Goal: Task Accomplishment & Management: Manage account settings

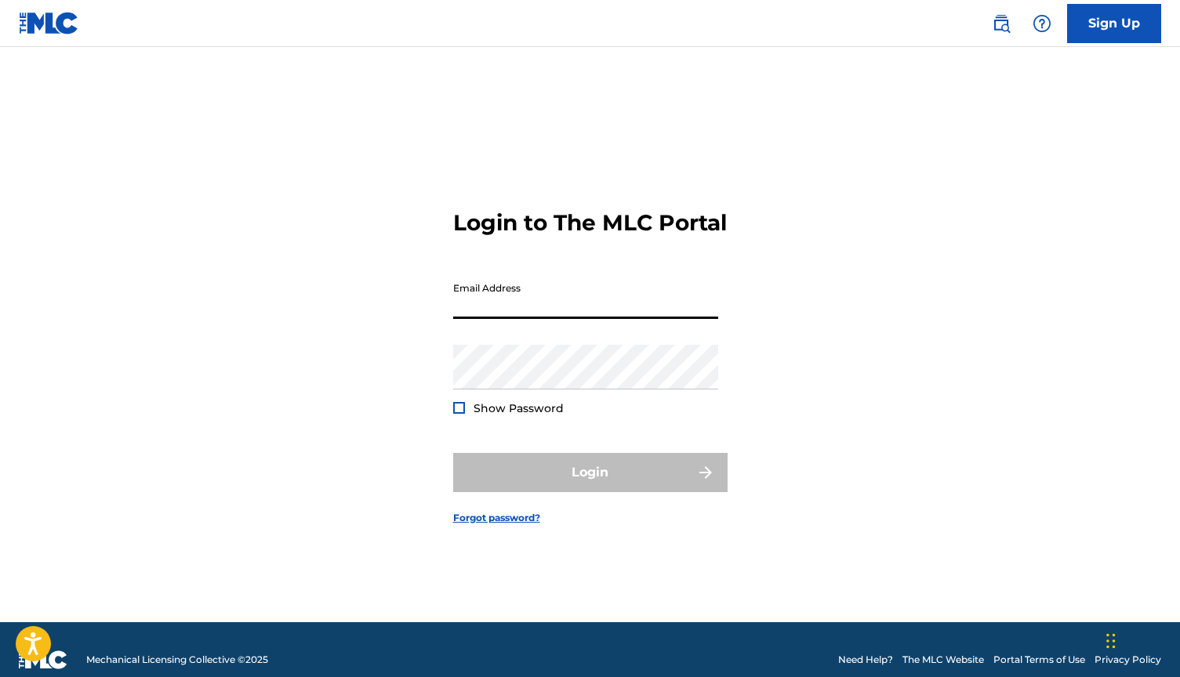
type input "[EMAIL_ADDRESS][DOMAIN_NAME]"
click at [590, 486] on button "Login" at bounding box center [590, 472] width 274 height 39
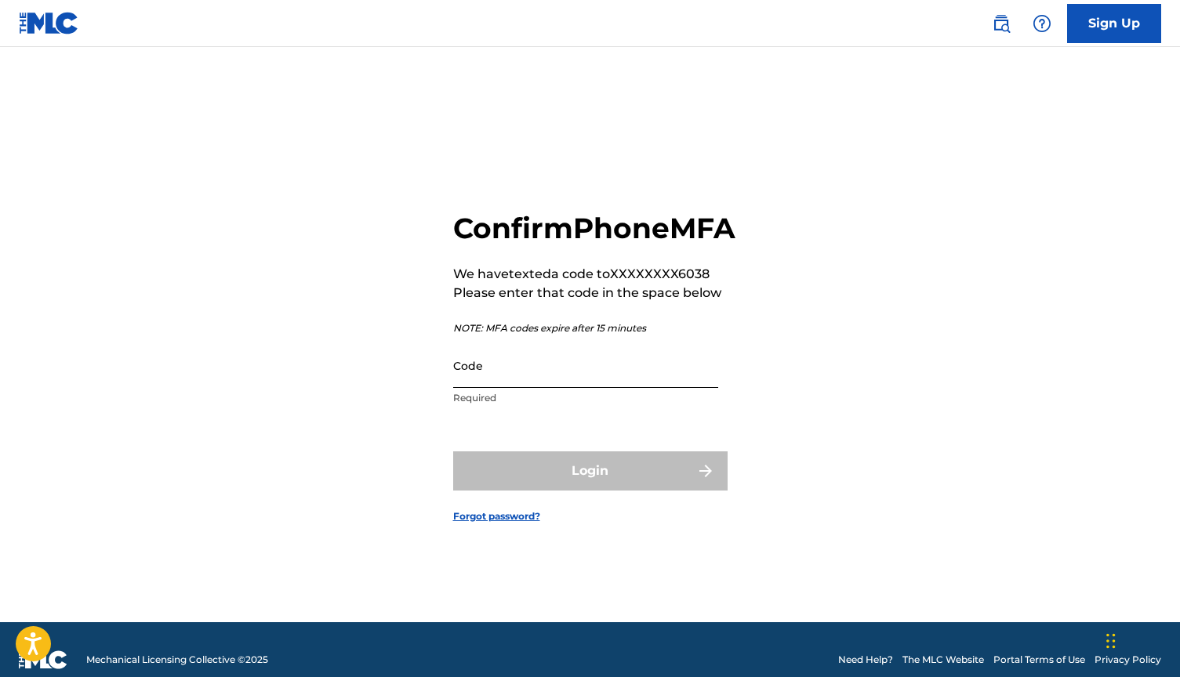
click at [491, 387] on input "Code" at bounding box center [585, 365] width 265 height 45
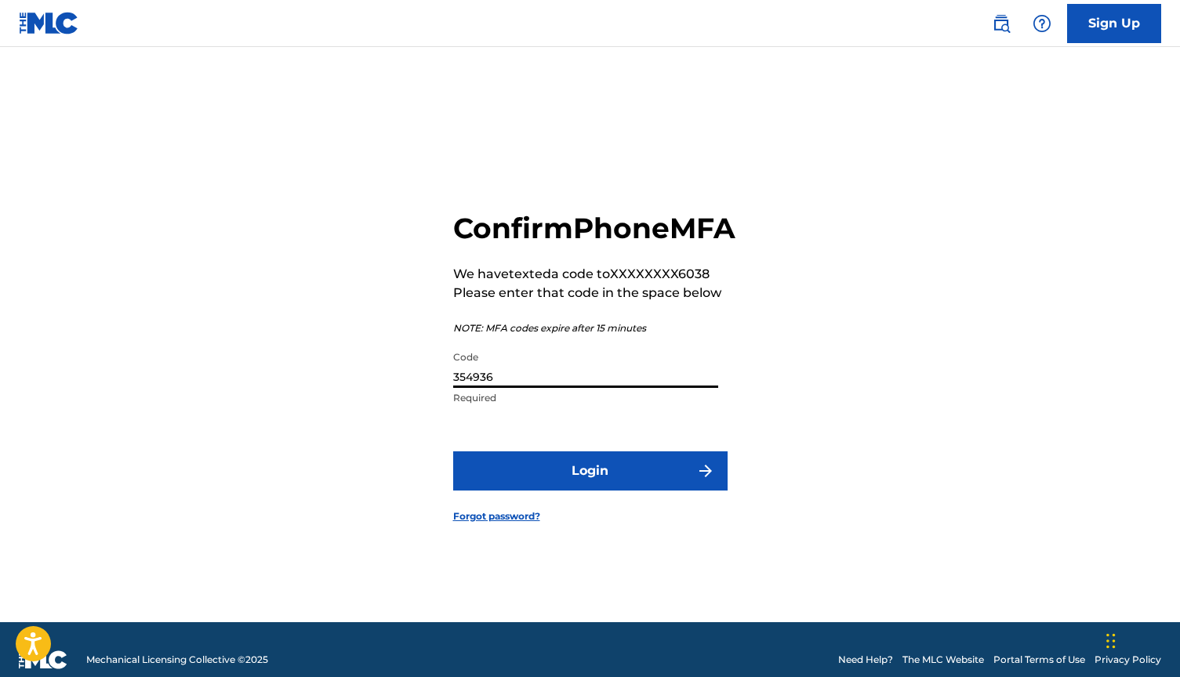
type input "354936"
click at [590, 489] on button "Login" at bounding box center [590, 471] width 274 height 39
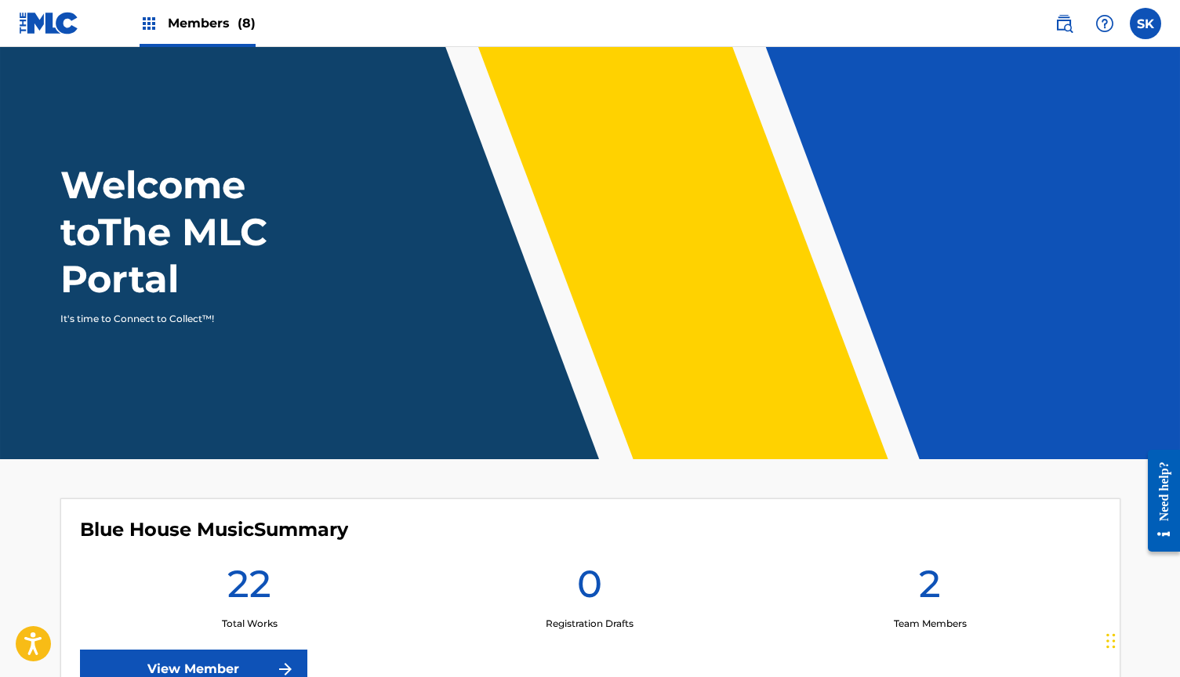
click at [181, 27] on span "Members (8)" at bounding box center [212, 23] width 88 height 18
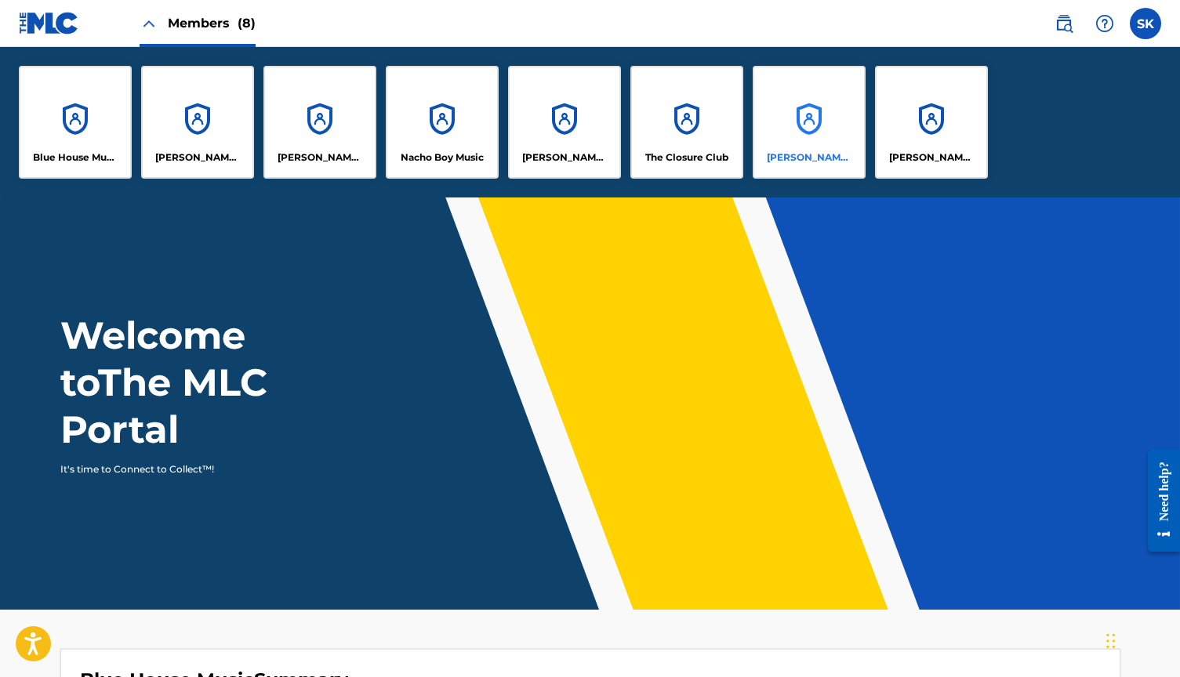
click at [839, 117] on div "[PERSON_NAME] Music" at bounding box center [809, 122] width 113 height 113
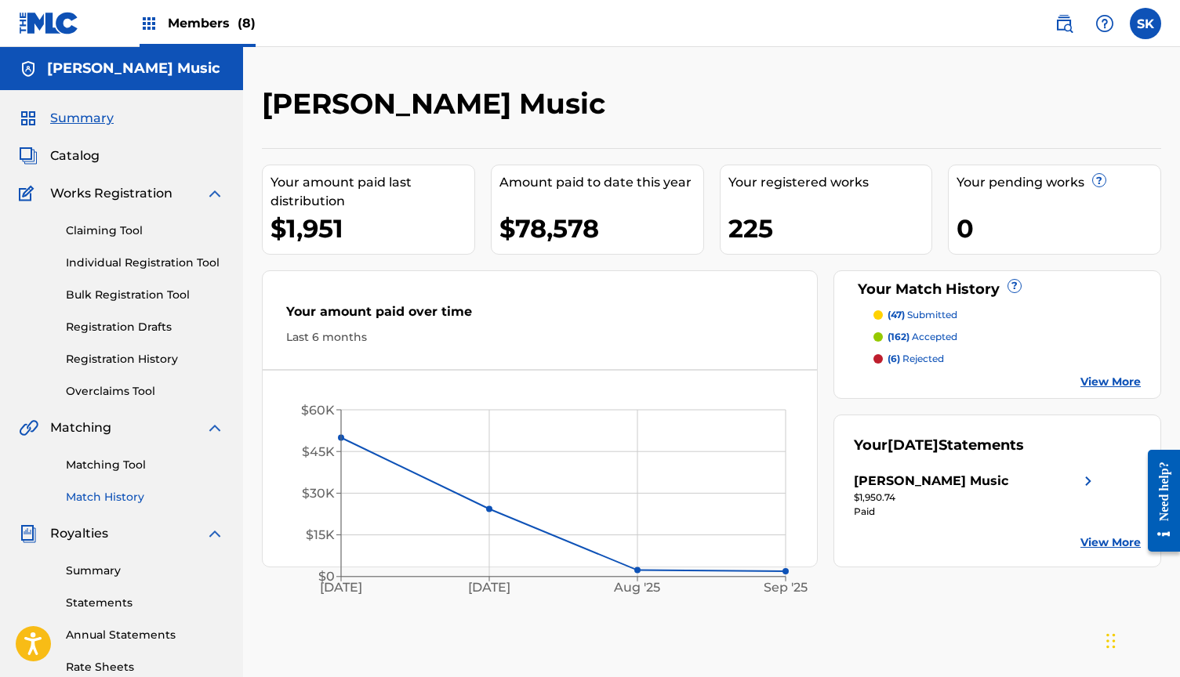
click at [118, 492] on link "Match History" at bounding box center [145, 497] width 158 height 16
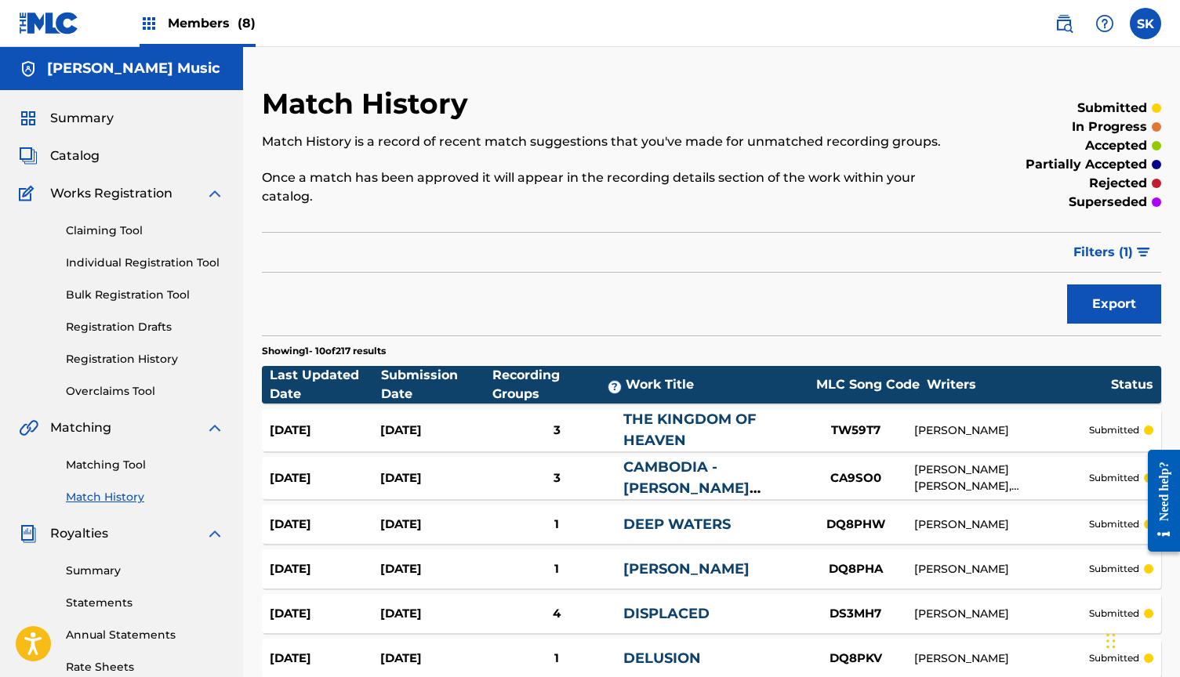
click at [183, 24] on span "Members (8)" at bounding box center [212, 23] width 88 height 18
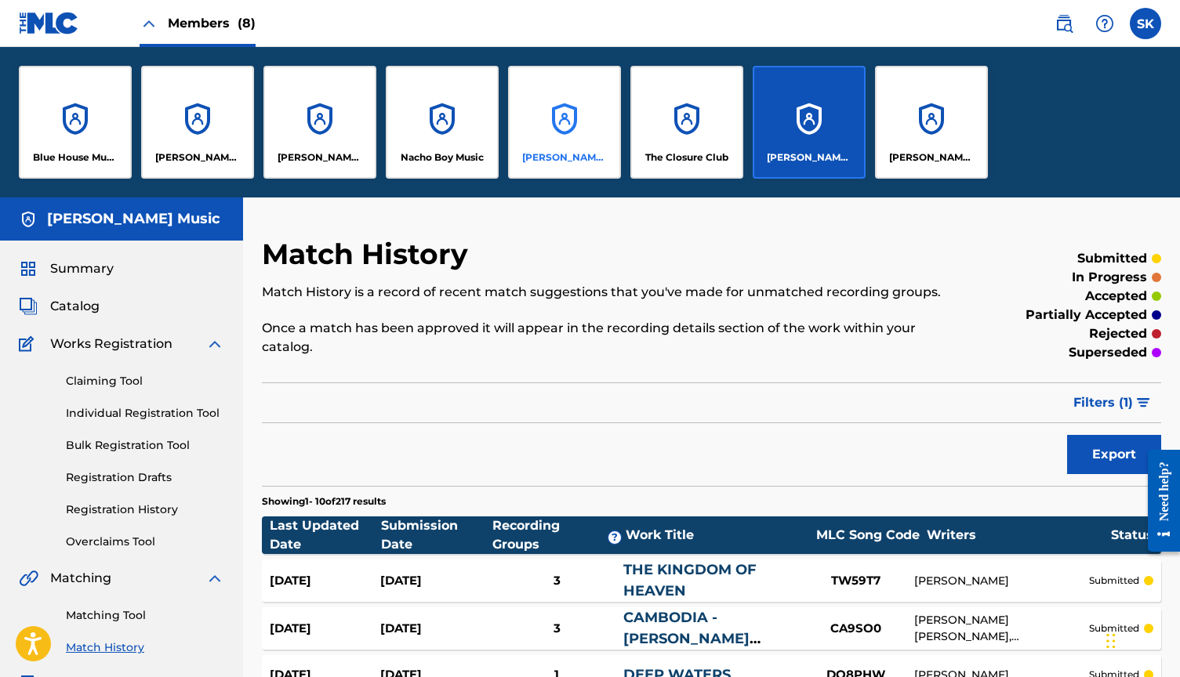
click at [568, 121] on div "[PERSON_NAME], ELSEWHERE" at bounding box center [564, 122] width 113 height 113
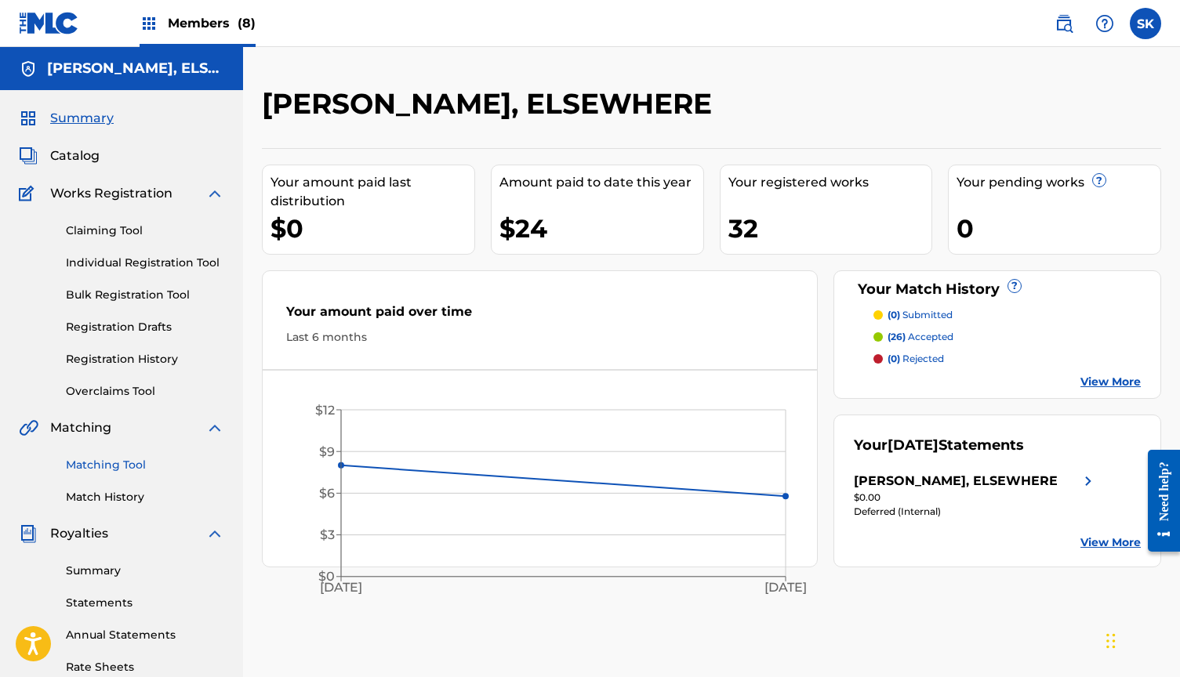
click at [133, 460] on link "Matching Tool" at bounding box center [145, 465] width 158 height 16
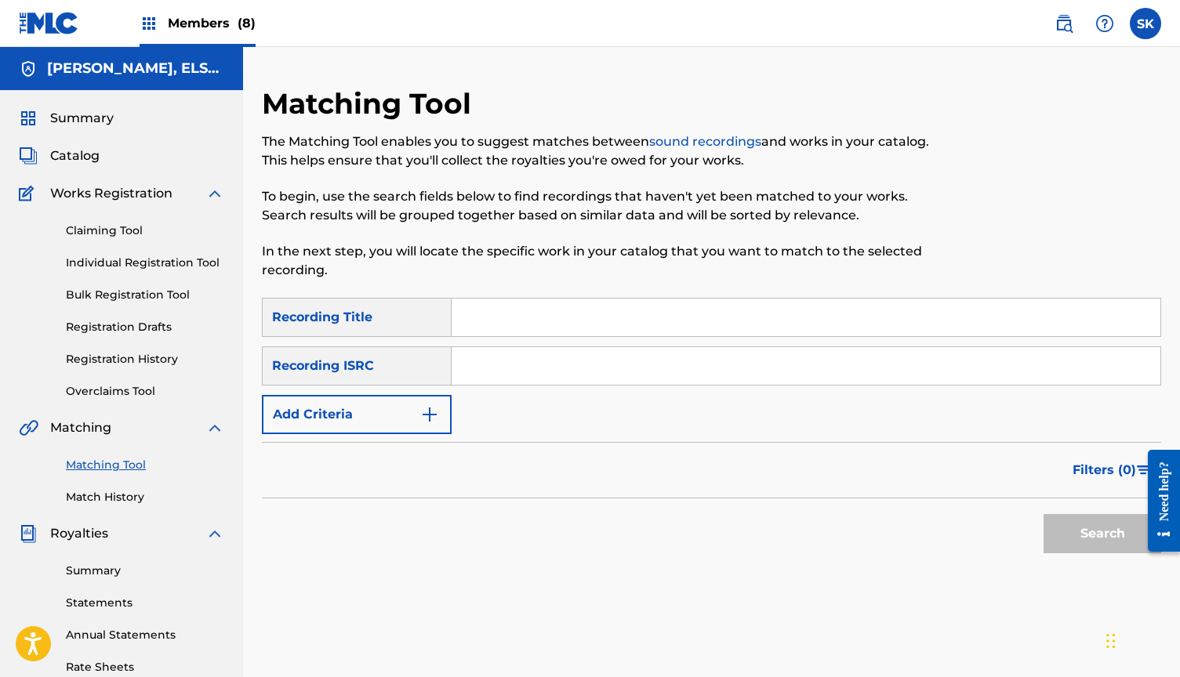
click at [581, 365] on input "Search Form" at bounding box center [806, 366] width 709 height 38
paste input "SGW502503988"
type input "SGW502503988"
click at [1102, 534] on button "Search" at bounding box center [1103, 533] width 118 height 39
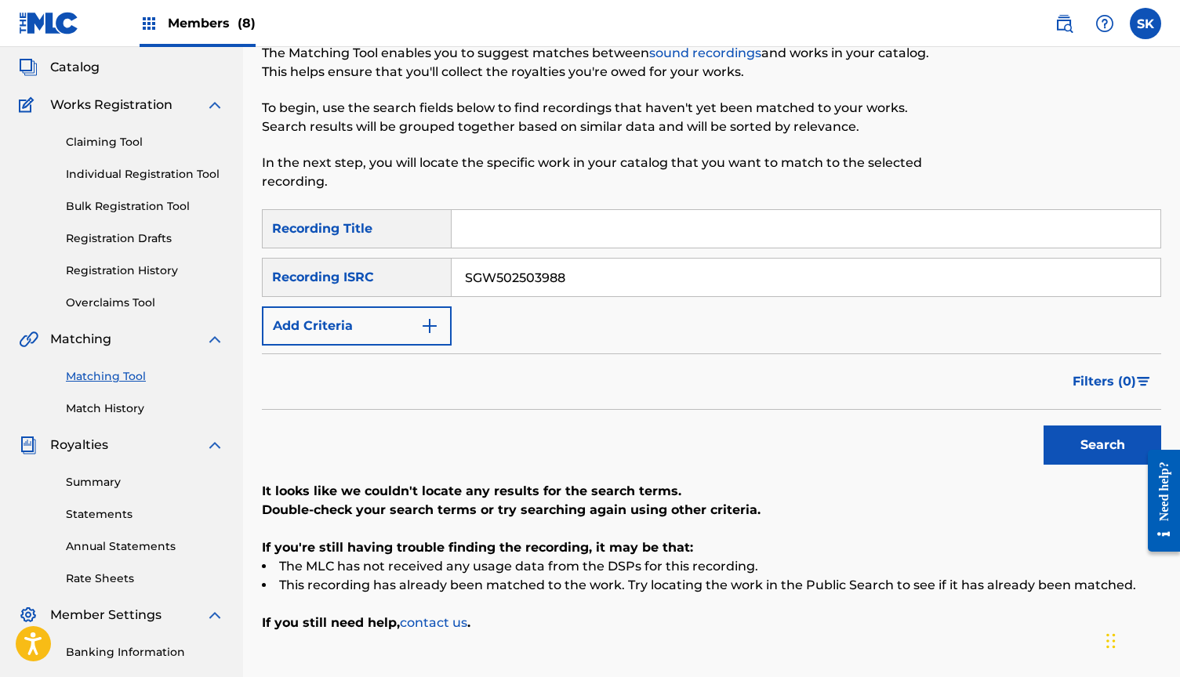
scroll to position [88, 0]
click at [89, 69] on span "Catalog" at bounding box center [74, 68] width 49 height 19
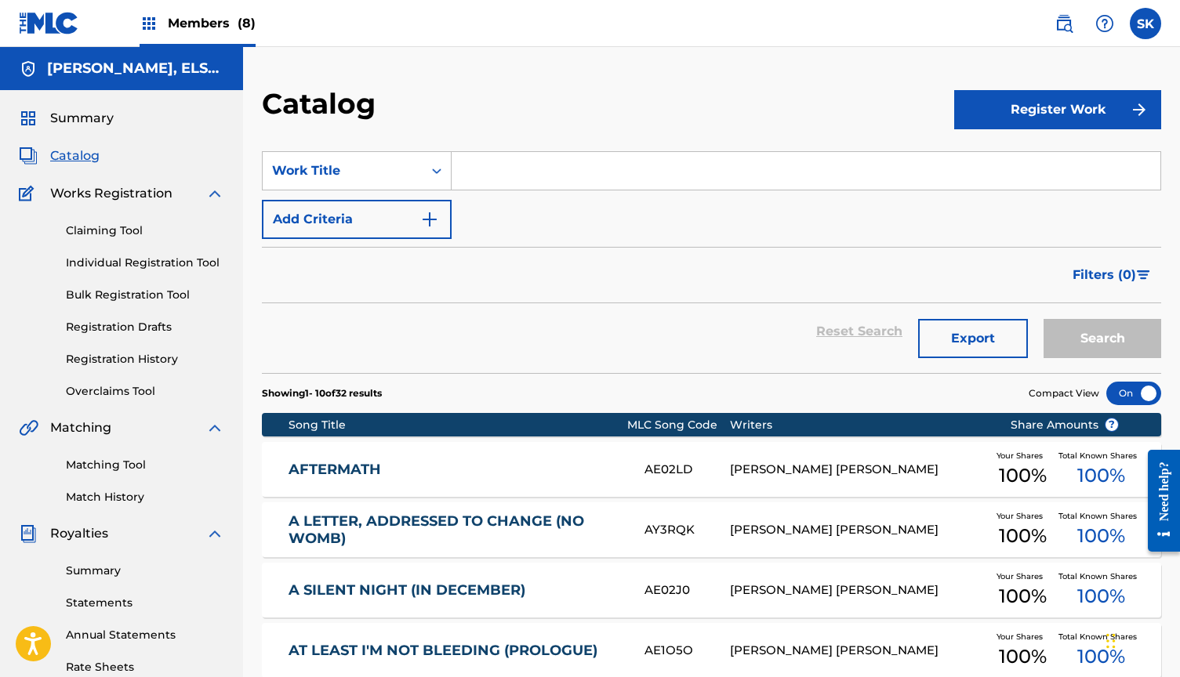
click at [512, 181] on input "Search Form" at bounding box center [806, 171] width 709 height 38
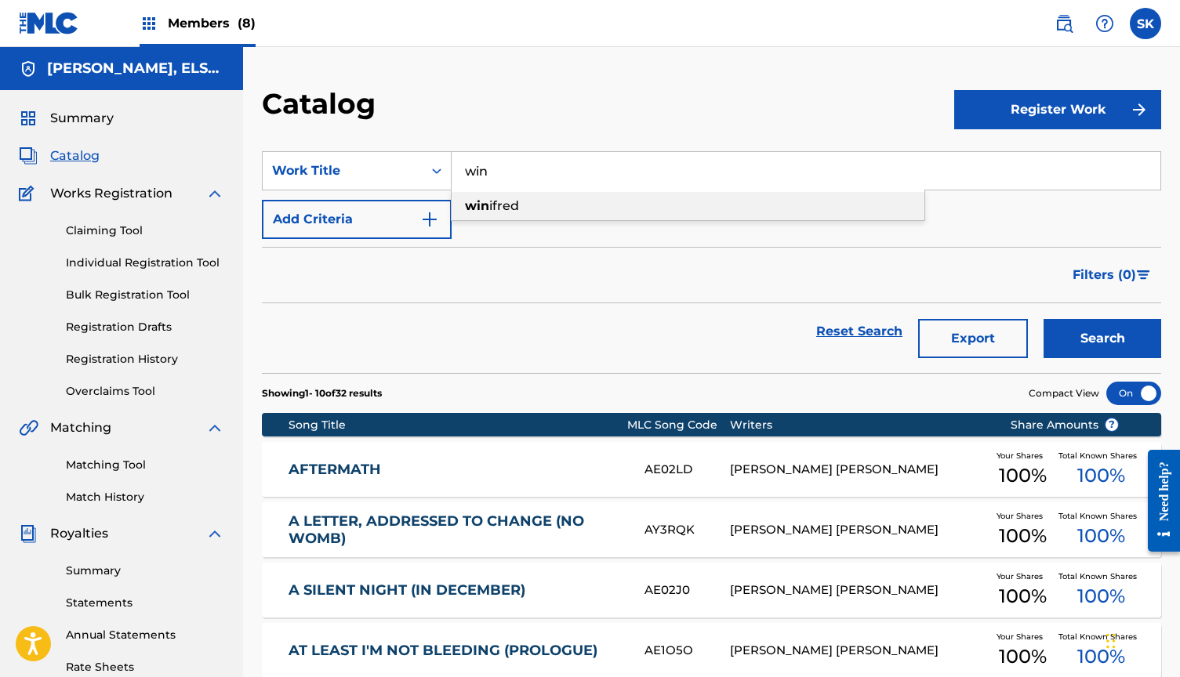
click at [506, 219] on div "win ifred" at bounding box center [688, 206] width 473 height 28
type input "[PERSON_NAME]"
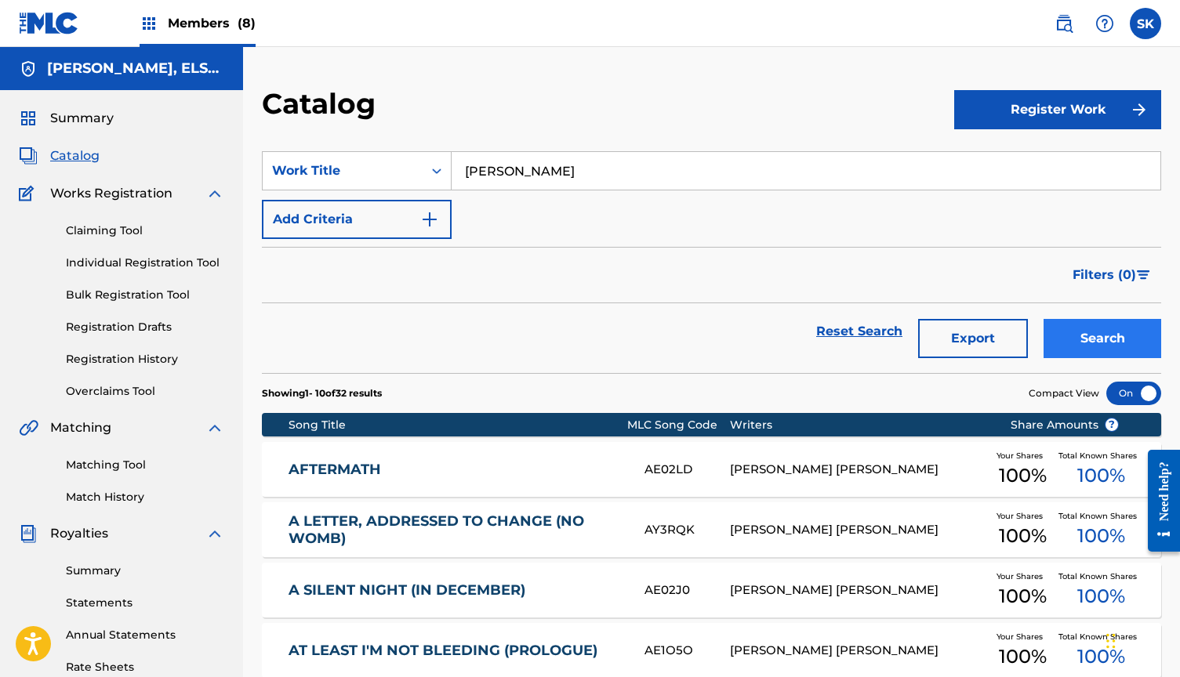
click at [1115, 351] on button "Search" at bounding box center [1103, 338] width 118 height 39
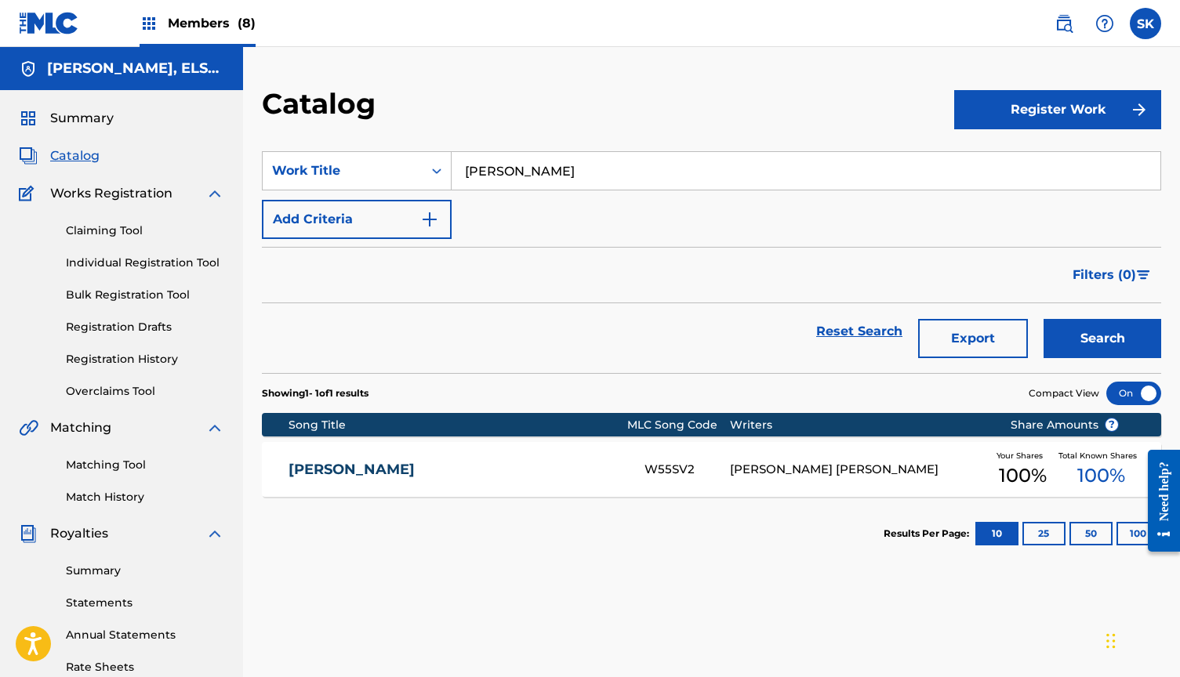
click at [504, 468] on link "[PERSON_NAME]" at bounding box center [456, 470] width 335 height 18
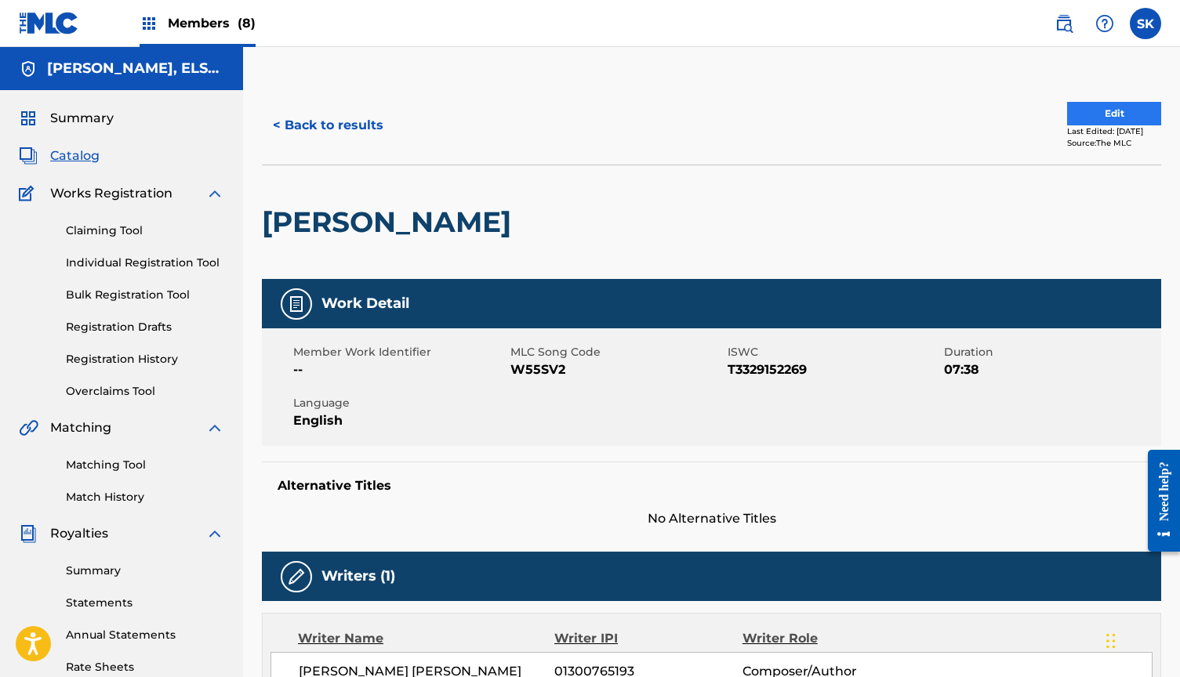
click at [1113, 116] on button "Edit" at bounding box center [1114, 114] width 94 height 24
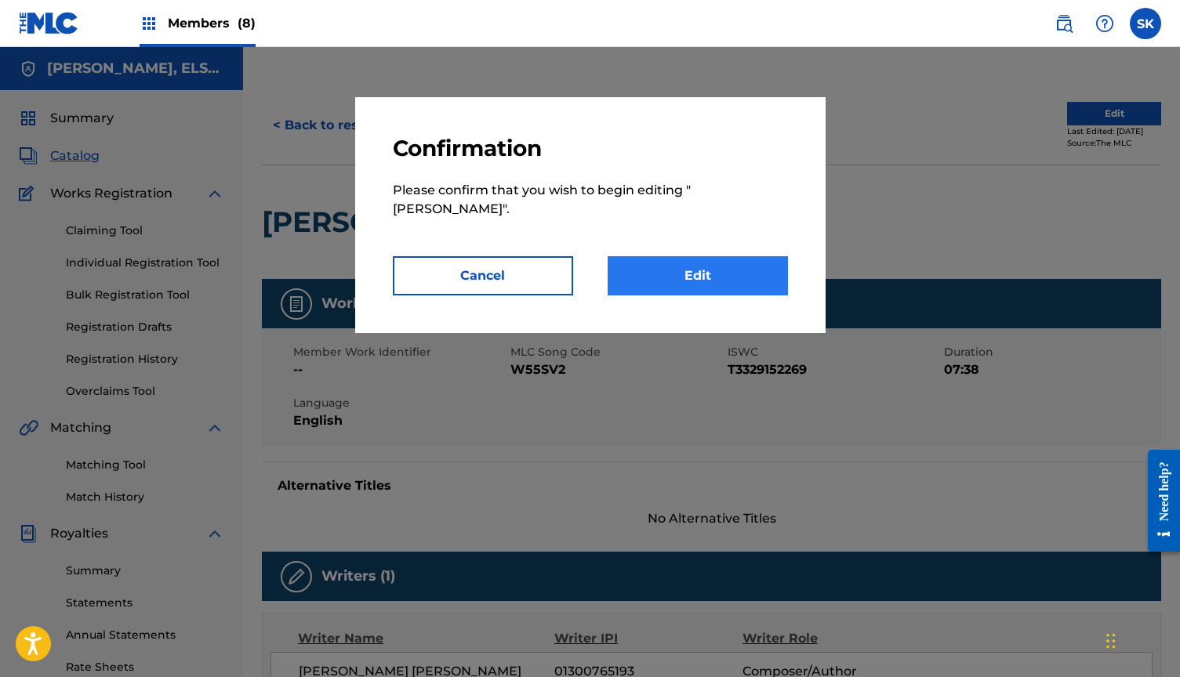
click at [664, 256] on link "Edit" at bounding box center [698, 275] width 180 height 39
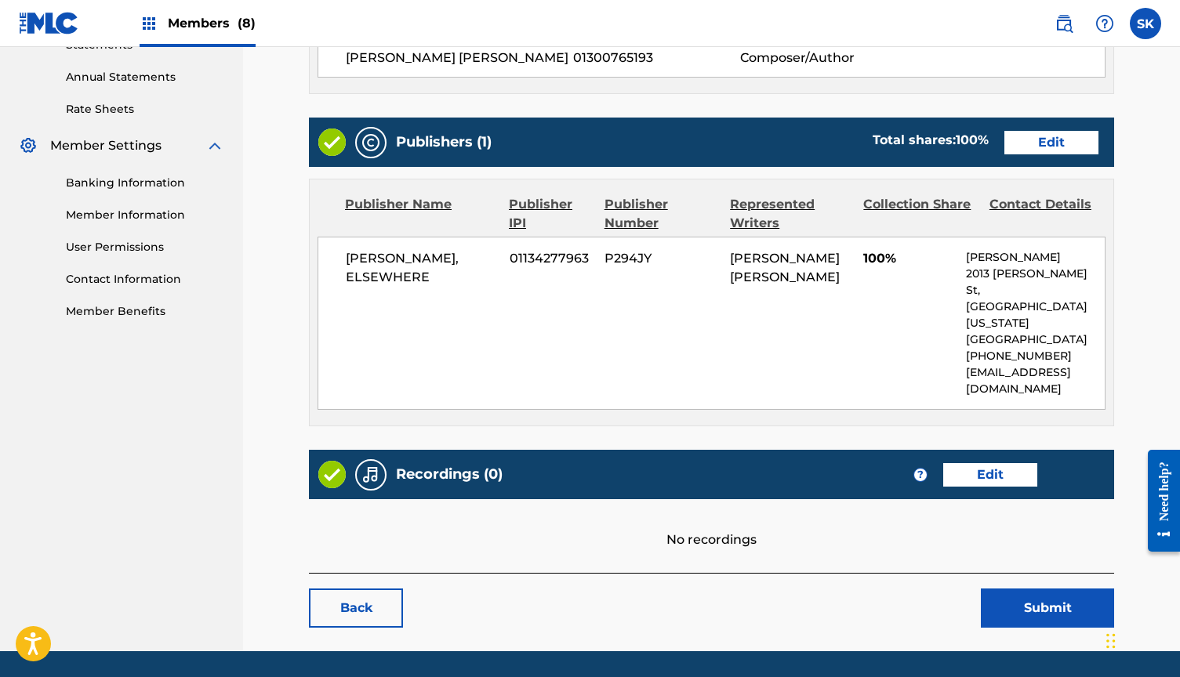
scroll to position [558, 0]
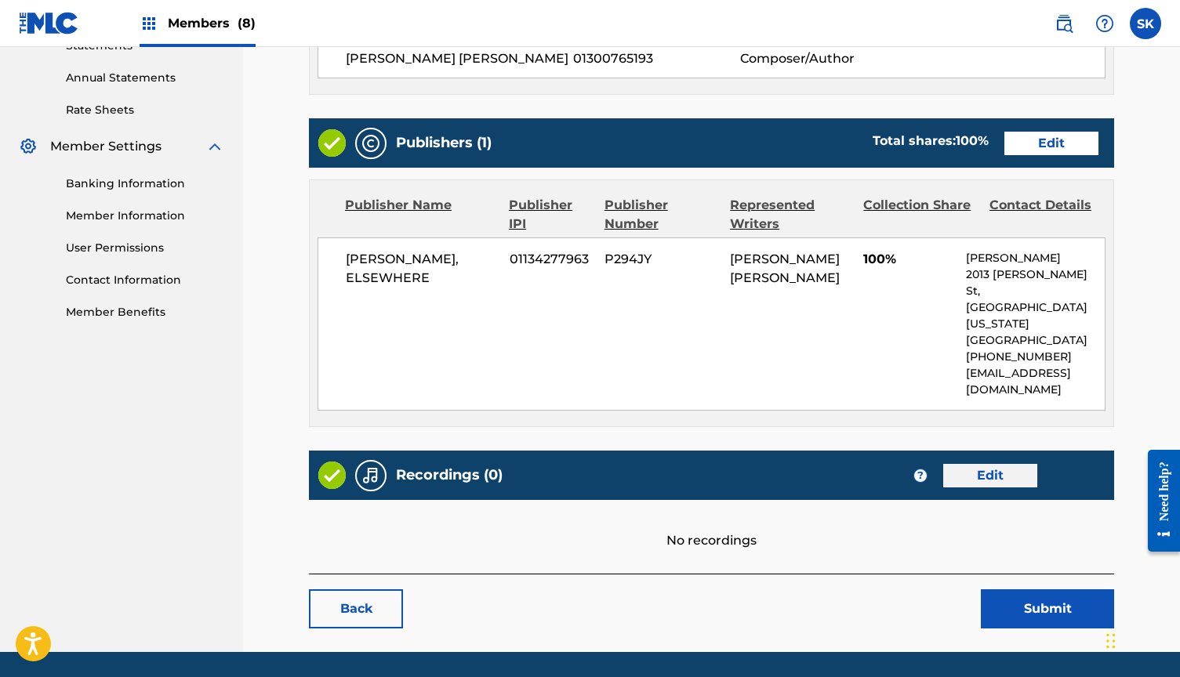
click at [989, 464] on link "Edit" at bounding box center [990, 476] width 94 height 24
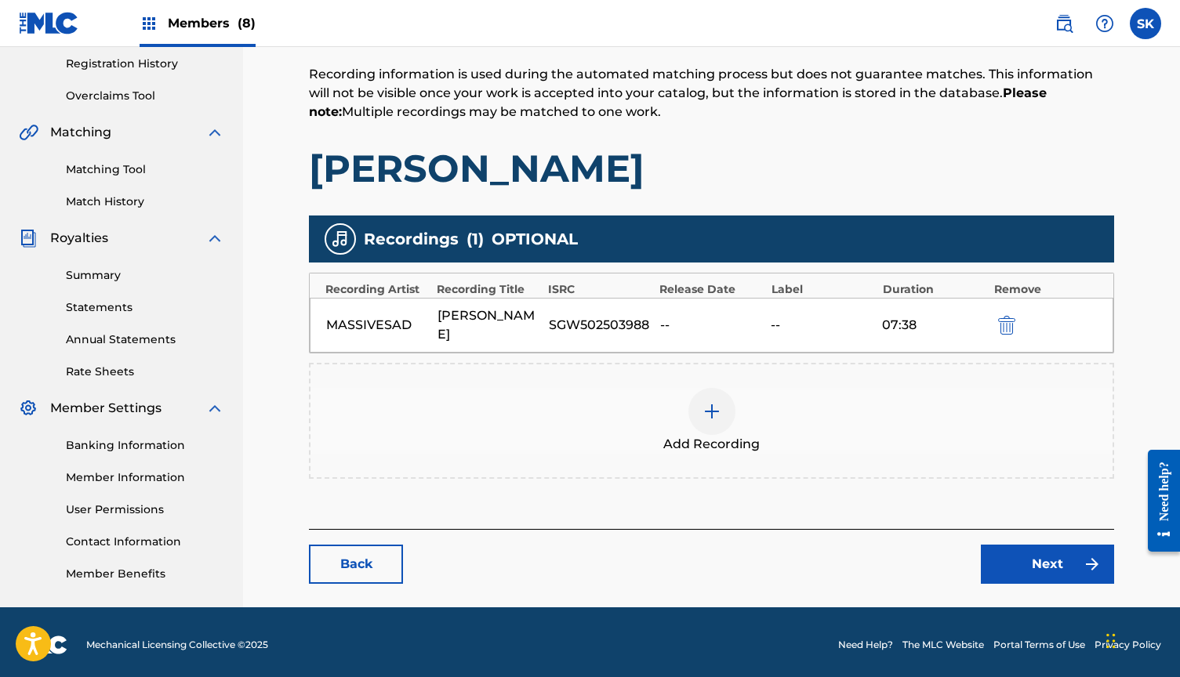
scroll to position [295, 0]
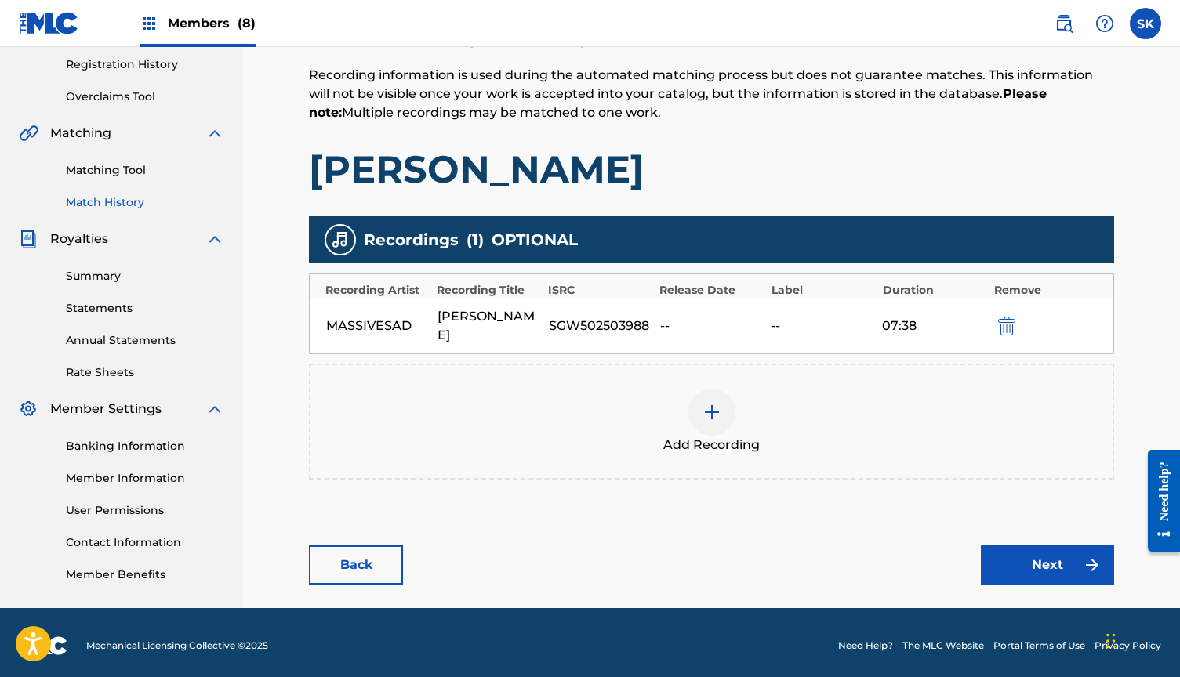
click at [107, 200] on link "Match History" at bounding box center [145, 202] width 158 height 16
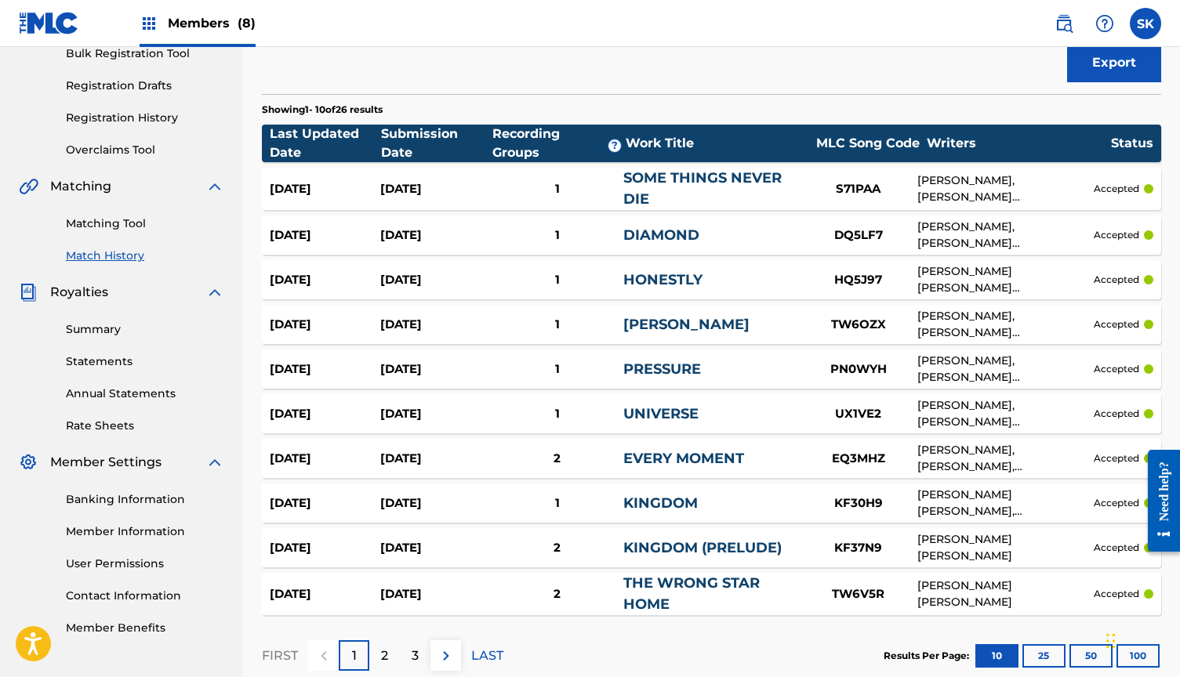
scroll to position [246, 0]
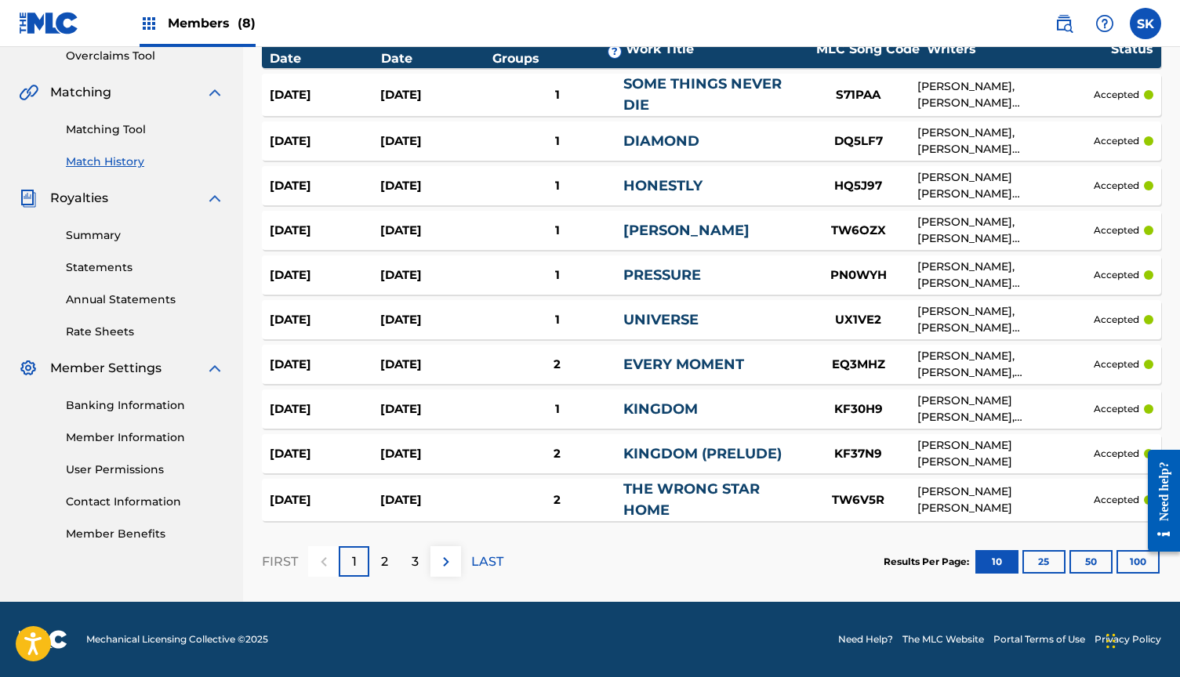
click at [1148, 564] on div at bounding box center [1158, 501] width 44 height 134
click at [1134, 563] on button "100" at bounding box center [1138, 562] width 43 height 24
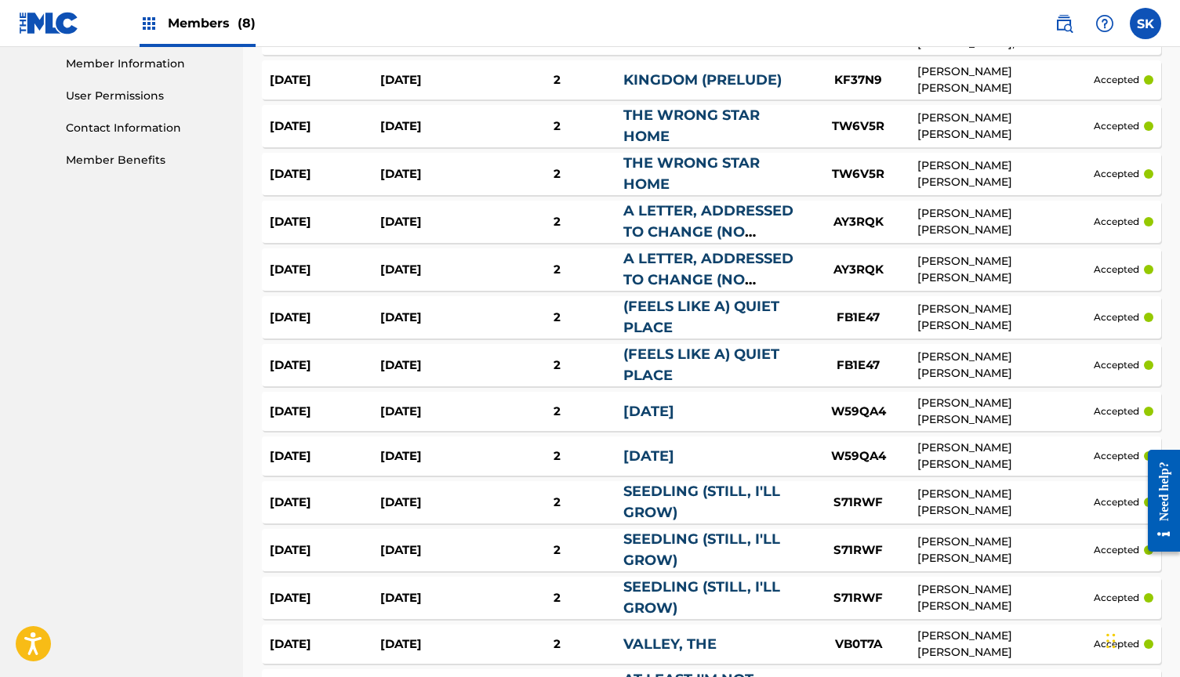
scroll to position [699, 0]
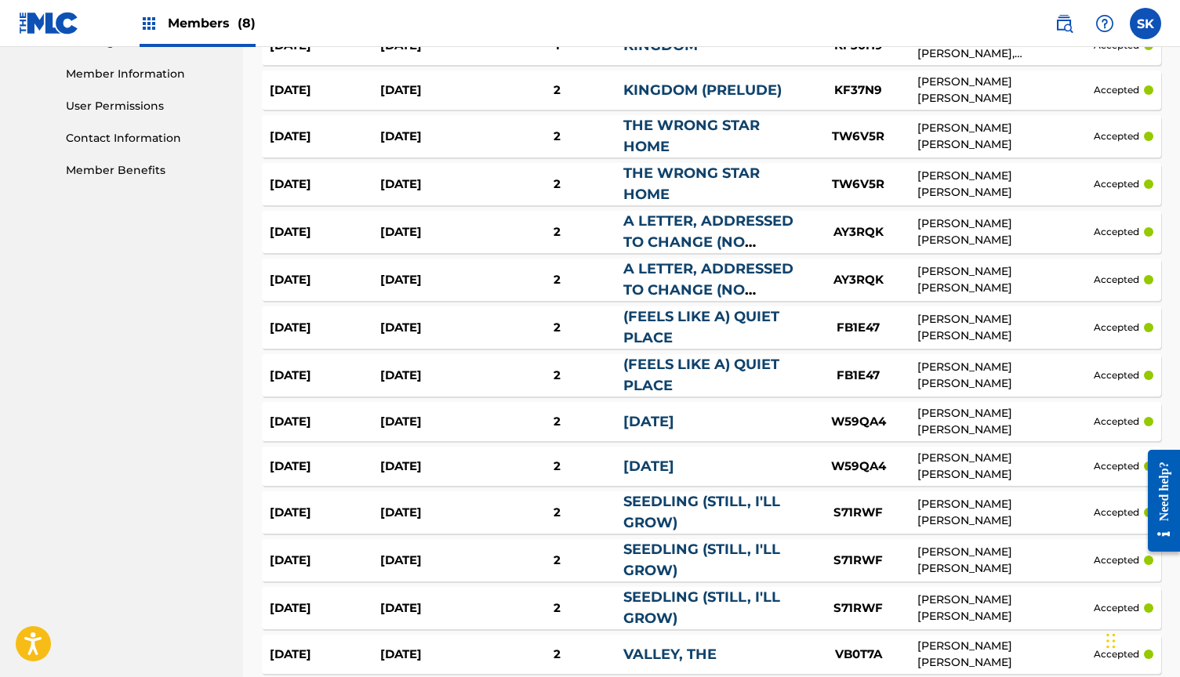
click at [426, 231] on div "[DATE]" at bounding box center [435, 232] width 111 height 18
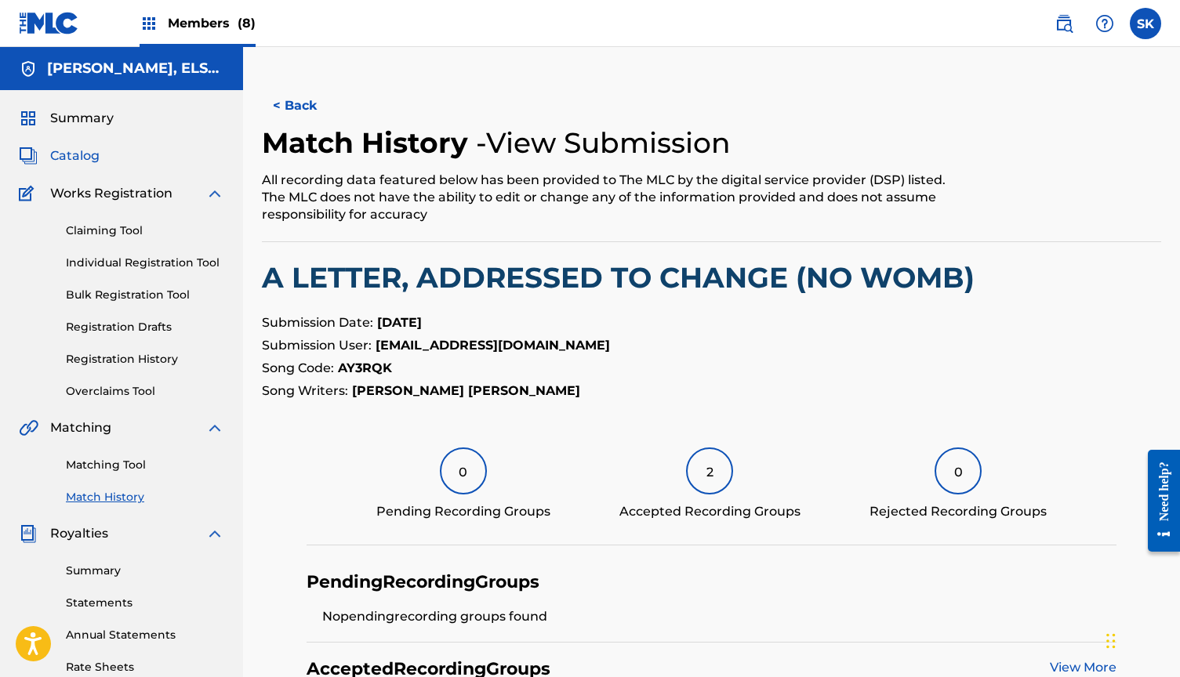
click at [80, 150] on span "Catalog" at bounding box center [74, 156] width 49 height 19
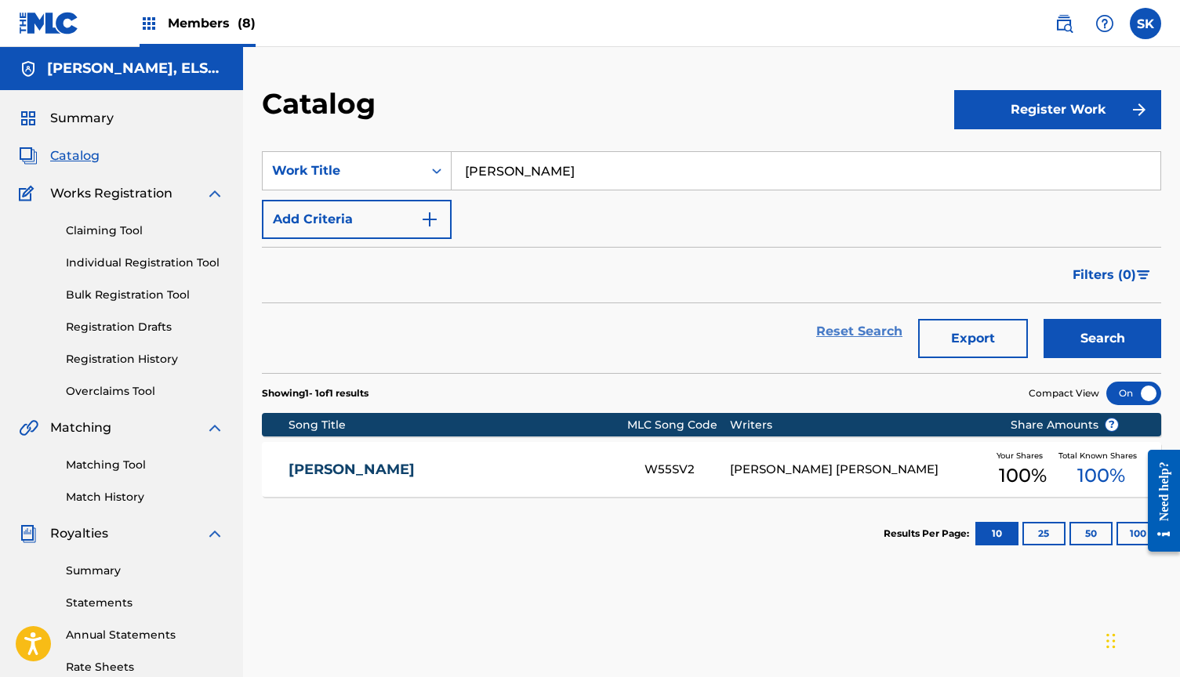
click at [867, 327] on link "Reset Search" at bounding box center [859, 331] width 102 height 35
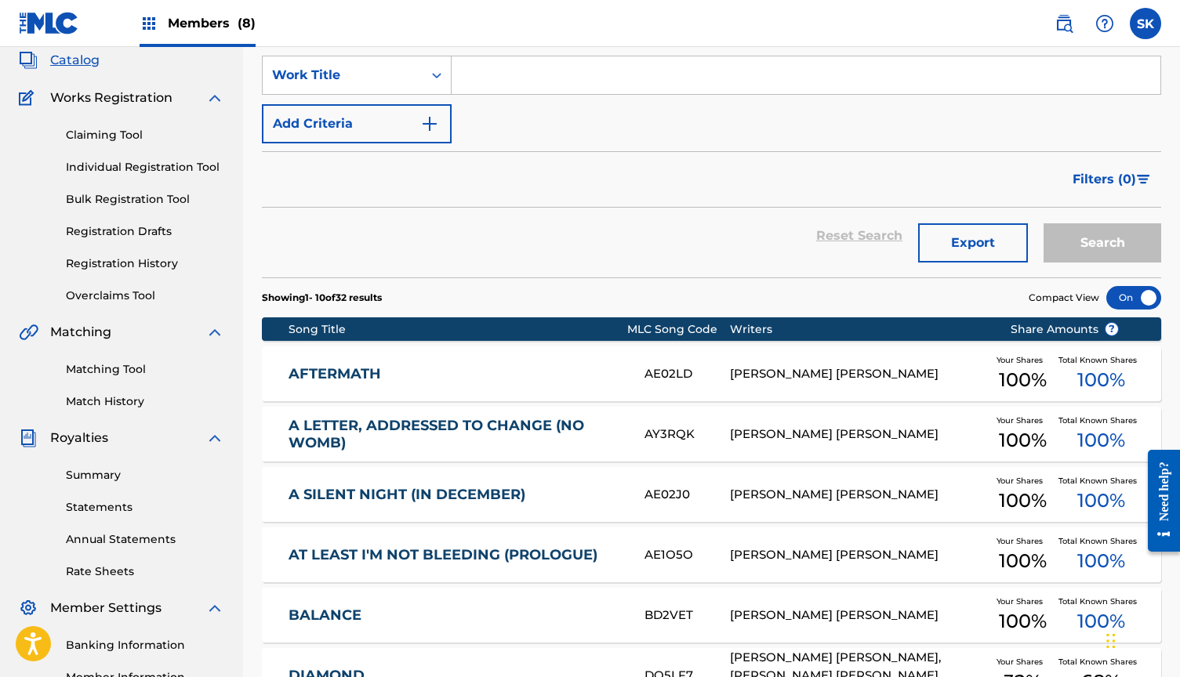
scroll to position [125, 0]
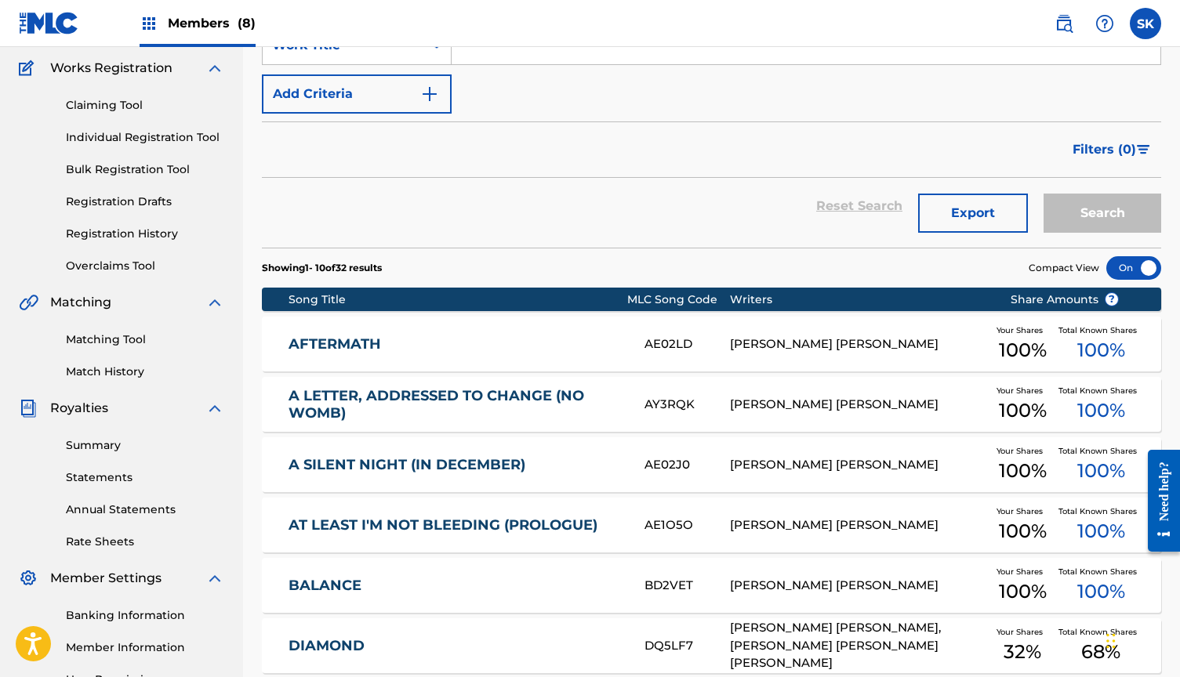
click at [550, 387] on link "A LETTER, ADDRESSED TO CHANGE (NO WOMB)" at bounding box center [456, 404] width 335 height 35
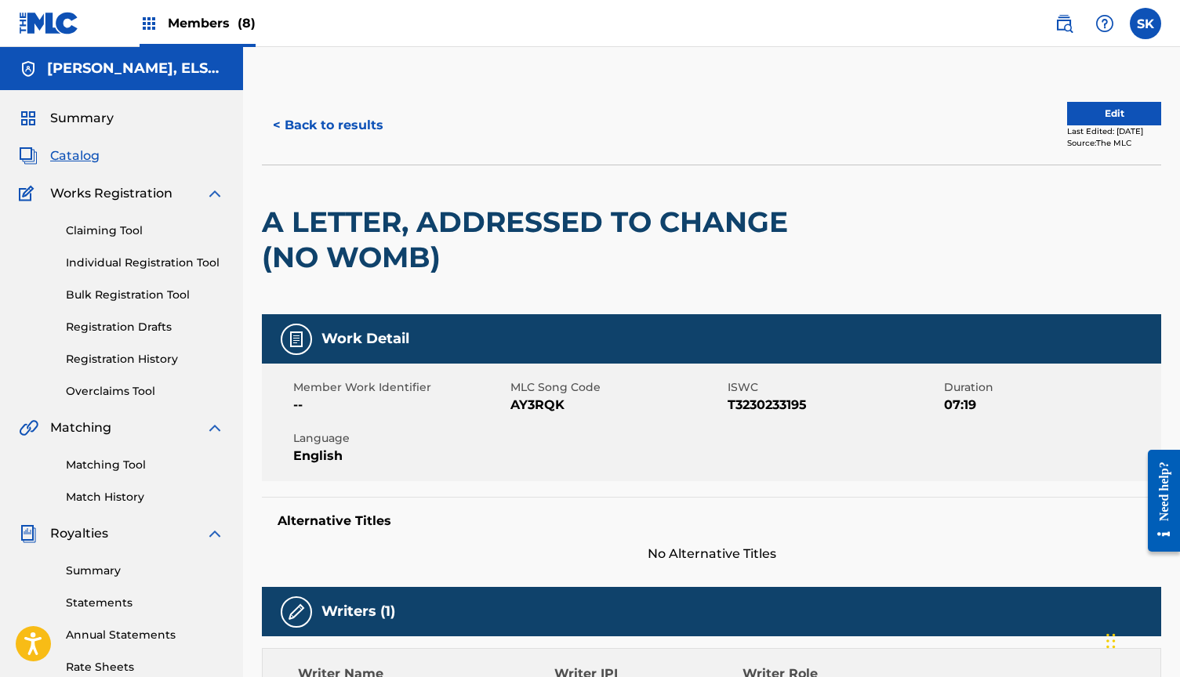
click at [194, 24] on span "Members (8)" at bounding box center [212, 23] width 88 height 18
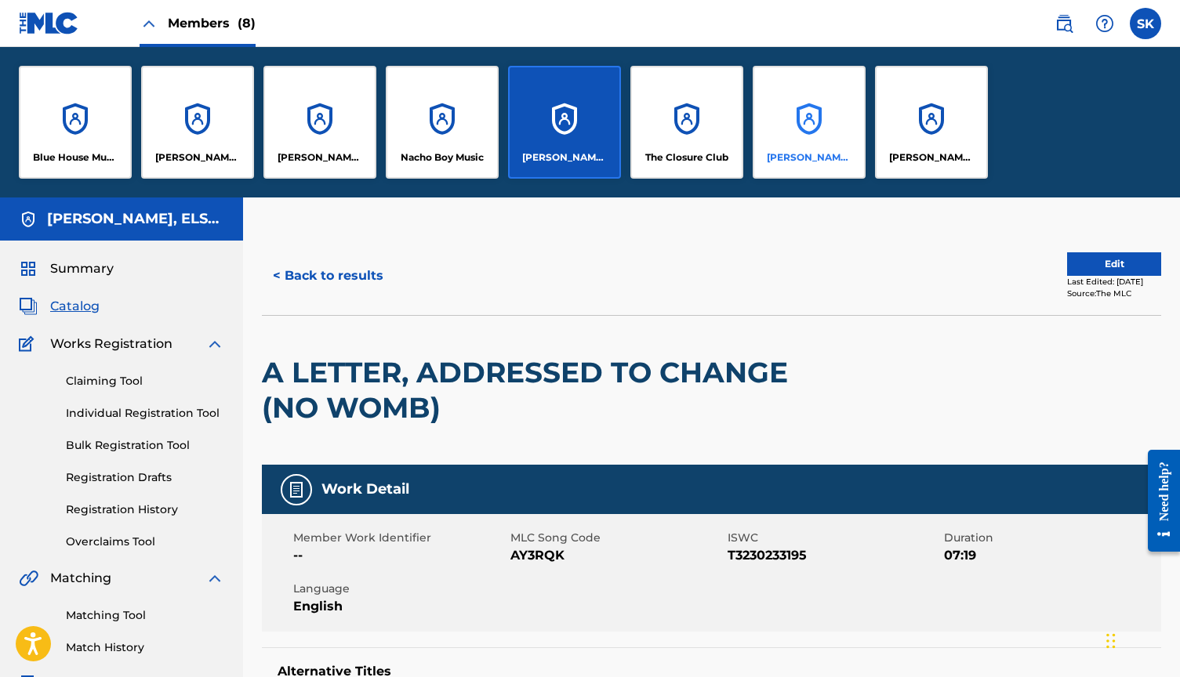
click at [809, 114] on div "[PERSON_NAME] Music" at bounding box center [809, 122] width 113 height 113
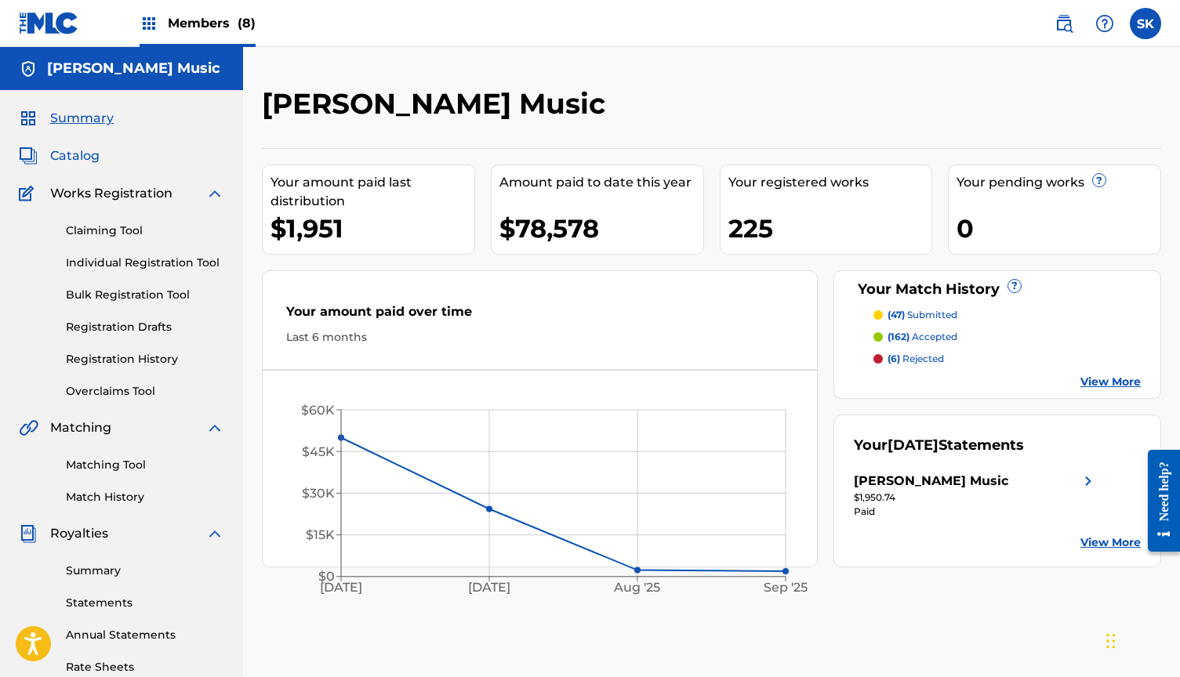
click at [61, 160] on span "Catalog" at bounding box center [74, 156] width 49 height 19
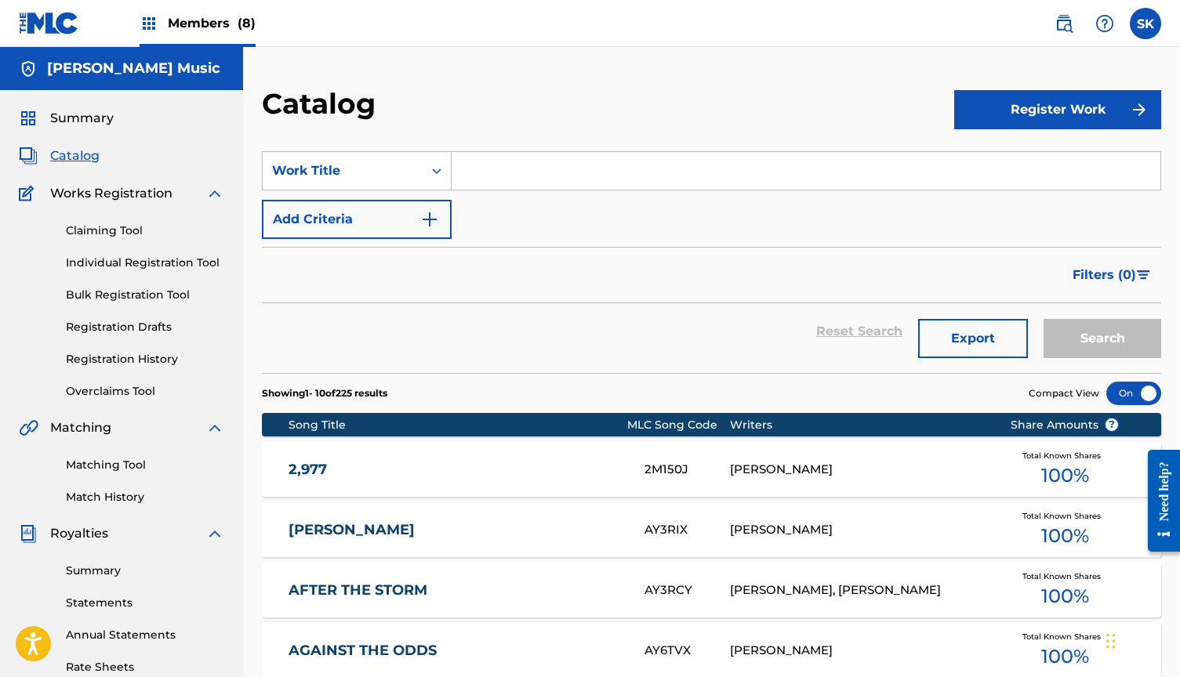
click at [478, 165] on input "Search Form" at bounding box center [806, 171] width 709 height 38
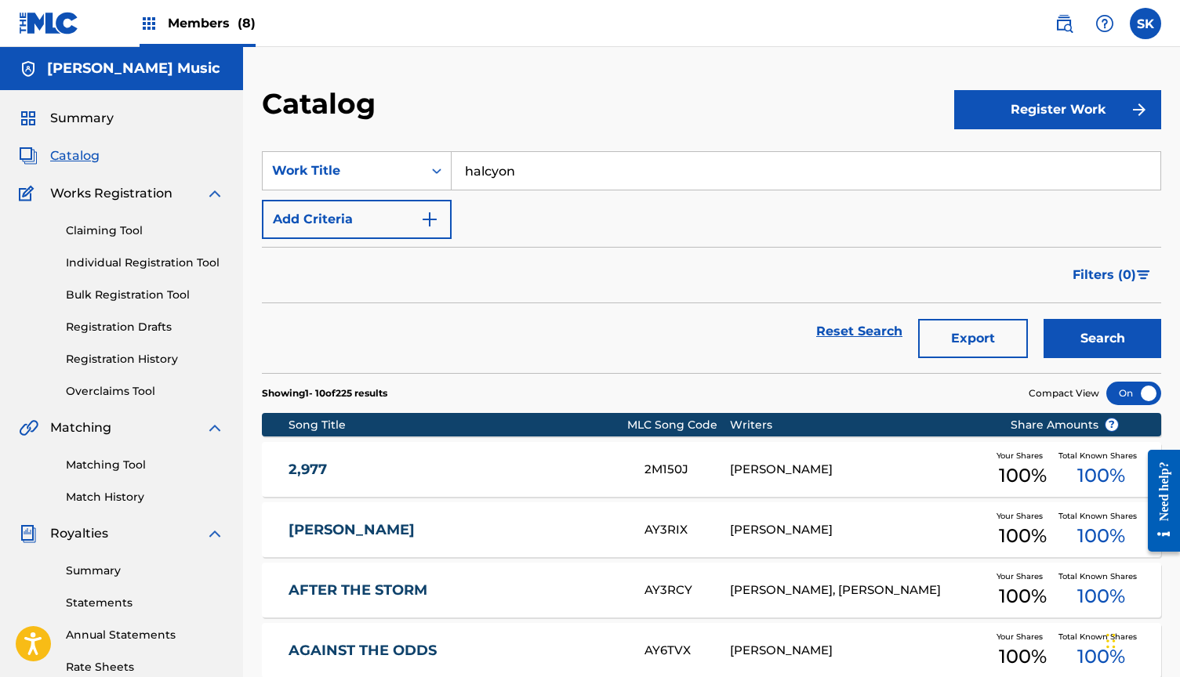
click at [1102, 339] on button "Search" at bounding box center [1103, 338] width 118 height 39
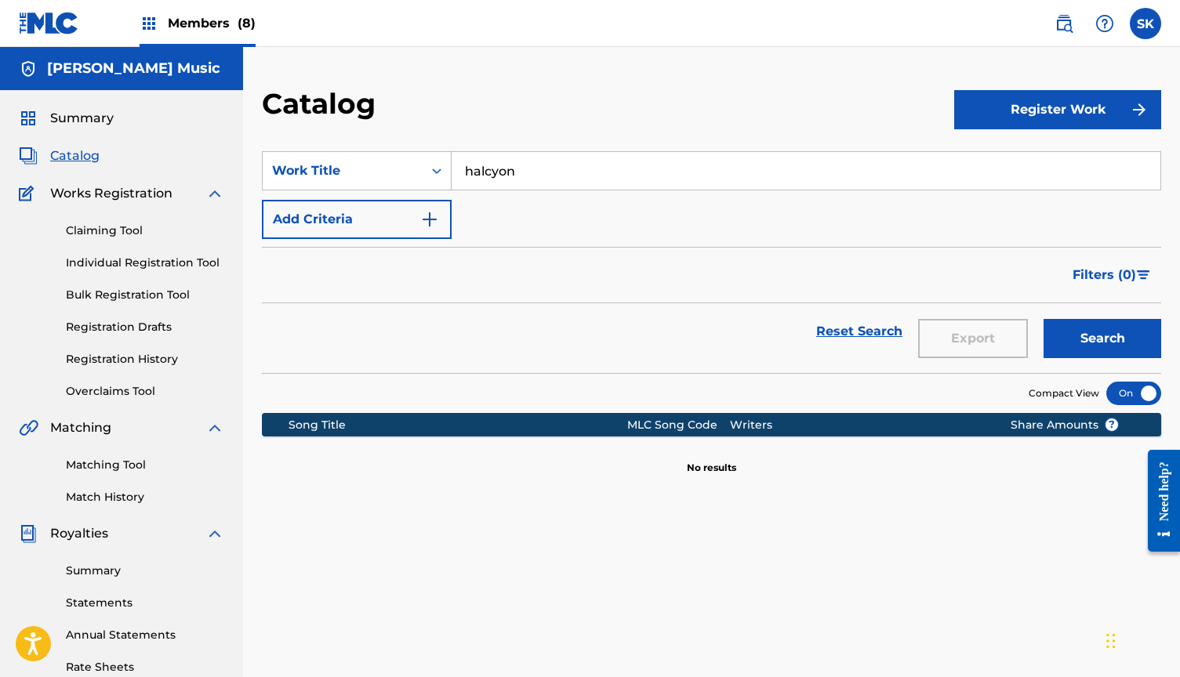
click at [509, 172] on input "halcyon" at bounding box center [806, 171] width 709 height 38
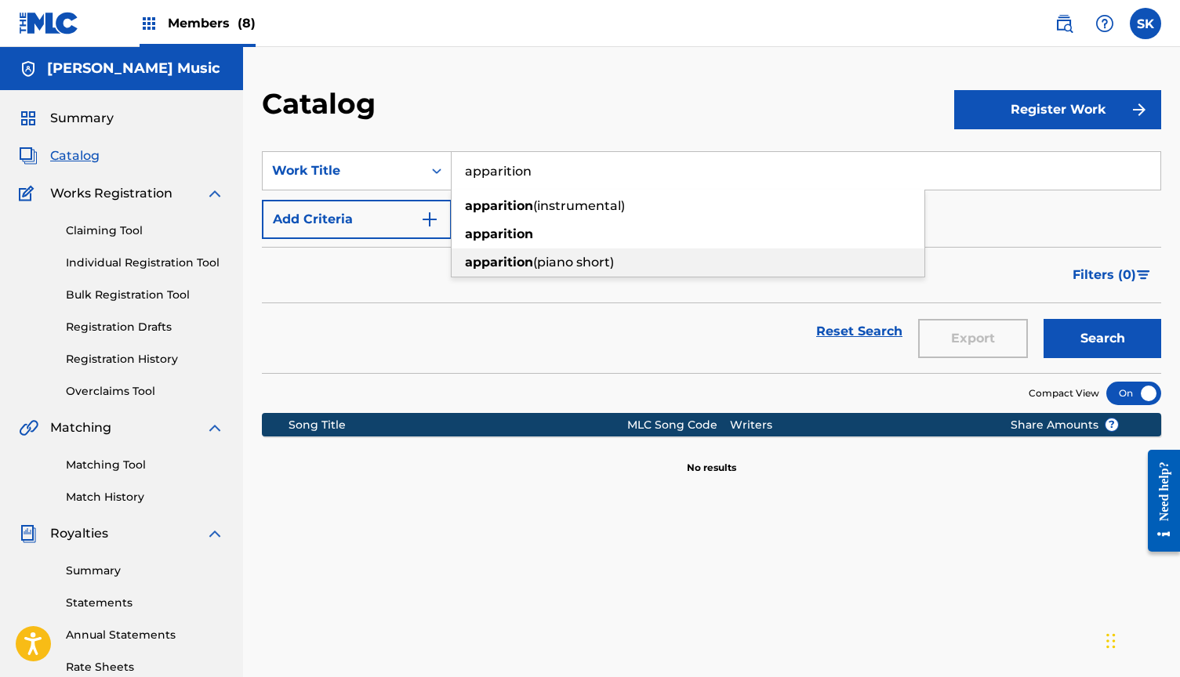
click at [512, 262] on strong "apparition" at bounding box center [499, 262] width 68 height 15
type input "apparition (piano short)"
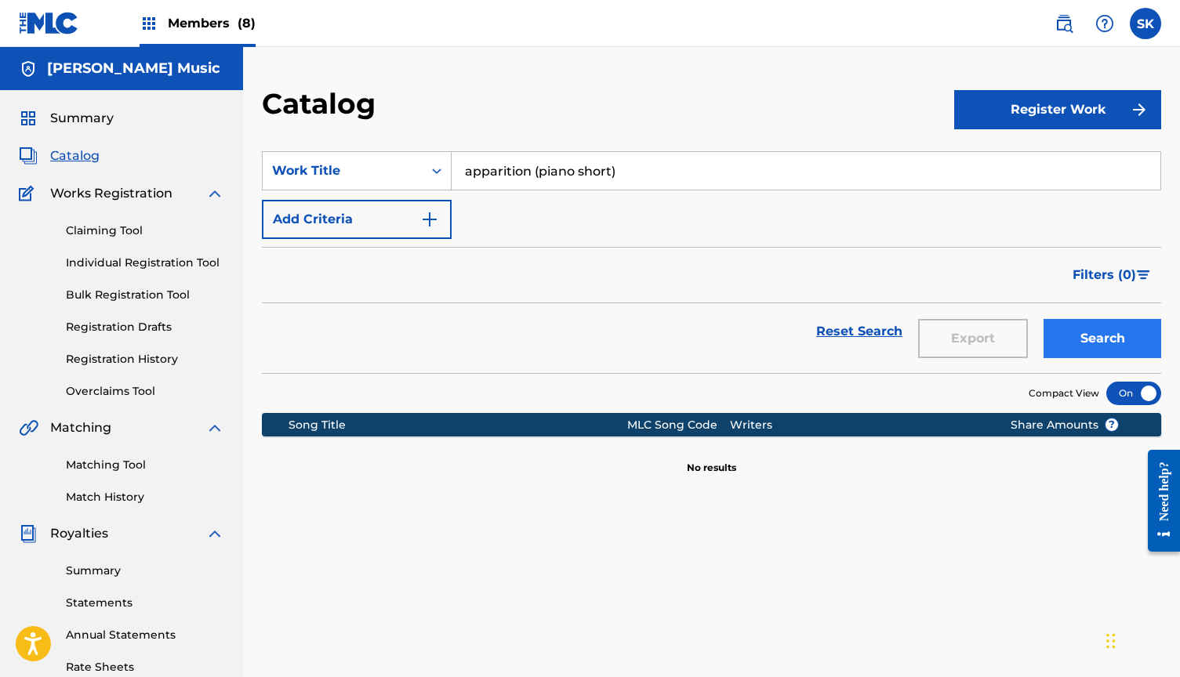
click at [1067, 340] on button "Search" at bounding box center [1103, 338] width 118 height 39
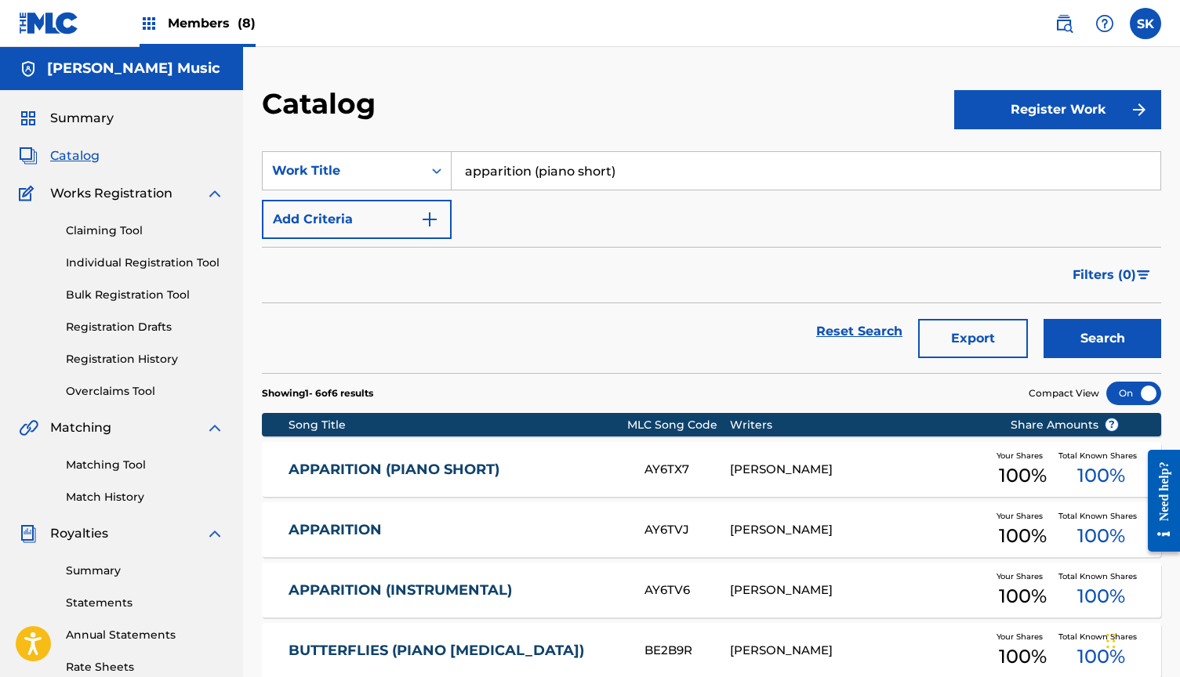
click at [487, 467] on link "APPARITION (PIANO SHORT)" at bounding box center [456, 470] width 335 height 18
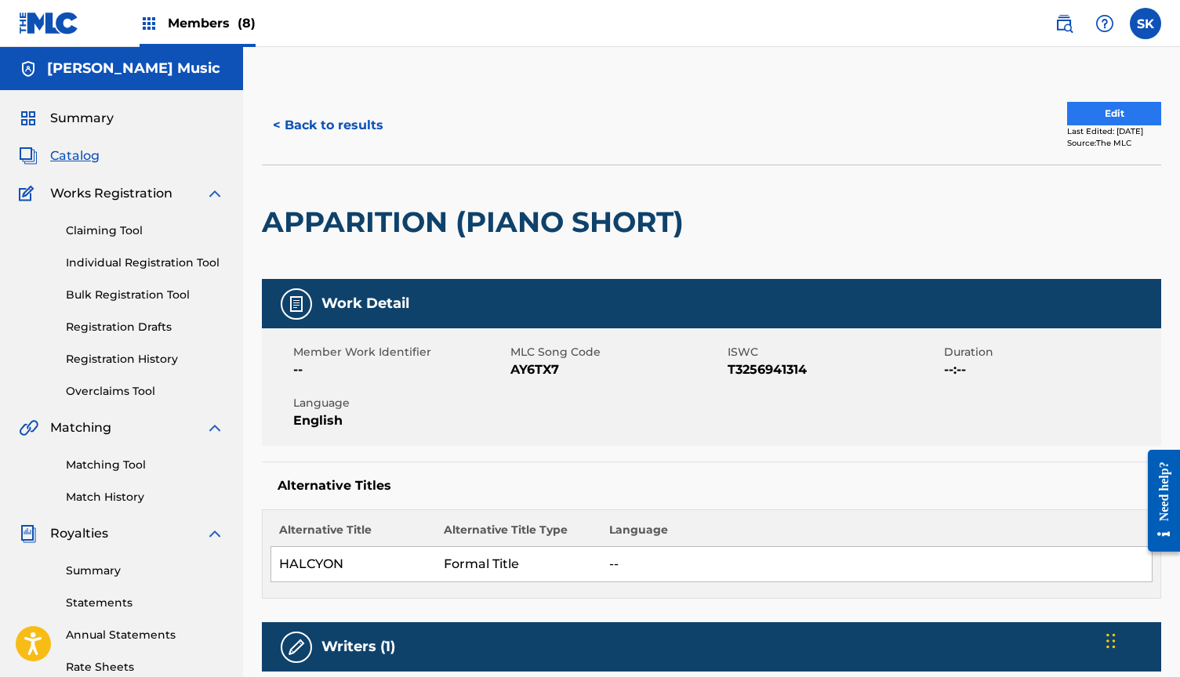
click at [1084, 108] on button "Edit" at bounding box center [1114, 114] width 94 height 24
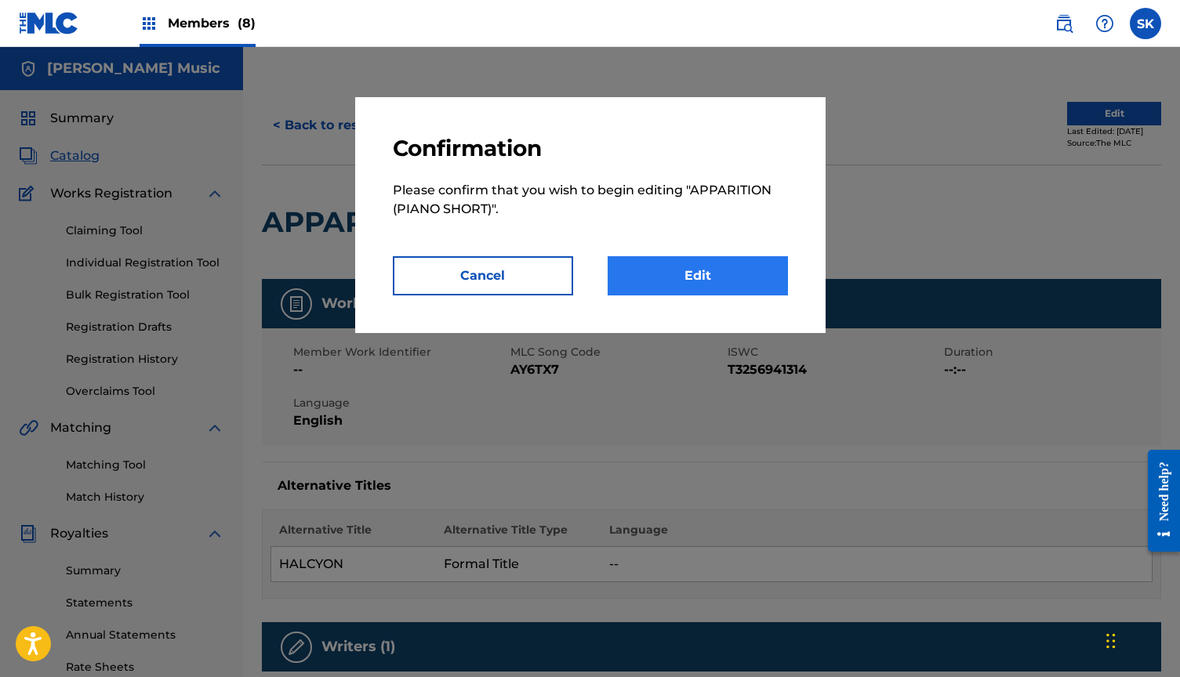
click at [715, 283] on link "Edit" at bounding box center [698, 275] width 180 height 39
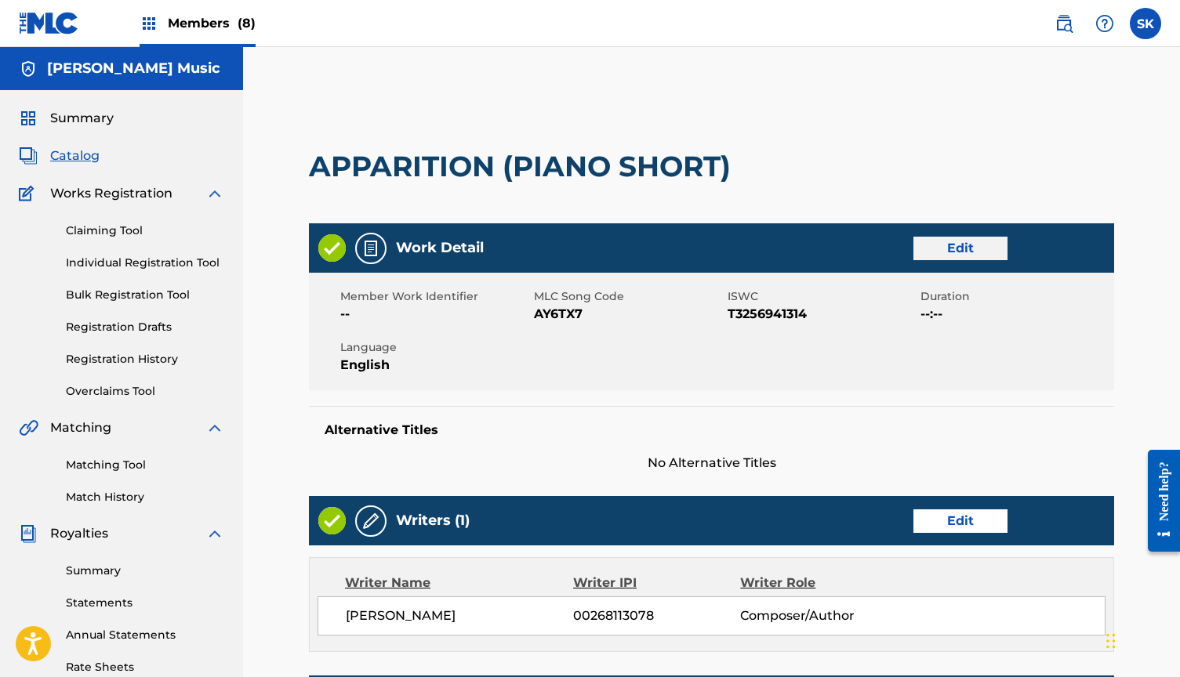
click at [952, 248] on link "Edit" at bounding box center [961, 249] width 94 height 24
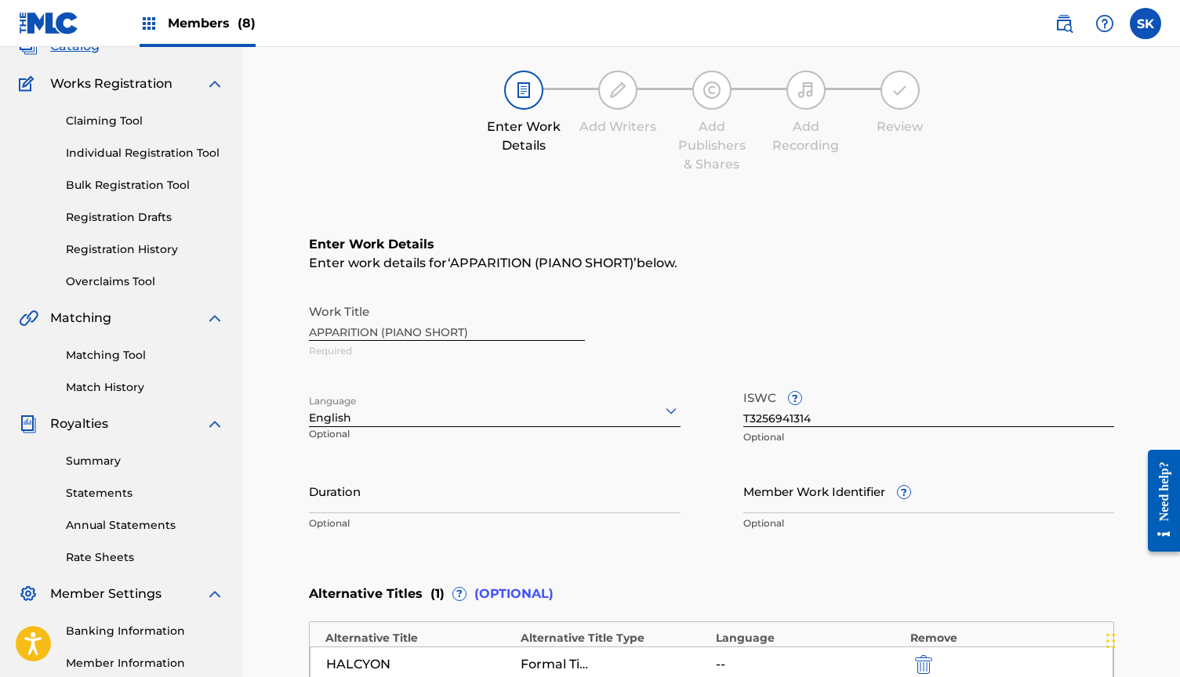
scroll to position [133, 0]
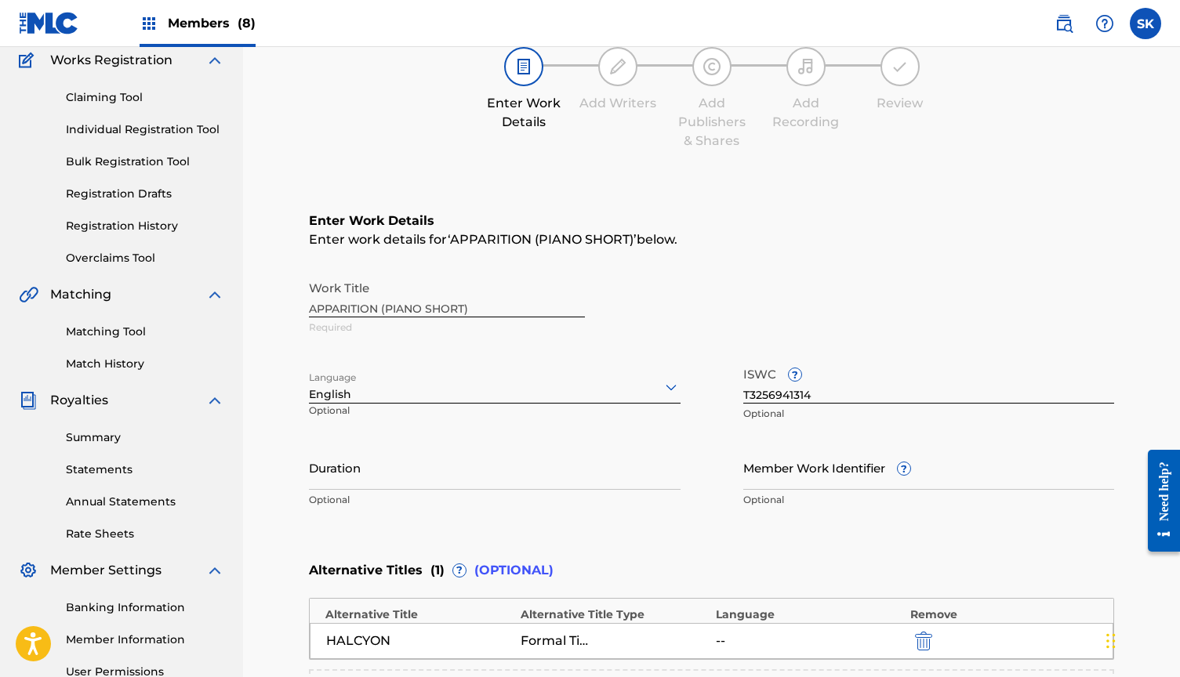
click at [385, 305] on div "Work Title APPARITION (PIANO SHORT) Required" at bounding box center [711, 308] width 805 height 71
click at [365, 317] on div "Work Title APPARITION (PIANO SHORT) Required" at bounding box center [711, 308] width 805 height 71
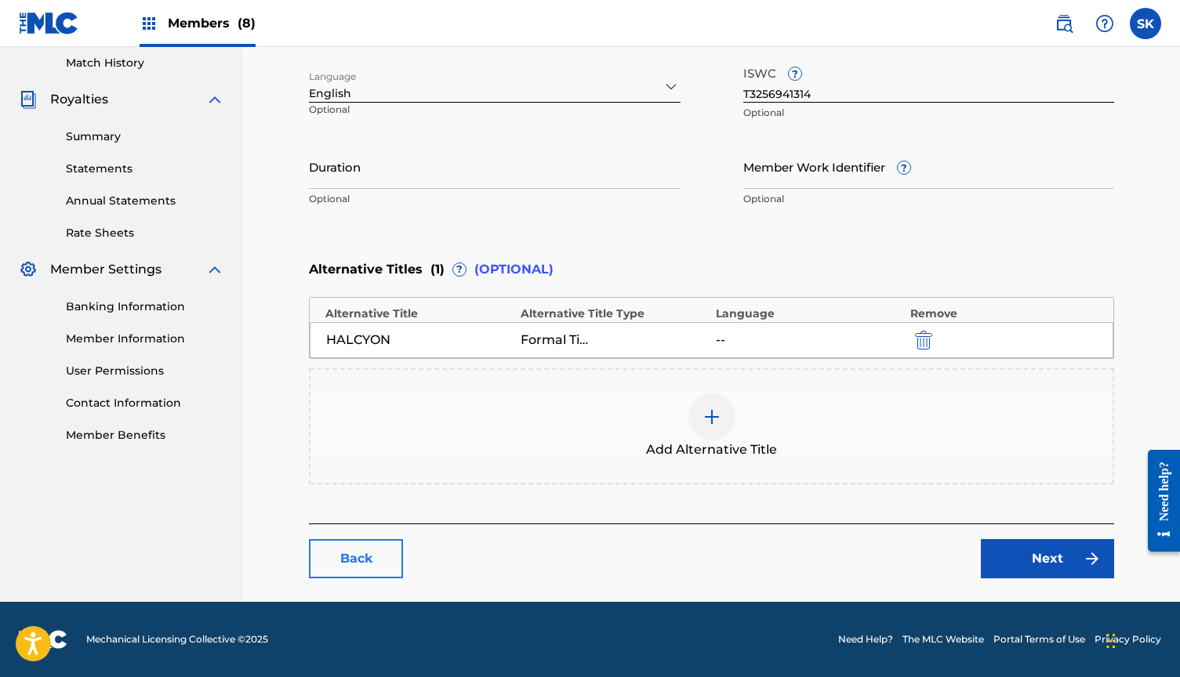
scroll to position [434, 0]
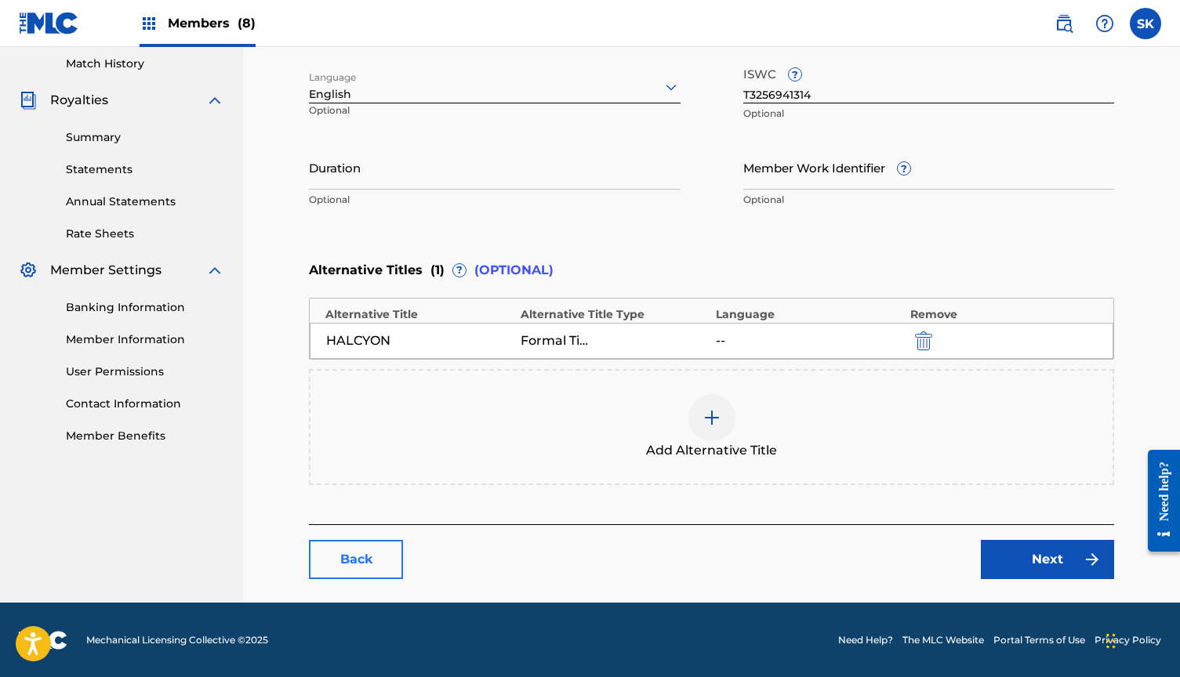
click at [369, 560] on link "Back" at bounding box center [356, 559] width 94 height 39
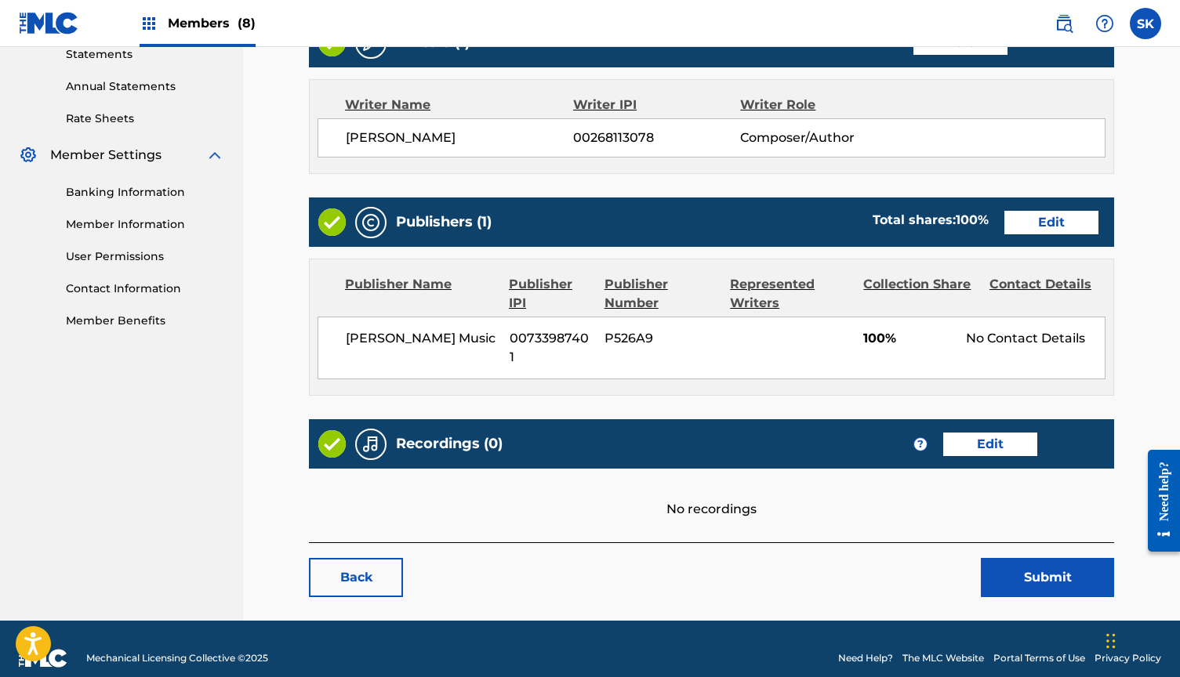
scroll to position [548, 0]
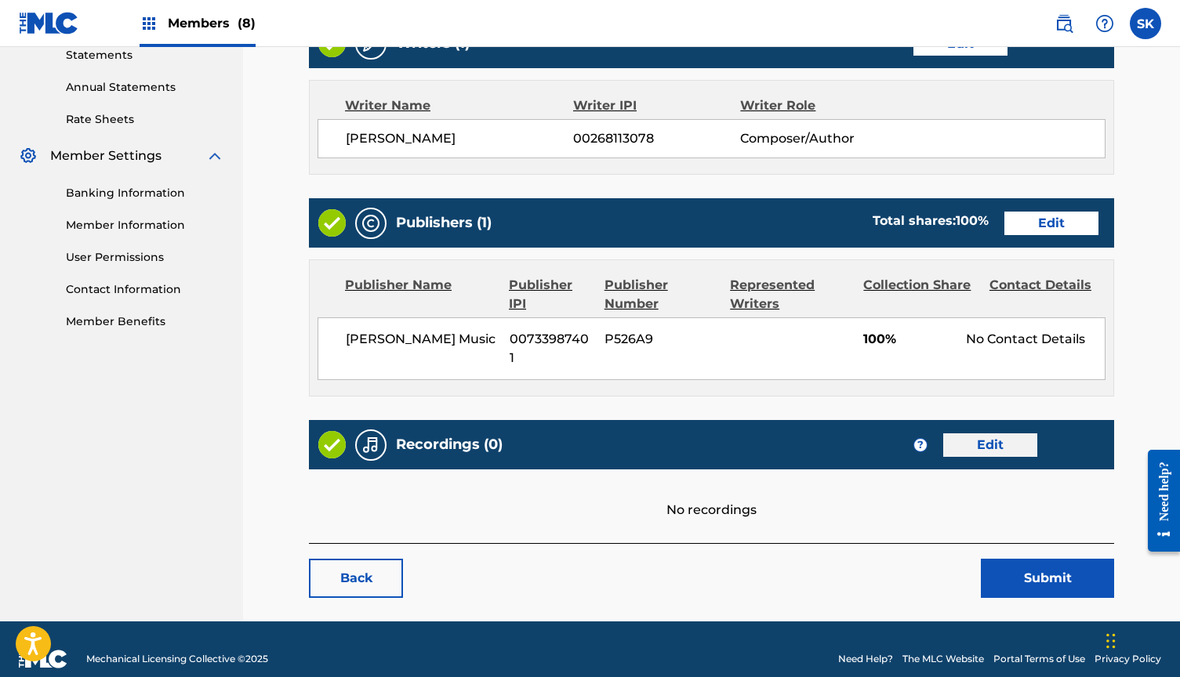
click at [1012, 434] on link "Edit" at bounding box center [990, 446] width 94 height 24
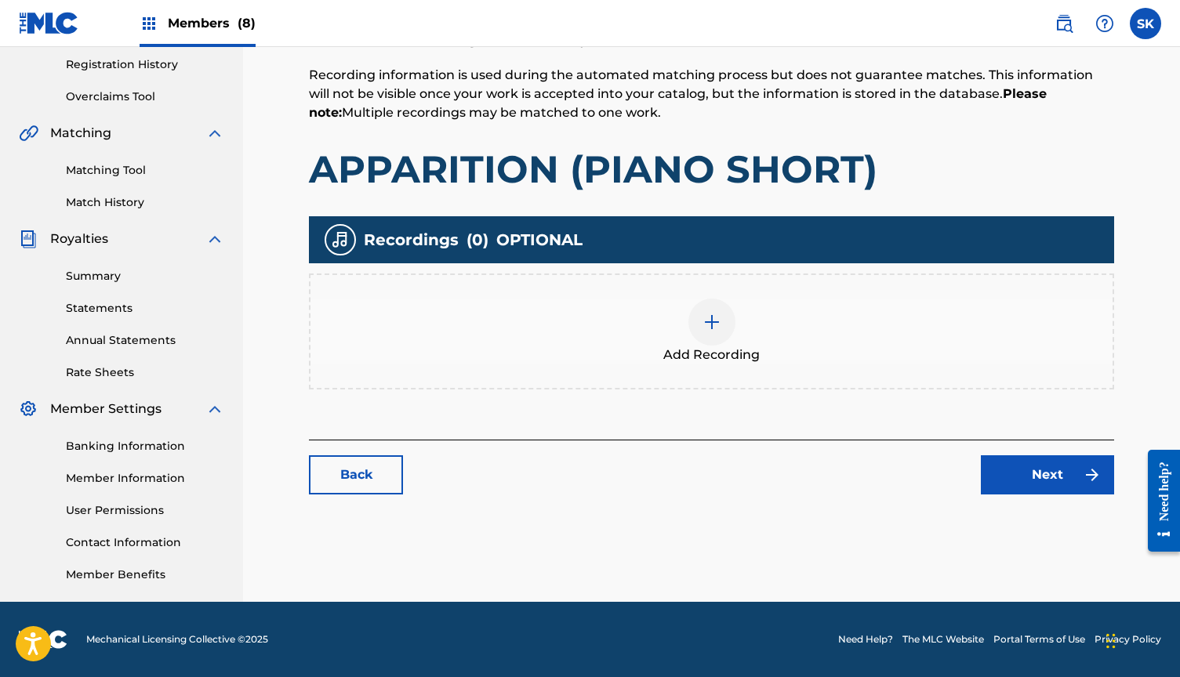
scroll to position [295, 0]
click at [699, 347] on span "Add Recording" at bounding box center [711, 355] width 96 height 19
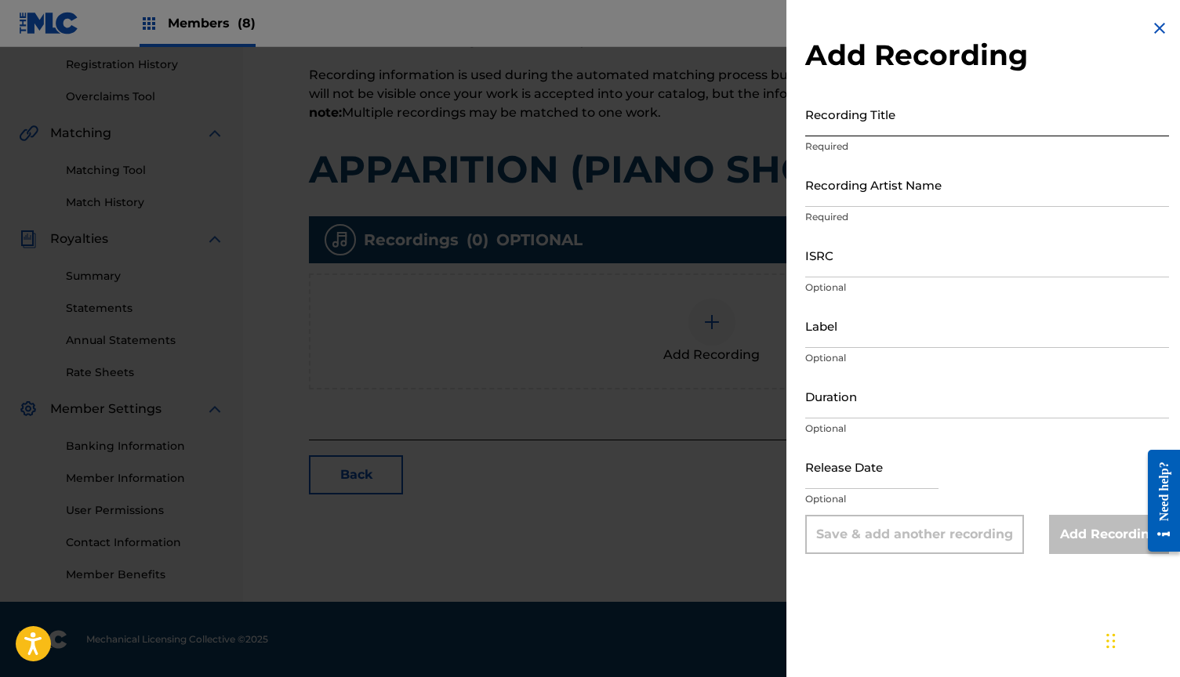
click at [857, 110] on input "Recording Title" at bounding box center [987, 114] width 364 height 45
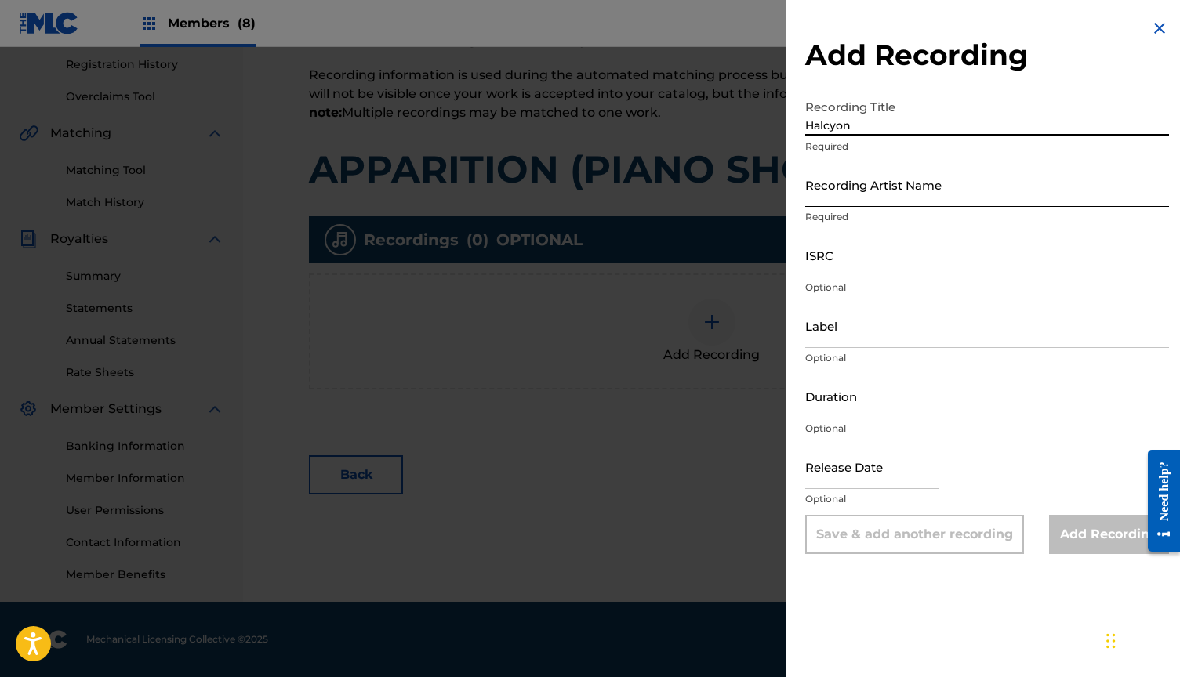
type input "Halcyon"
click at [866, 194] on input "Recording Artist Name" at bounding box center [987, 184] width 364 height 45
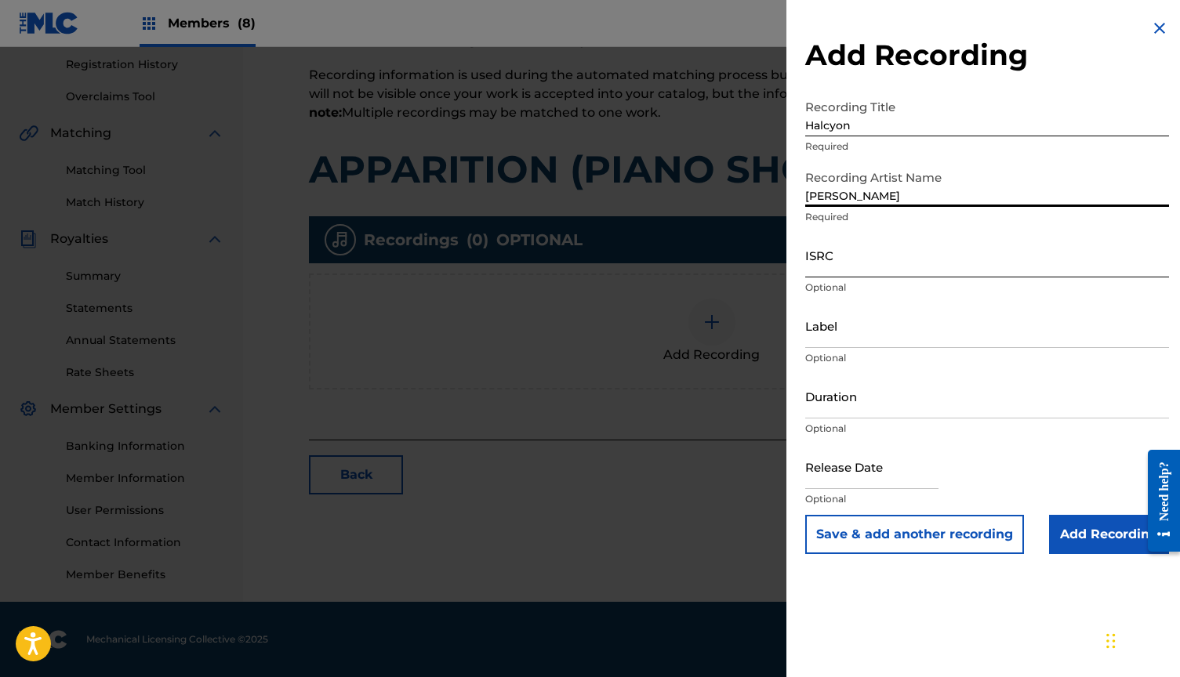
type input "[PERSON_NAME]"
click at [845, 263] on input "ISRC" at bounding box center [987, 255] width 364 height 45
paste input "QZZ8A2504860"
type input "QZZ8A2504860"
select select "8"
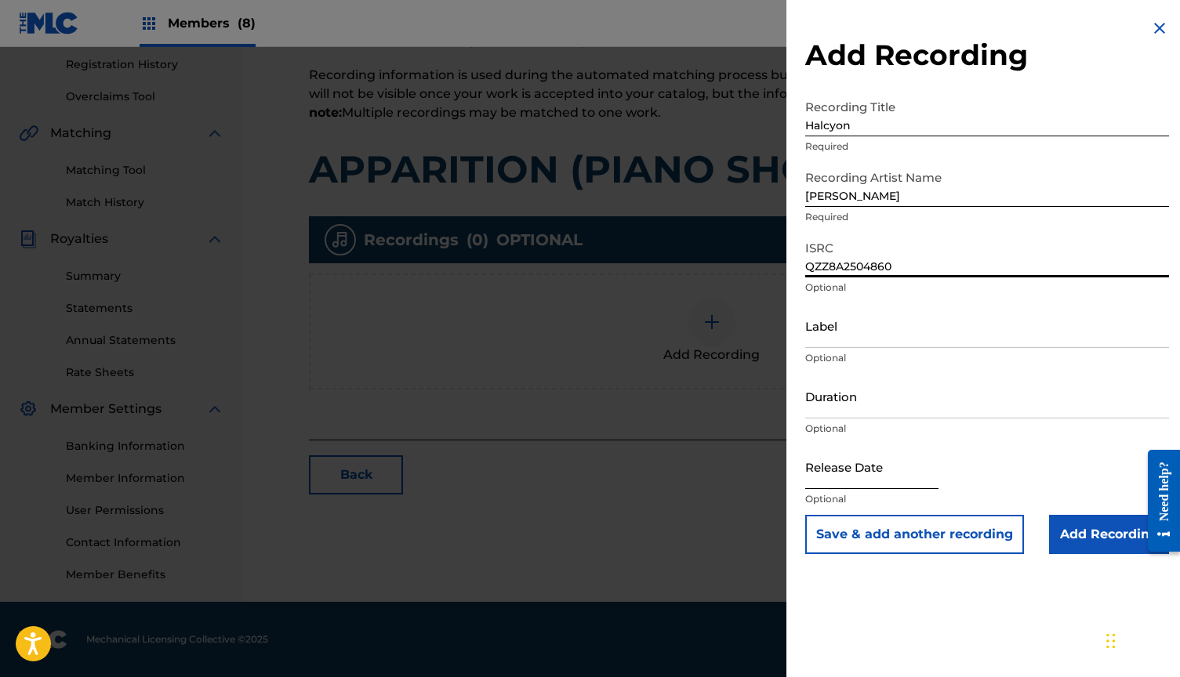
select select "2025"
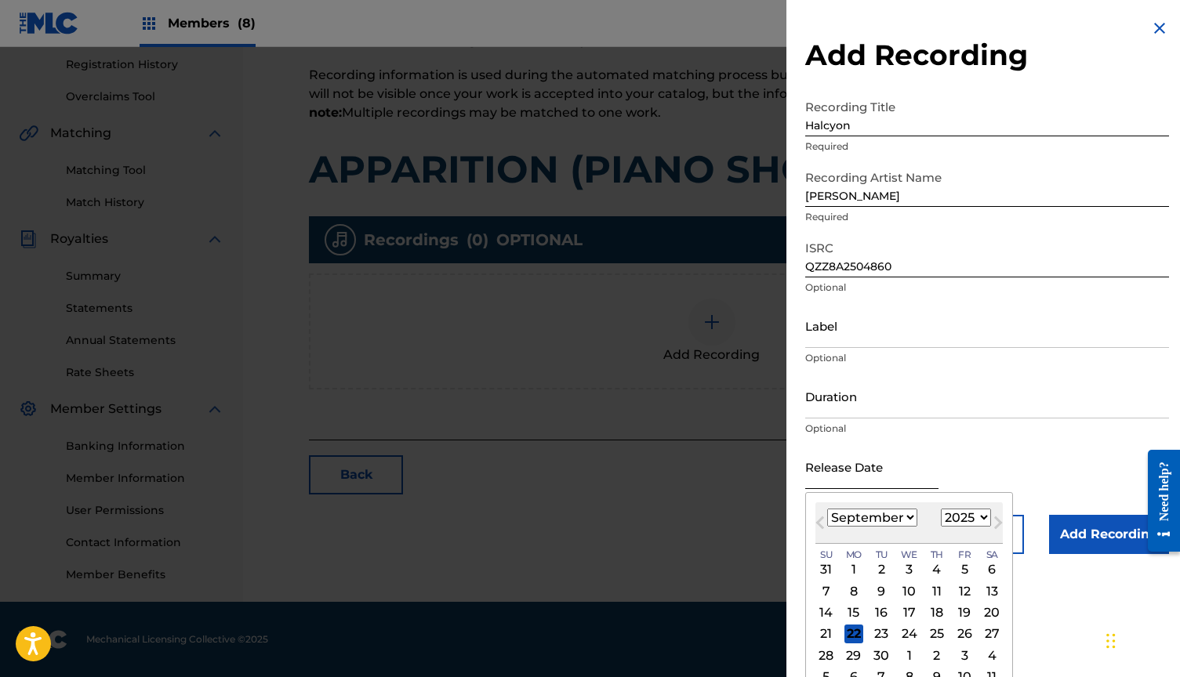
click at [826, 468] on input "text" at bounding box center [871, 467] width 133 height 45
select select "7"
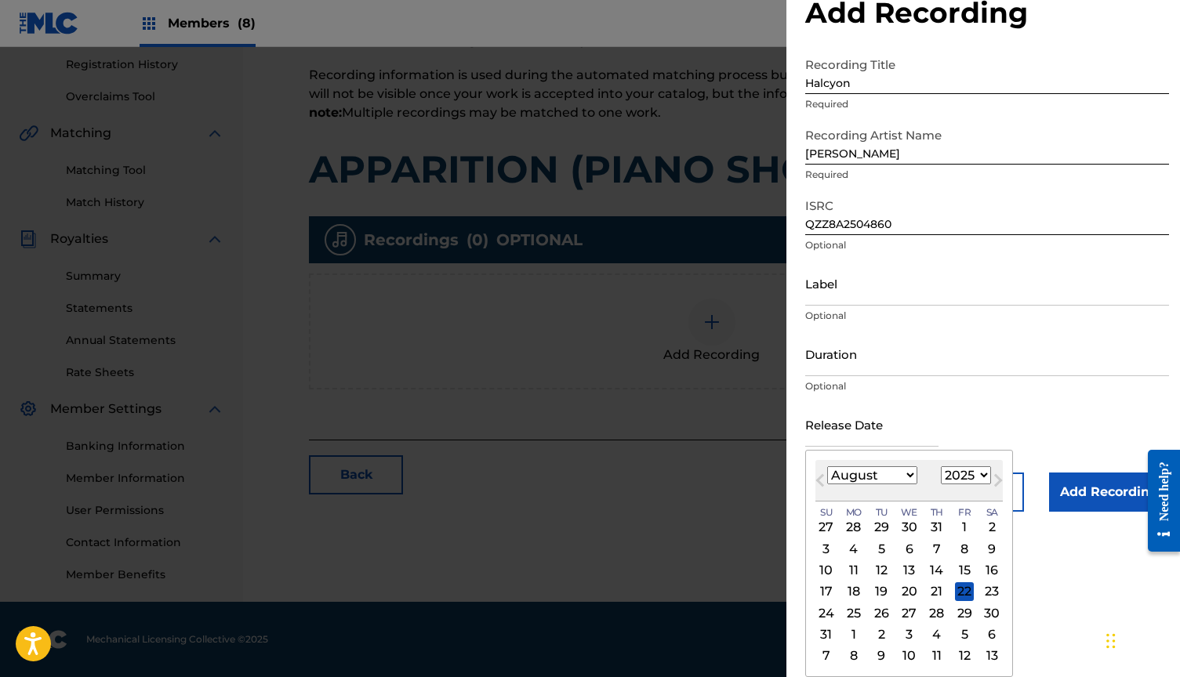
scroll to position [42, 0]
click at [955, 612] on div "29" at bounding box center [964, 613] width 19 height 19
type input "[DATE]"
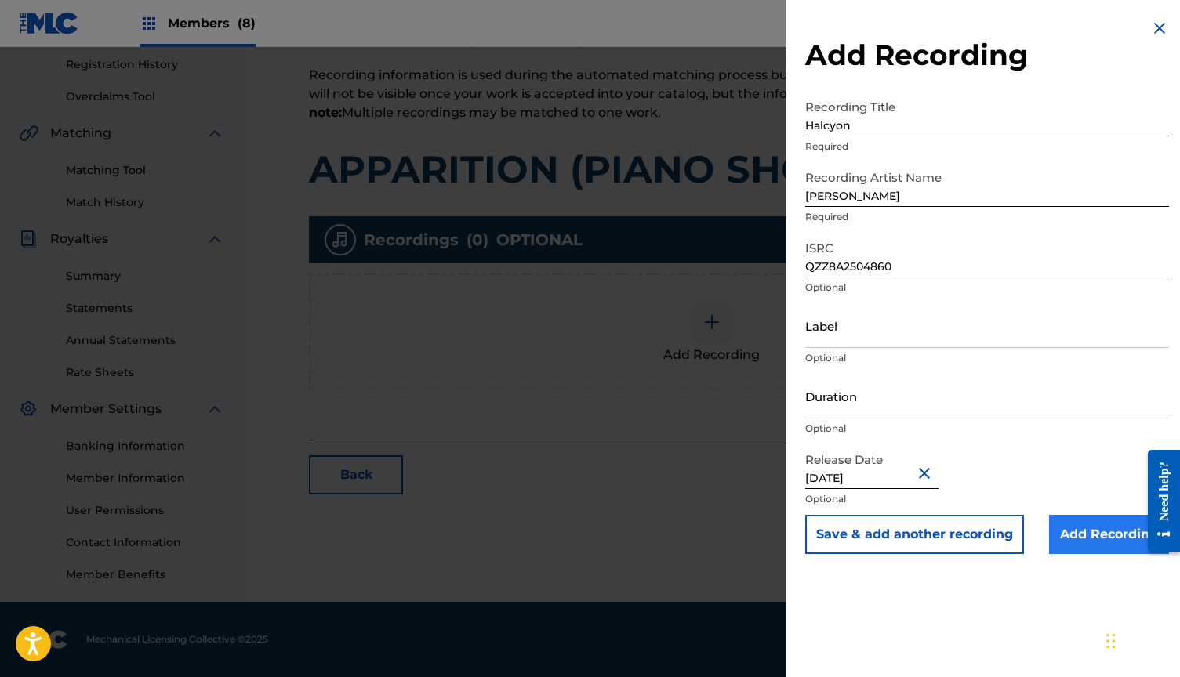
click at [1085, 531] on input "Add Recording" at bounding box center [1109, 534] width 120 height 39
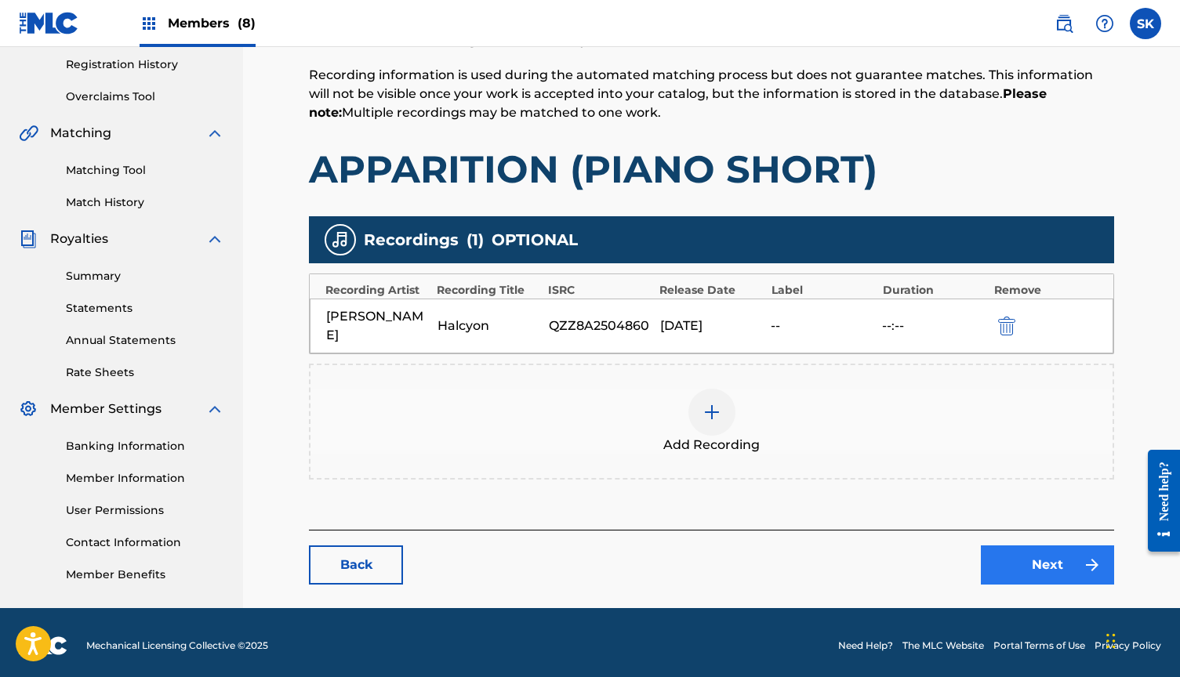
click at [1044, 547] on link "Next" at bounding box center [1047, 565] width 133 height 39
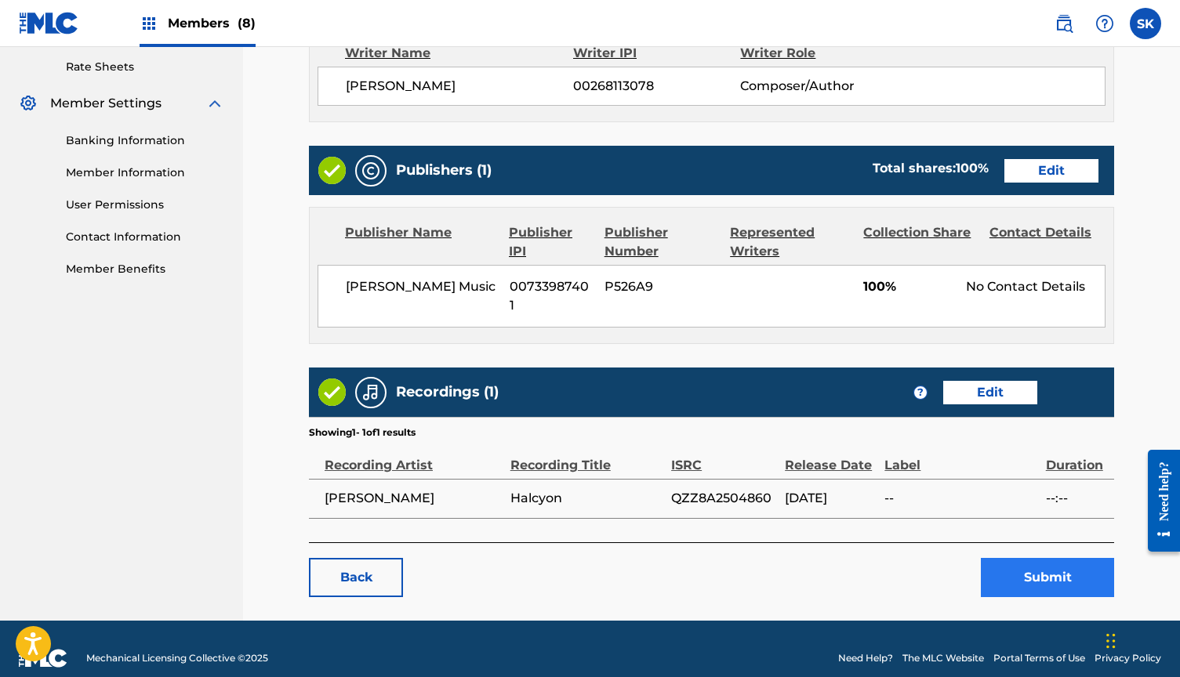
scroll to position [600, 0]
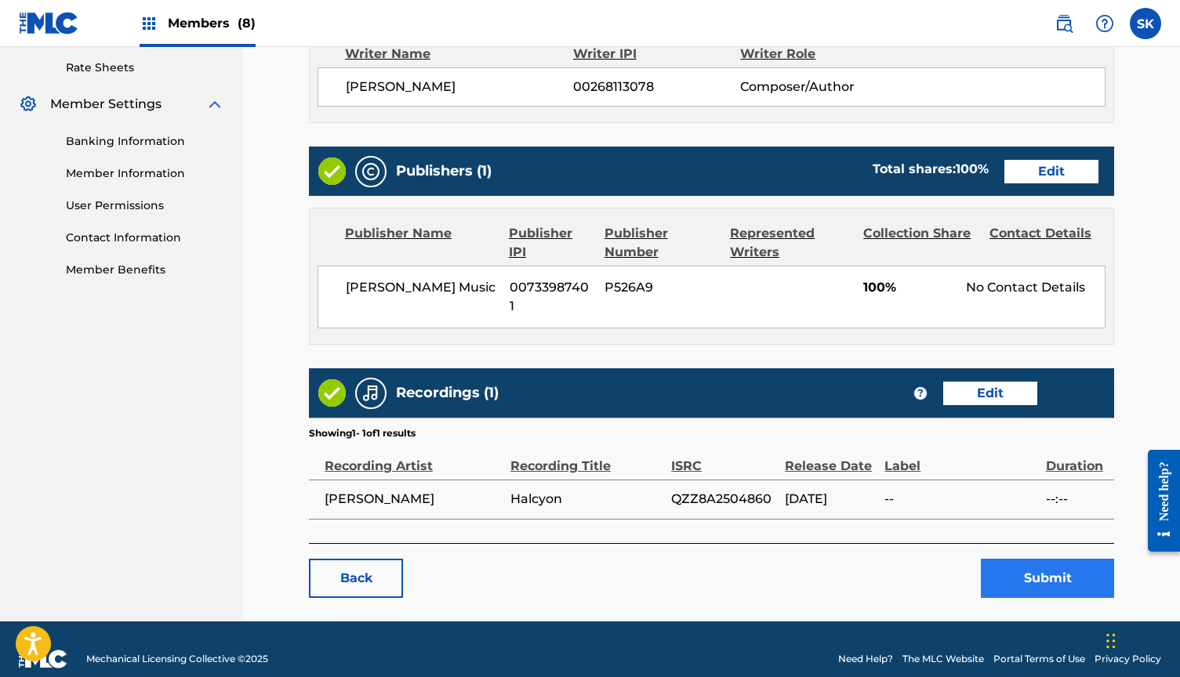
click at [1035, 560] on button "Submit" at bounding box center [1047, 578] width 133 height 39
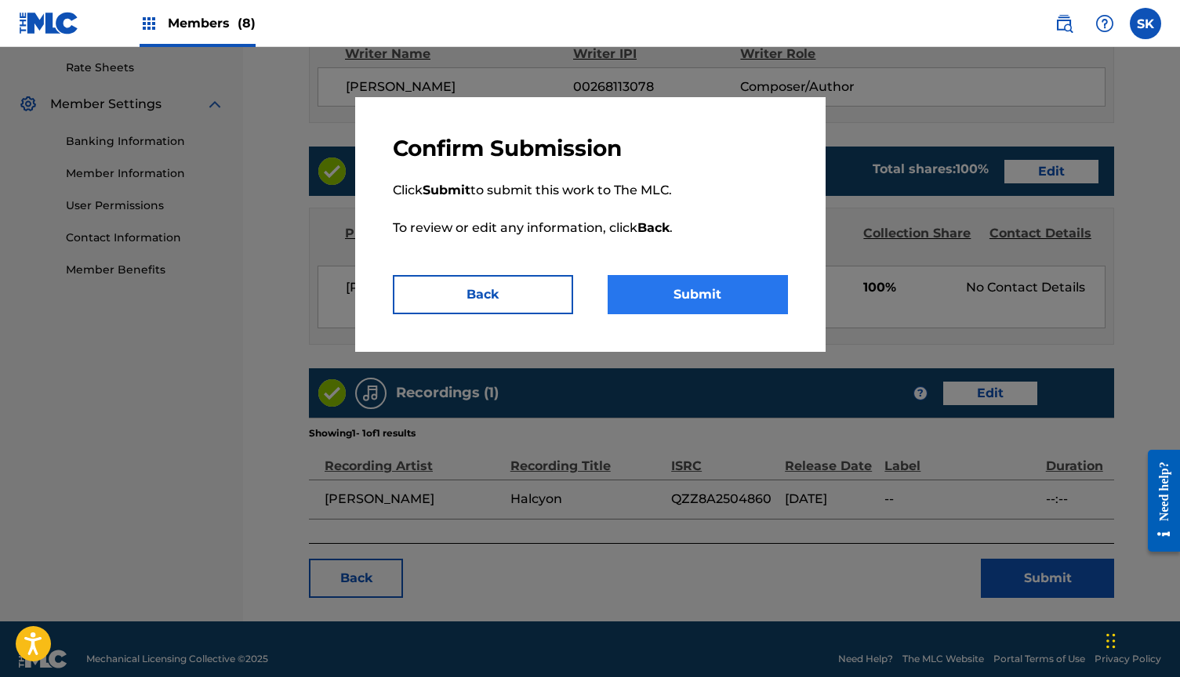
click at [724, 291] on button "Submit" at bounding box center [698, 294] width 180 height 39
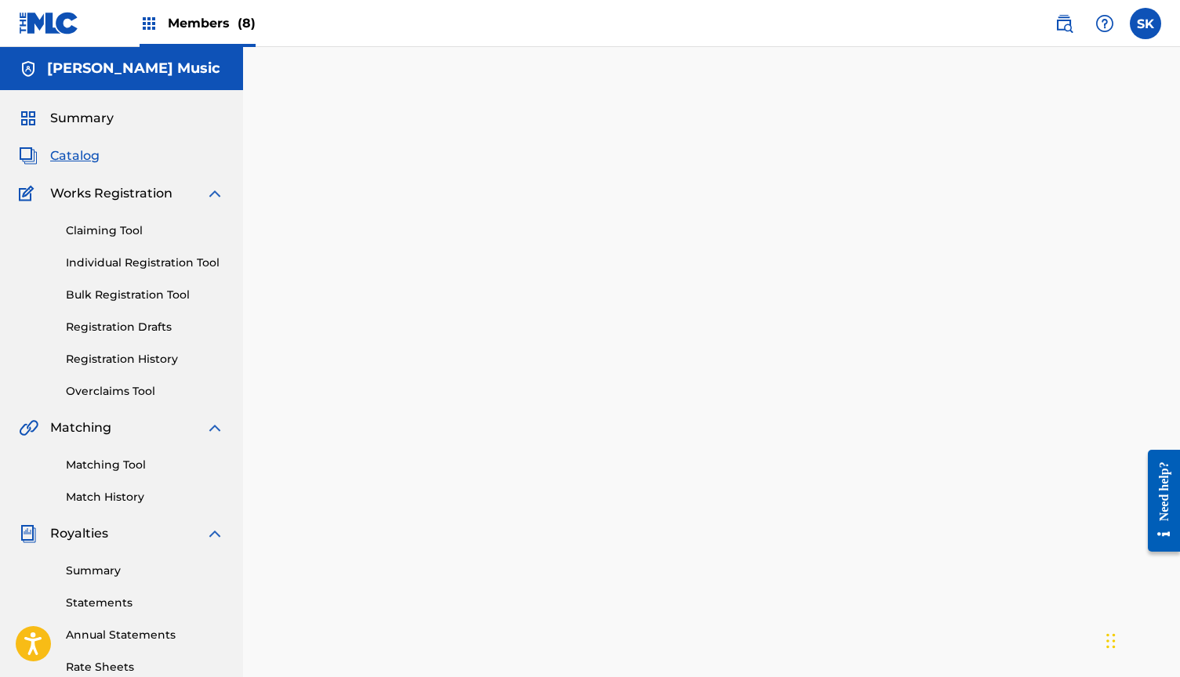
click at [82, 151] on span "Catalog" at bounding box center [74, 156] width 49 height 19
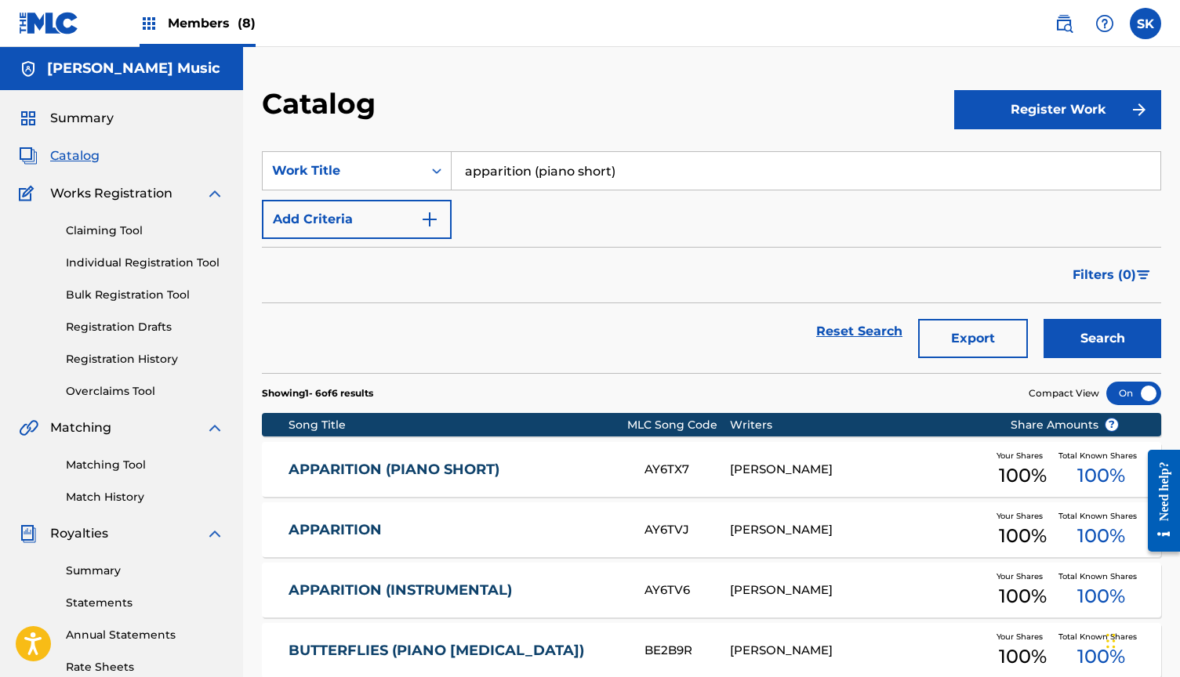
click at [543, 170] on input "apparition (piano short)" at bounding box center [806, 171] width 709 height 38
click at [548, 210] on span "([PERSON_NAME] remix)" at bounding box center [586, 205] width 158 height 15
type input "indigo ([PERSON_NAME] remix)"
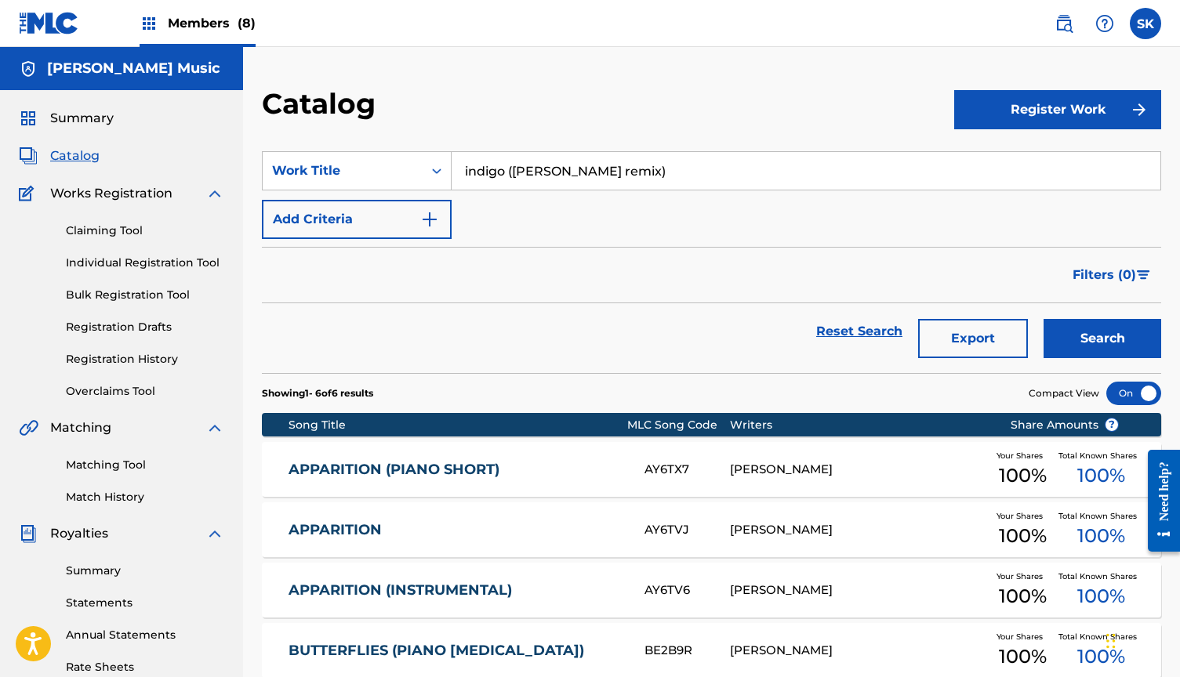
click at [1102, 339] on button "Search" at bounding box center [1103, 338] width 118 height 39
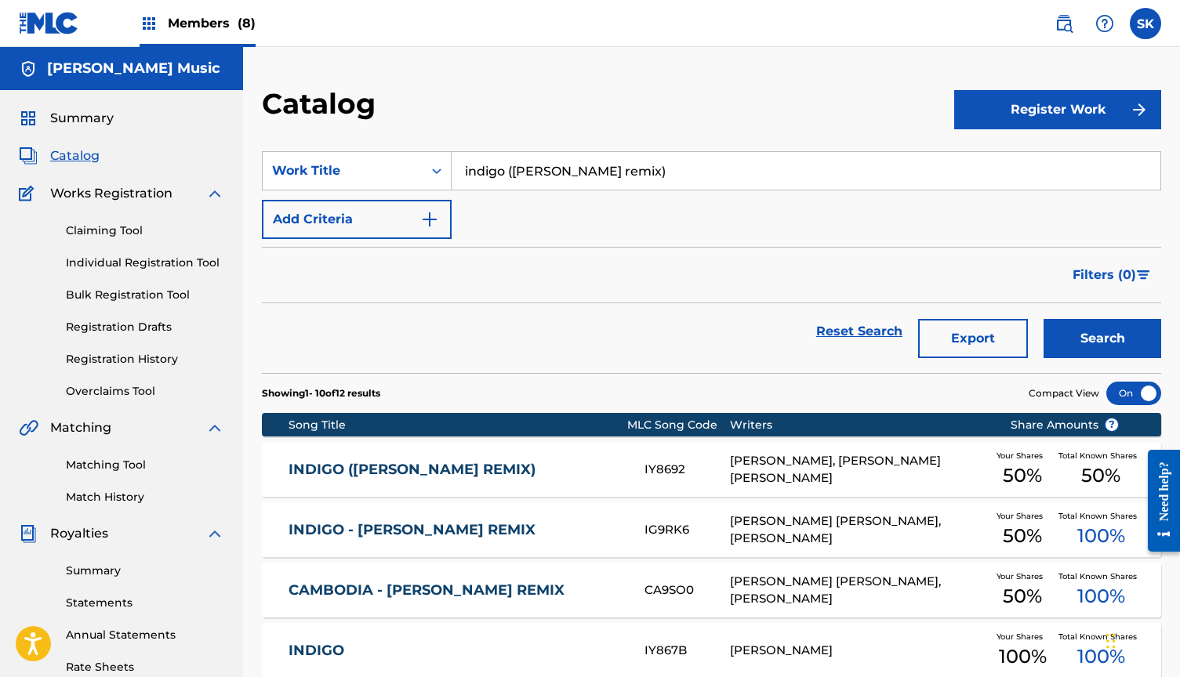
scroll to position [44, 0]
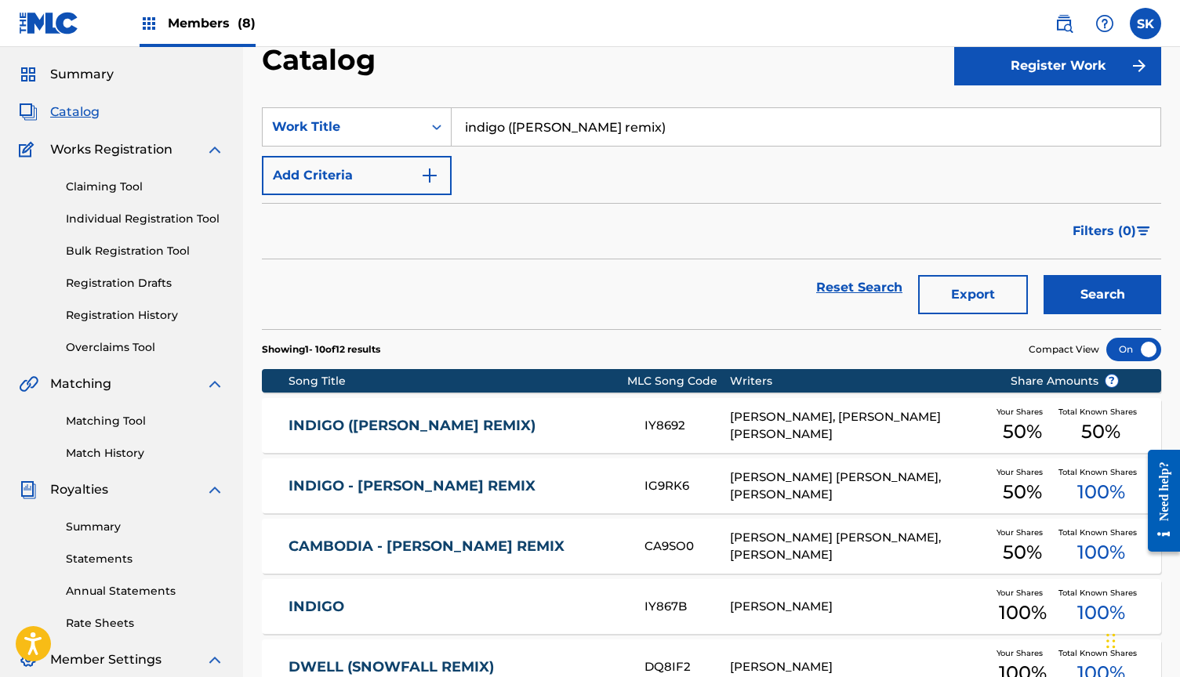
click at [500, 419] on link "INDIGO ([PERSON_NAME] REMIX)" at bounding box center [456, 426] width 335 height 18
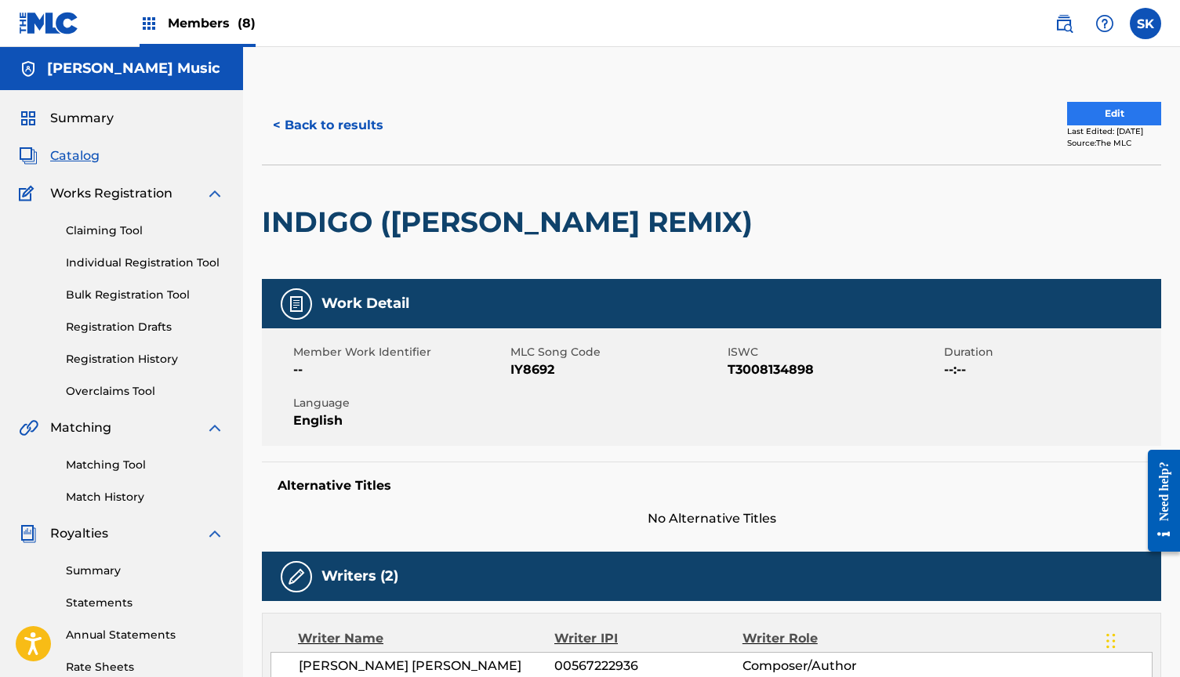
click at [1117, 106] on button "Edit" at bounding box center [1114, 114] width 94 height 24
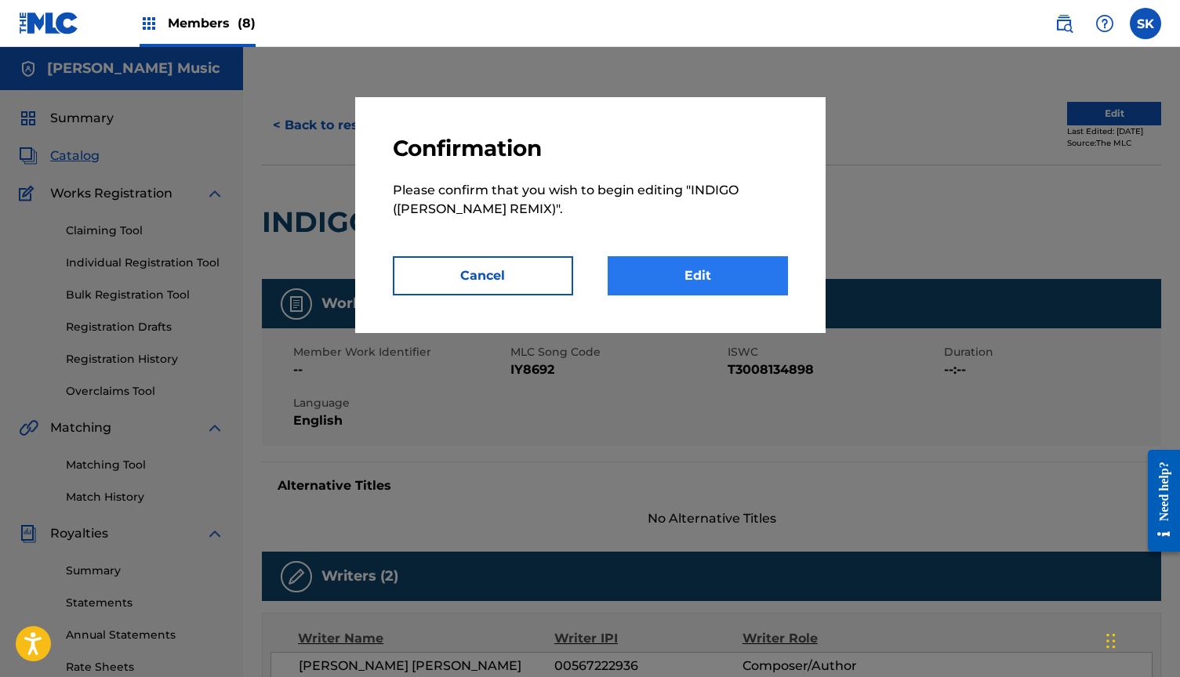
click at [720, 267] on link "Edit" at bounding box center [698, 275] width 180 height 39
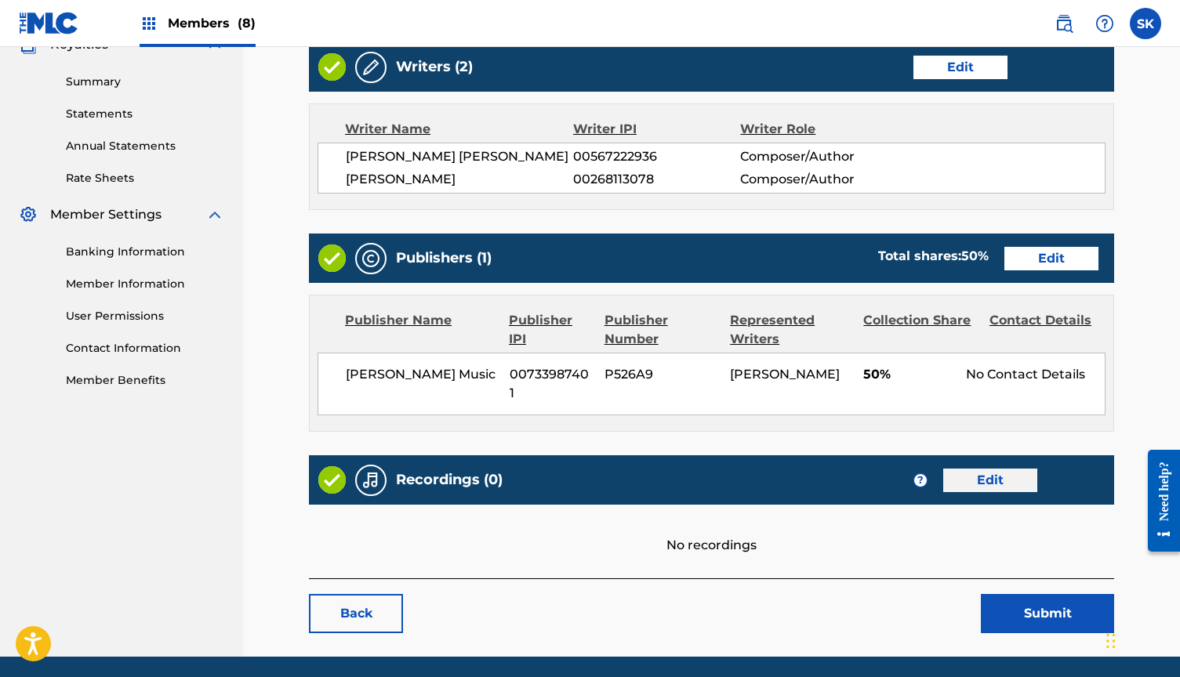
scroll to position [489, 0]
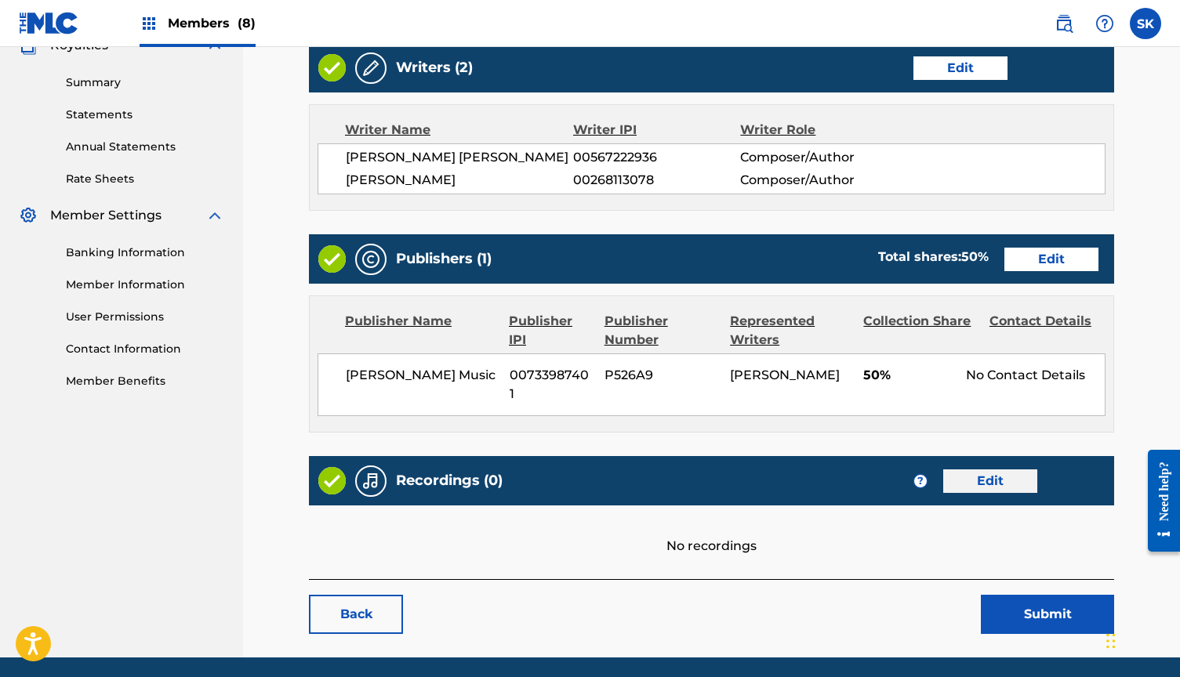
click at [955, 470] on link "Edit" at bounding box center [990, 482] width 94 height 24
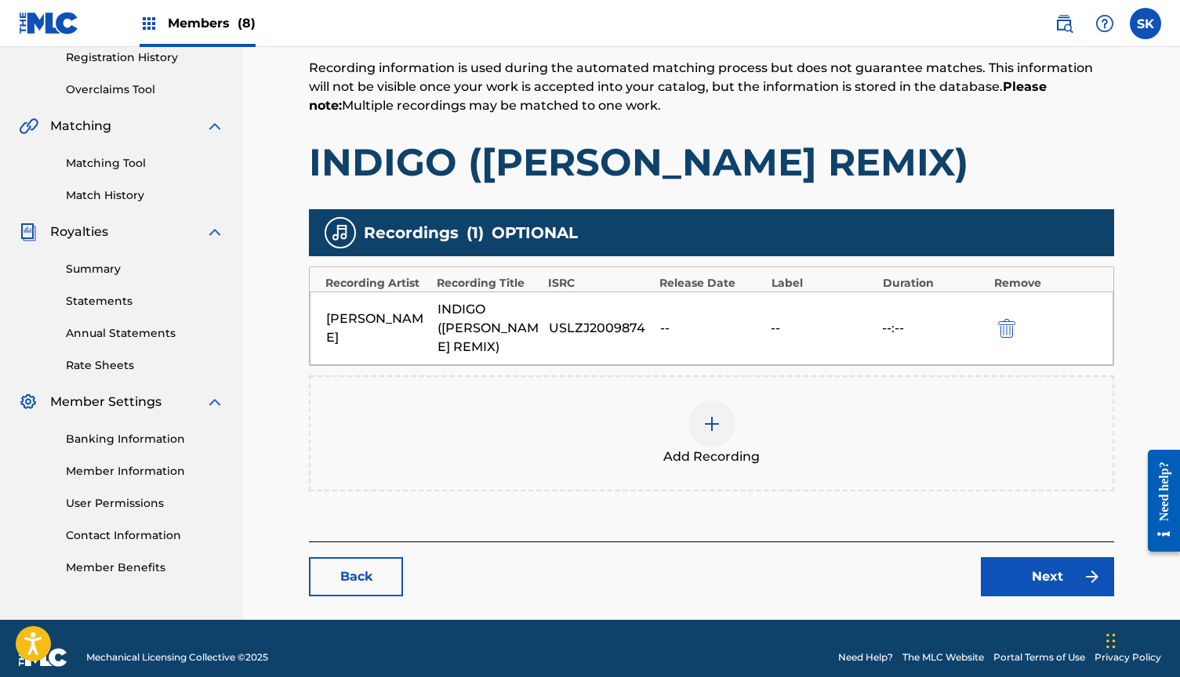
scroll to position [301, 0]
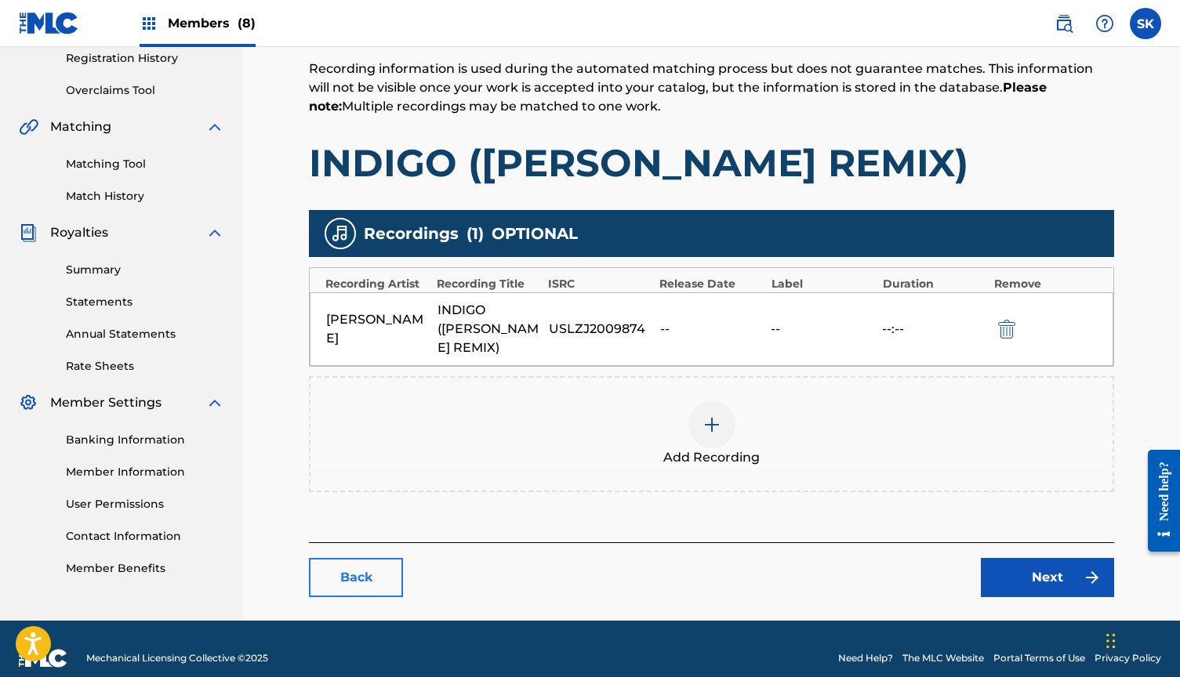
click at [369, 561] on link "Back" at bounding box center [356, 577] width 94 height 39
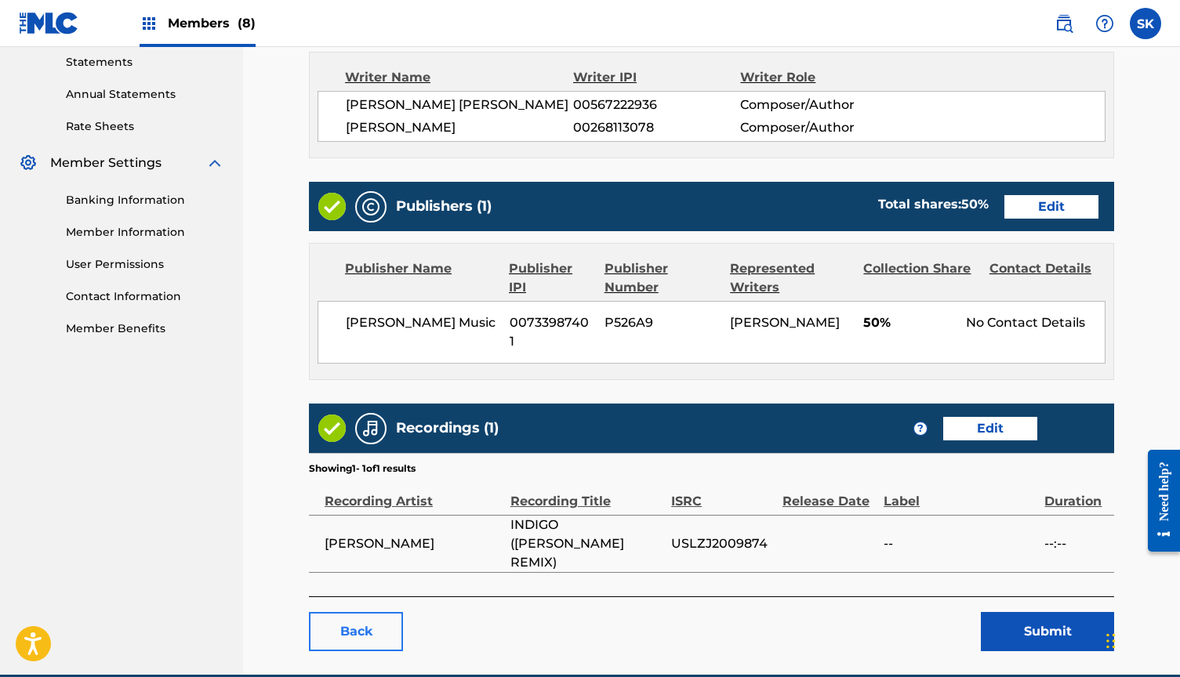
scroll to position [540, 0]
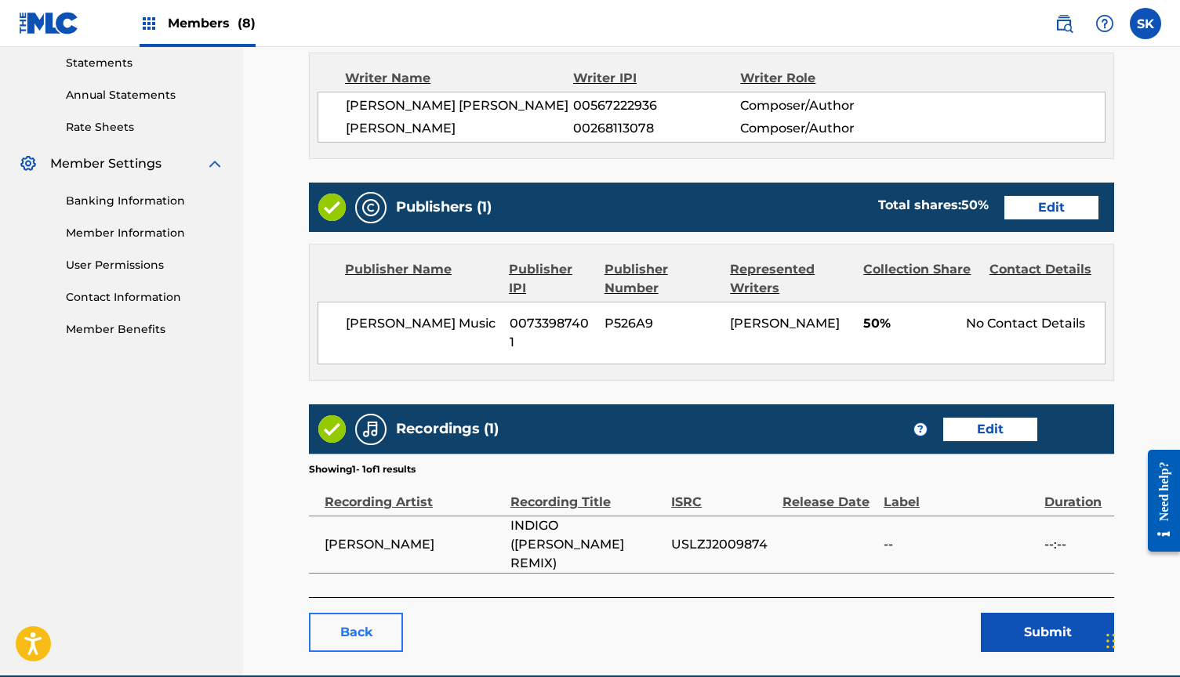
click at [358, 613] on link "Back" at bounding box center [356, 632] width 94 height 39
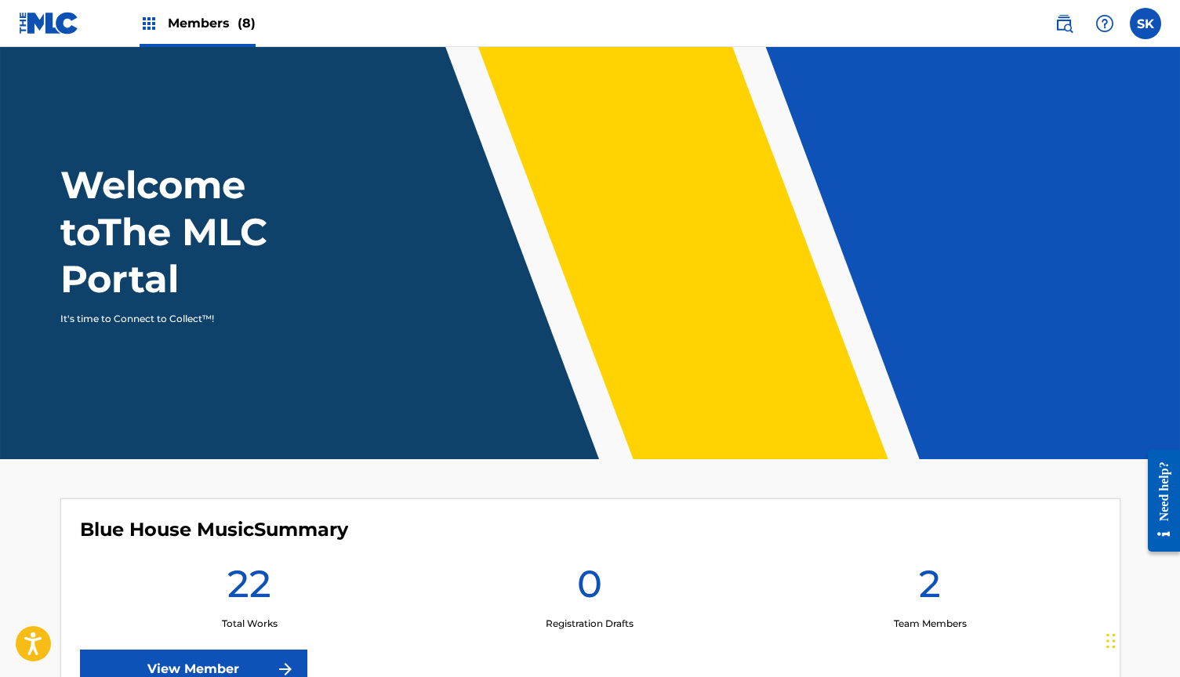
click at [218, 27] on span "Members (8)" at bounding box center [212, 23] width 88 height 18
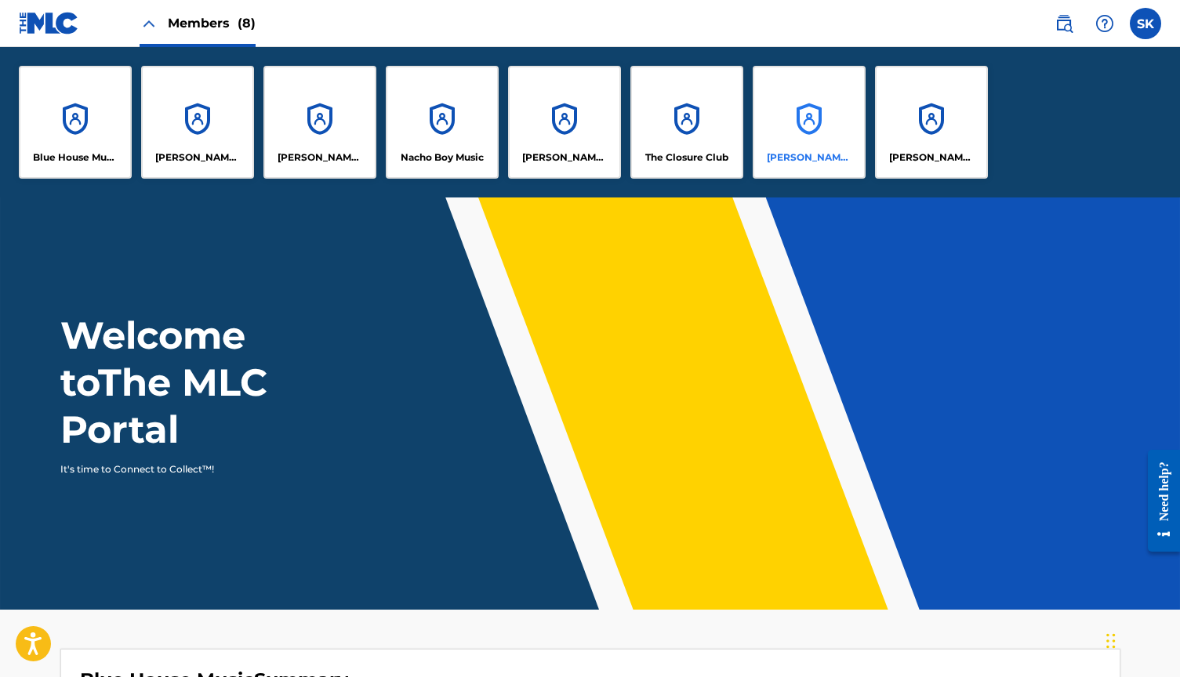
click at [798, 122] on div "[PERSON_NAME] Music" at bounding box center [809, 122] width 113 height 113
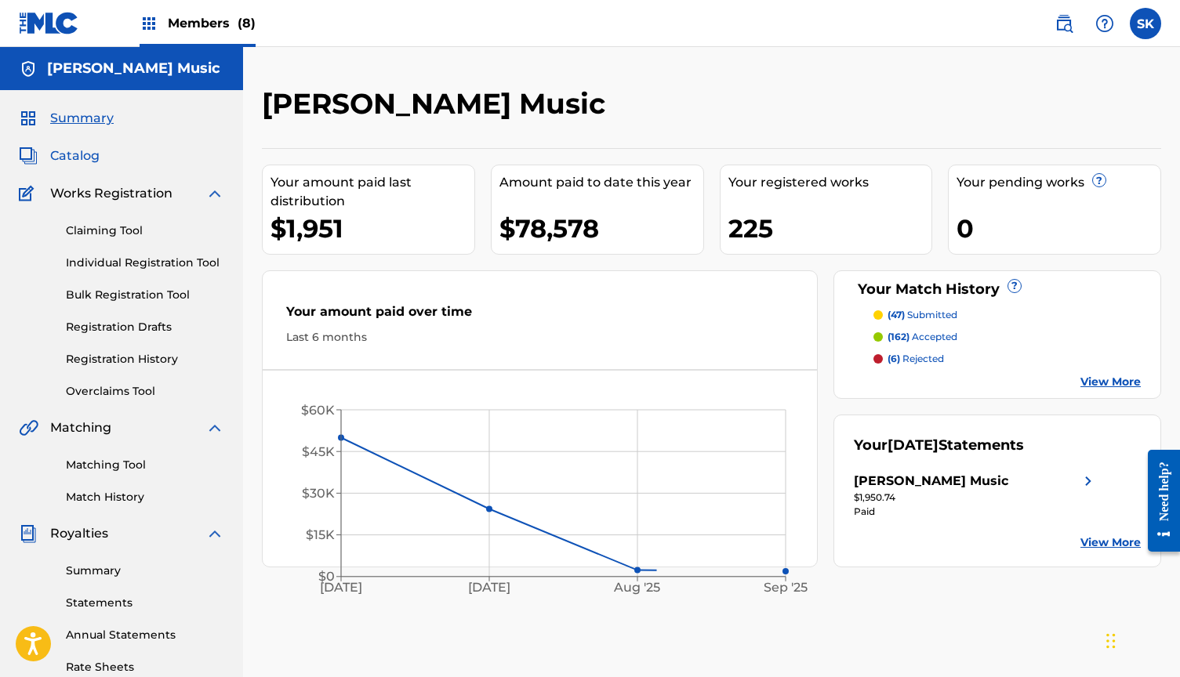
click at [80, 153] on span "Catalog" at bounding box center [74, 156] width 49 height 19
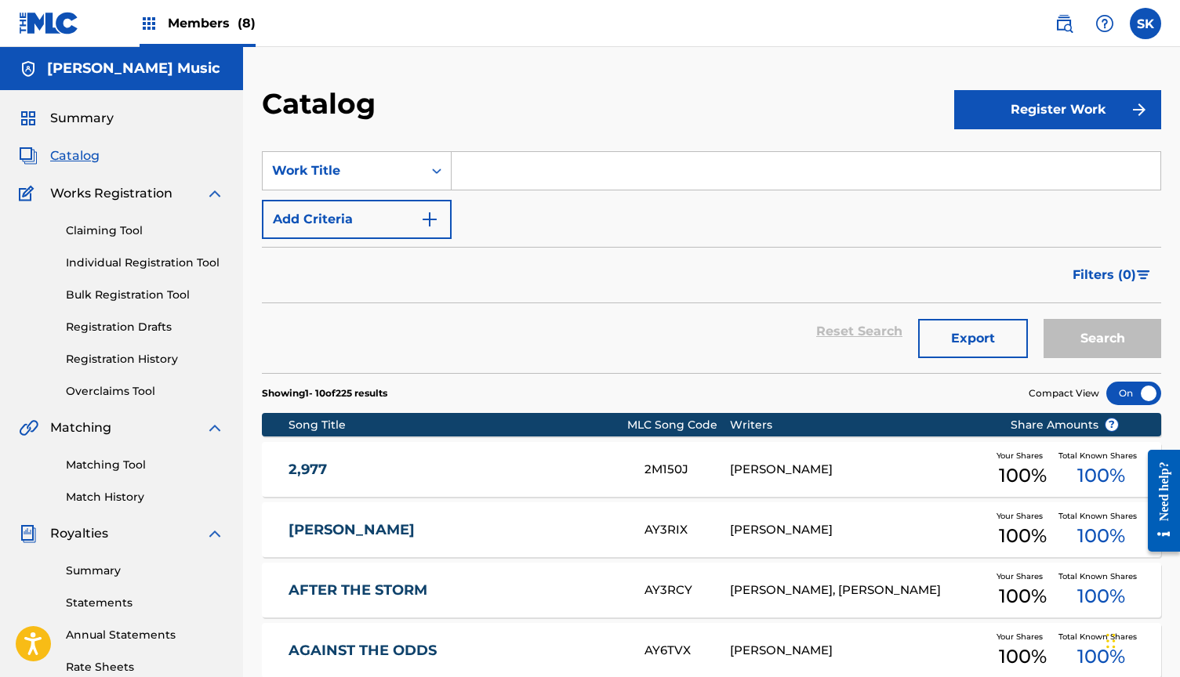
click at [521, 174] on input "Search Form" at bounding box center [806, 171] width 709 height 38
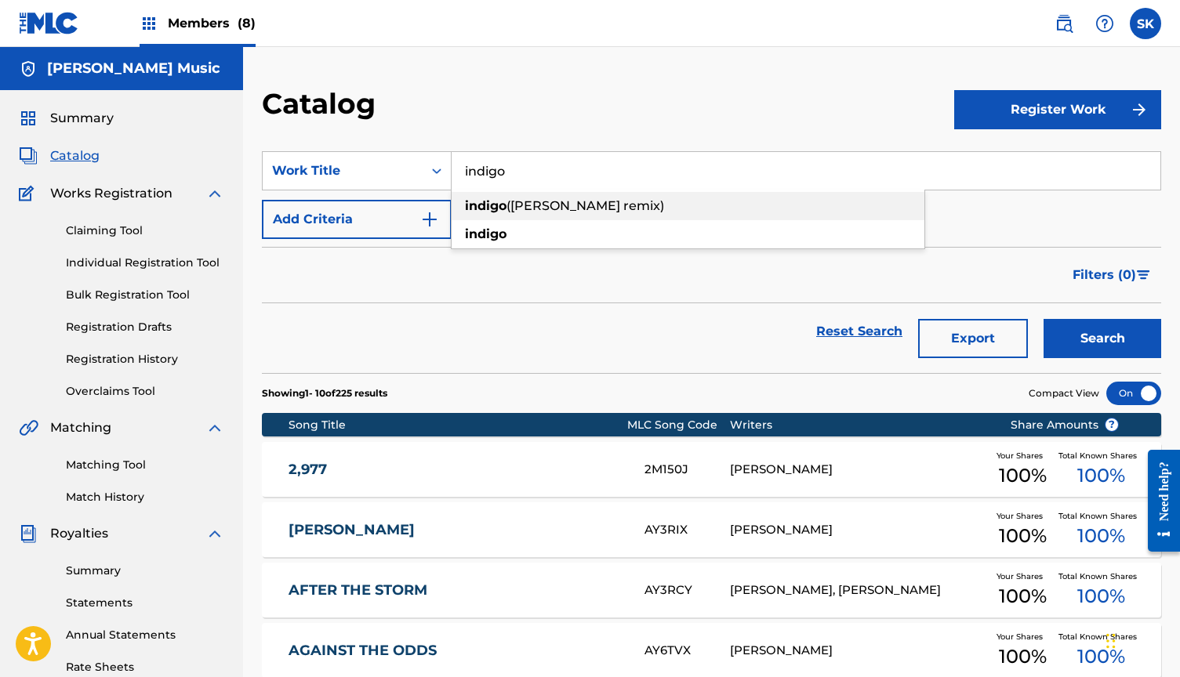
click at [525, 205] on span "([PERSON_NAME] remix)" at bounding box center [586, 205] width 158 height 15
type input "indigo ([PERSON_NAME] remix)"
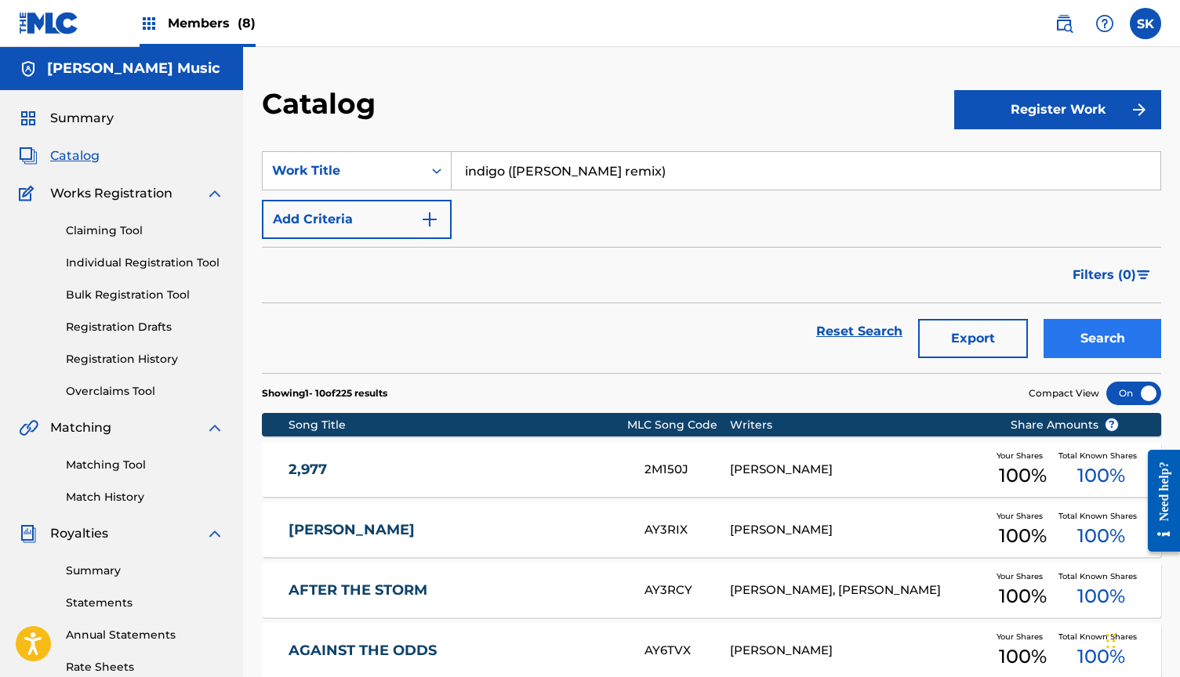
click at [1120, 333] on button "Search" at bounding box center [1103, 338] width 118 height 39
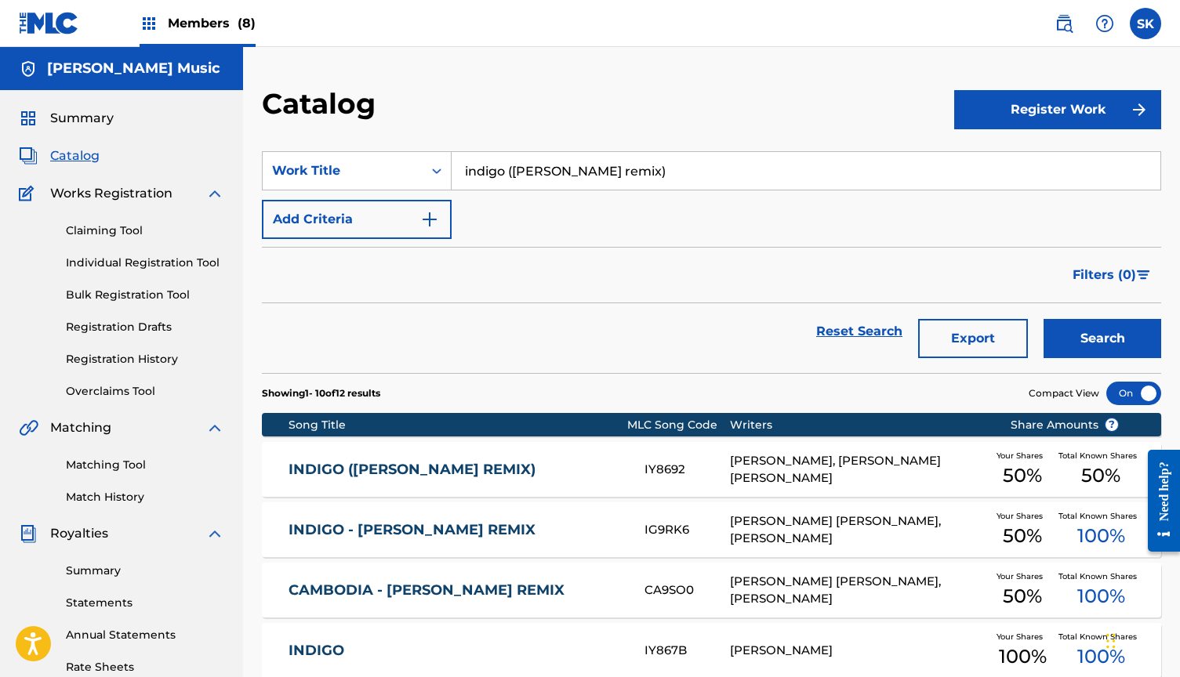
click at [507, 535] on link "INDIGO - [PERSON_NAME] REMIX" at bounding box center [456, 530] width 335 height 18
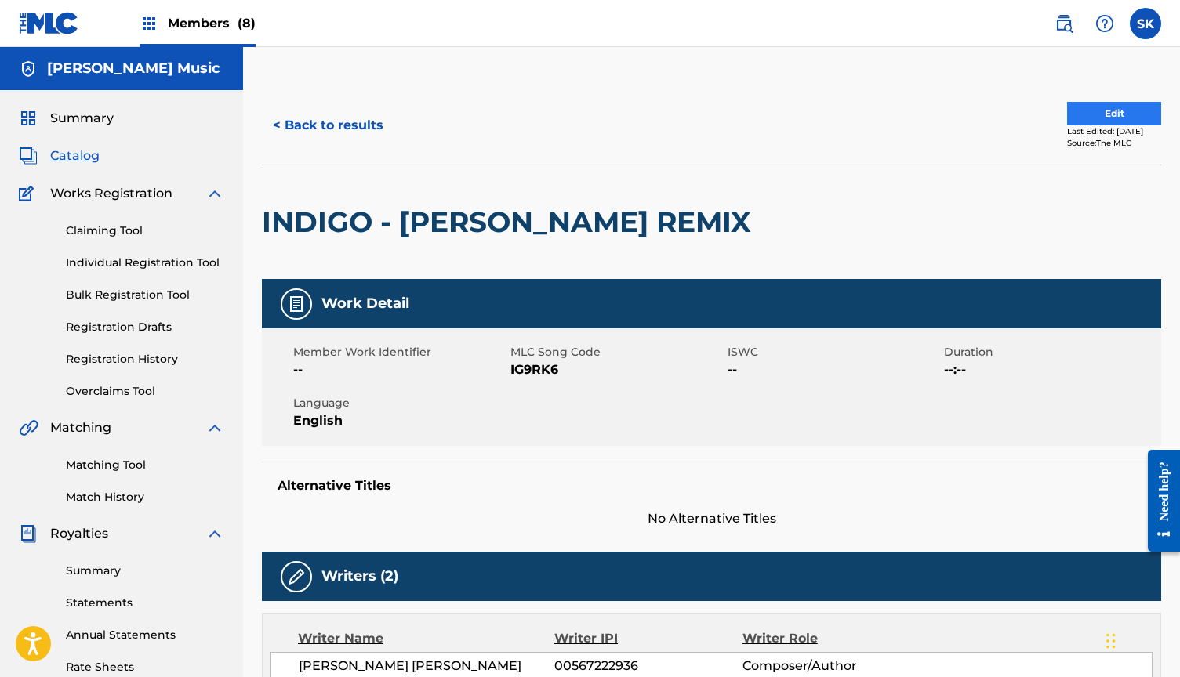
click at [1109, 107] on button "Edit" at bounding box center [1114, 114] width 94 height 24
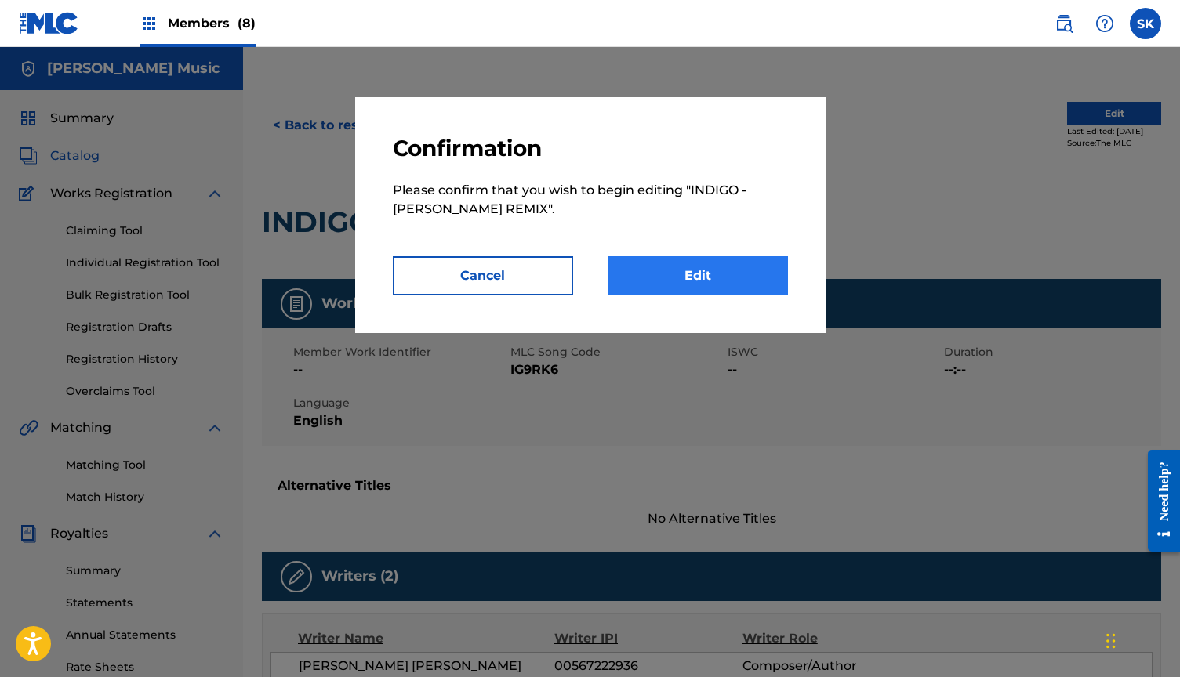
click at [727, 282] on link "Edit" at bounding box center [698, 275] width 180 height 39
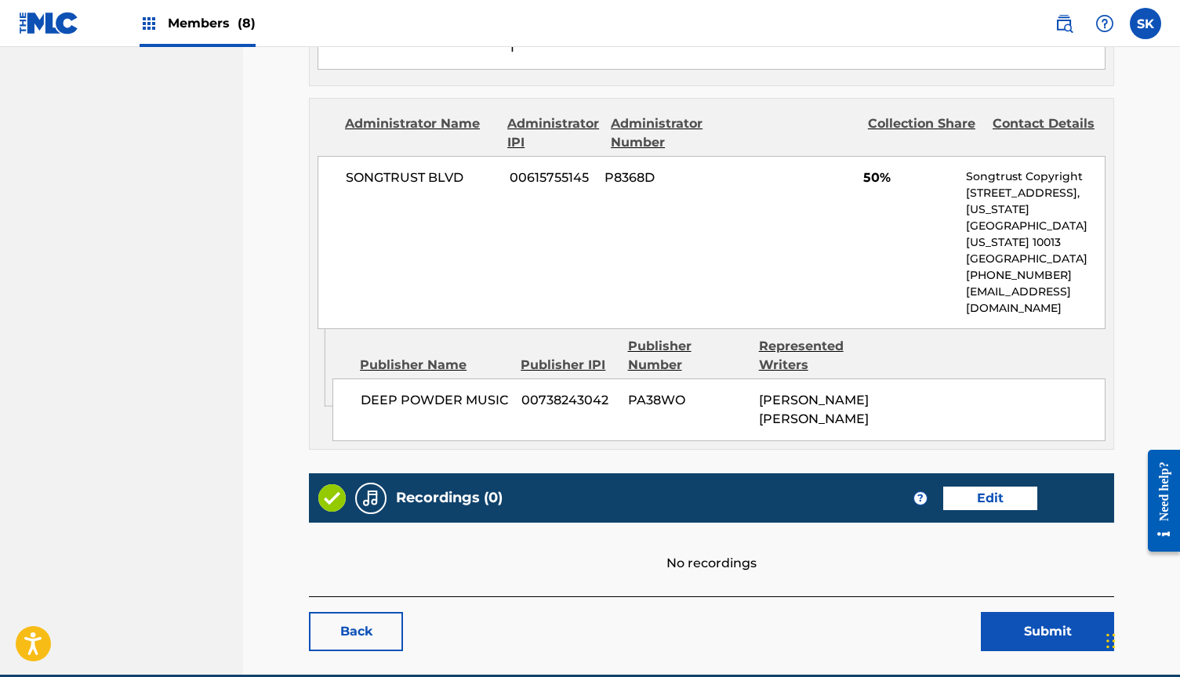
scroll to position [834, 0]
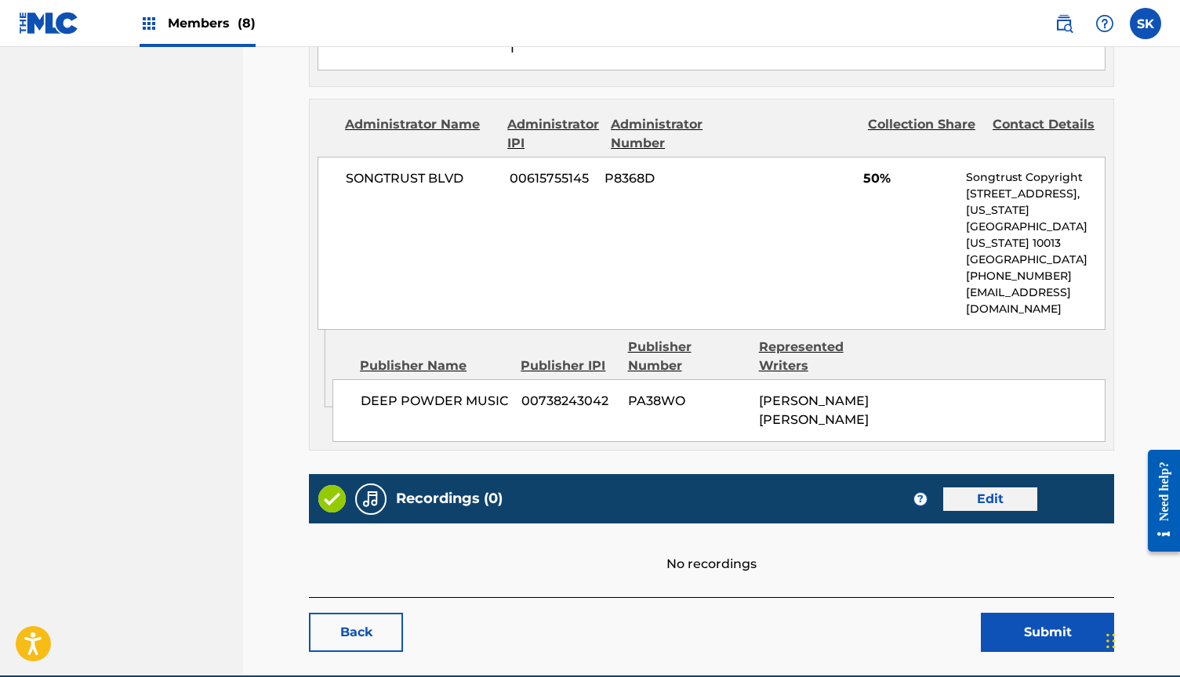
click at [972, 488] on link "Edit" at bounding box center [990, 500] width 94 height 24
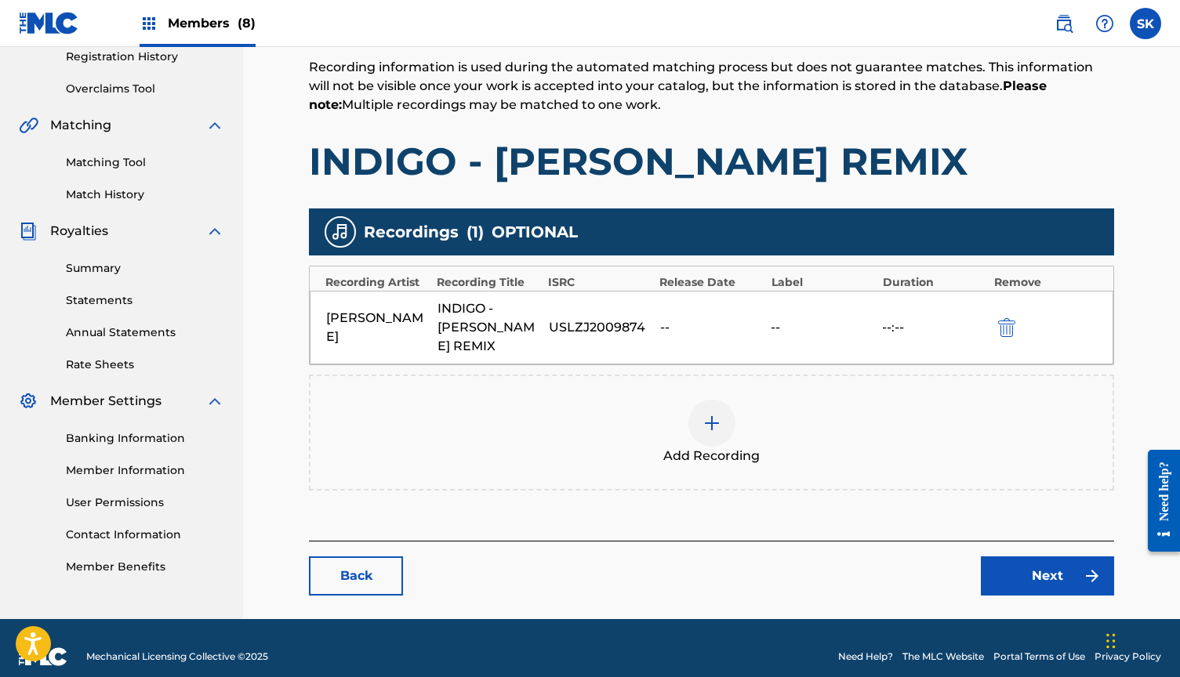
scroll to position [301, 0]
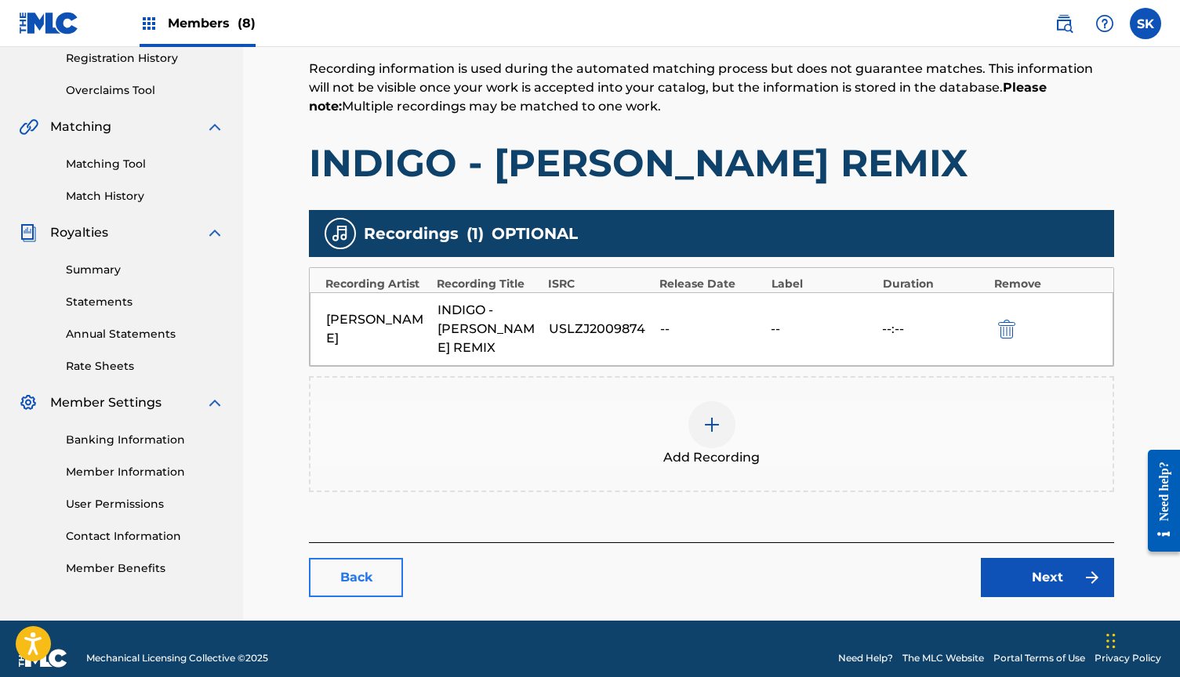
click at [363, 559] on link "Back" at bounding box center [356, 577] width 94 height 39
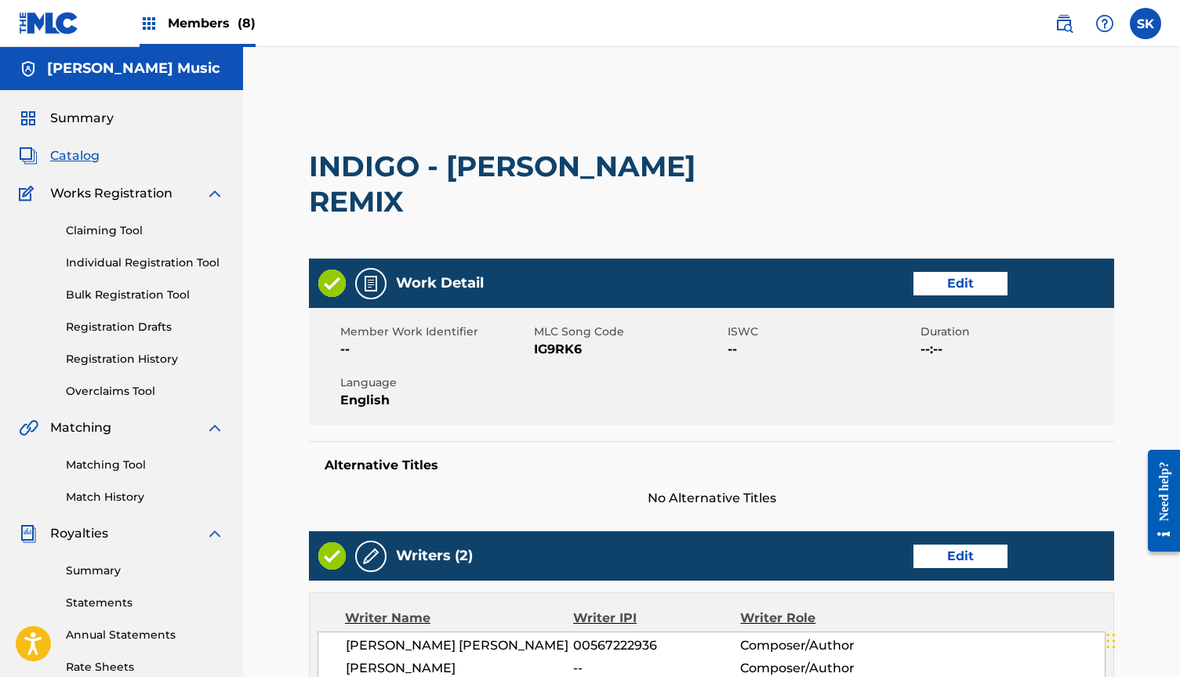
click at [79, 155] on span "Catalog" at bounding box center [74, 156] width 49 height 19
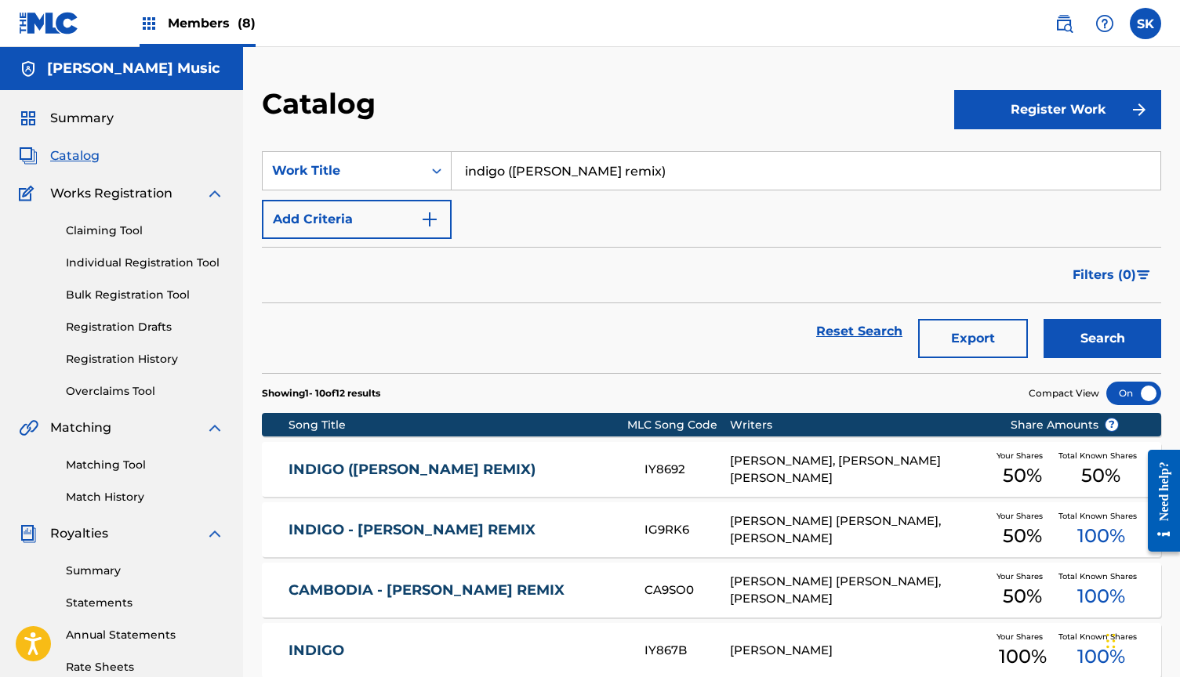
click at [385, 644] on link "INDIGO" at bounding box center [456, 651] width 335 height 18
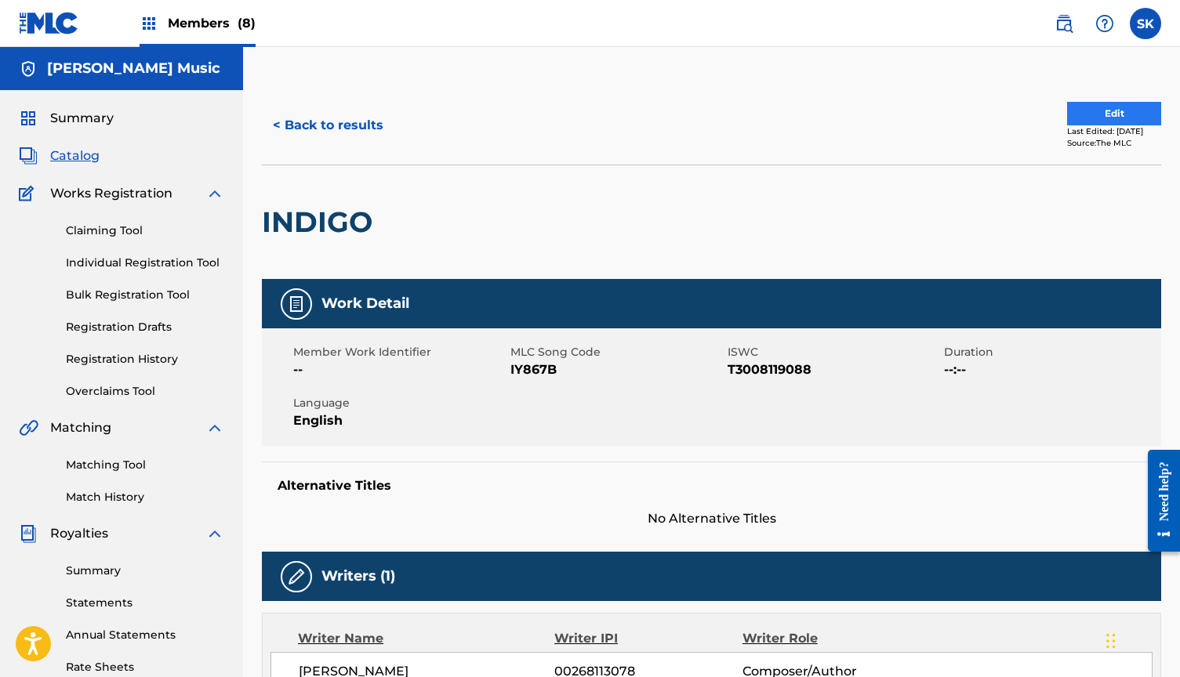
click at [1095, 114] on button "Edit" at bounding box center [1114, 114] width 94 height 24
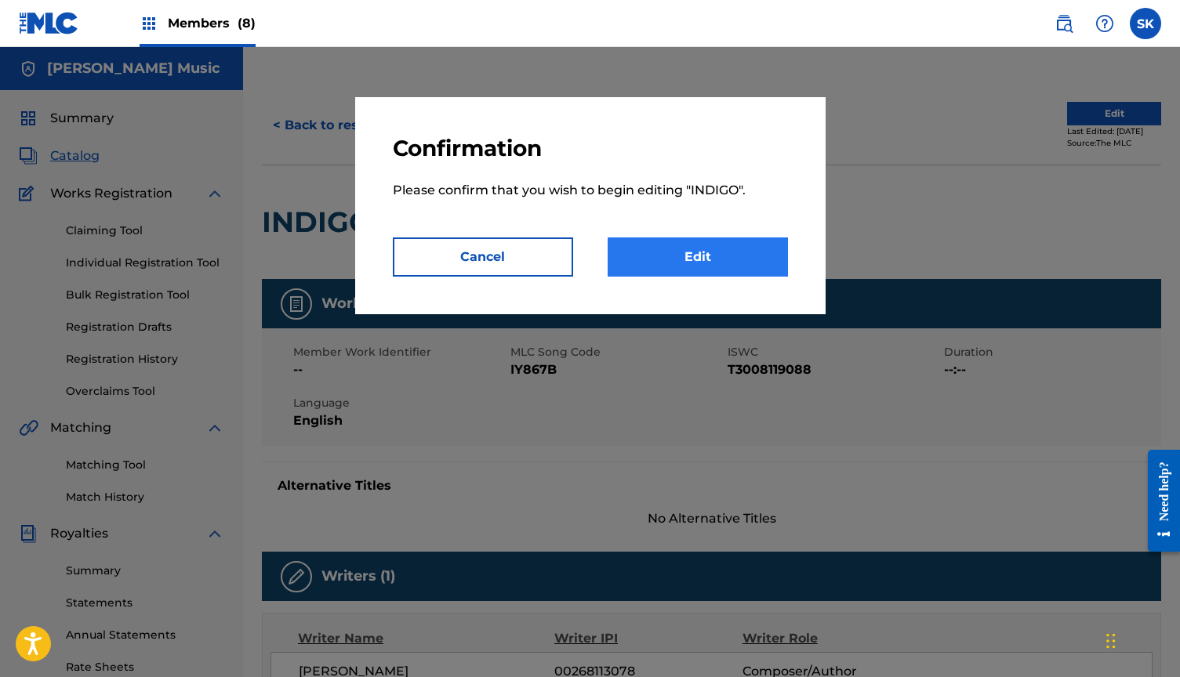
click at [697, 257] on link "Edit" at bounding box center [698, 257] width 180 height 39
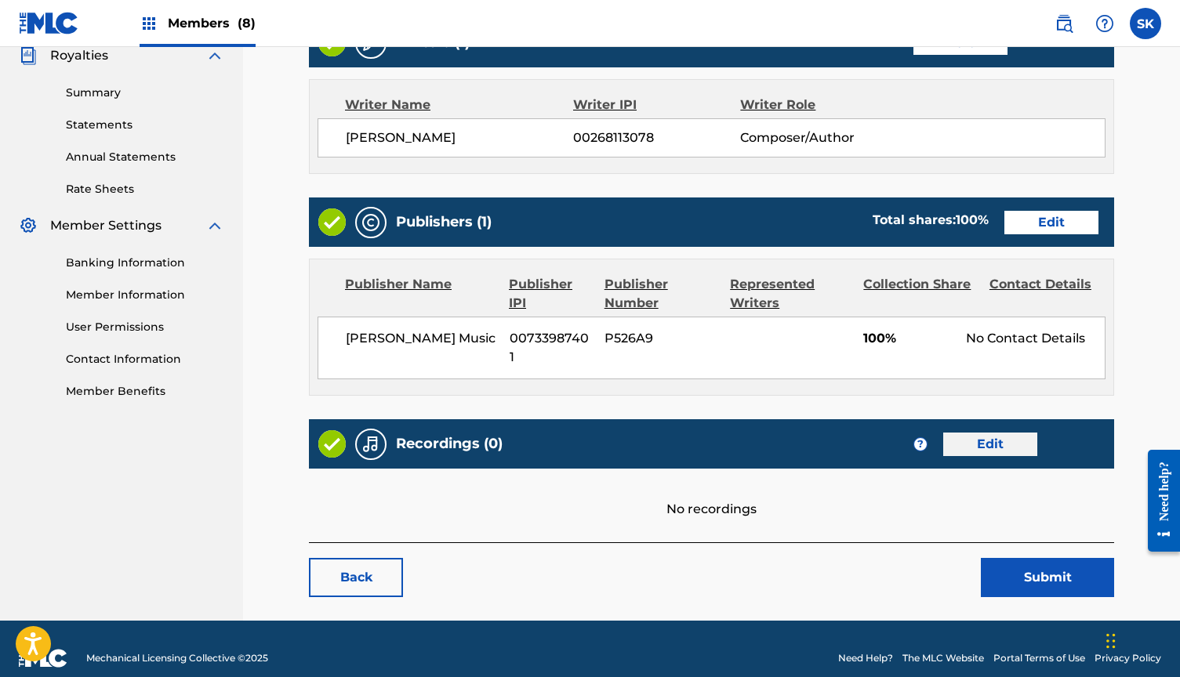
scroll to position [478, 0]
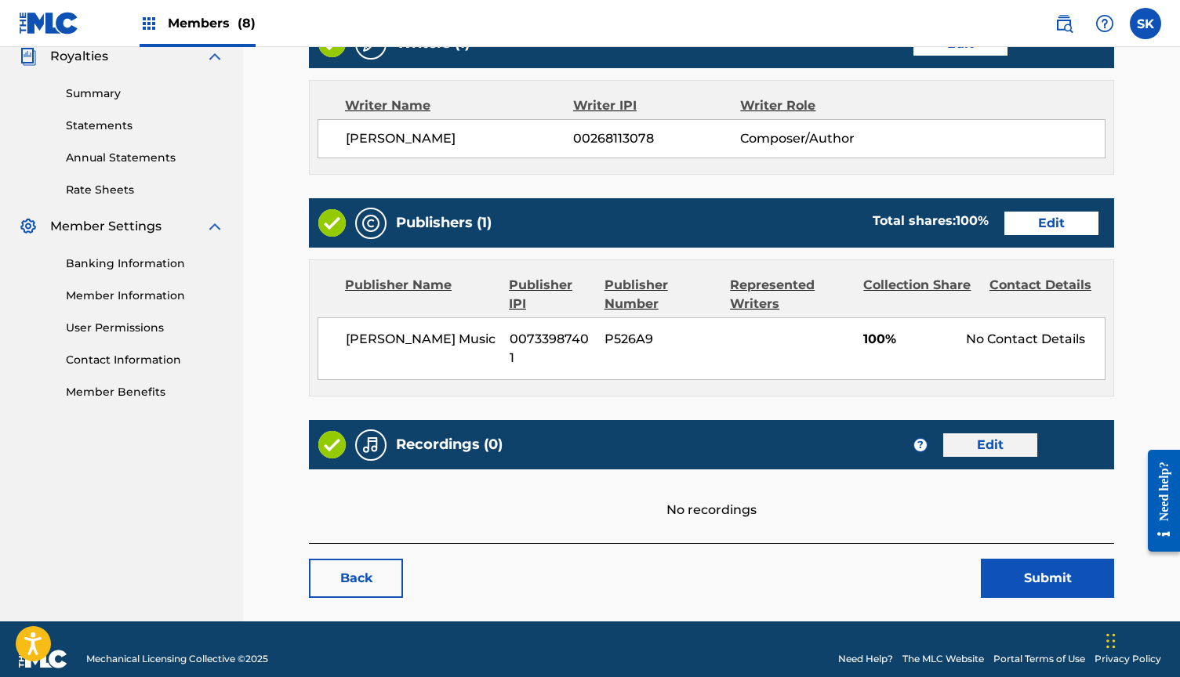
click at [966, 434] on link "Edit" at bounding box center [990, 446] width 94 height 24
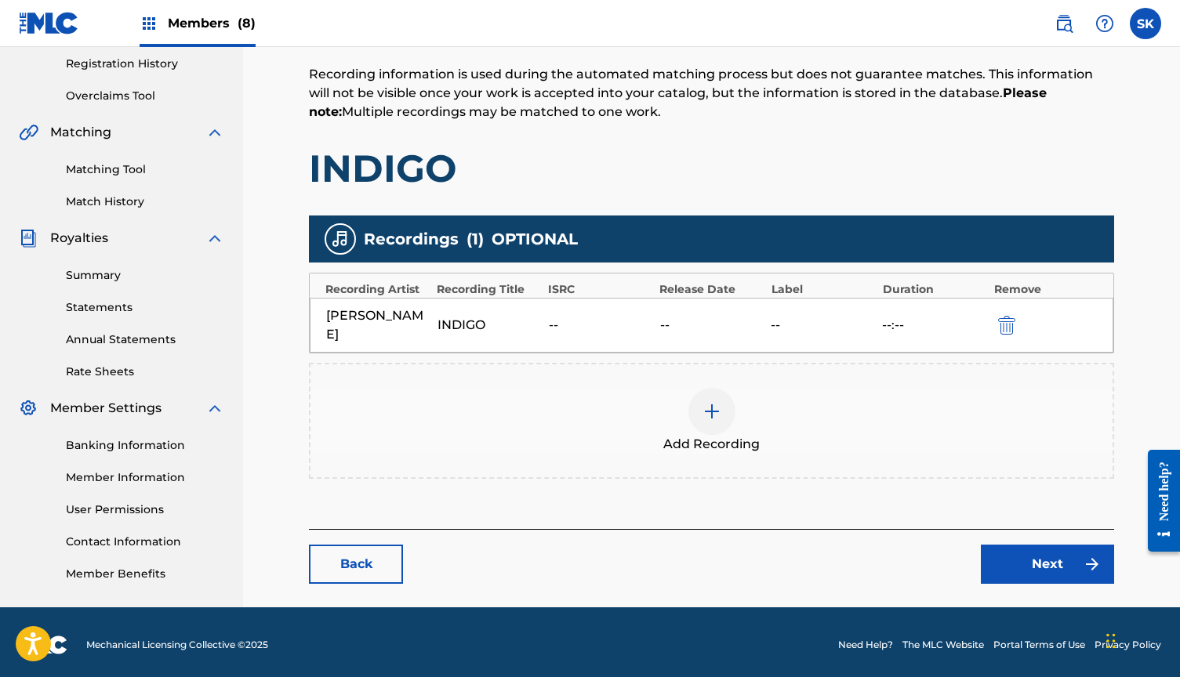
scroll to position [295, 0]
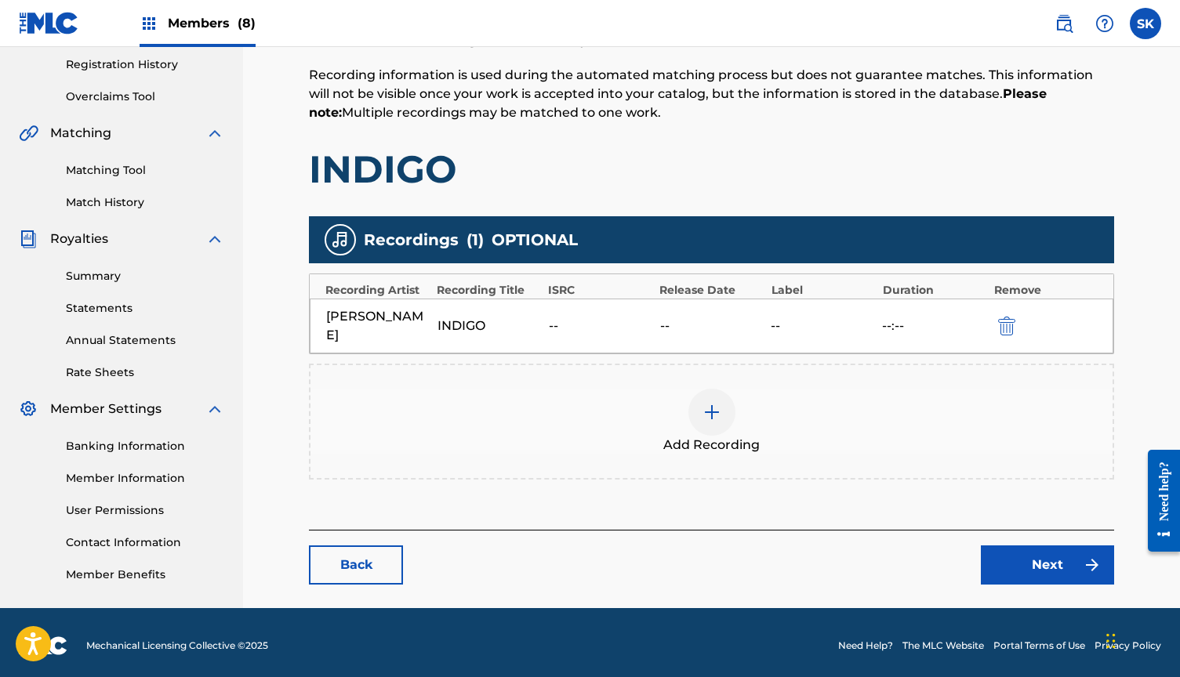
click at [703, 403] on img at bounding box center [712, 412] width 19 height 19
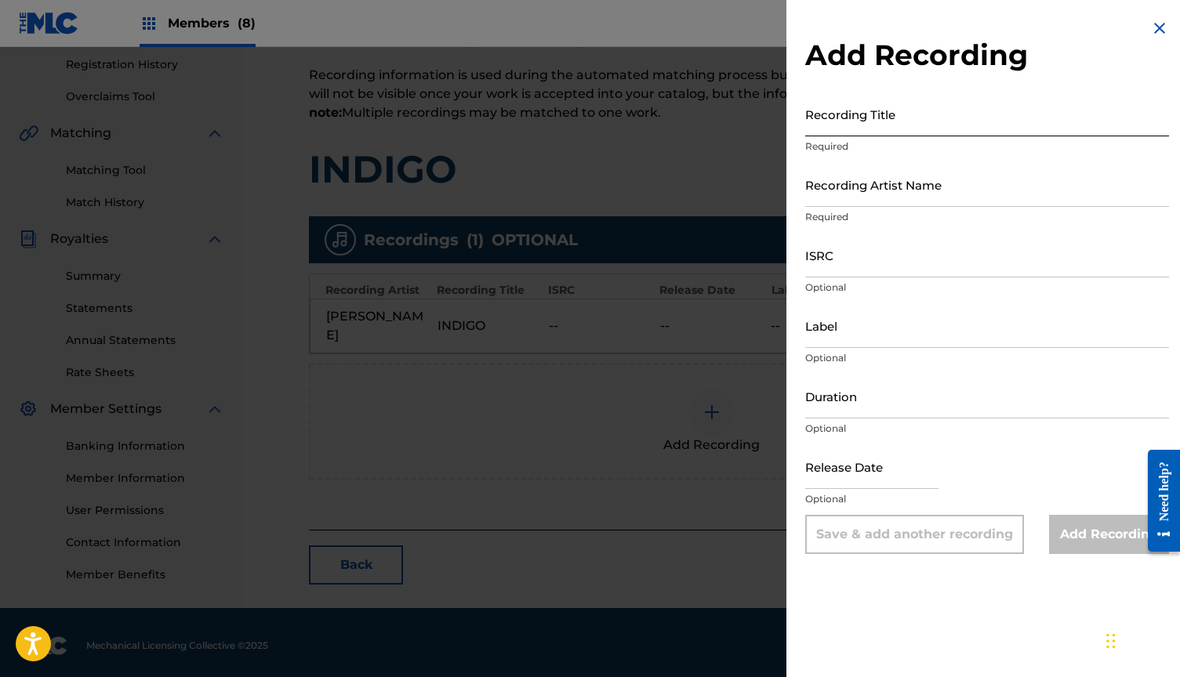
click at [860, 114] on input "Recording Title" at bounding box center [987, 114] width 364 height 45
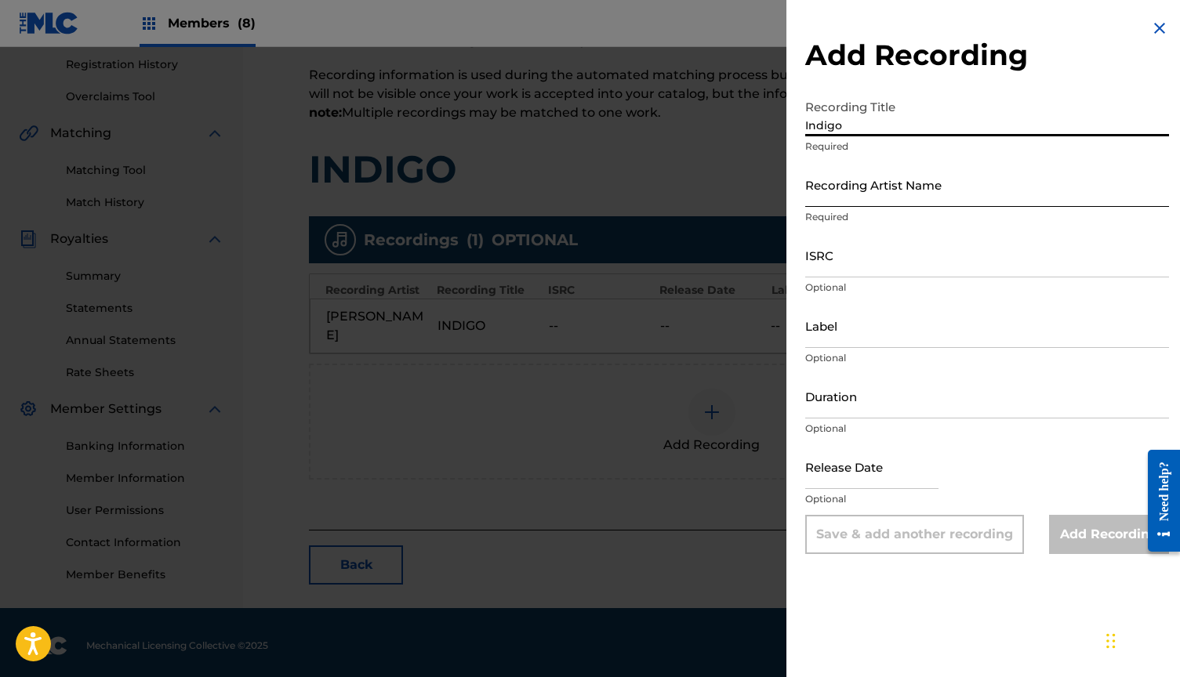
type input "Indigo"
click at [848, 183] on input "Recording Artist Name" at bounding box center [987, 184] width 364 height 45
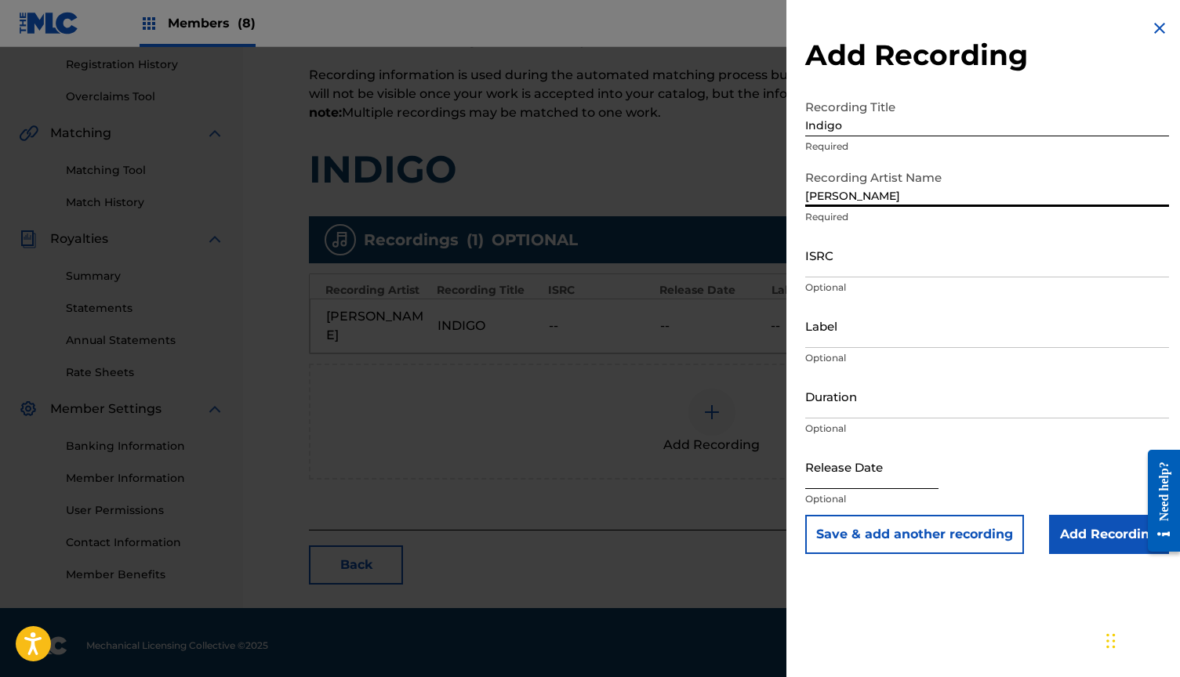
type input "[PERSON_NAME]"
click at [836, 457] on input "text" at bounding box center [871, 467] width 133 height 45
select select "8"
select select "2025"
click at [854, 263] on input "ISRC" at bounding box center [987, 255] width 364 height 45
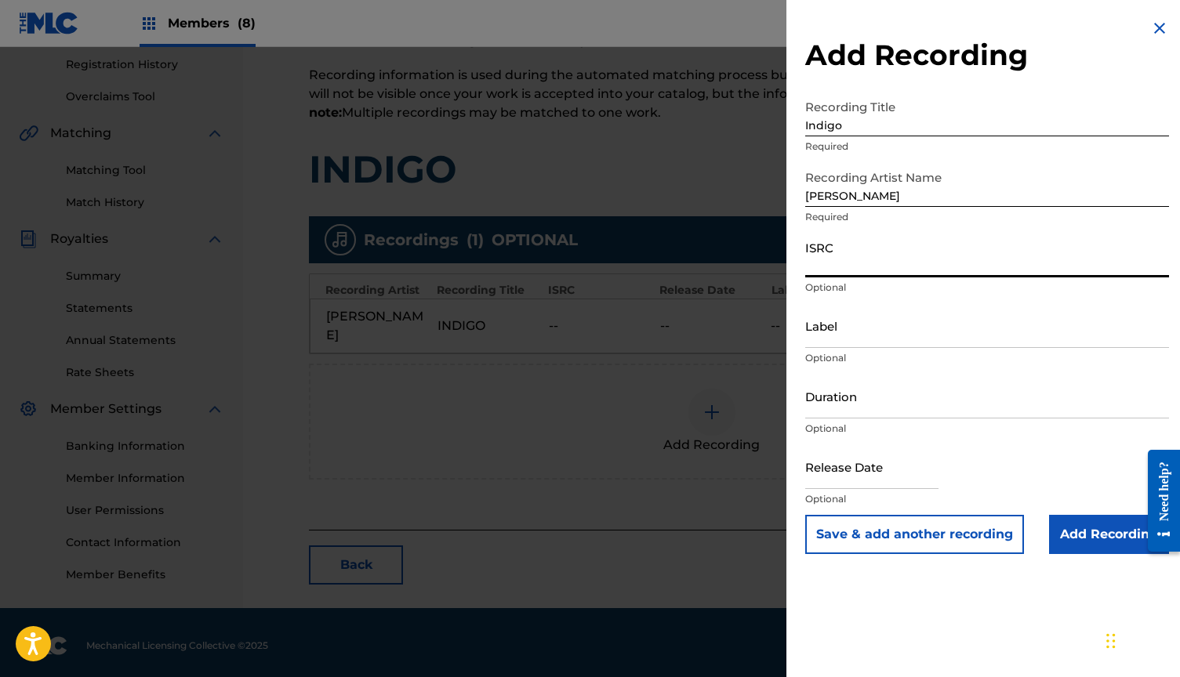
paste input "USLZJ2009869"
type input "USLZJ2009869"
click at [844, 470] on input "text" at bounding box center [871, 467] width 133 height 45
select select "8"
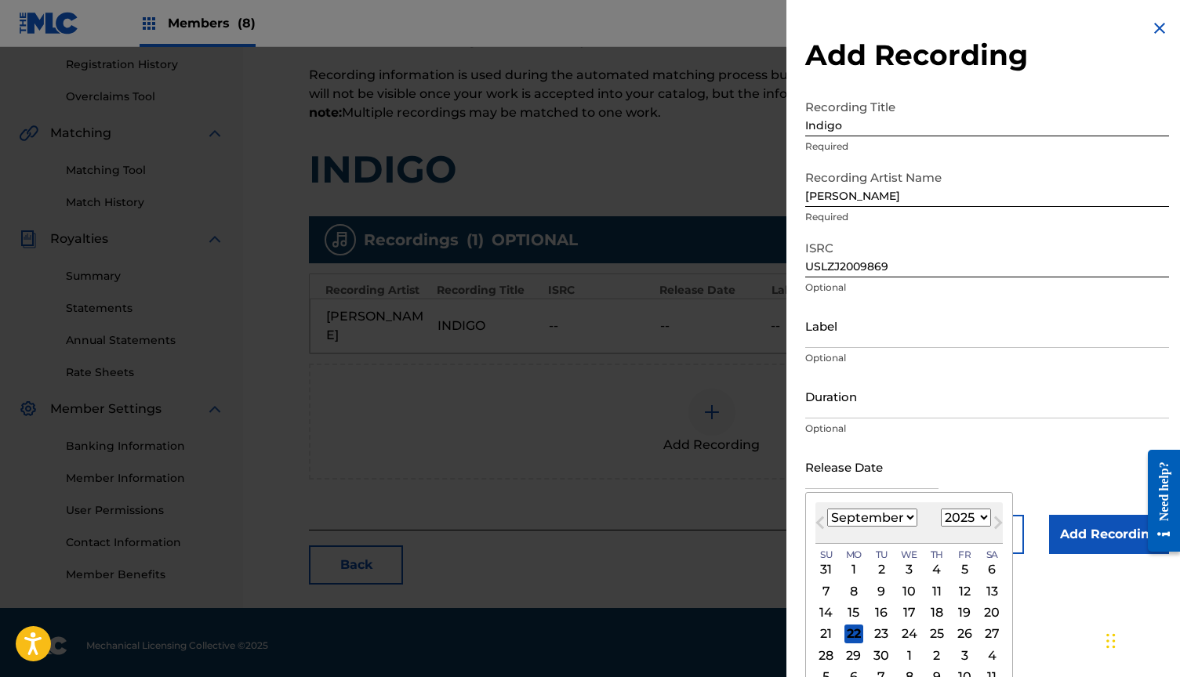
select select "2020"
click at [955, 590] on div "11" at bounding box center [964, 591] width 19 height 19
type input "[DATE]"
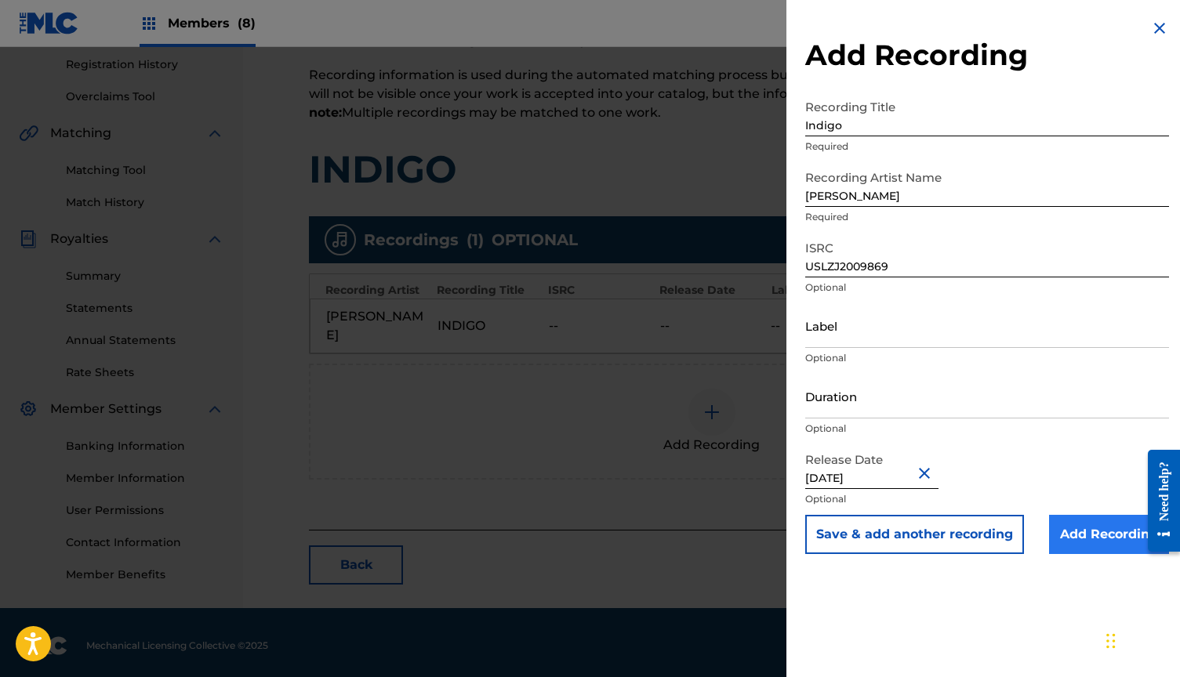
click at [1105, 528] on input "Add Recording" at bounding box center [1109, 534] width 120 height 39
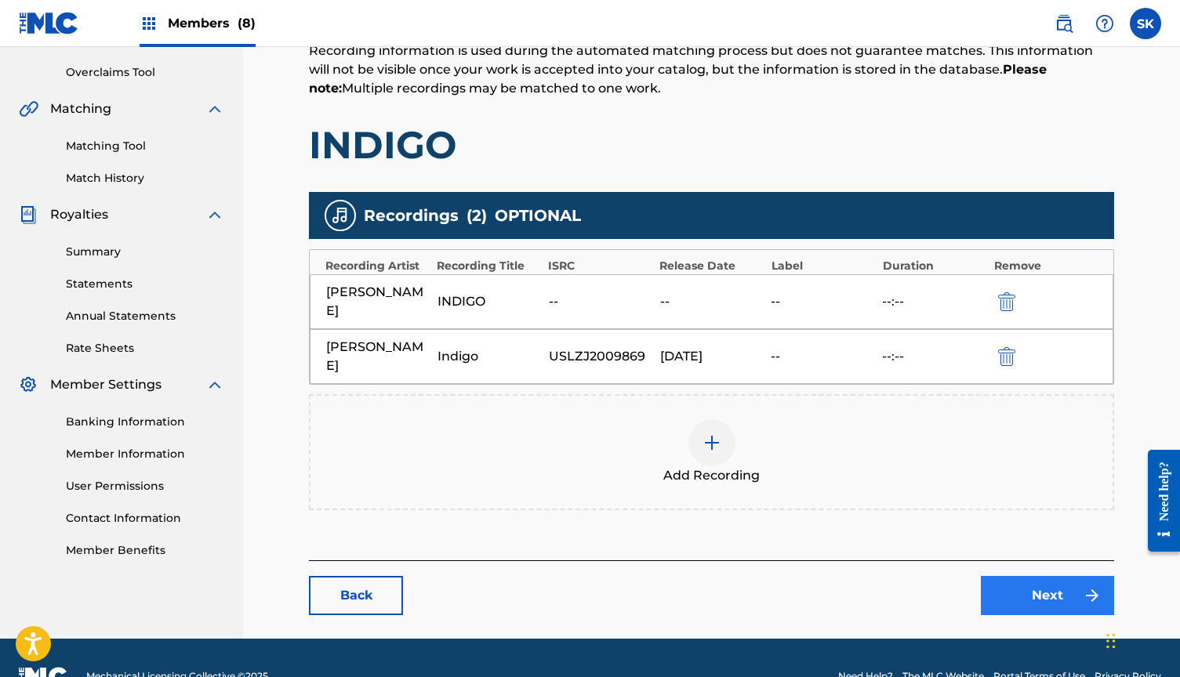
scroll to position [318, 0]
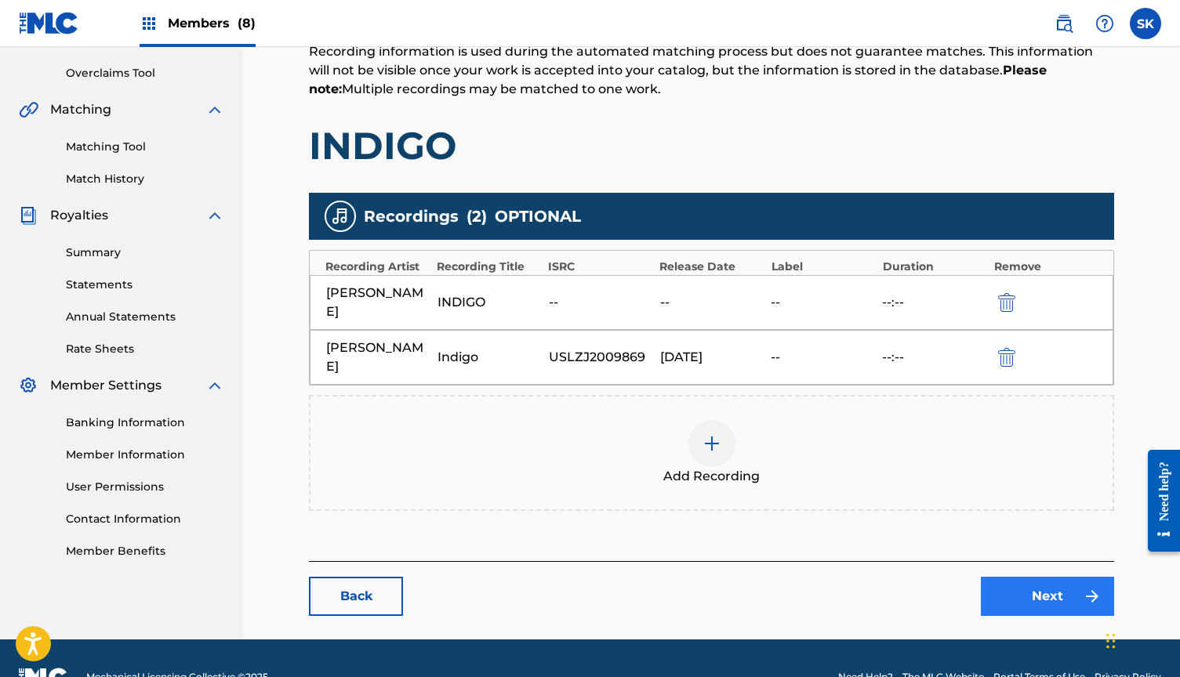
click at [1005, 577] on link "Next" at bounding box center [1047, 596] width 133 height 39
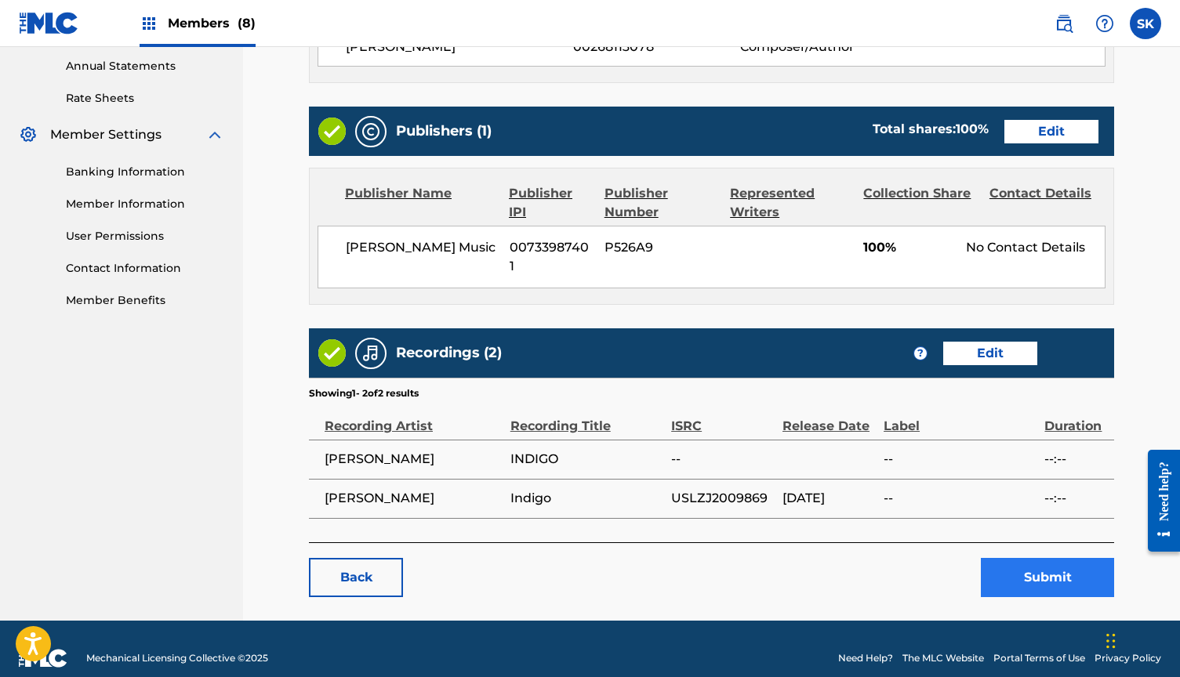
scroll to position [568, 0]
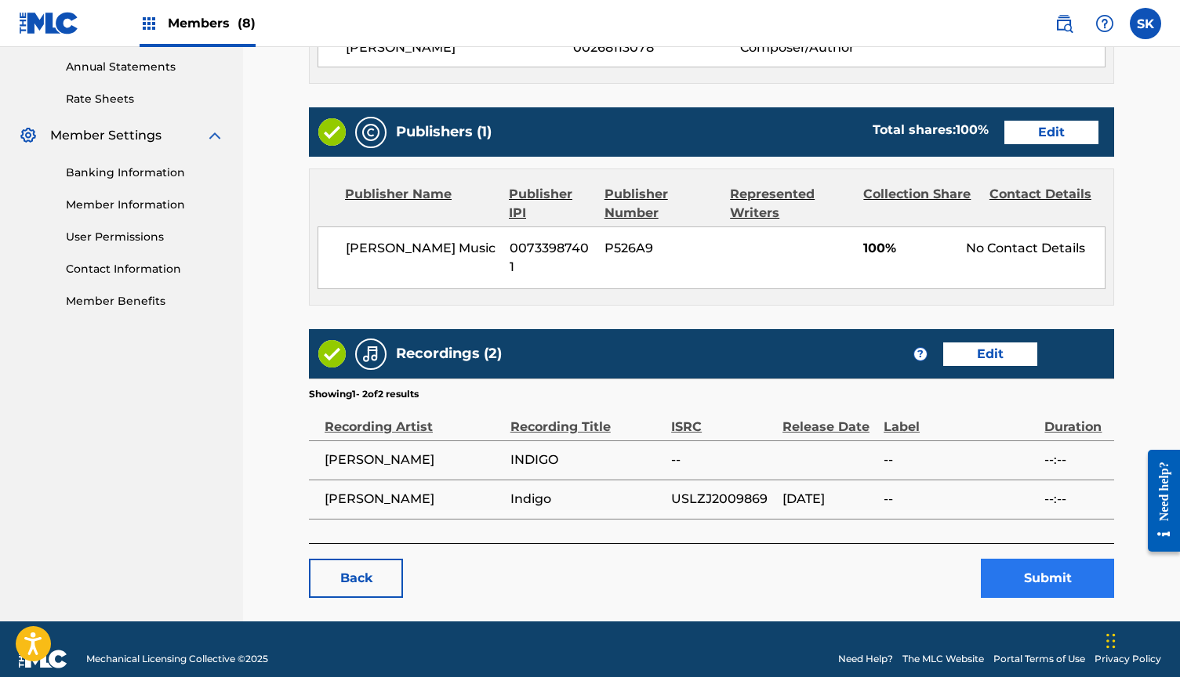
click at [1015, 559] on button "Submit" at bounding box center [1047, 578] width 133 height 39
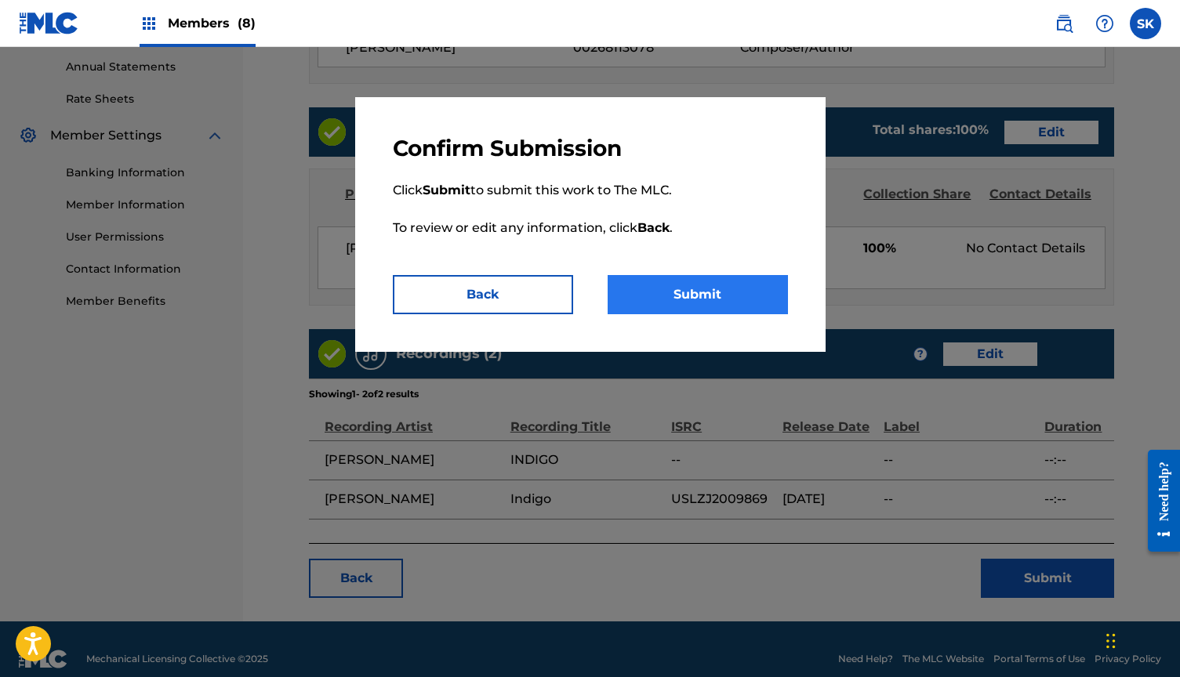
click at [699, 303] on button "Submit" at bounding box center [698, 294] width 180 height 39
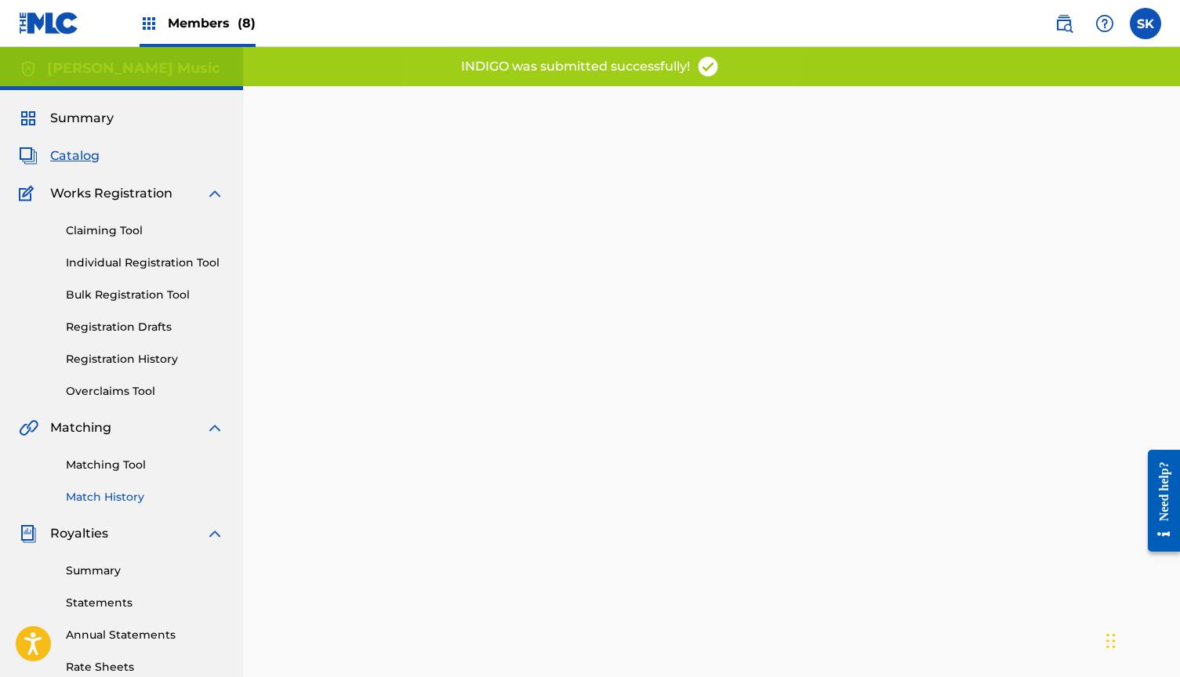
click at [114, 493] on link "Match History" at bounding box center [145, 497] width 158 height 16
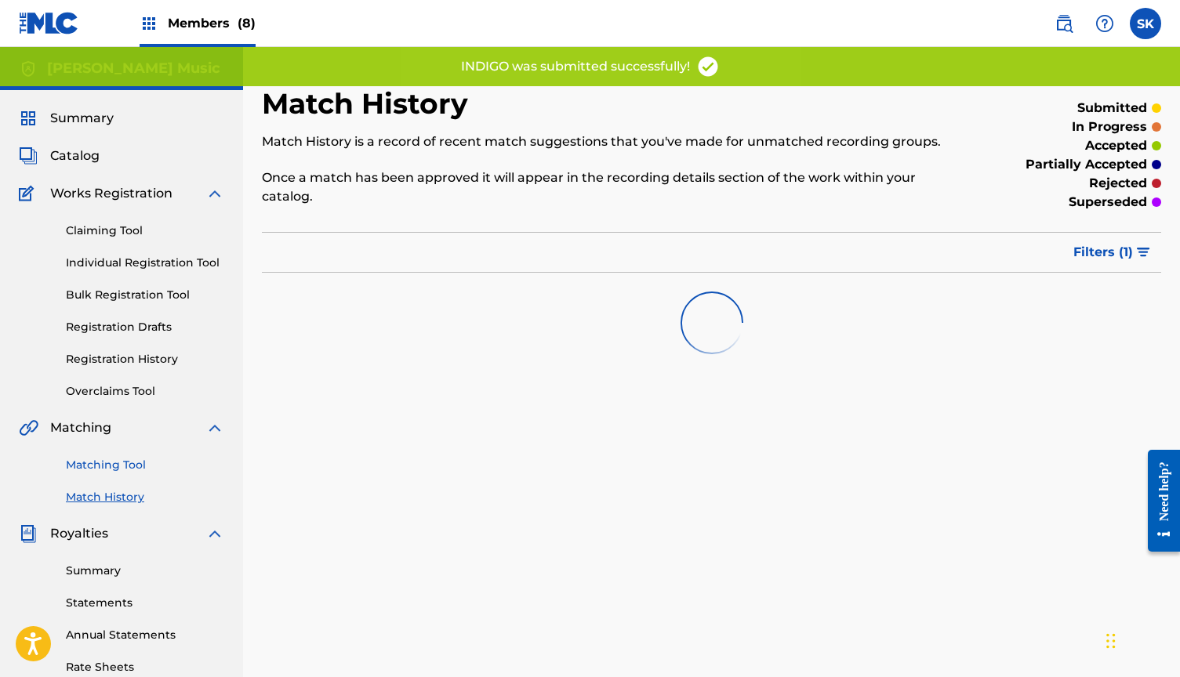
click at [118, 460] on link "Matching Tool" at bounding box center [145, 465] width 158 height 16
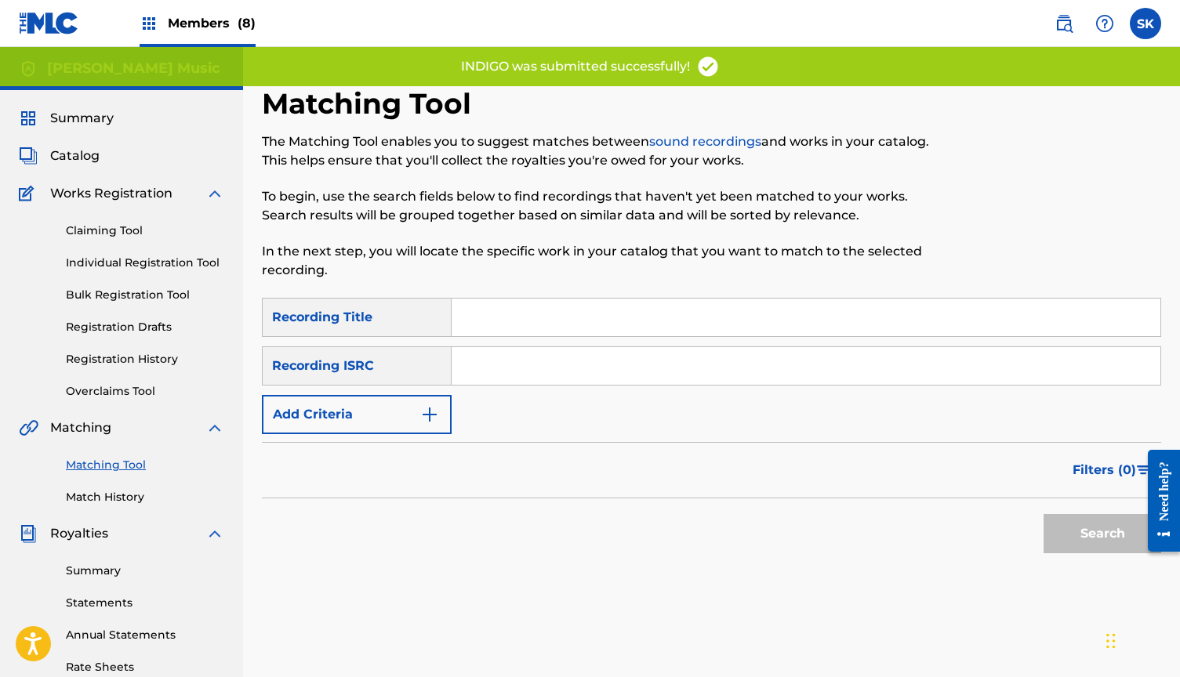
click at [515, 368] on input "Search Form" at bounding box center [806, 366] width 709 height 38
paste input "USLZJ2009869"
type input "USLZJ2009869"
click at [1102, 534] on button "Search" at bounding box center [1103, 533] width 118 height 39
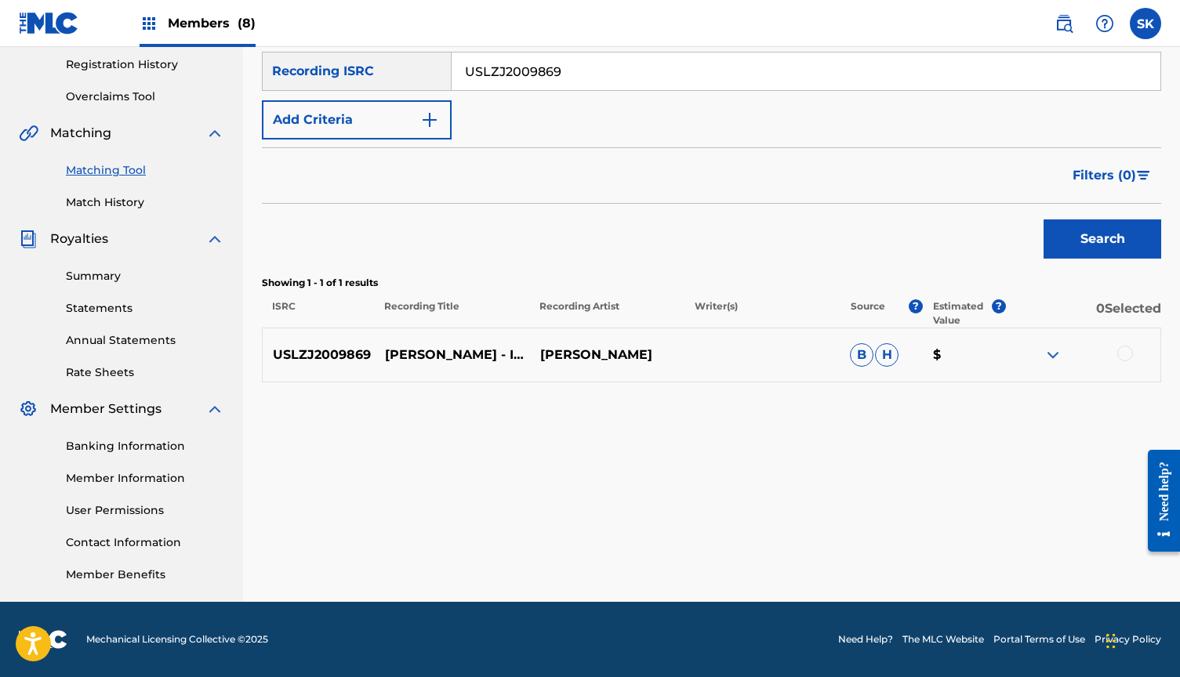
scroll to position [295, 0]
click at [1124, 351] on div at bounding box center [1125, 354] width 16 height 16
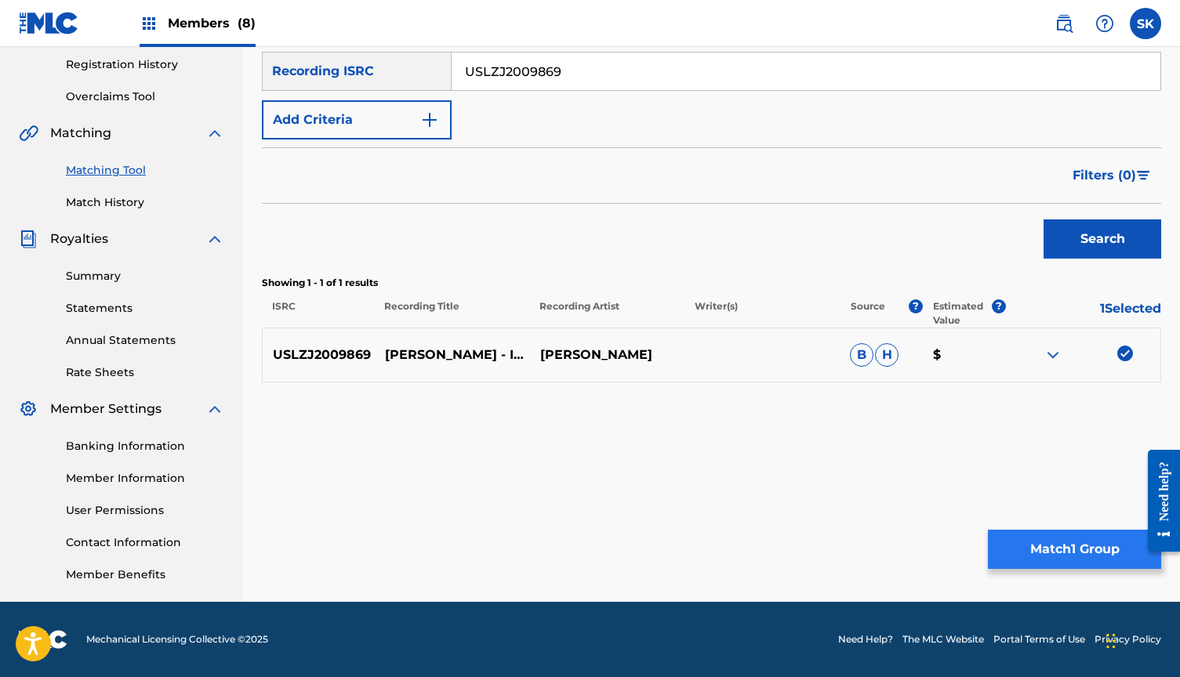
click at [1038, 551] on button "Match 1 Group" at bounding box center [1074, 549] width 173 height 39
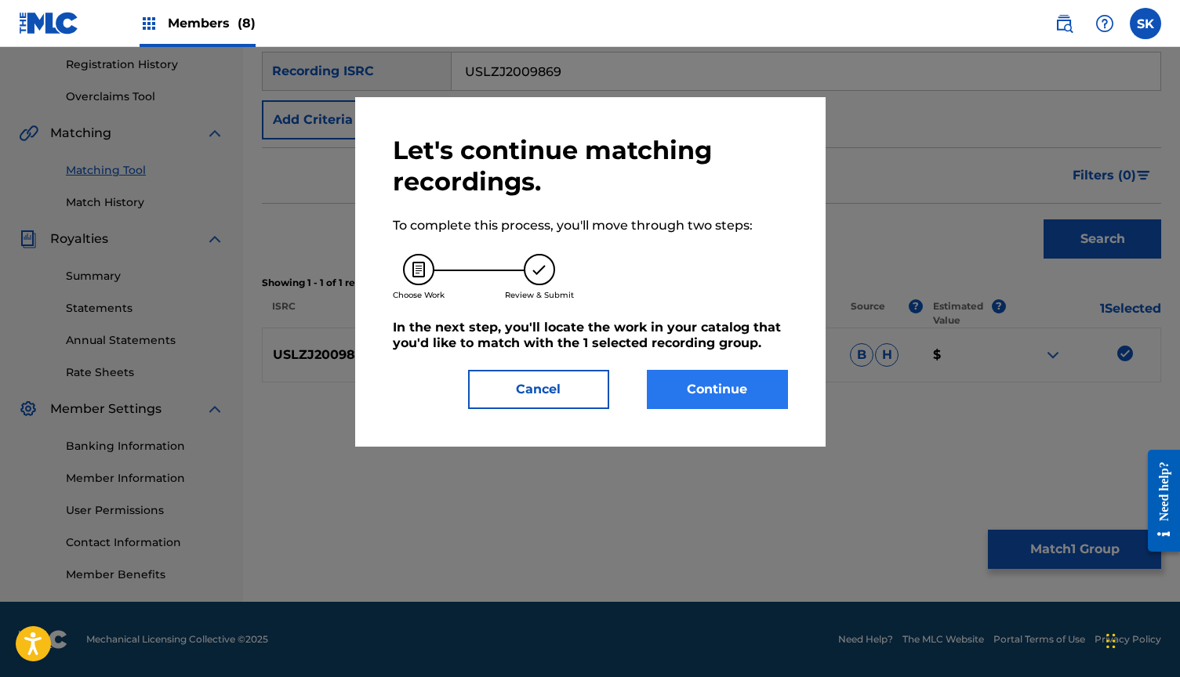
click at [708, 387] on button "Continue" at bounding box center [717, 389] width 141 height 39
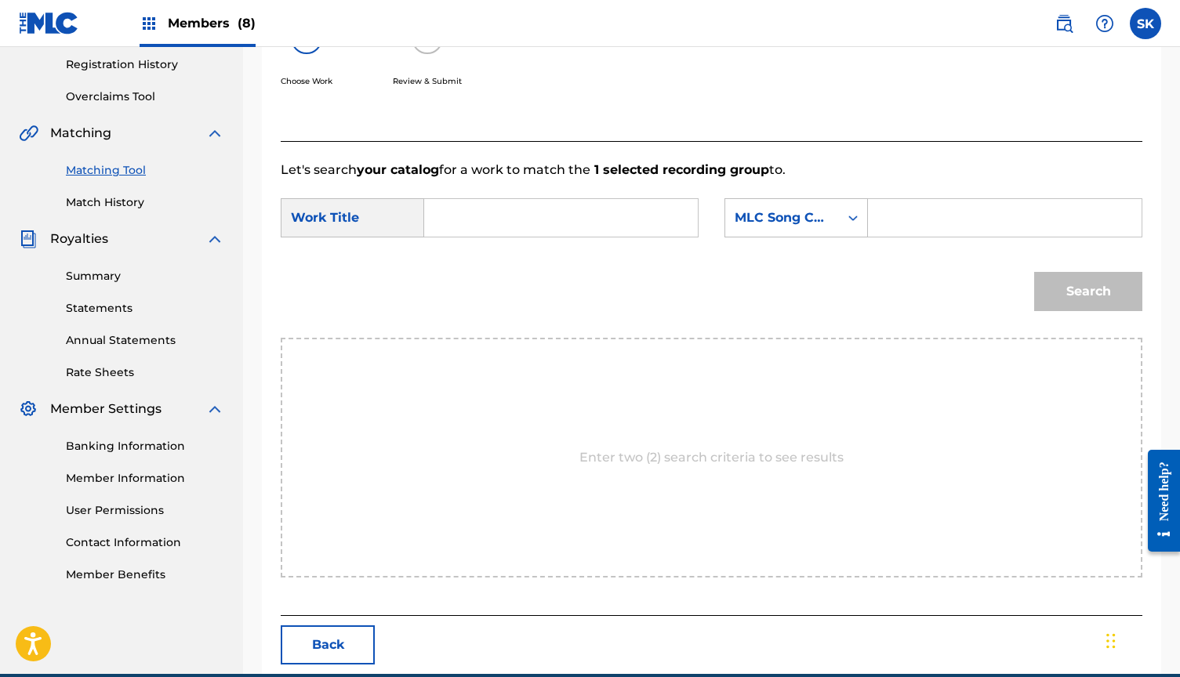
click at [492, 227] on input "Search Form" at bounding box center [561, 218] width 247 height 38
type input "indigo"
click at [467, 307] on strong "indigo" at bounding box center [472, 299] width 42 height 15
click at [981, 220] on input "Search Form" at bounding box center [1004, 218] width 247 height 38
click at [924, 221] on input "Search Form" at bounding box center [1004, 218] width 247 height 38
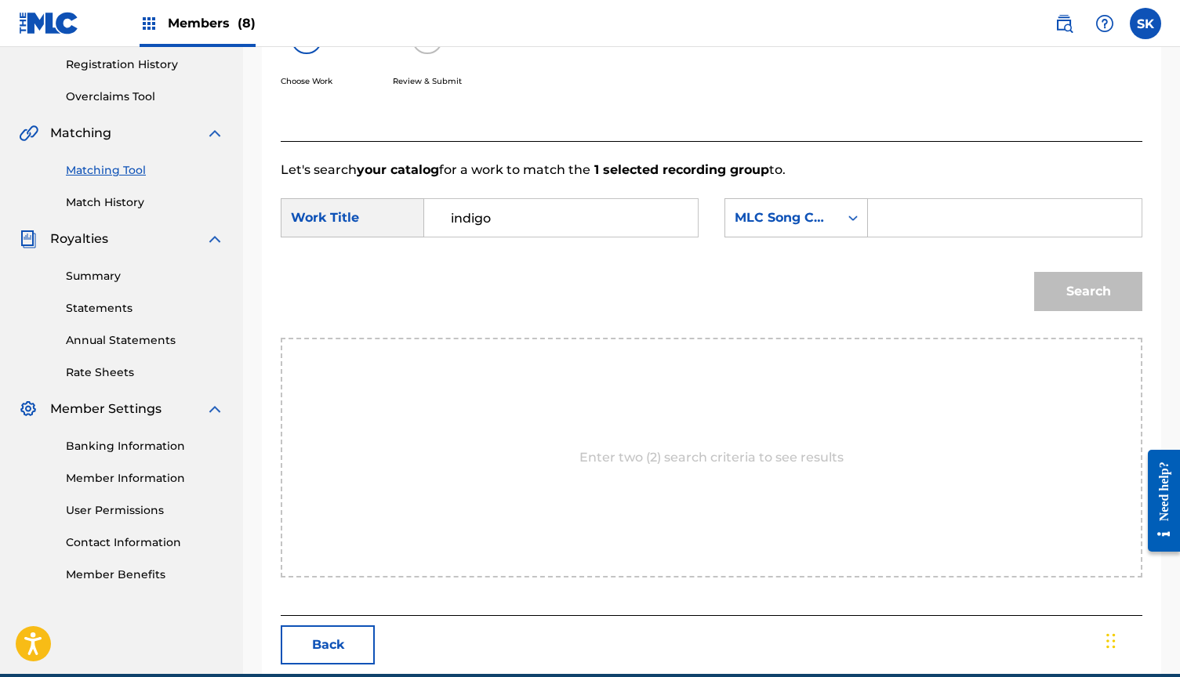
paste input "IY867B"
type input "IY867B"
click at [1071, 290] on button "Search" at bounding box center [1088, 291] width 108 height 39
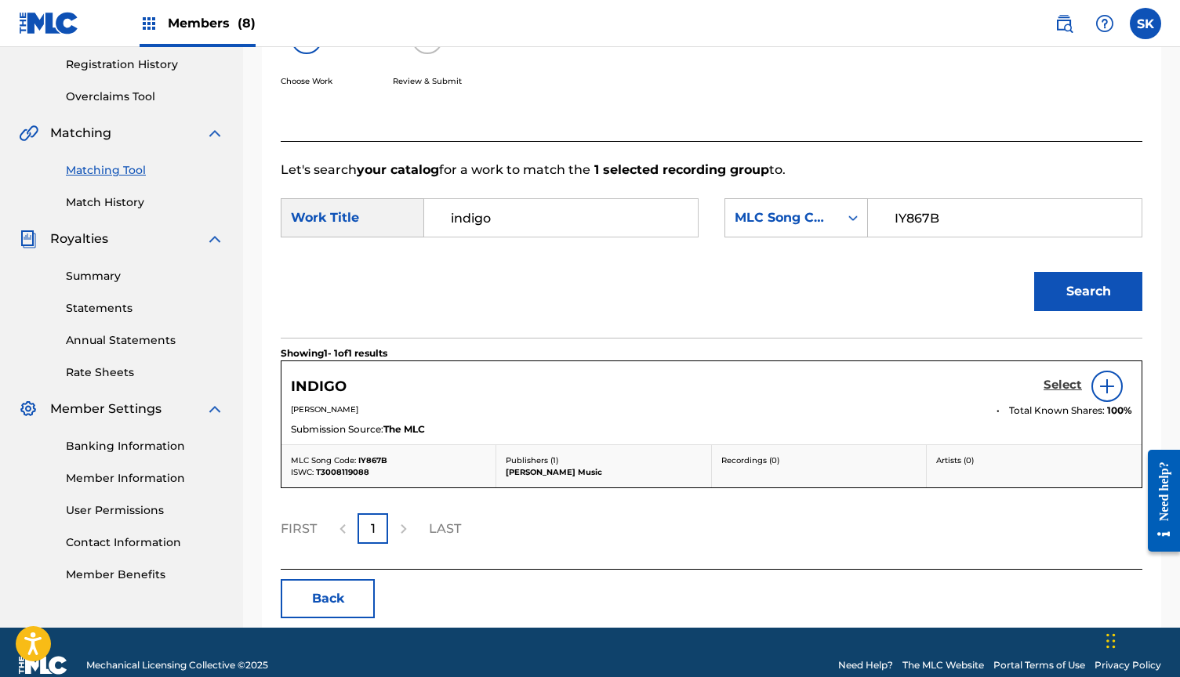
click at [1044, 384] on h5 "Select" at bounding box center [1063, 385] width 38 height 15
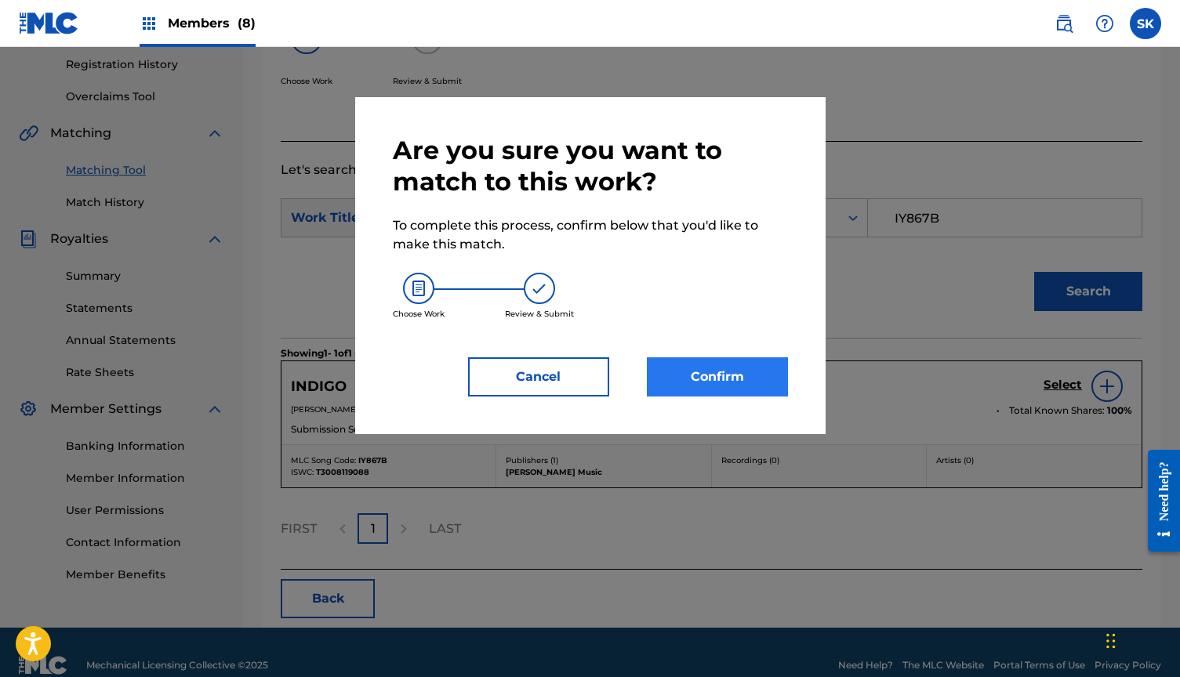
click at [739, 373] on button "Confirm" at bounding box center [717, 377] width 141 height 39
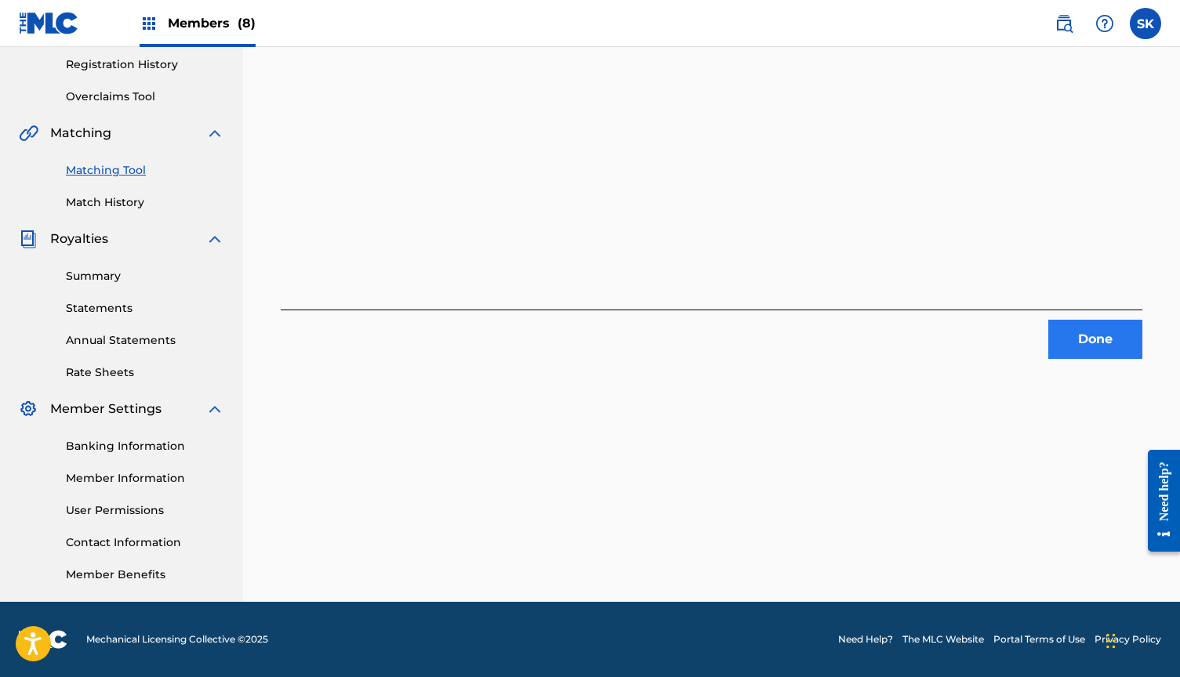
click at [1085, 354] on button "Done" at bounding box center [1095, 339] width 94 height 39
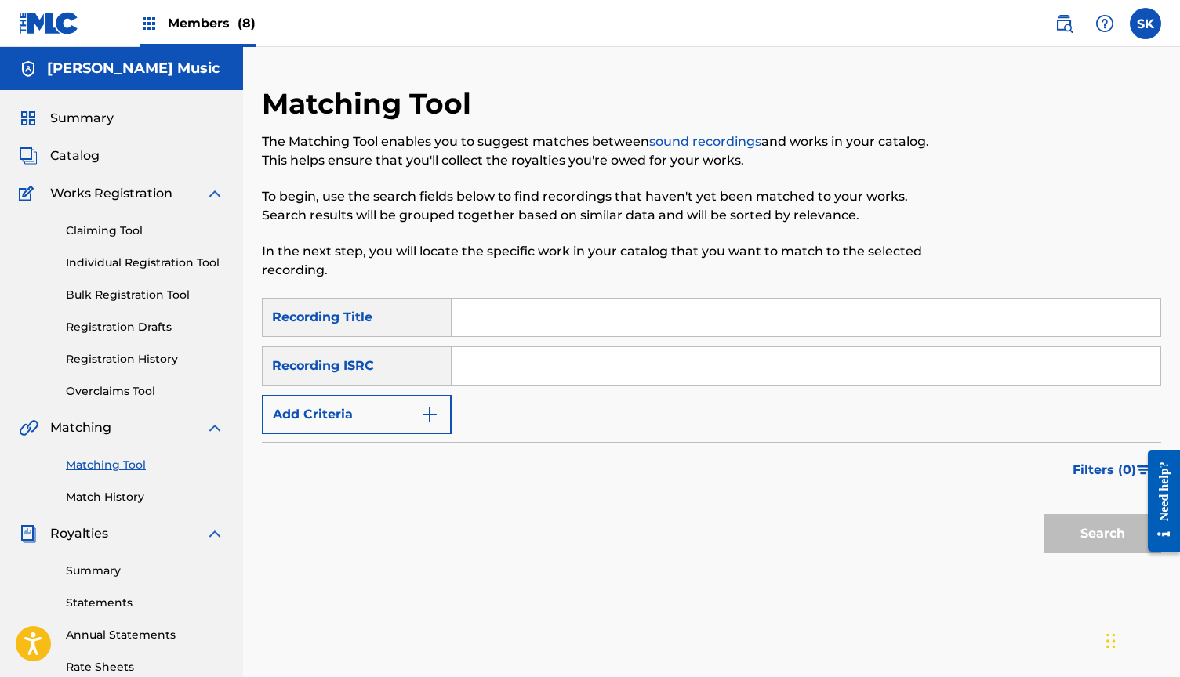
scroll to position [0, 0]
click at [529, 372] on input "Search Form" at bounding box center [806, 366] width 709 height 38
paste input "USDHM1421172"
type input "USDHM1421172"
click at [1102, 534] on button "Search" at bounding box center [1103, 533] width 118 height 39
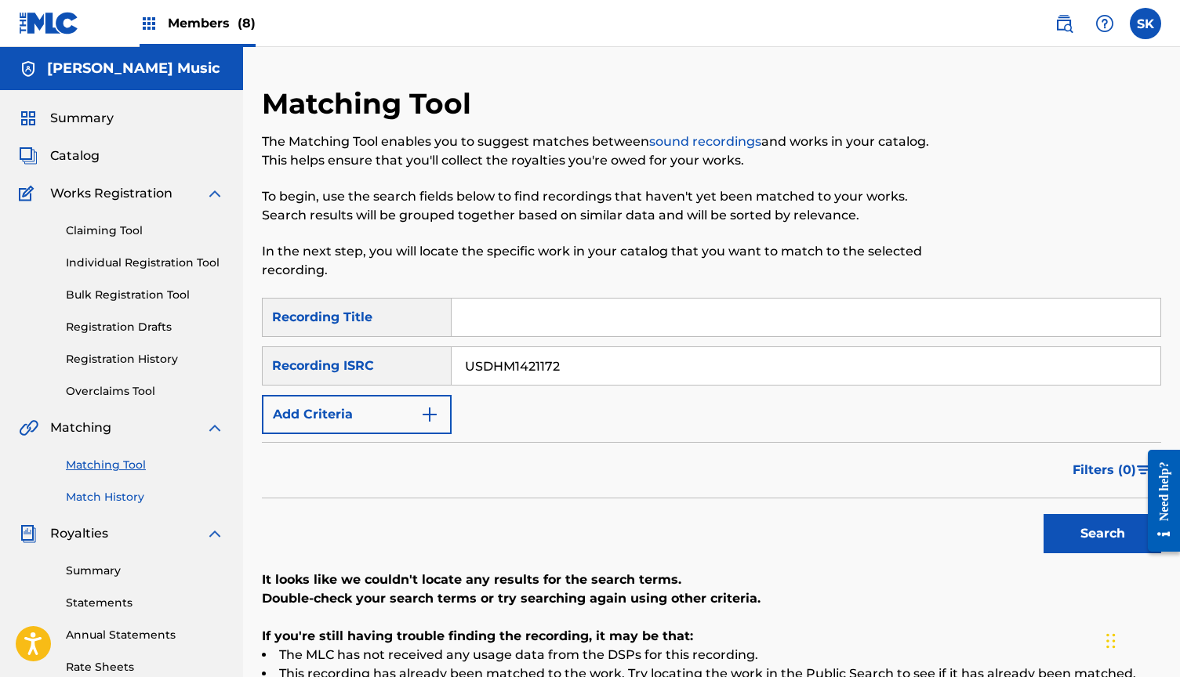
click at [130, 496] on link "Match History" at bounding box center [145, 497] width 158 height 16
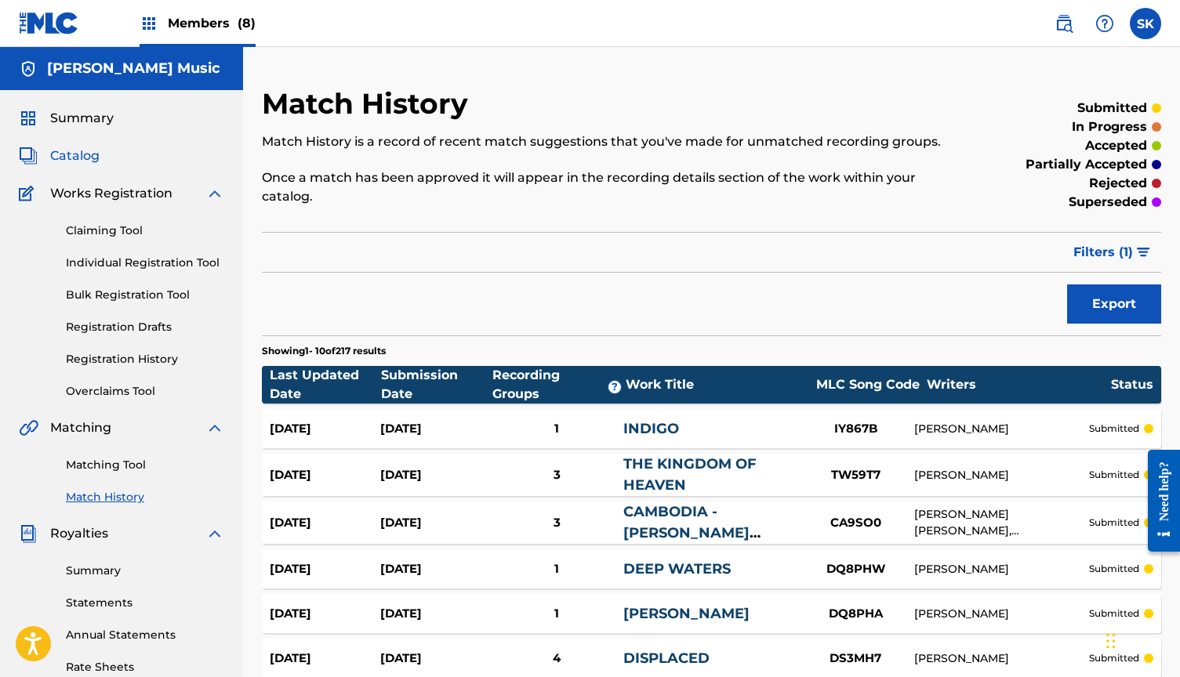
click at [80, 158] on span "Catalog" at bounding box center [74, 156] width 49 height 19
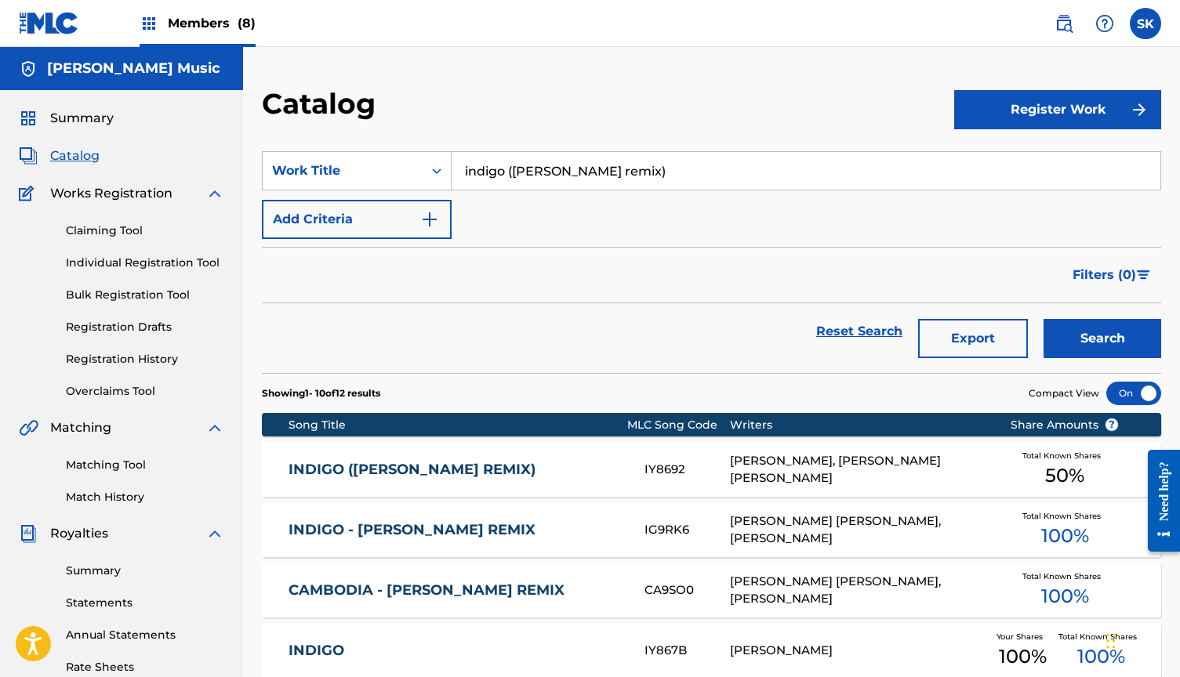
click at [496, 162] on input "indigo ([PERSON_NAME] remix)" at bounding box center [806, 171] width 709 height 38
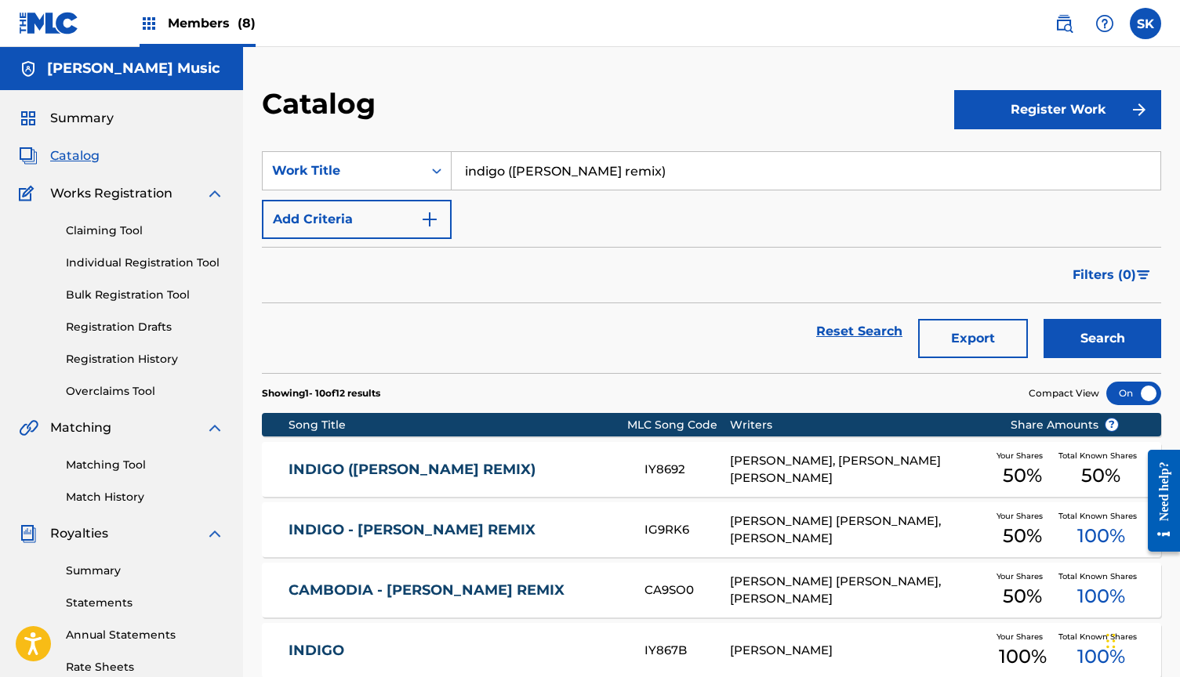
click at [496, 162] on input "indigo ([PERSON_NAME] remix)" at bounding box center [806, 171] width 709 height 38
click at [498, 206] on strong "power" at bounding box center [486, 205] width 42 height 15
type input "powers of love"
click at [1102, 339] on button "Search" at bounding box center [1103, 338] width 118 height 39
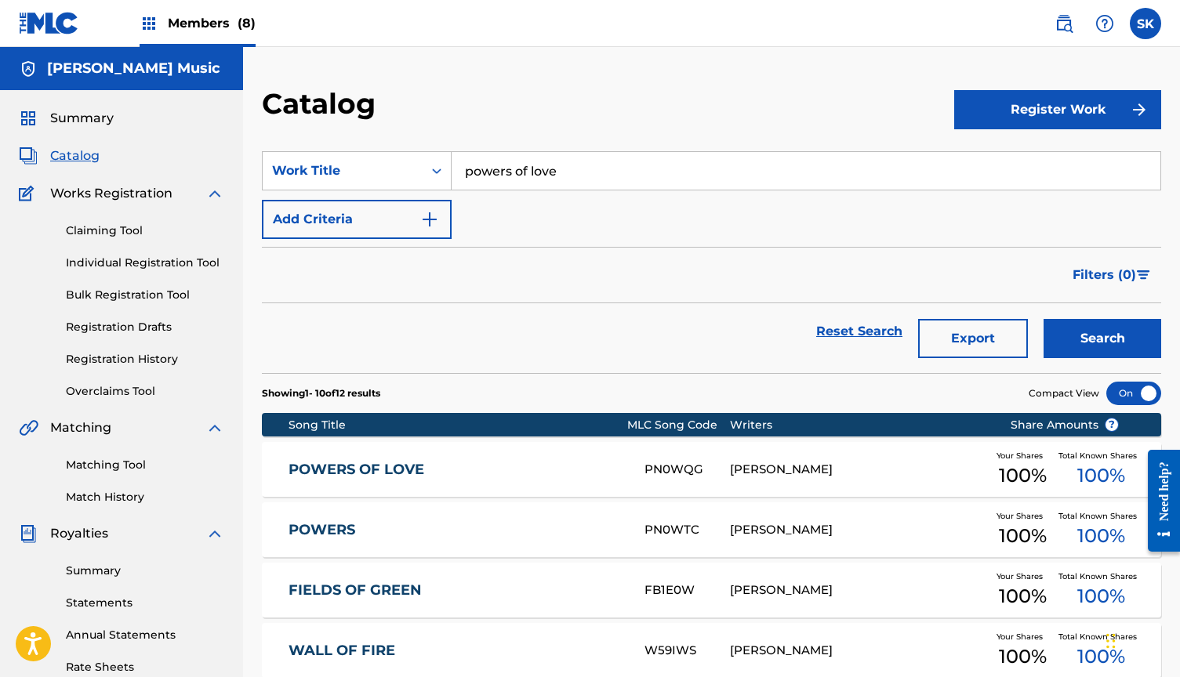
click at [434, 481] on div "POWERS OF LOVE PN0WQG [PERSON_NAME] Your Shares 100 % Total Known Shares 100 %" at bounding box center [711, 469] width 899 height 55
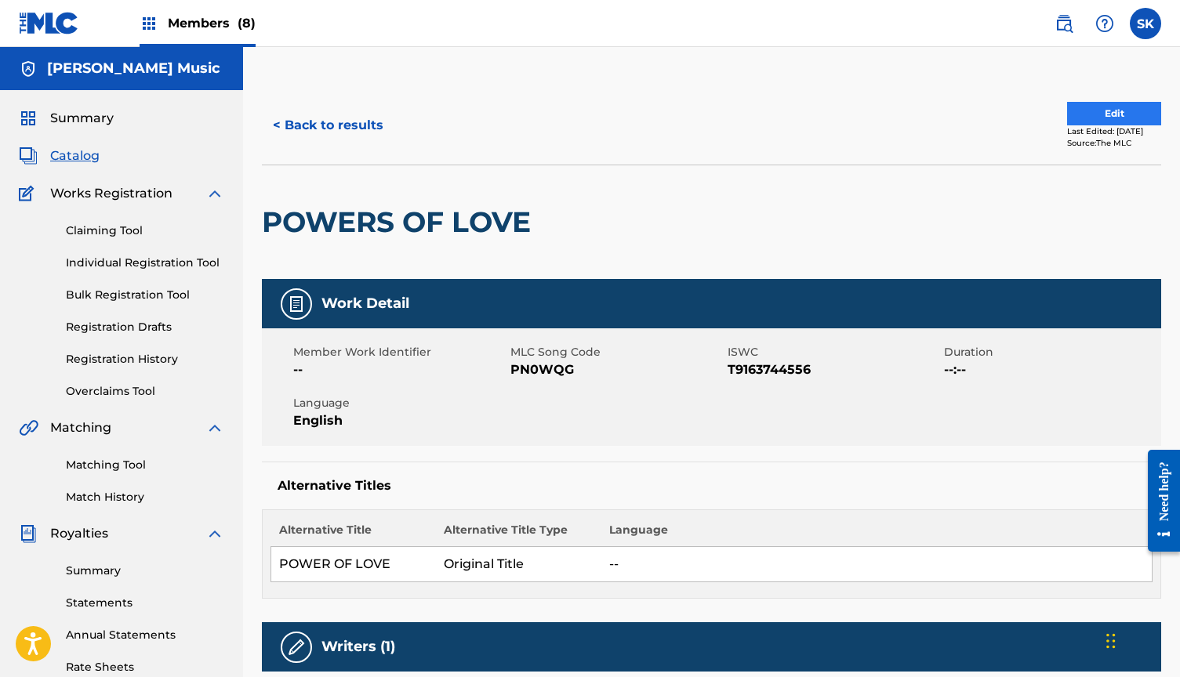
click at [1108, 115] on button "Edit" at bounding box center [1114, 114] width 94 height 24
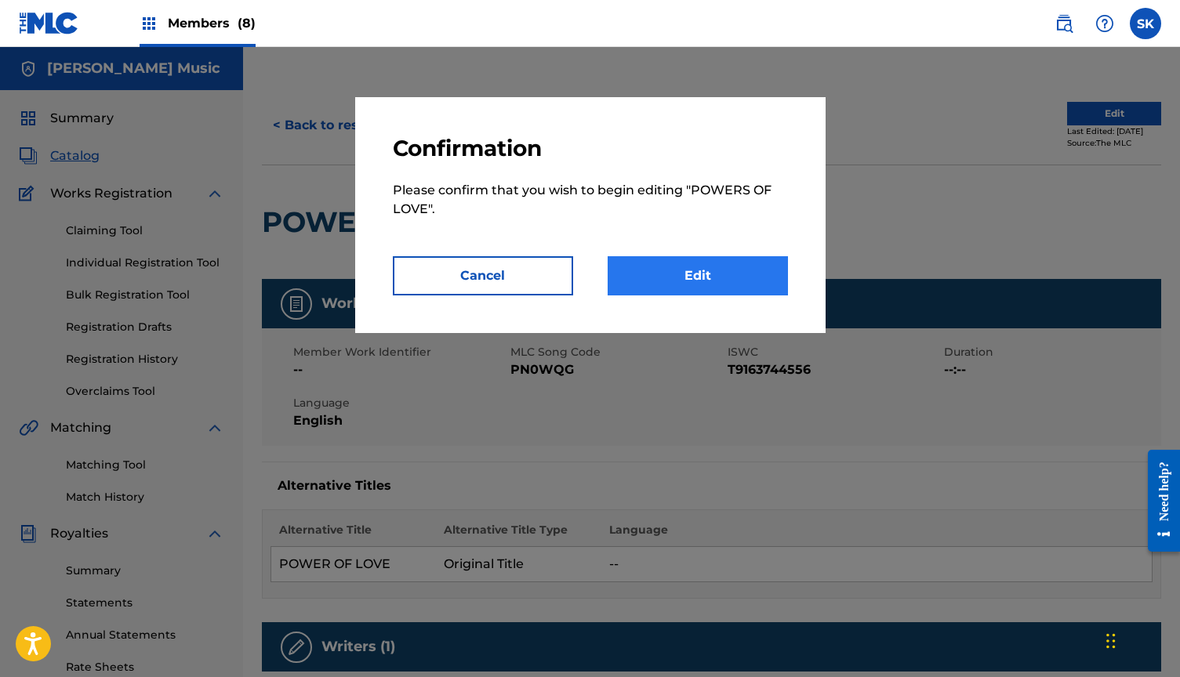
click at [677, 274] on link "Edit" at bounding box center [698, 275] width 180 height 39
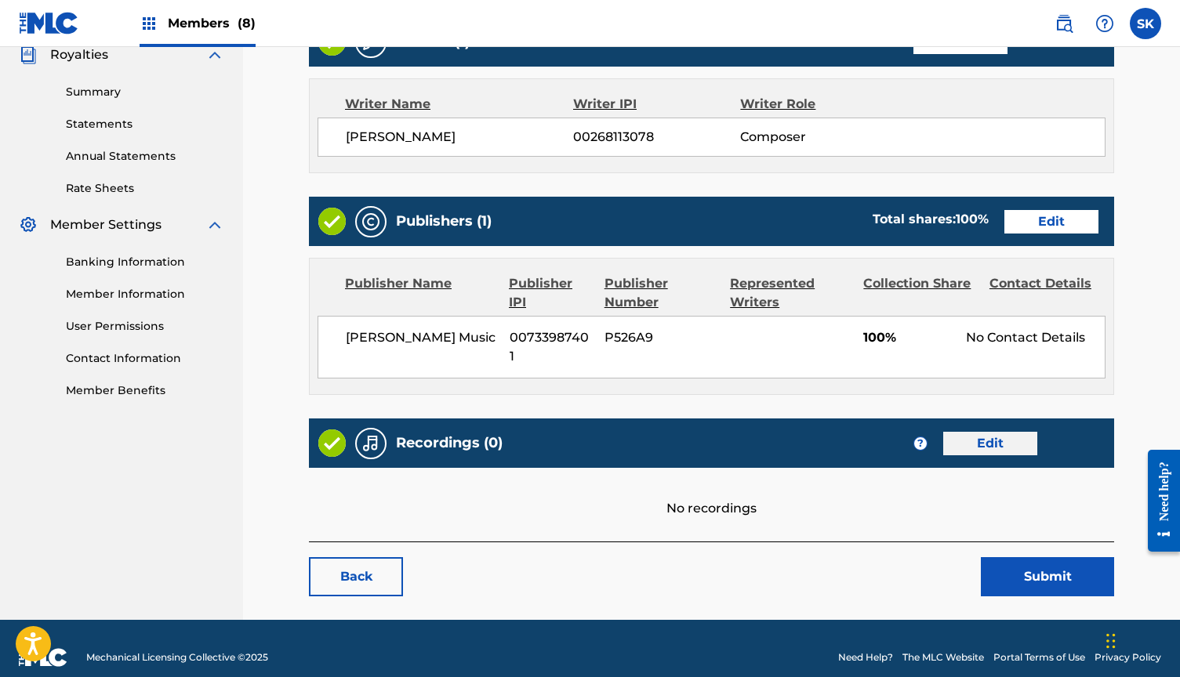
scroll to position [478, 0]
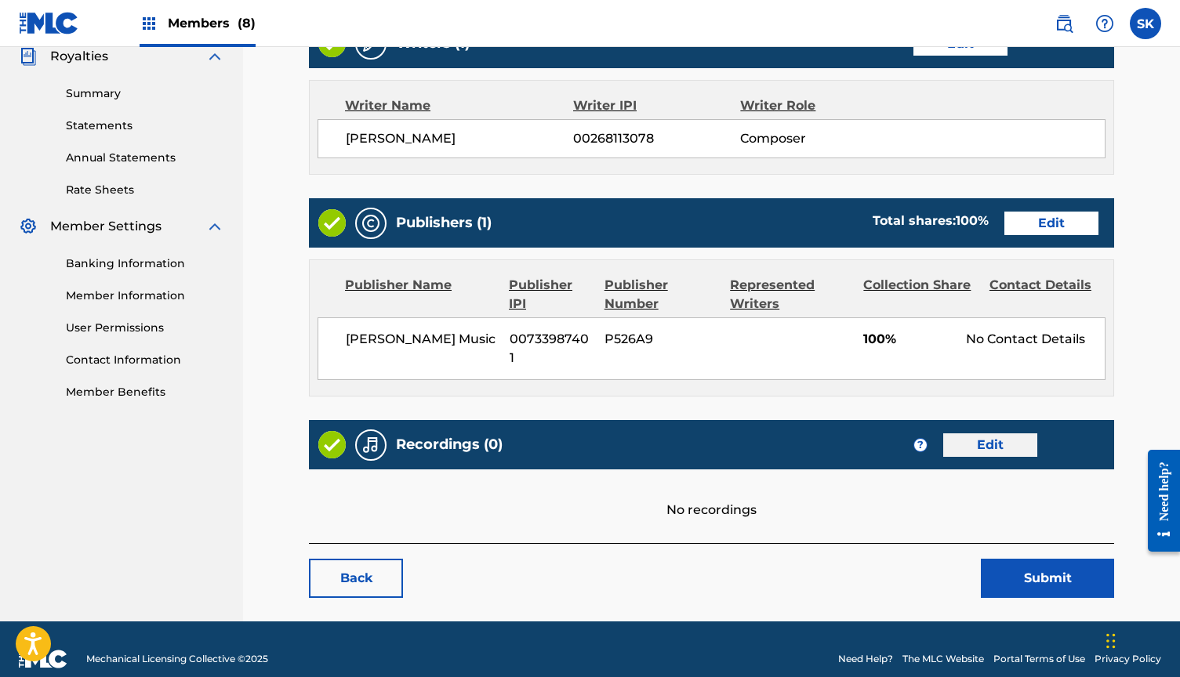
click at [1000, 434] on link "Edit" at bounding box center [990, 446] width 94 height 24
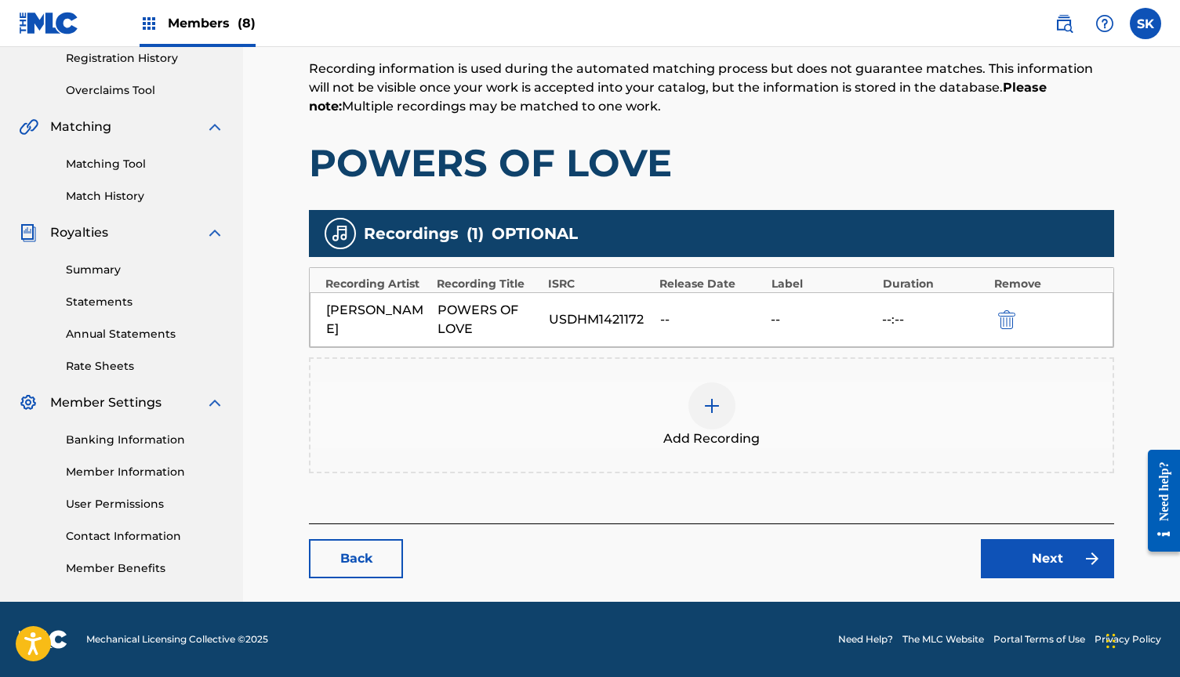
scroll to position [301, 0]
click at [709, 405] on img at bounding box center [712, 406] width 19 height 19
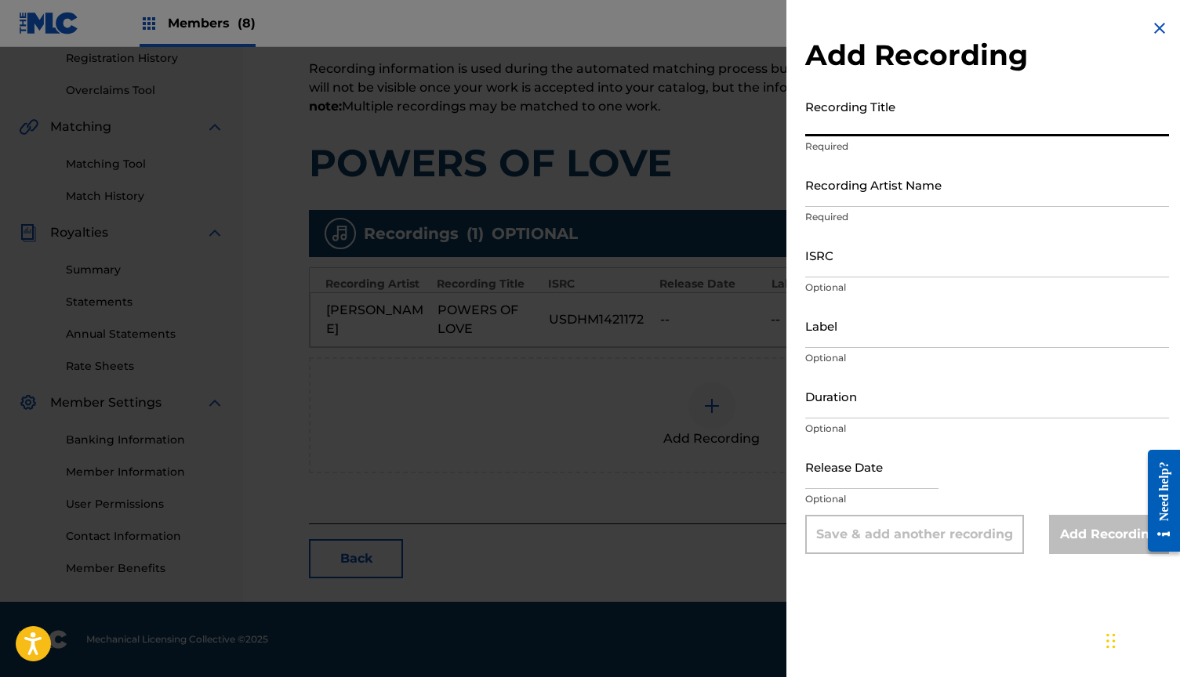
click at [870, 108] on input "Recording Title" at bounding box center [987, 114] width 364 height 45
type input "Power of Love"
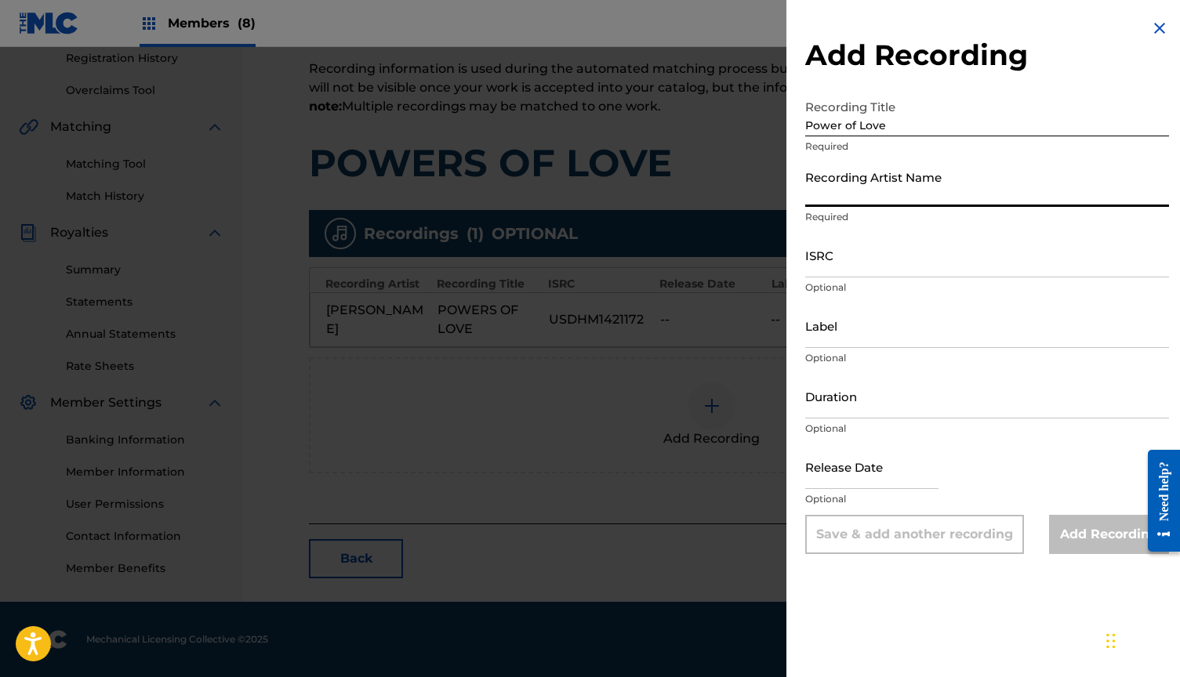
click at [859, 187] on input "Recording Artist Name" at bounding box center [987, 184] width 364 height 45
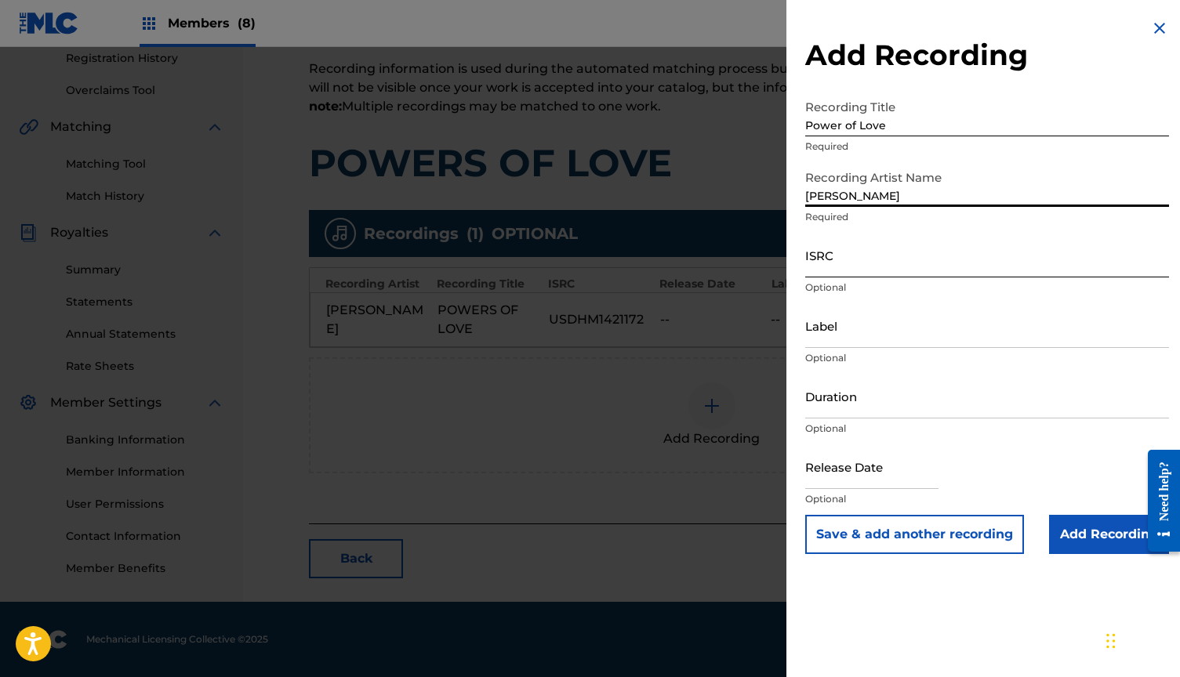
type input "[PERSON_NAME]"
click at [827, 267] on input "ISRC" at bounding box center [987, 255] width 364 height 45
paste input "USDHM1421172"
type input "USDHM1421172"
click at [873, 463] on input "text" at bounding box center [871, 467] width 133 height 45
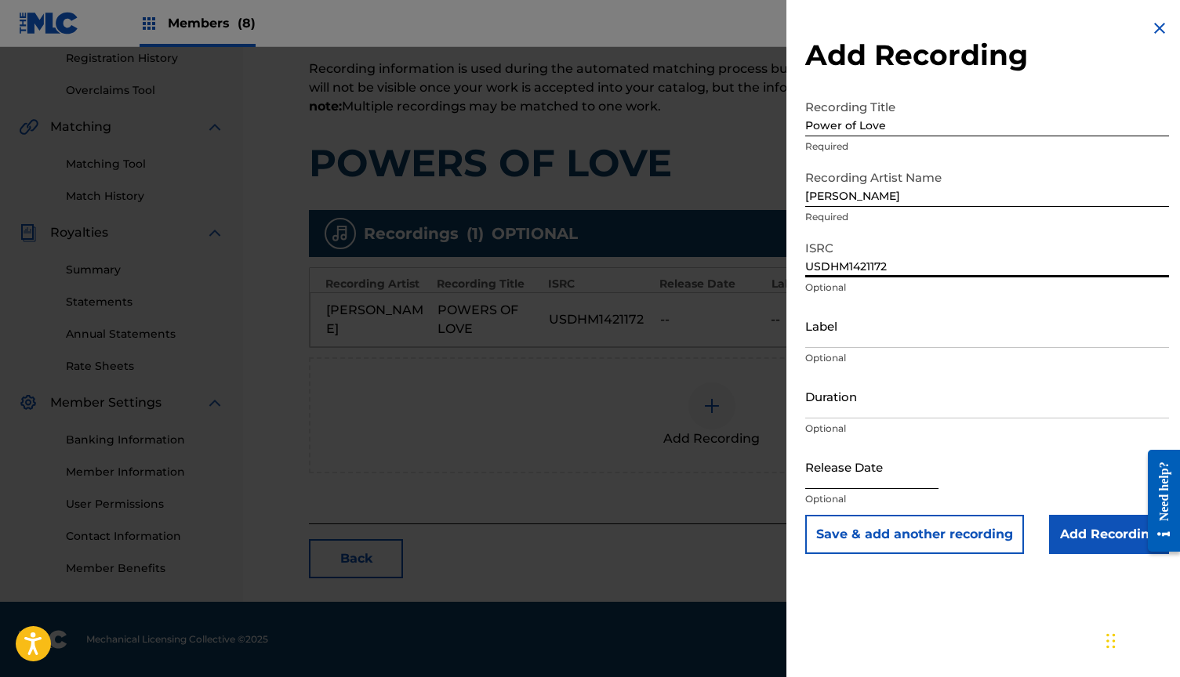
select select "8"
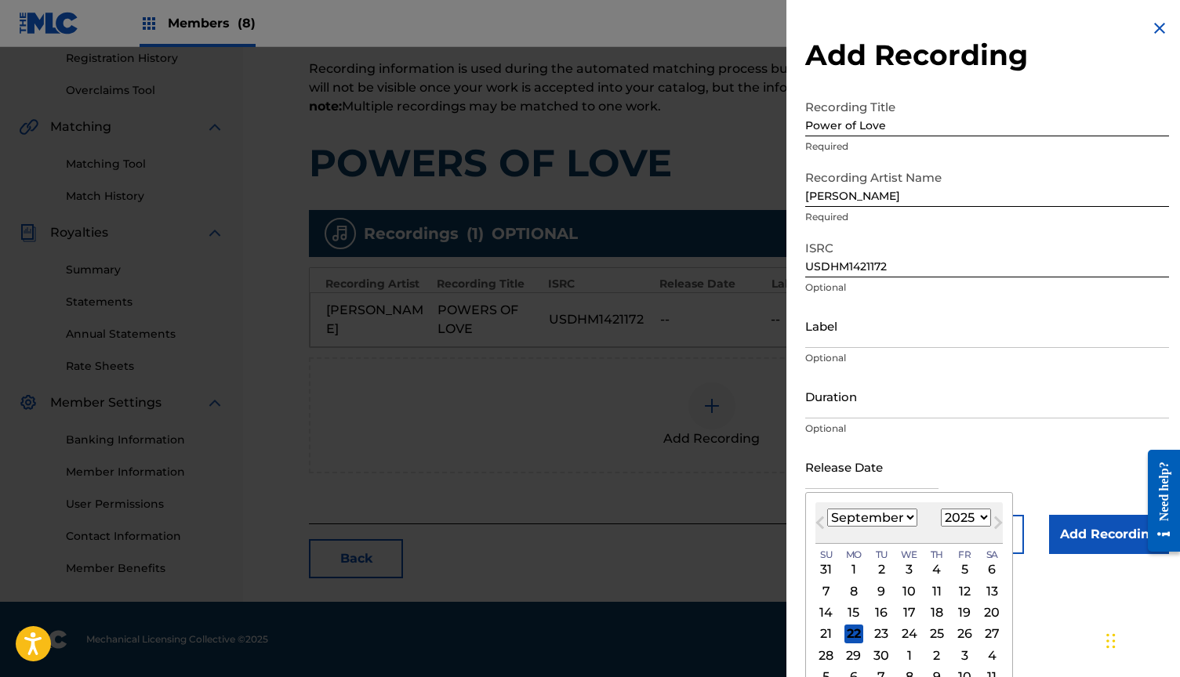
select select "2014"
click at [851, 634] on div "22" at bounding box center [854, 634] width 19 height 19
type input "[DATE]"
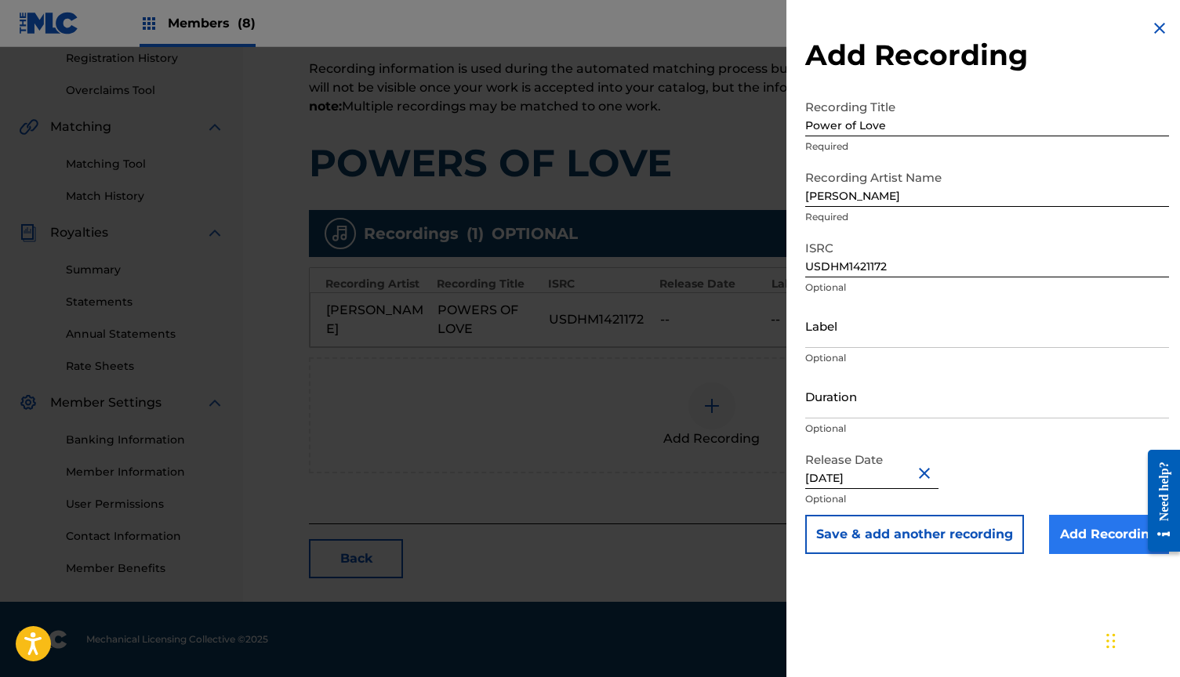
click at [1090, 526] on input "Add Recording" at bounding box center [1109, 534] width 120 height 39
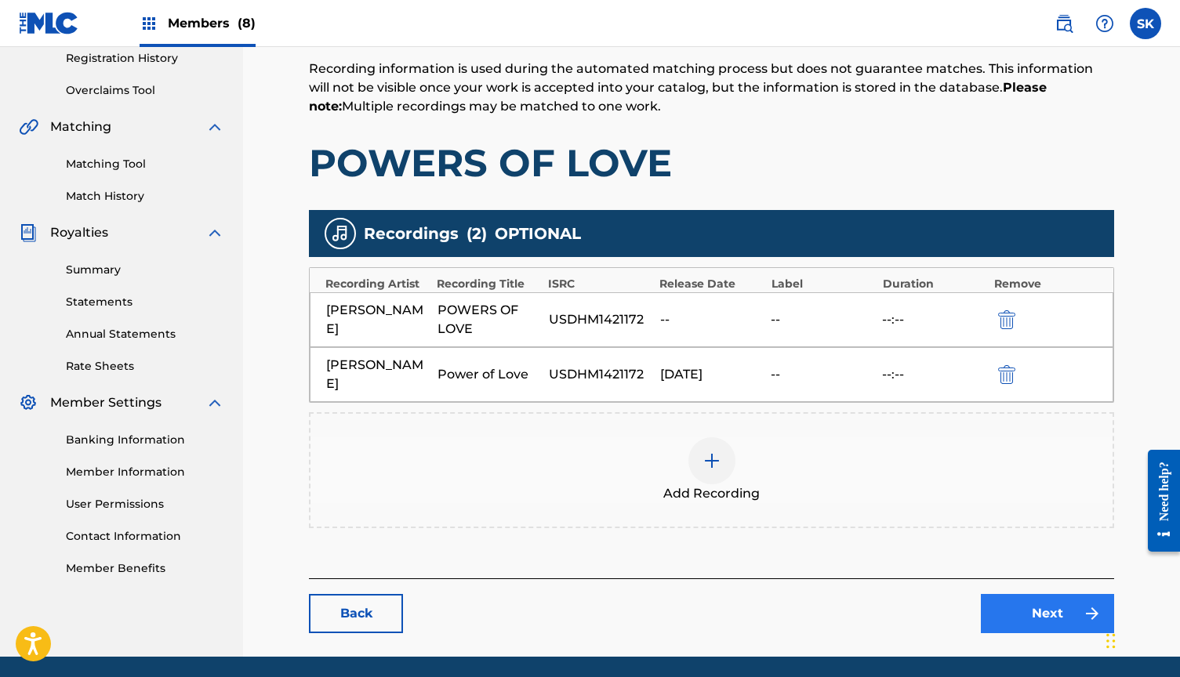
click at [1053, 600] on link "Next" at bounding box center [1047, 613] width 133 height 39
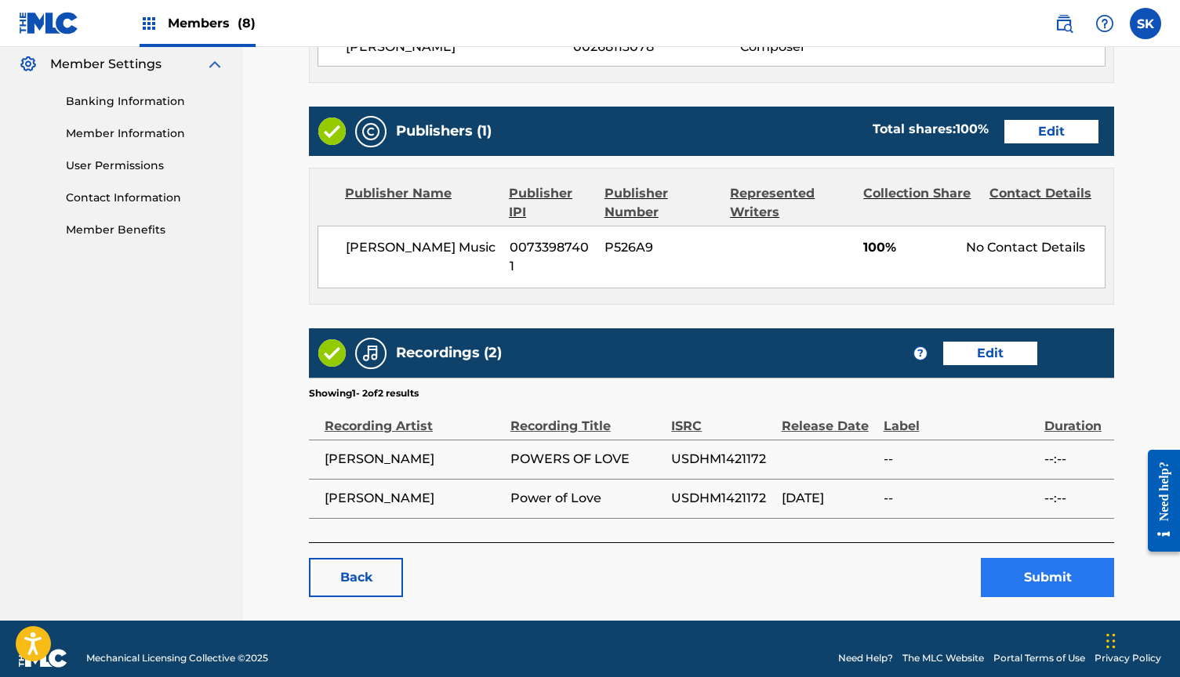
click at [1017, 558] on button "Submit" at bounding box center [1047, 577] width 133 height 39
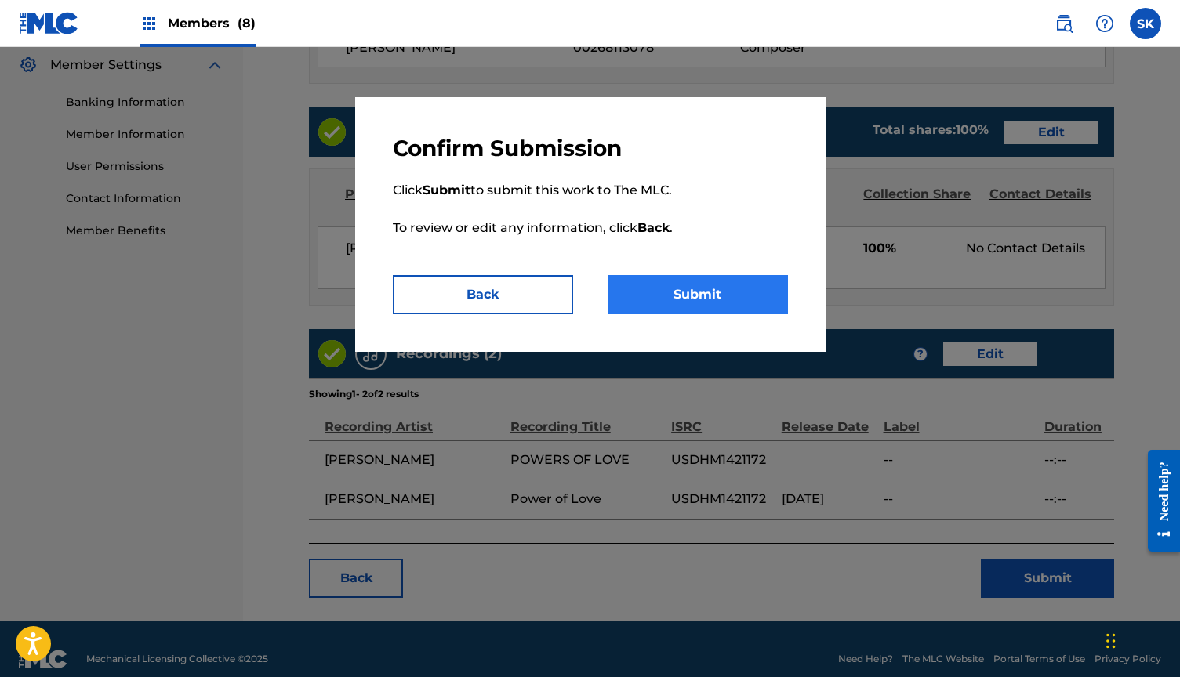
click at [711, 294] on button "Submit" at bounding box center [698, 294] width 180 height 39
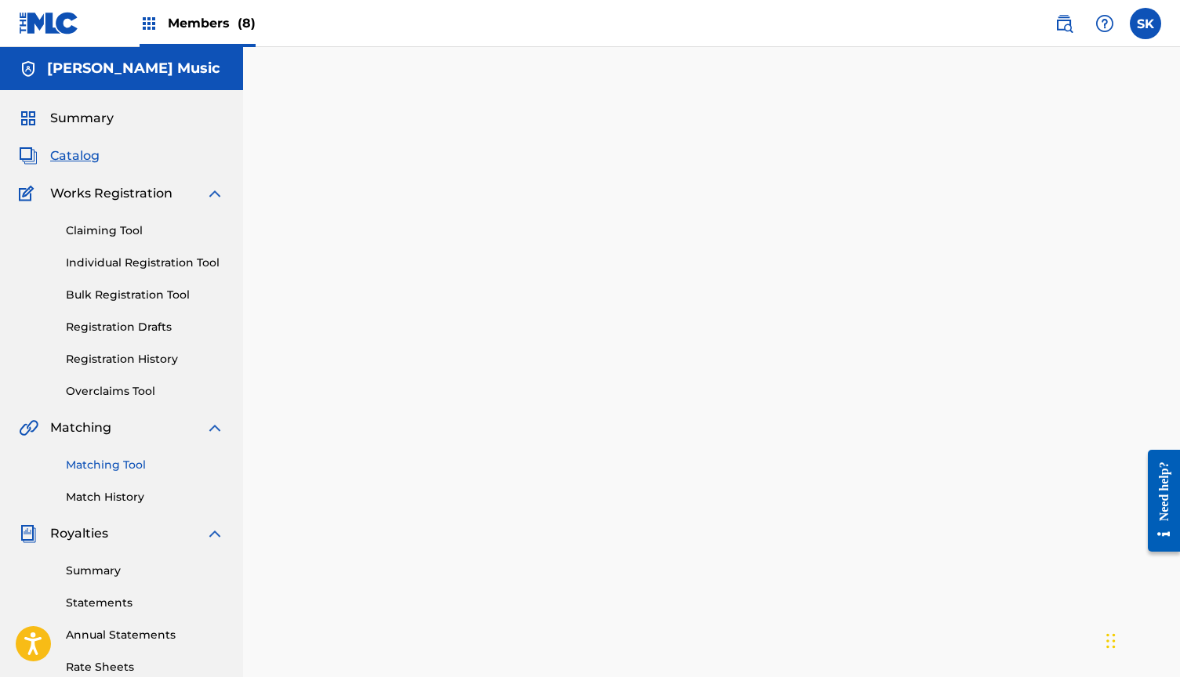
click at [126, 467] on link "Matching Tool" at bounding box center [145, 465] width 158 height 16
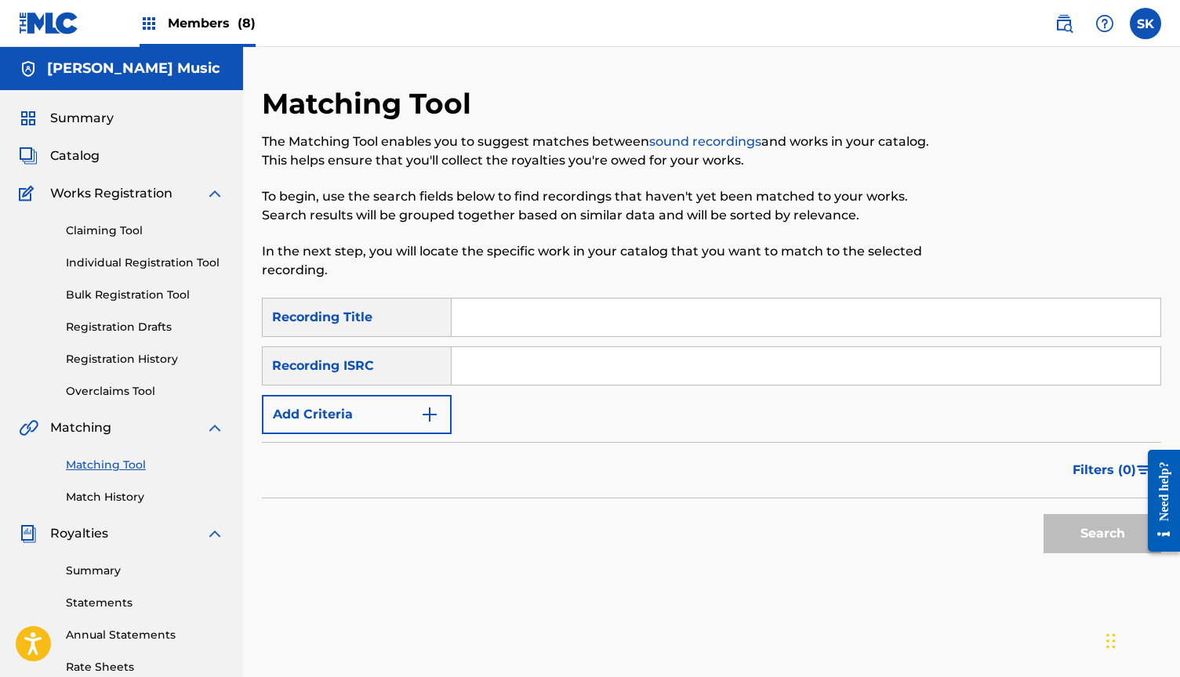
click at [543, 358] on input "Search Form" at bounding box center [806, 366] width 709 height 38
paste input "USDHM1213801"
type input "USDHM1213801"
click at [1102, 534] on button "Search" at bounding box center [1103, 533] width 118 height 39
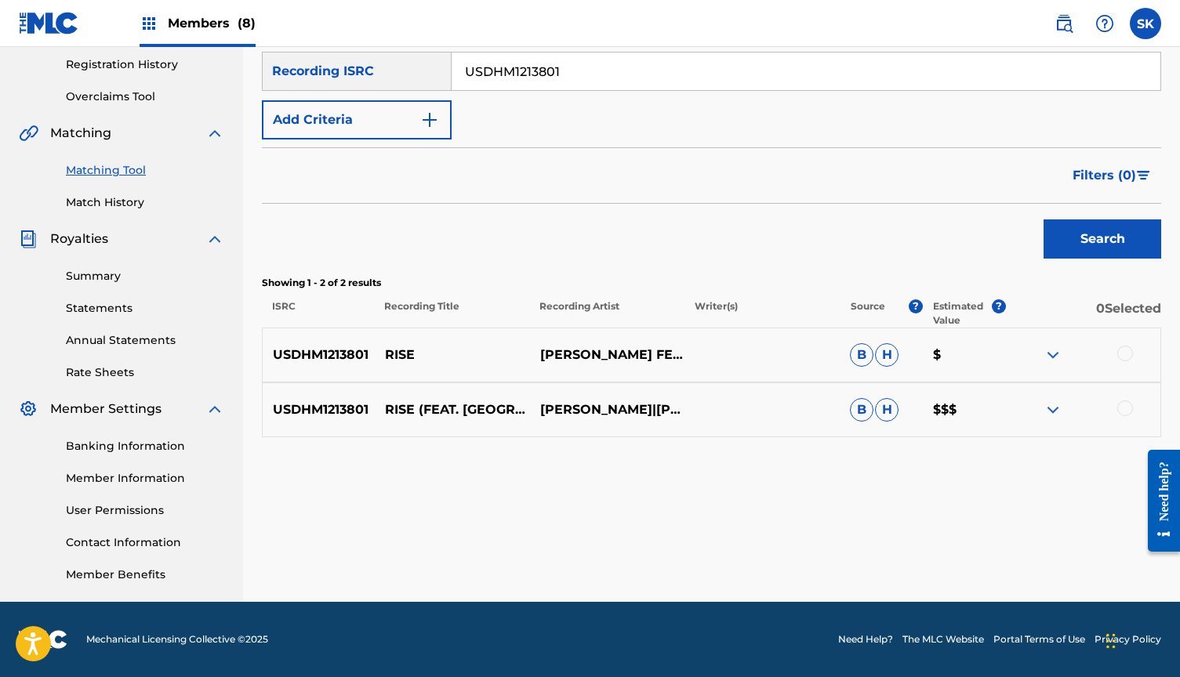
scroll to position [295, 0]
click at [1128, 352] on div at bounding box center [1125, 354] width 16 height 16
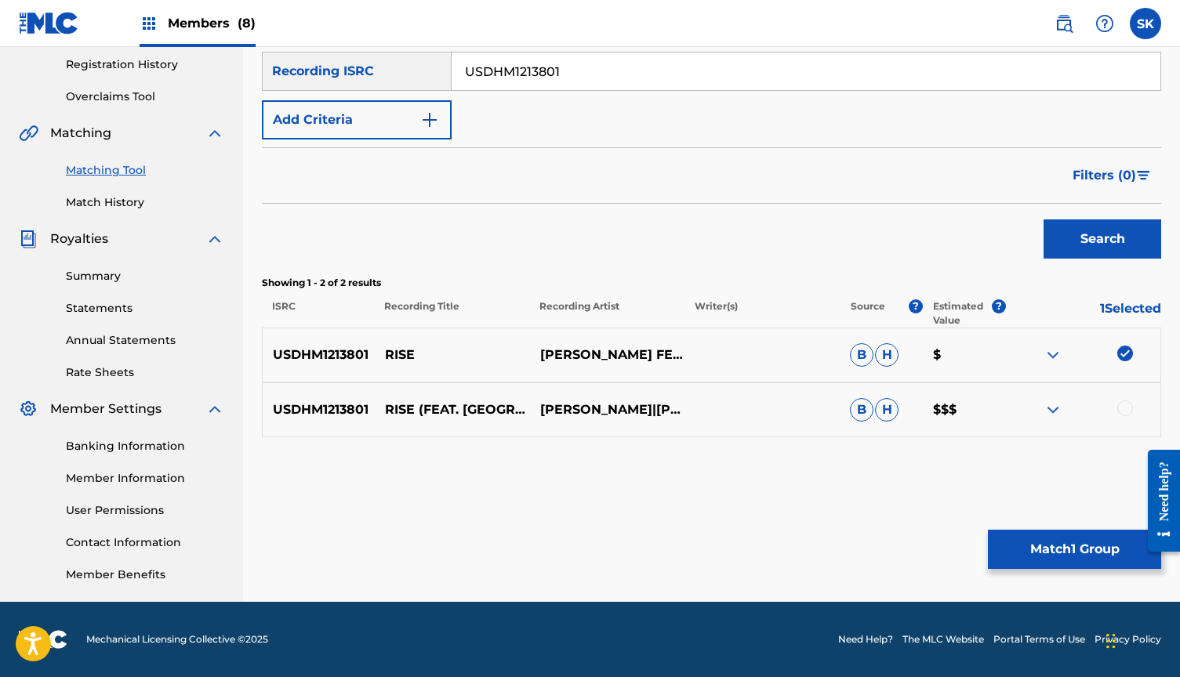
click at [1127, 411] on div at bounding box center [1125, 409] width 16 height 16
click at [1058, 545] on button "Match 2 Groups" at bounding box center [1074, 549] width 173 height 39
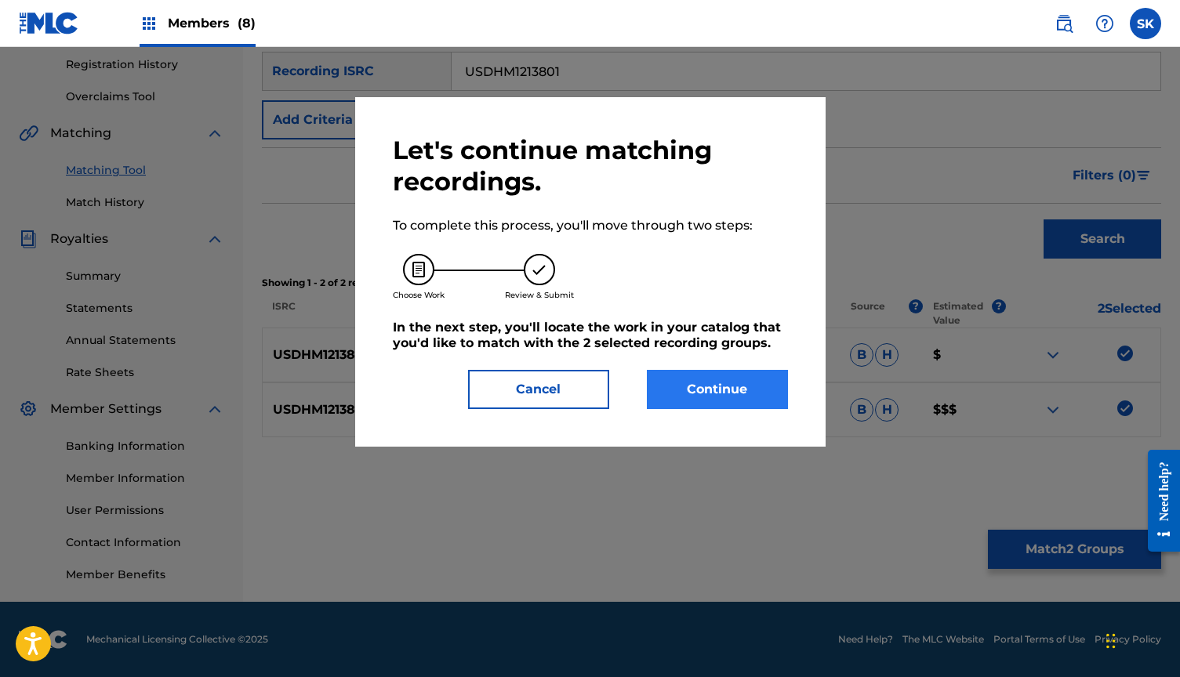
click at [735, 387] on button "Continue" at bounding box center [717, 389] width 141 height 39
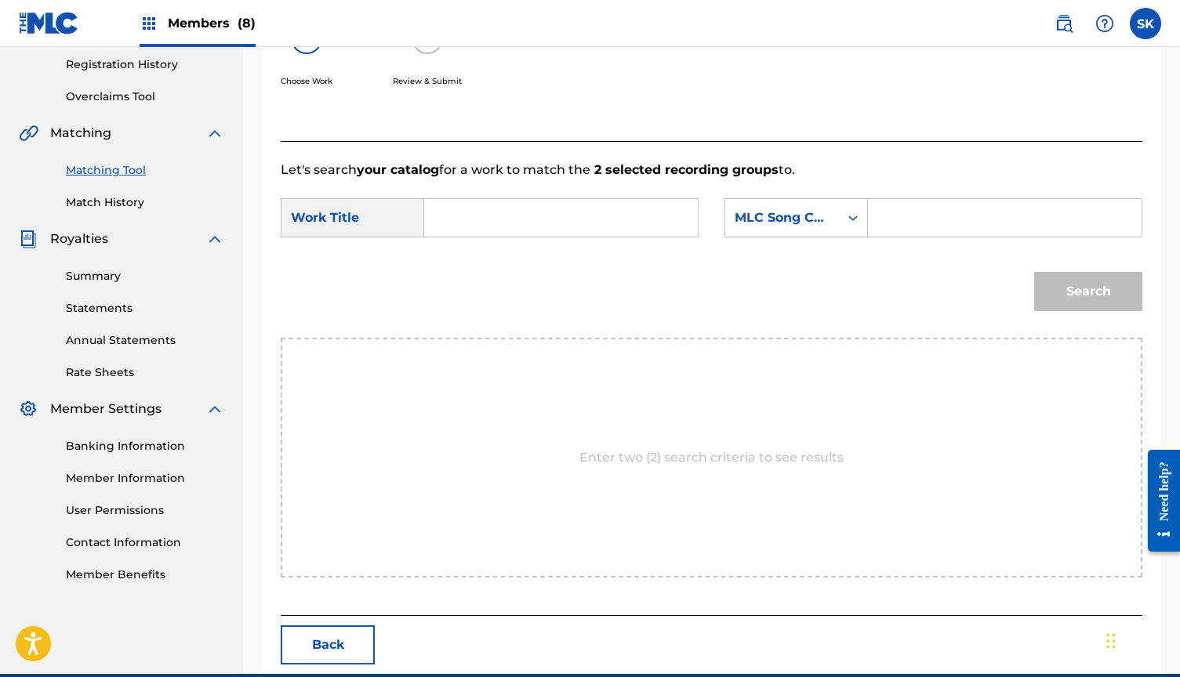
click at [550, 218] on input "Search Form" at bounding box center [561, 218] width 247 height 38
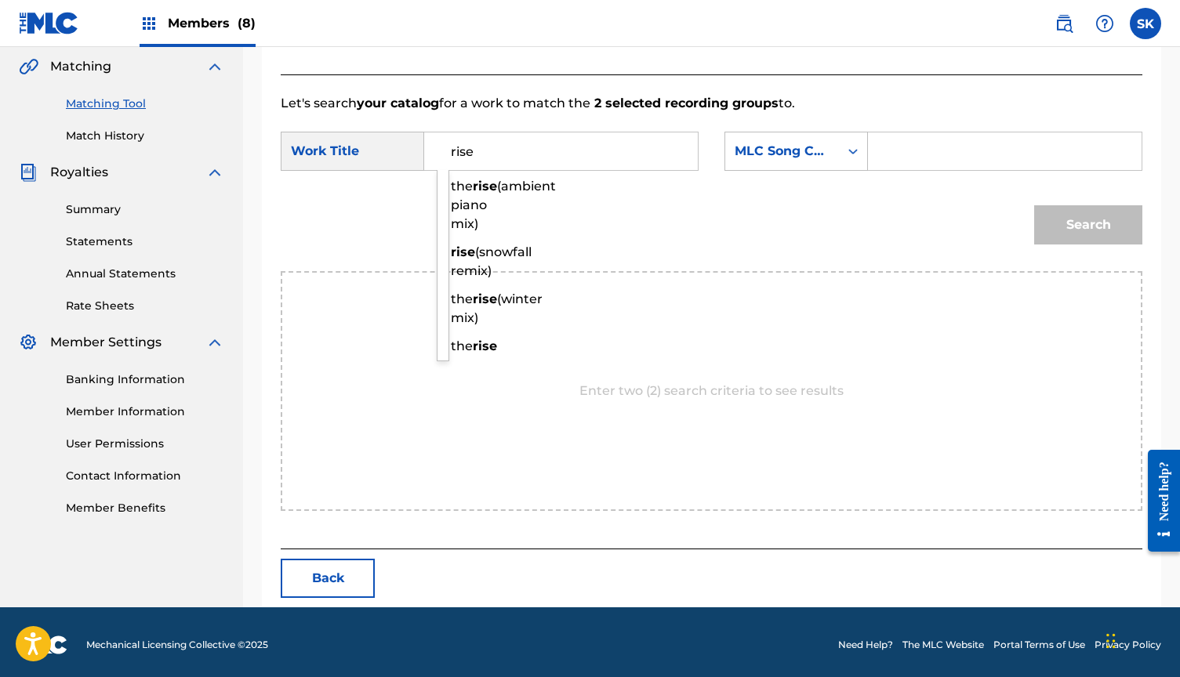
scroll to position [365, 0]
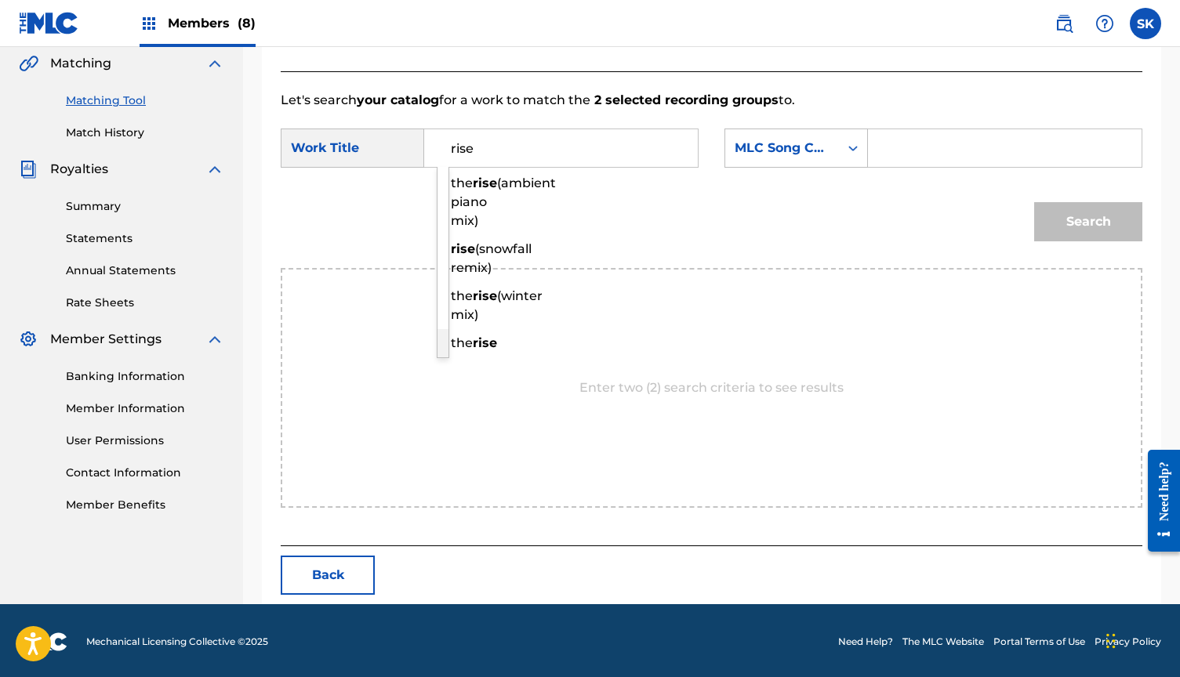
click at [473, 351] on strong "rise" at bounding box center [485, 343] width 24 height 15
type input "the rise"
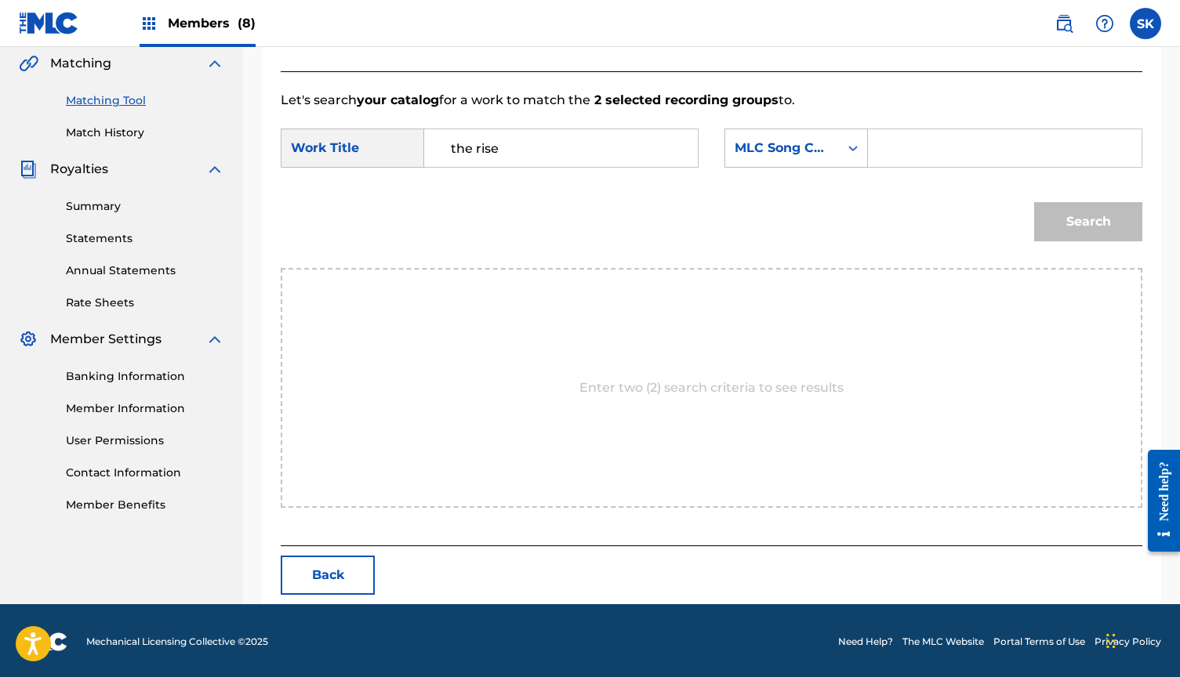
click at [939, 138] on input "Search Form" at bounding box center [1004, 148] width 247 height 38
paste input "TW6OQK"
type input "TW6OQK"
click at [1088, 222] on button "Search" at bounding box center [1088, 221] width 108 height 39
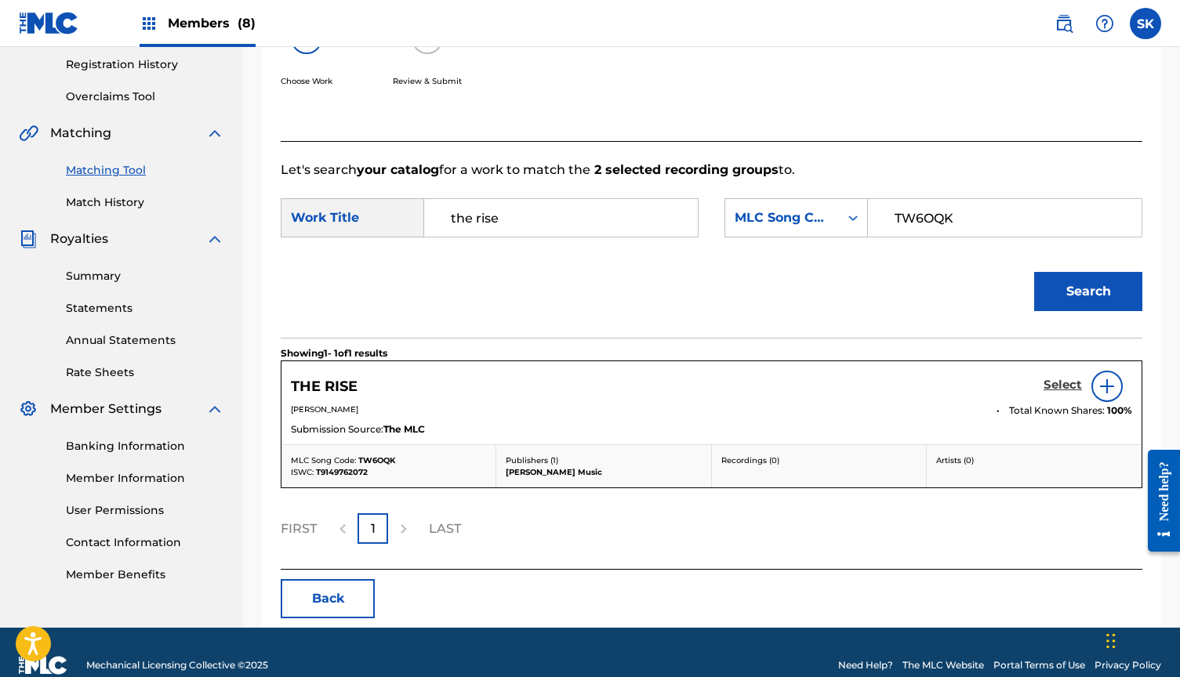
click at [1073, 387] on h5 "Select" at bounding box center [1063, 385] width 38 height 15
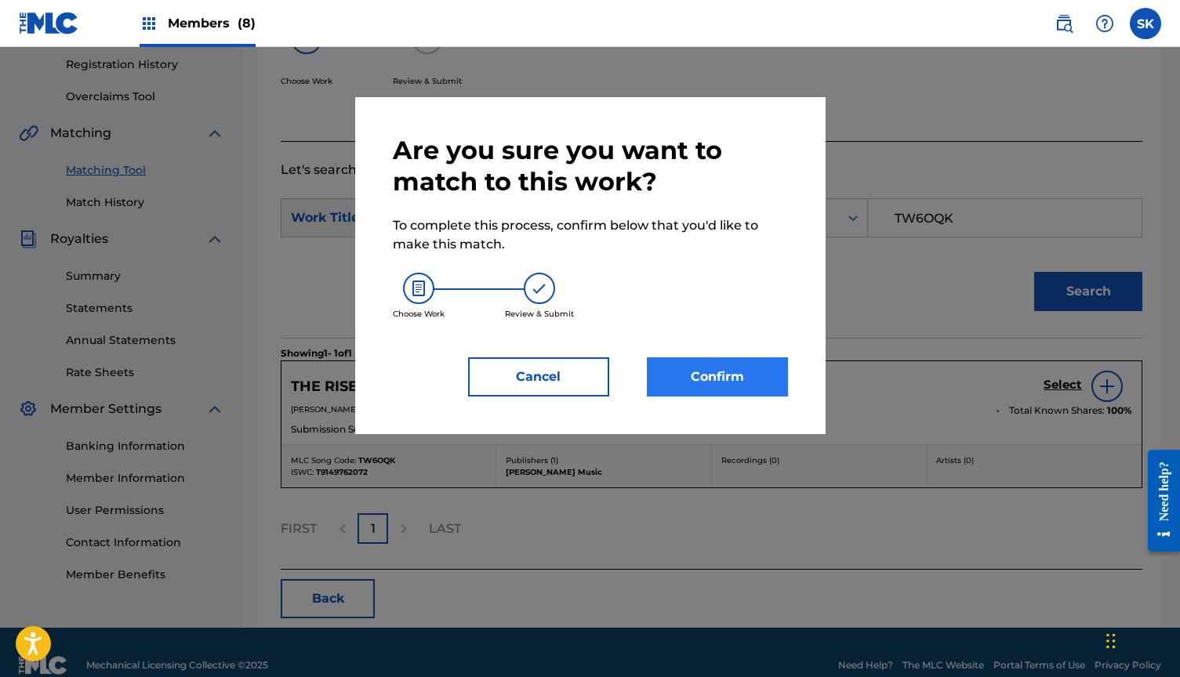
click at [722, 371] on button "Confirm" at bounding box center [717, 377] width 141 height 39
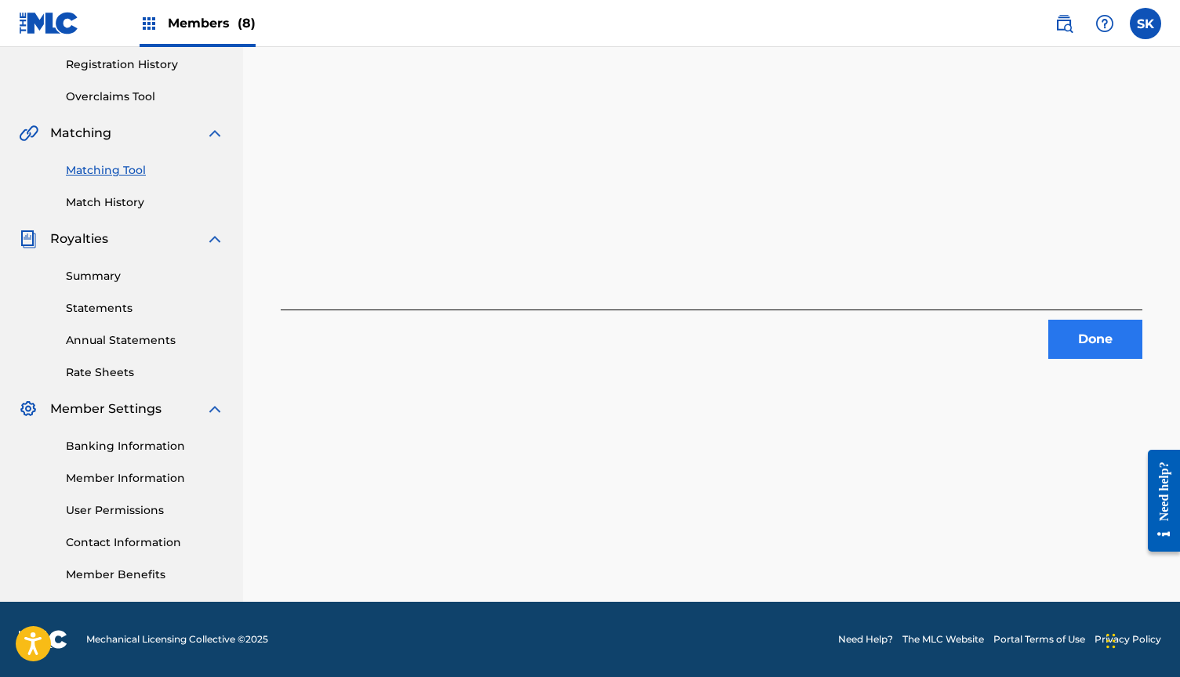
click at [1089, 329] on button "Done" at bounding box center [1095, 339] width 94 height 39
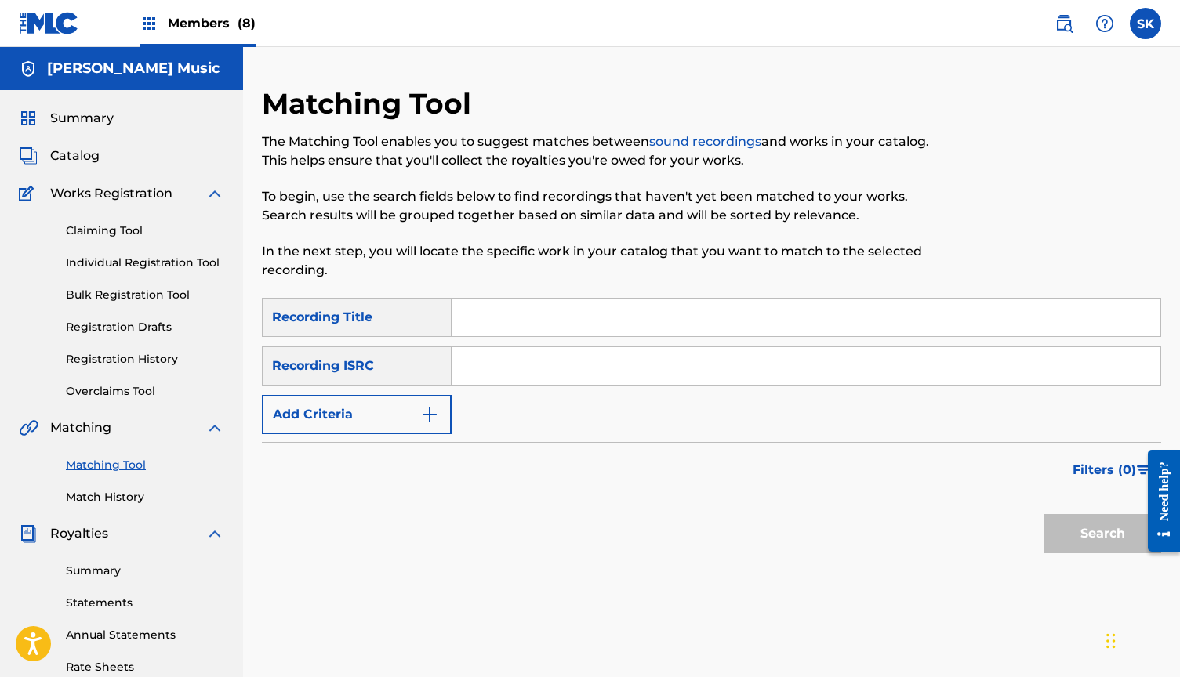
scroll to position [0, 0]
click at [79, 154] on span "Catalog" at bounding box center [74, 156] width 49 height 19
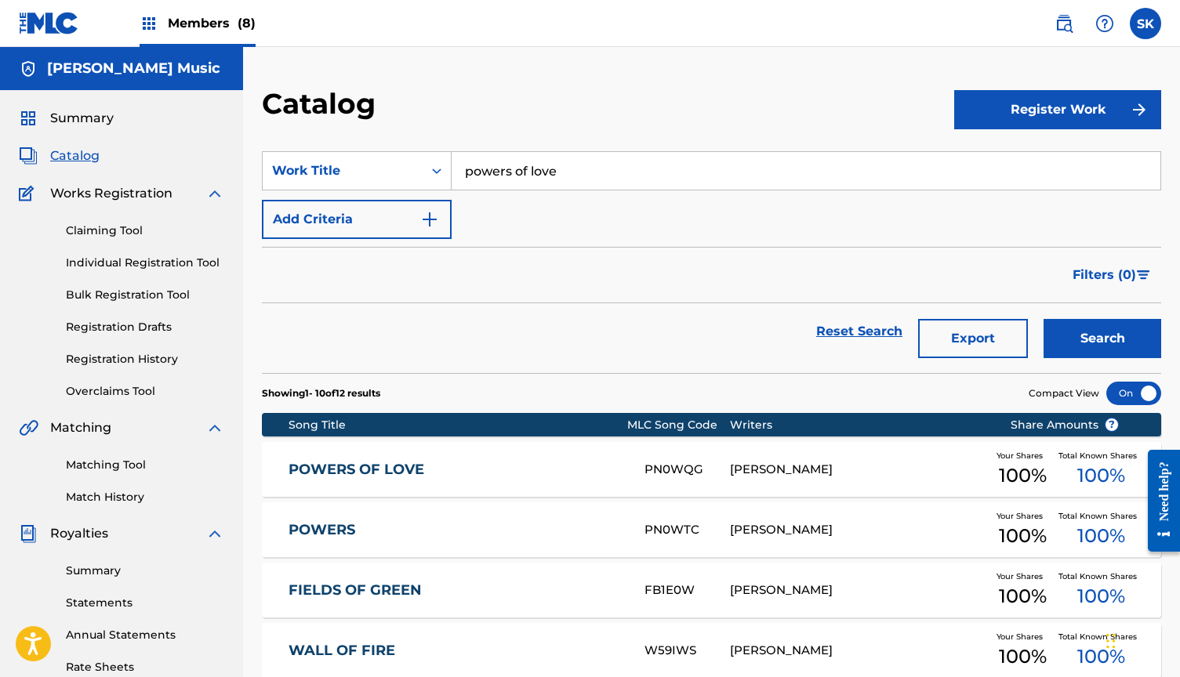
click at [537, 169] on input "powers of love" at bounding box center [806, 171] width 709 height 38
click at [1102, 339] on button "Search" at bounding box center [1103, 338] width 118 height 39
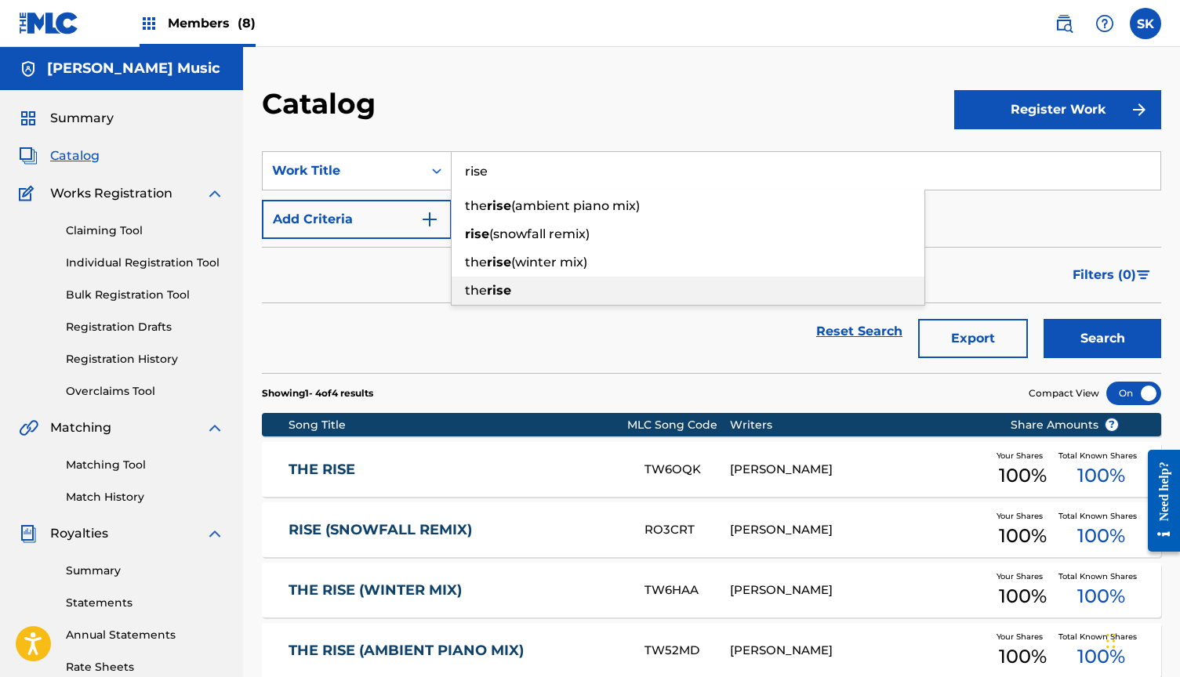
click at [491, 291] on strong "rise" at bounding box center [499, 290] width 24 height 15
type input "the rise"
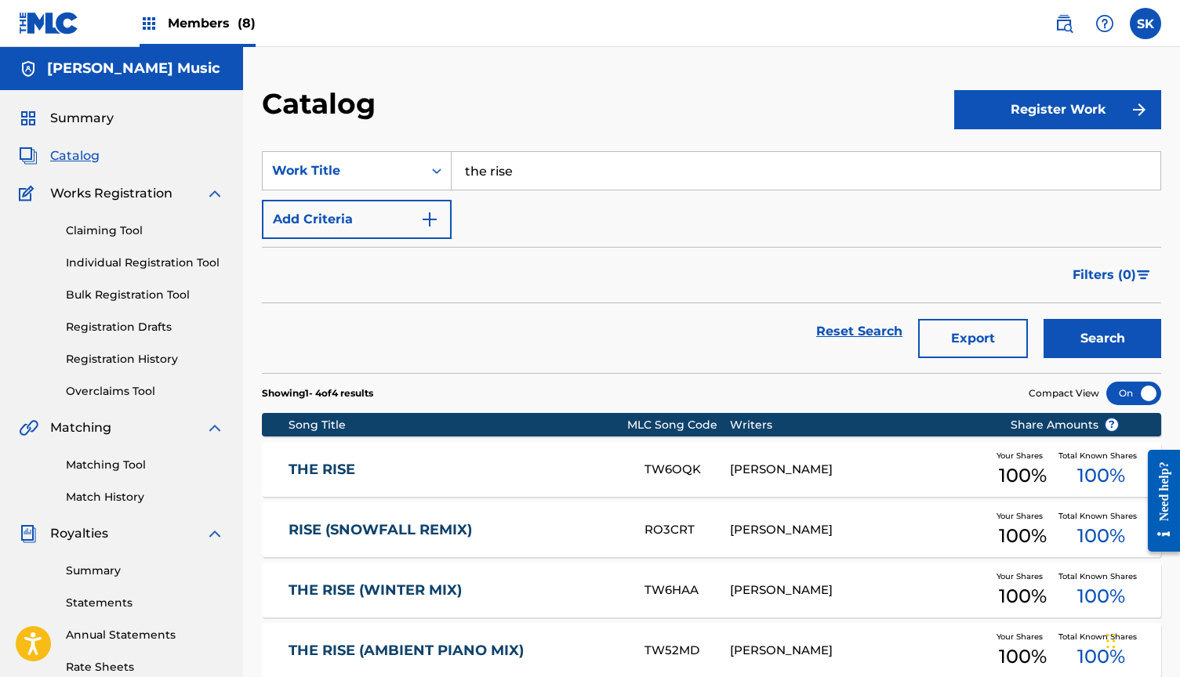
click at [567, 463] on link "THE RISE" at bounding box center [456, 470] width 335 height 18
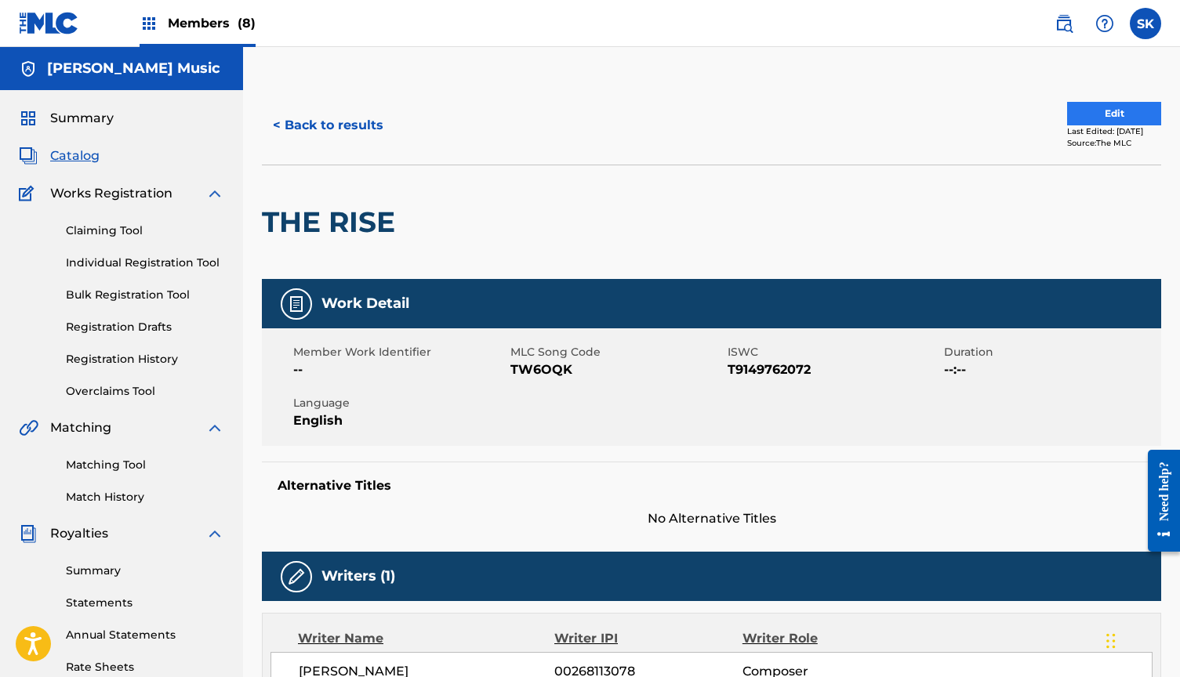
click at [1117, 116] on button "Edit" at bounding box center [1114, 114] width 94 height 24
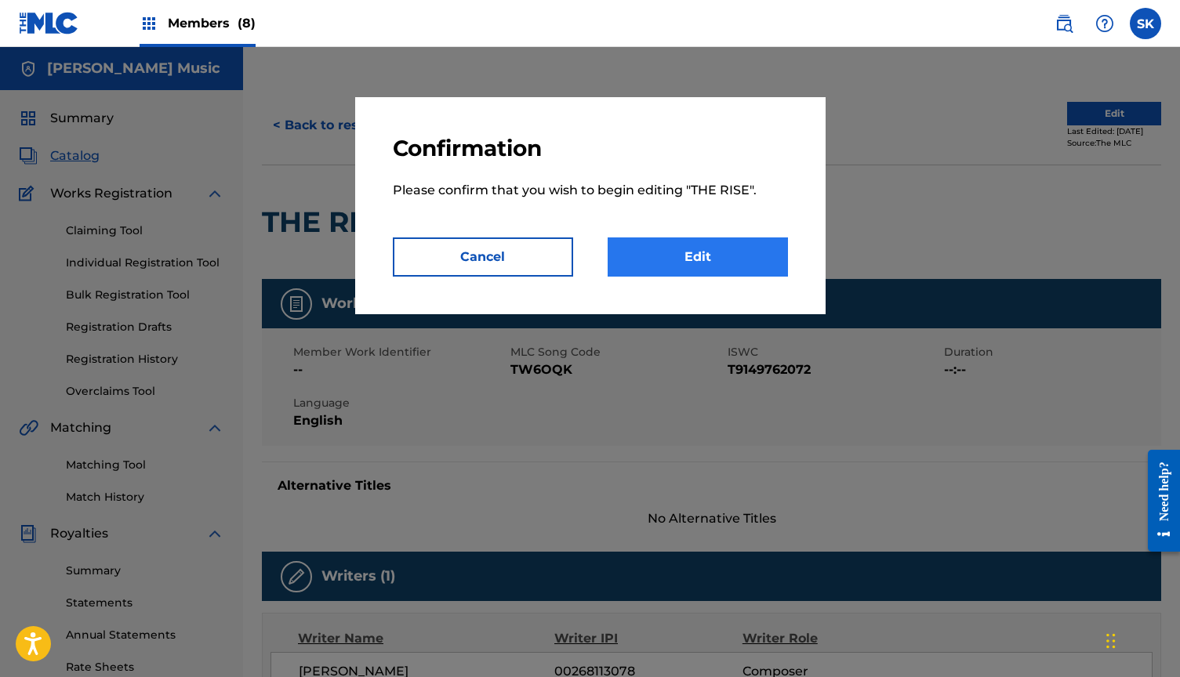
click at [685, 246] on link "Edit" at bounding box center [698, 257] width 180 height 39
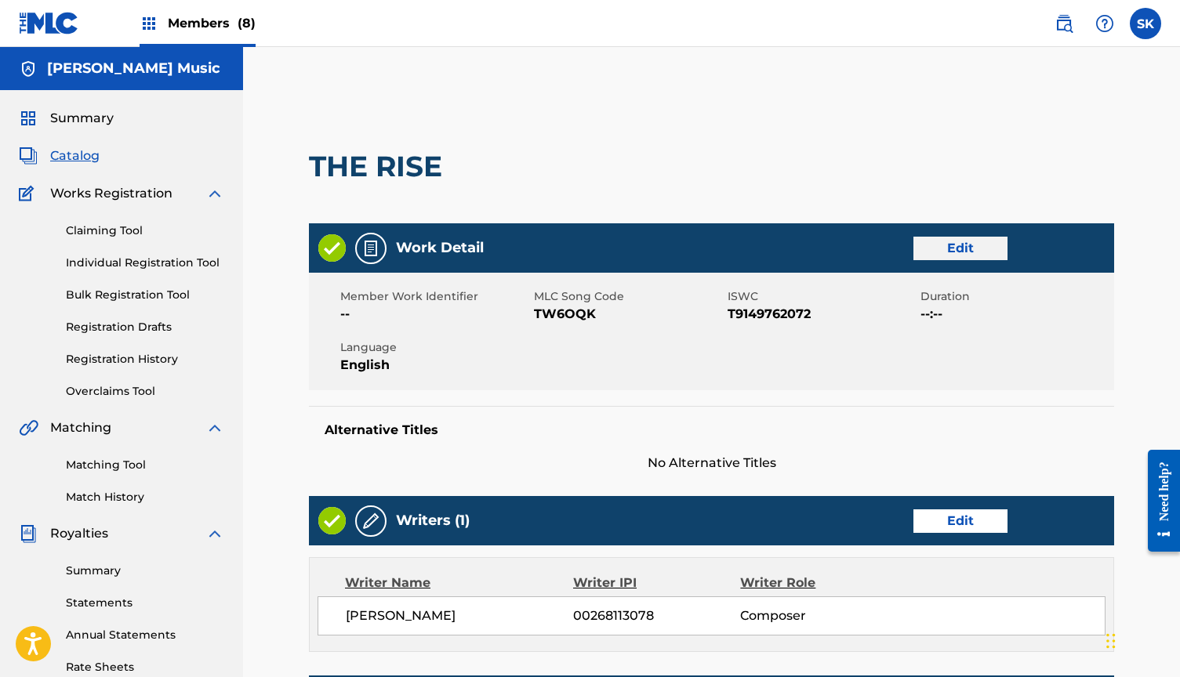
click at [939, 242] on link "Edit" at bounding box center [961, 249] width 94 height 24
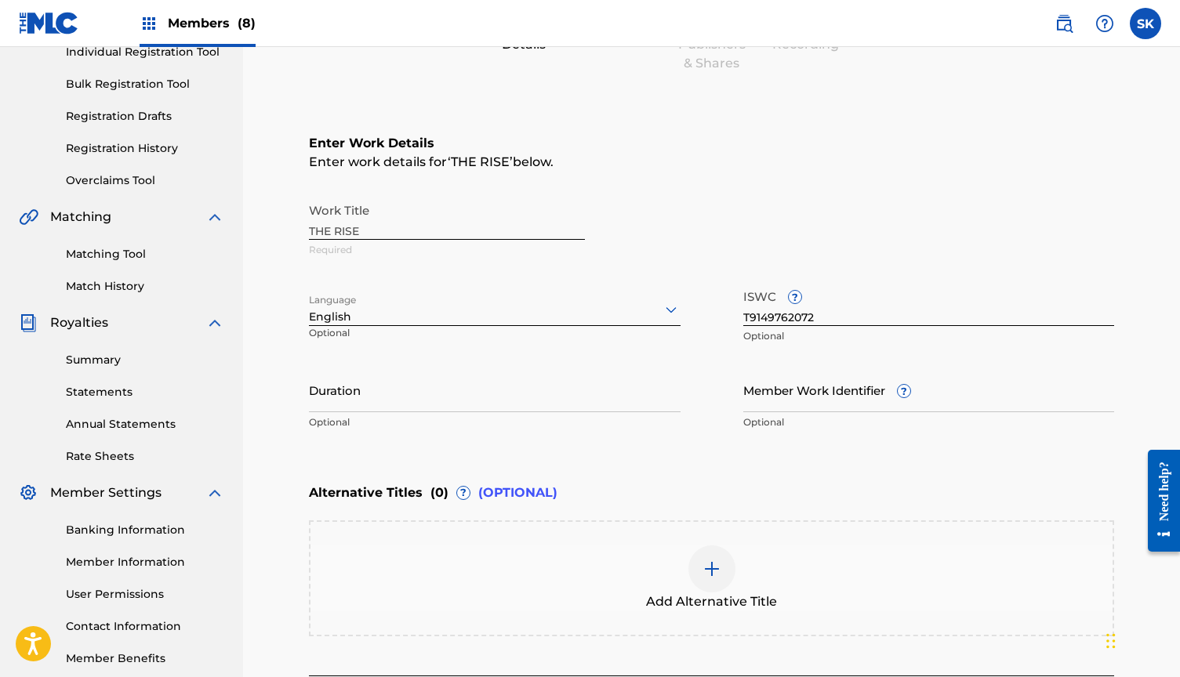
scroll to position [214, 0]
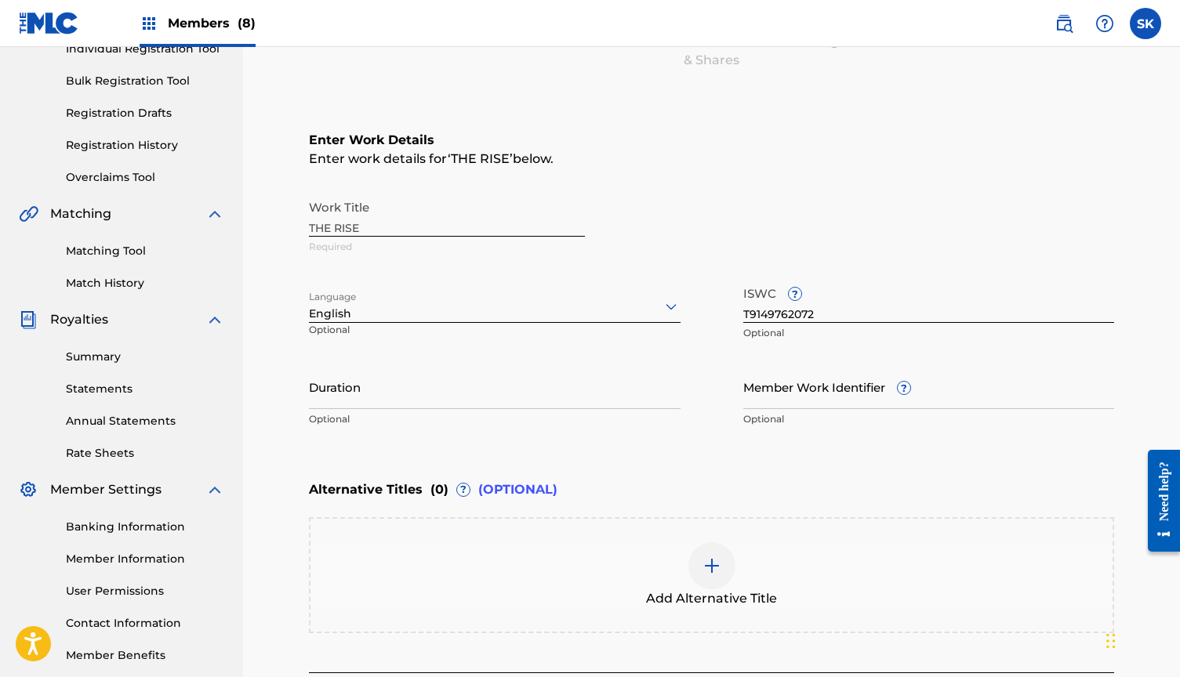
click at [677, 560] on div "Add Alternative Title" at bounding box center [712, 576] width 802 height 66
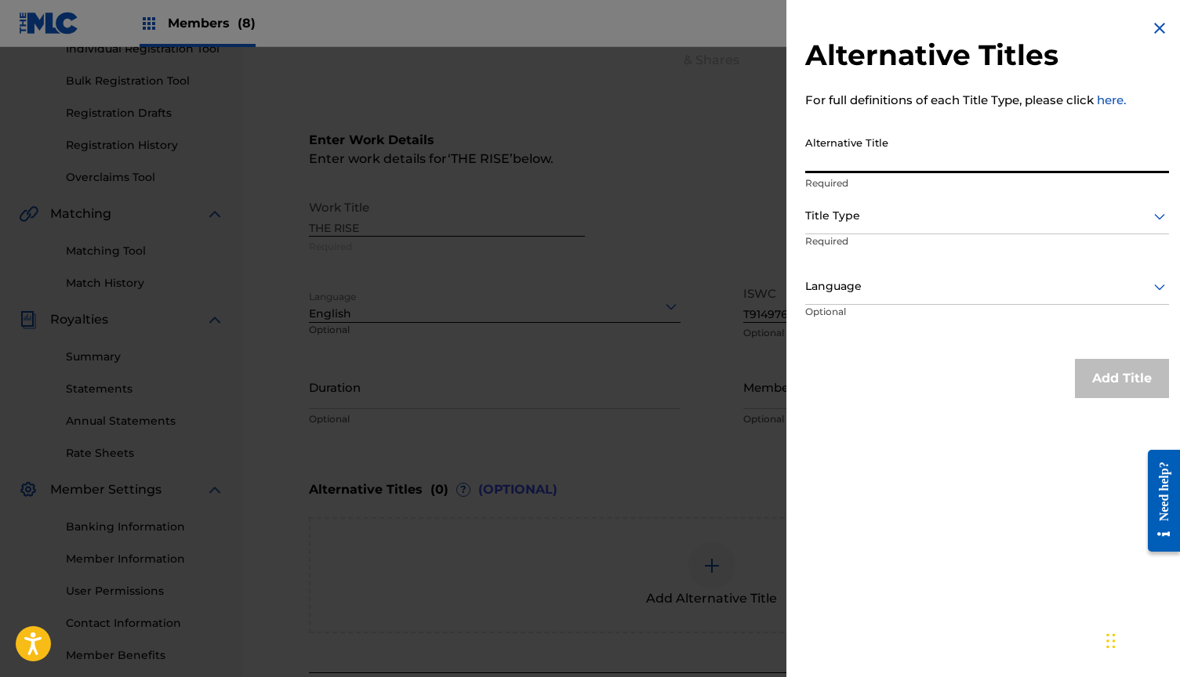
click at [862, 148] on input "Alternative Title" at bounding box center [987, 151] width 364 height 45
type input "Rise"
click at [851, 211] on div at bounding box center [987, 216] width 364 height 20
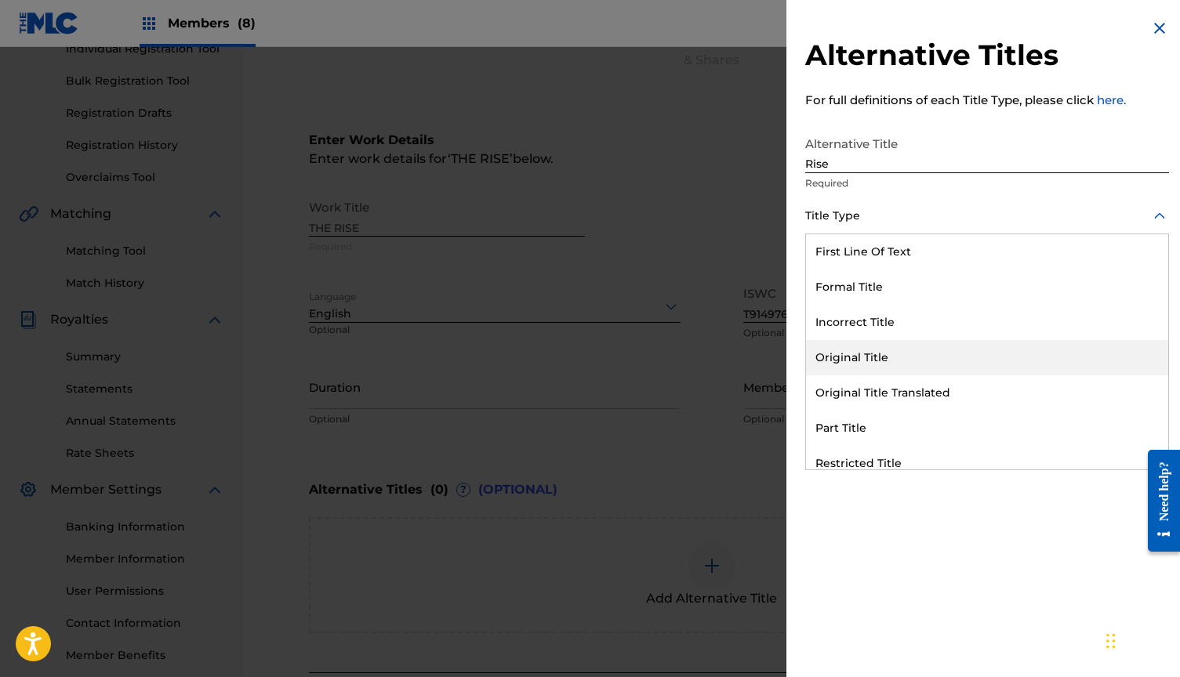
click at [837, 350] on div "Original Title" at bounding box center [987, 357] width 362 height 35
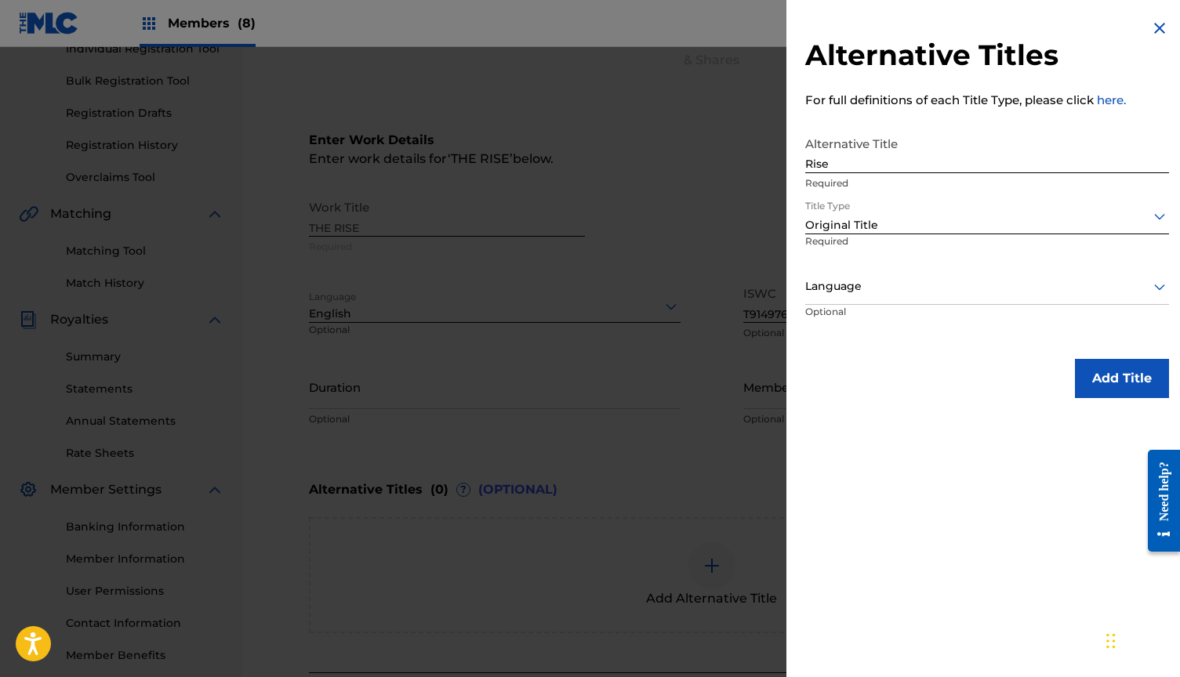
click at [835, 283] on div at bounding box center [987, 287] width 364 height 20
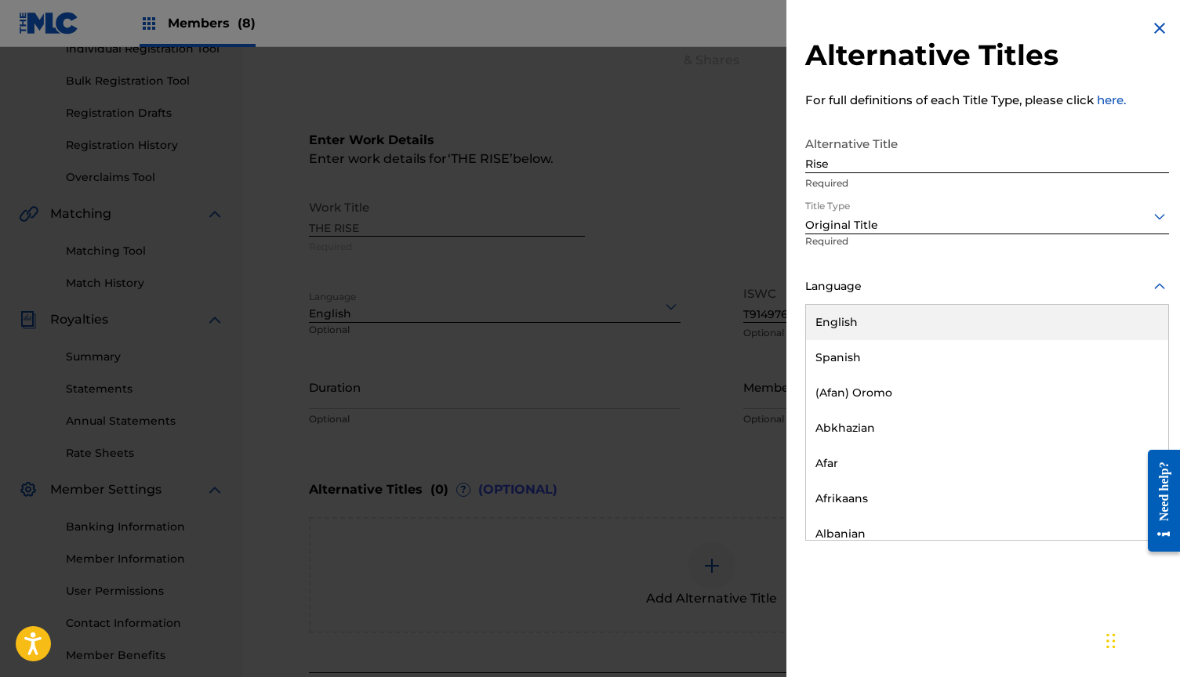
click at [834, 314] on div "English" at bounding box center [987, 322] width 362 height 35
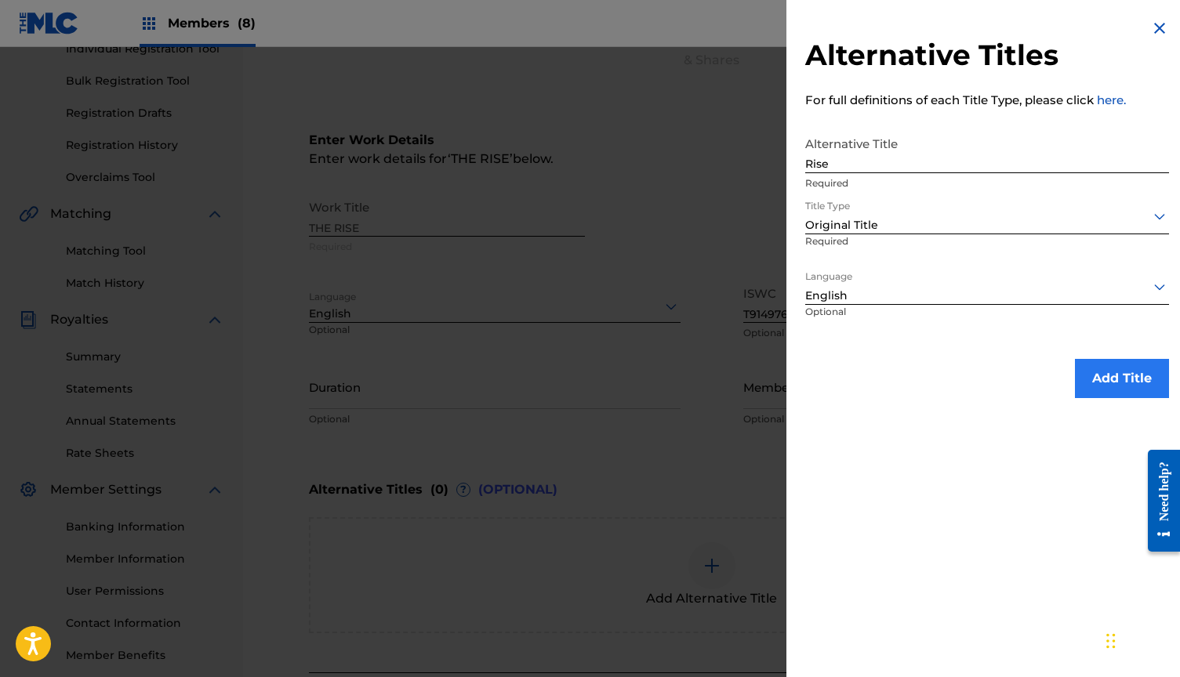
click at [1113, 370] on button "Add Title" at bounding box center [1122, 378] width 94 height 39
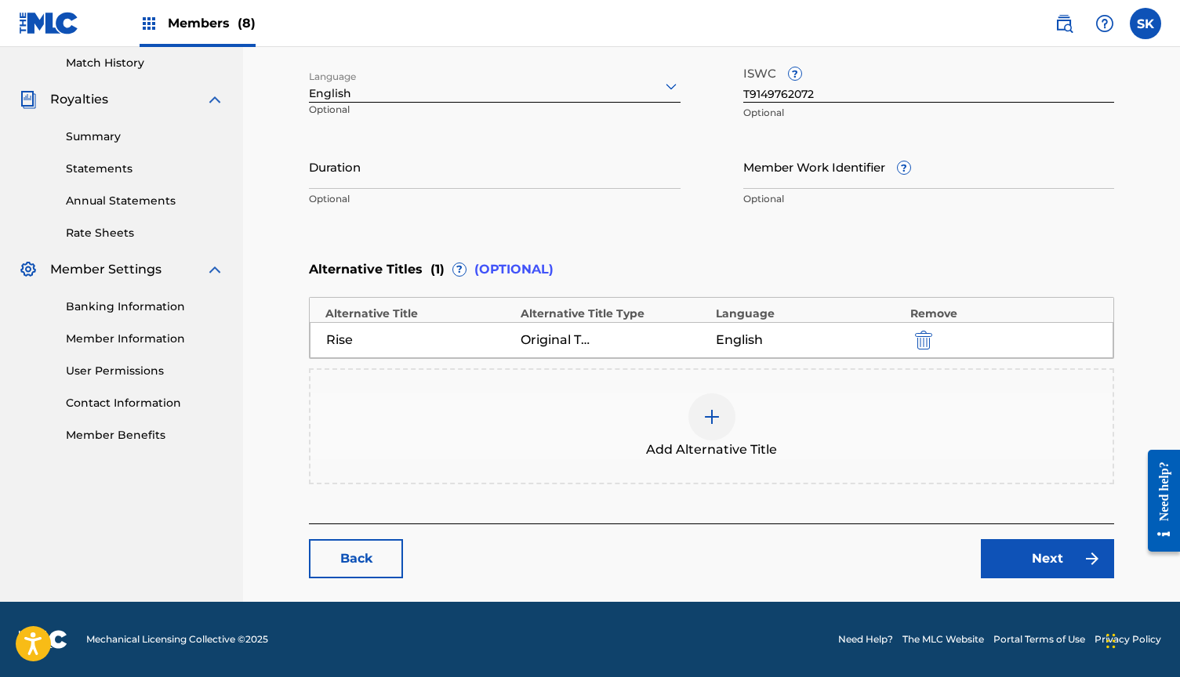
scroll to position [434, 0]
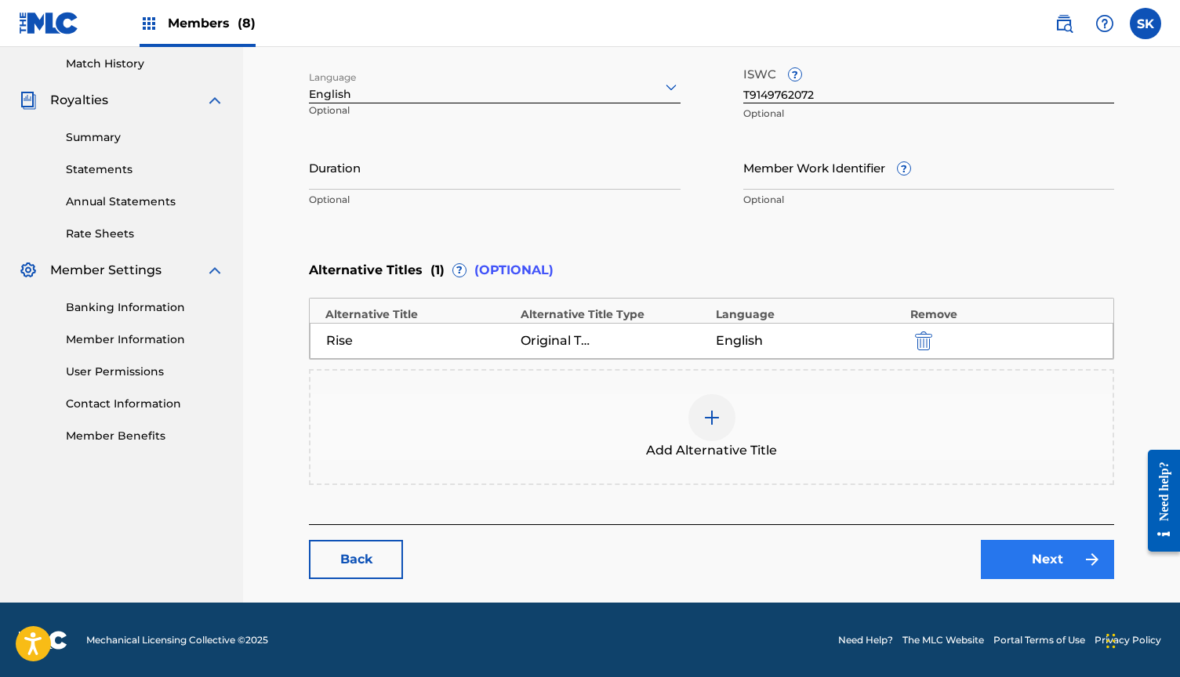
click at [1043, 561] on link "Next" at bounding box center [1047, 559] width 133 height 39
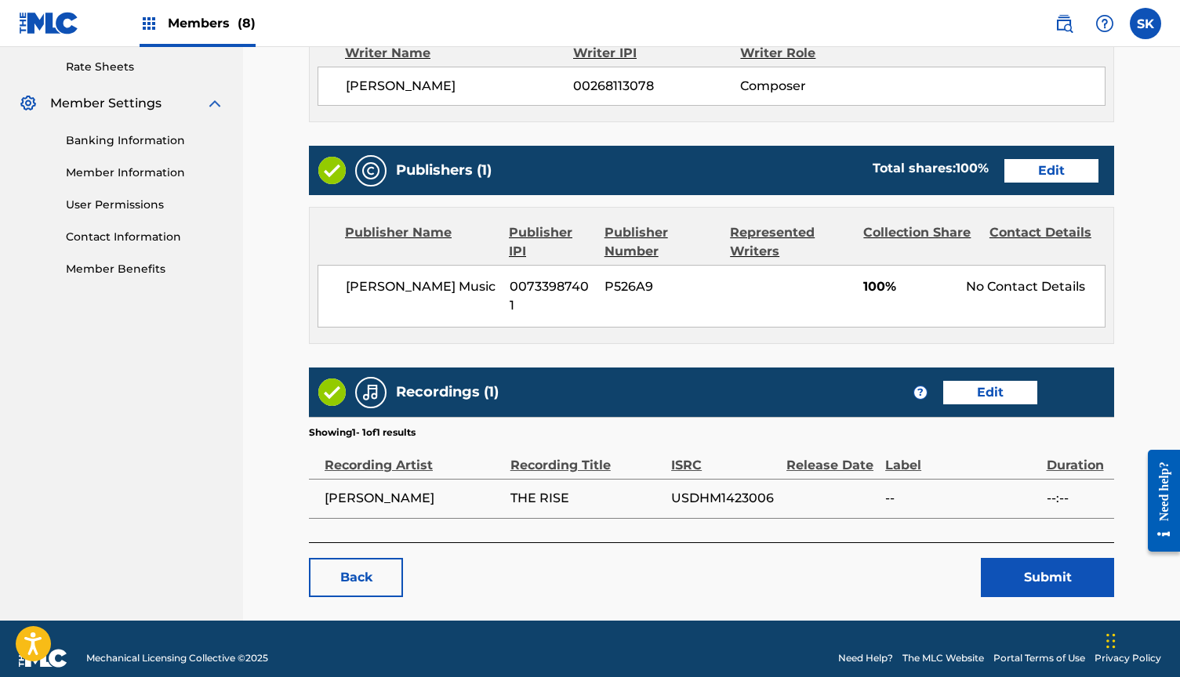
scroll to position [600, 0]
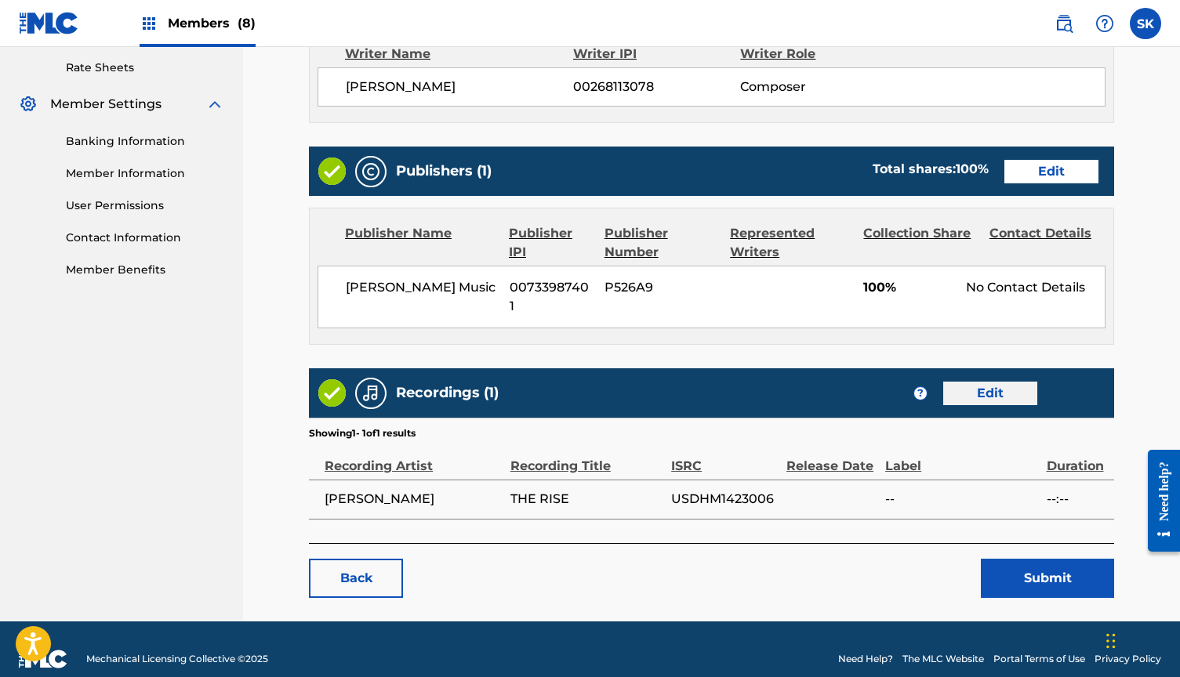
click at [999, 382] on link "Edit" at bounding box center [990, 394] width 94 height 24
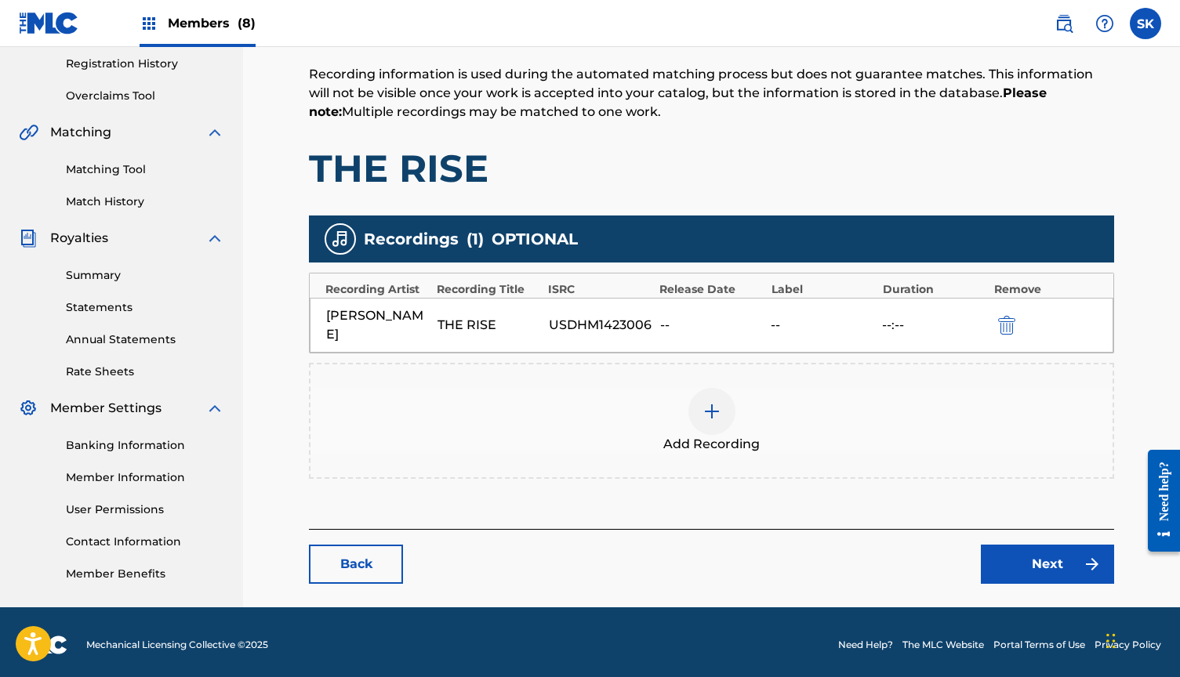
scroll to position [295, 0]
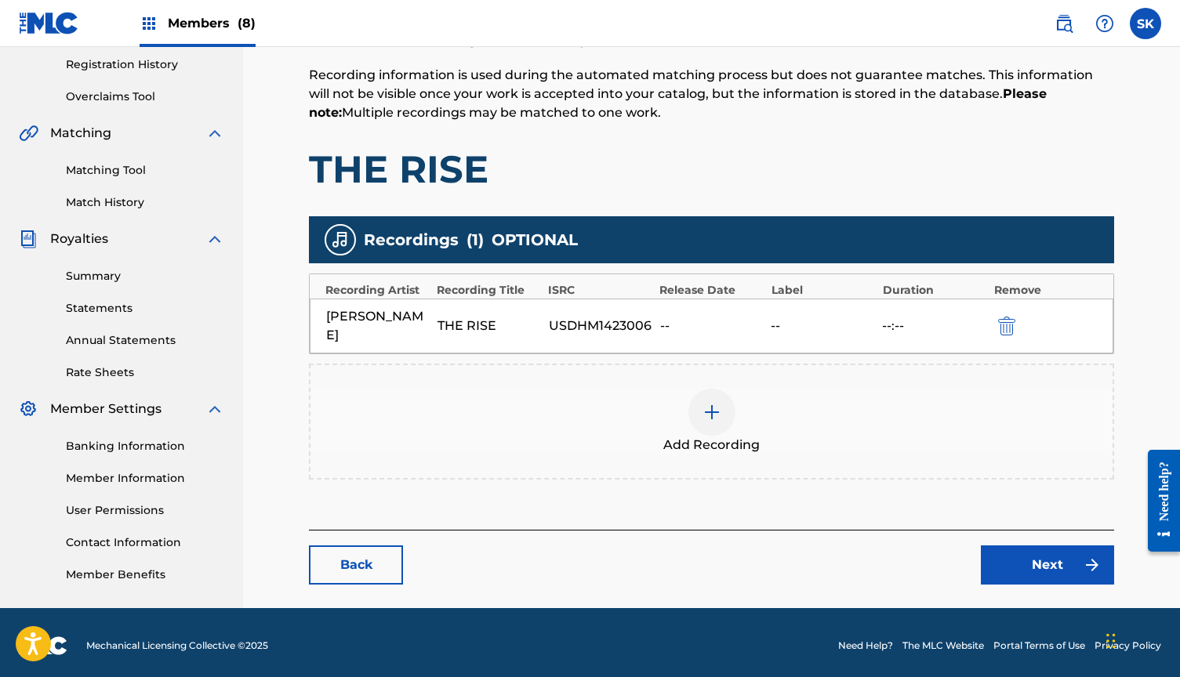
click at [721, 397] on div at bounding box center [711, 412] width 47 height 47
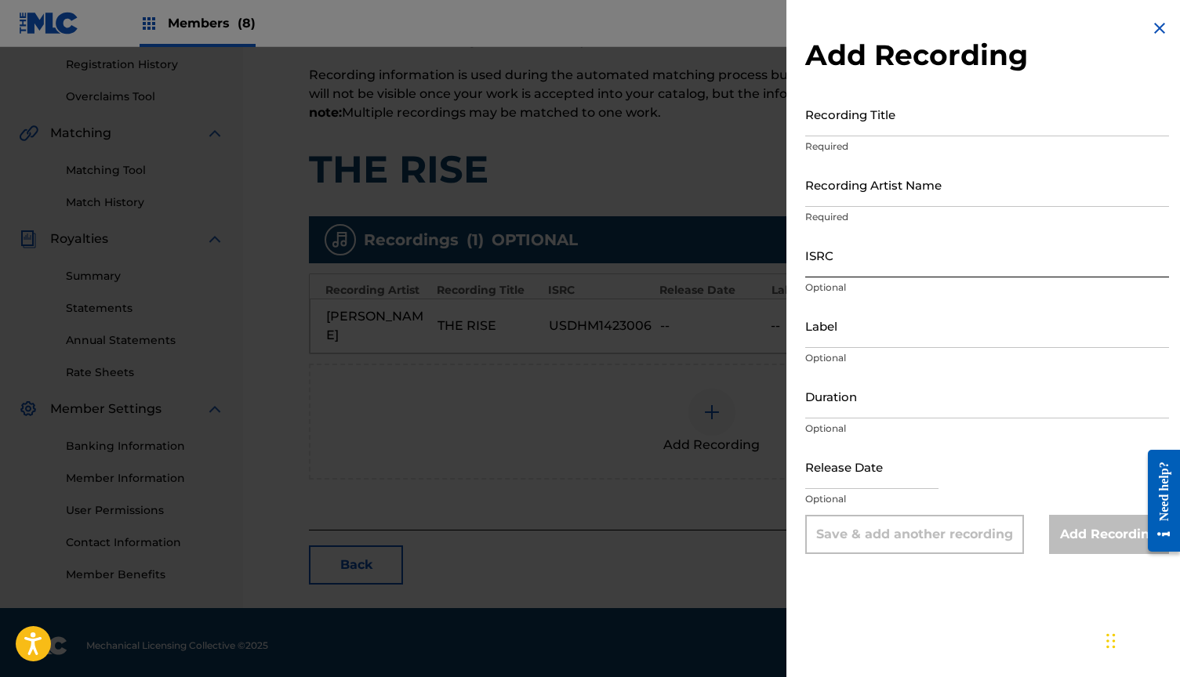
click at [845, 261] on input "ISRC" at bounding box center [987, 255] width 364 height 45
paste input "USDHM1213801"
type input "USDHM1213801"
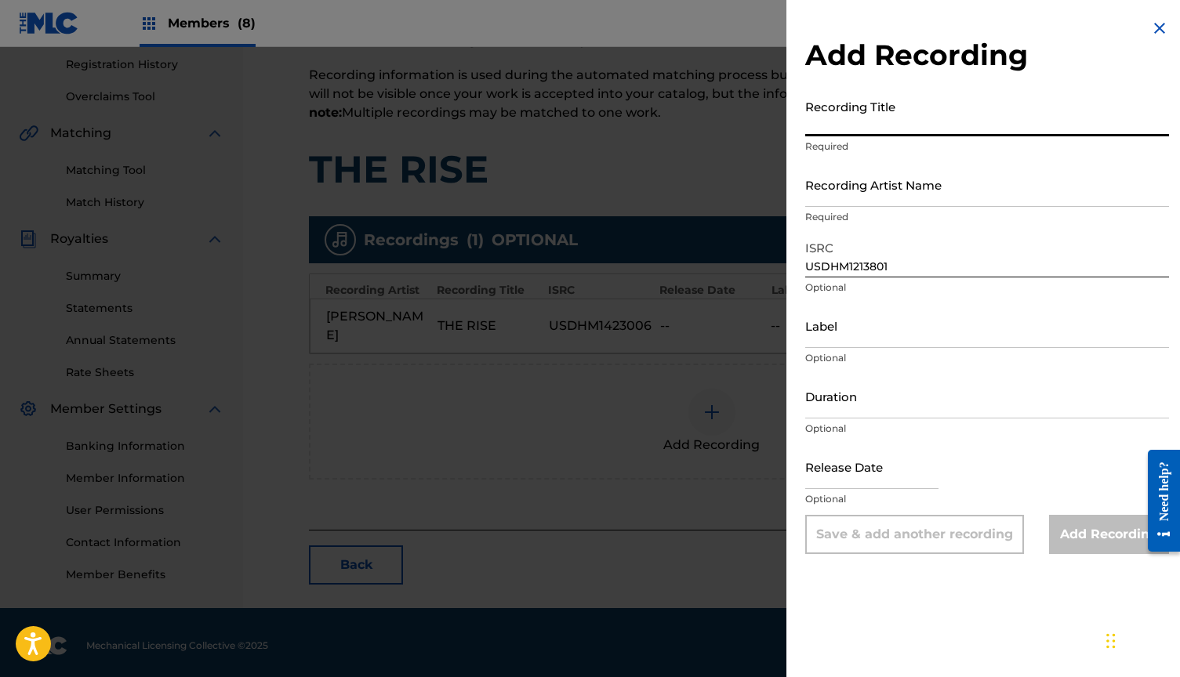
click at [840, 110] on input "Recording Title" at bounding box center [987, 114] width 364 height 45
type input "Rise"
click at [831, 176] on input "Recording Artist Name" at bounding box center [987, 184] width 364 height 45
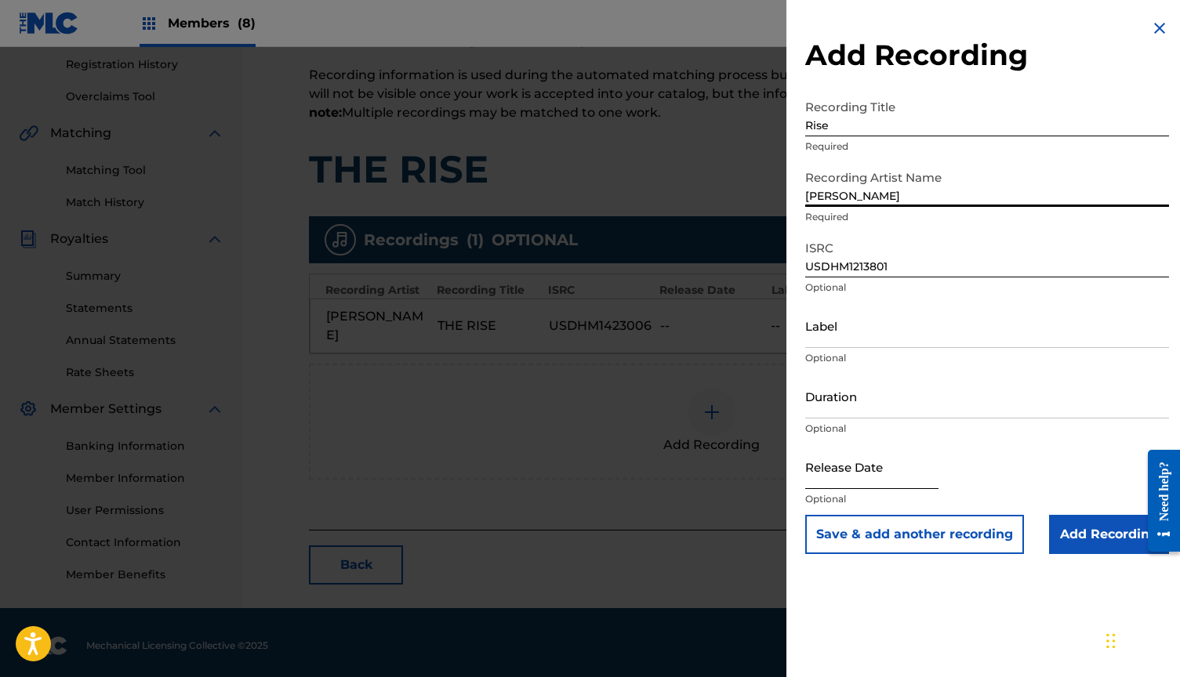
type input "[PERSON_NAME]"
click at [845, 470] on input "text" at bounding box center [871, 467] width 133 height 45
select select "8"
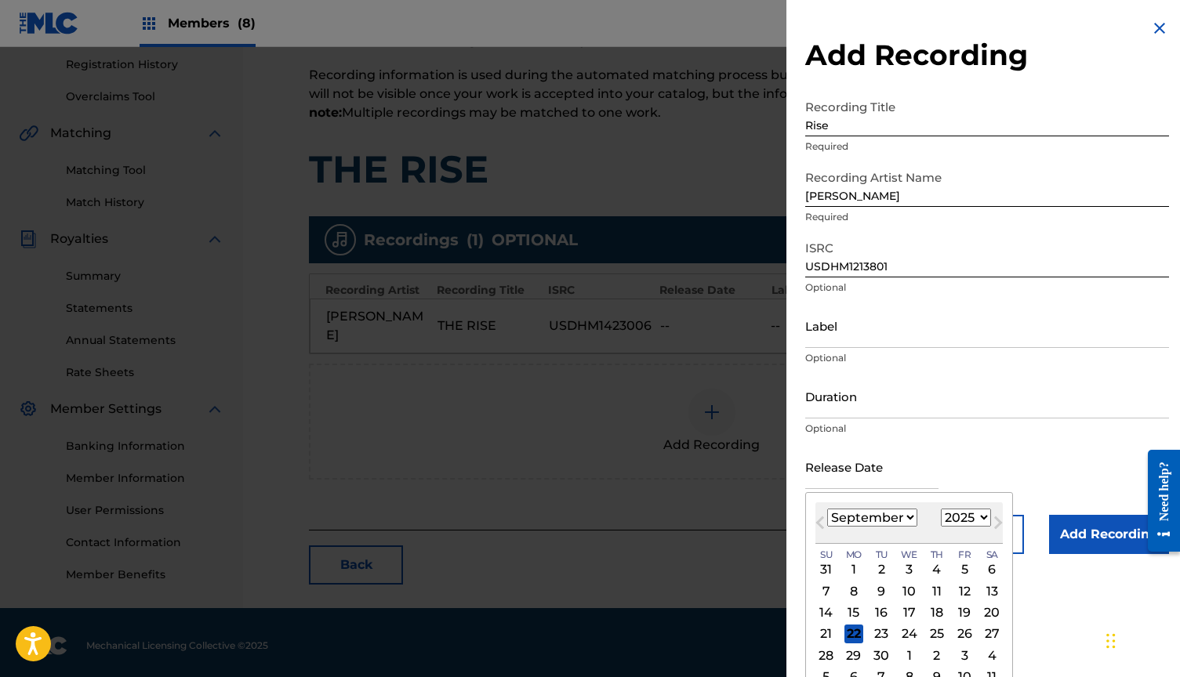
select select "2012"
select select "7"
click at [853, 635] on div "20" at bounding box center [854, 634] width 19 height 19
type input "[DATE]"
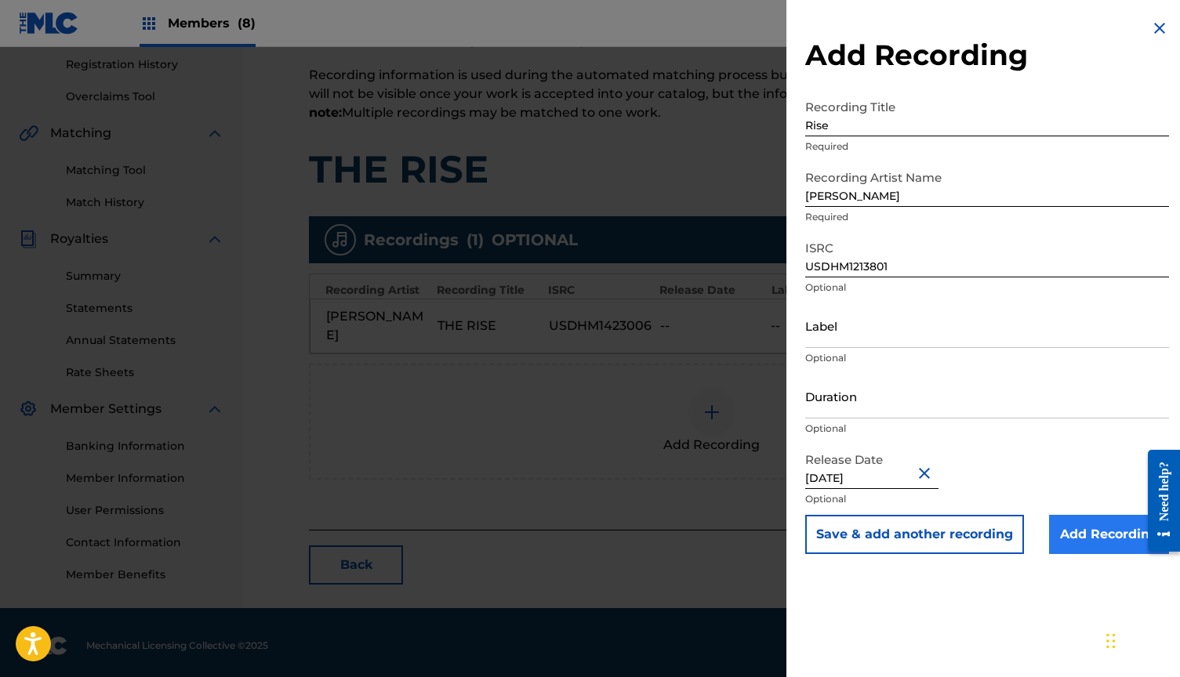
click at [1070, 531] on input "Add Recording" at bounding box center [1109, 534] width 120 height 39
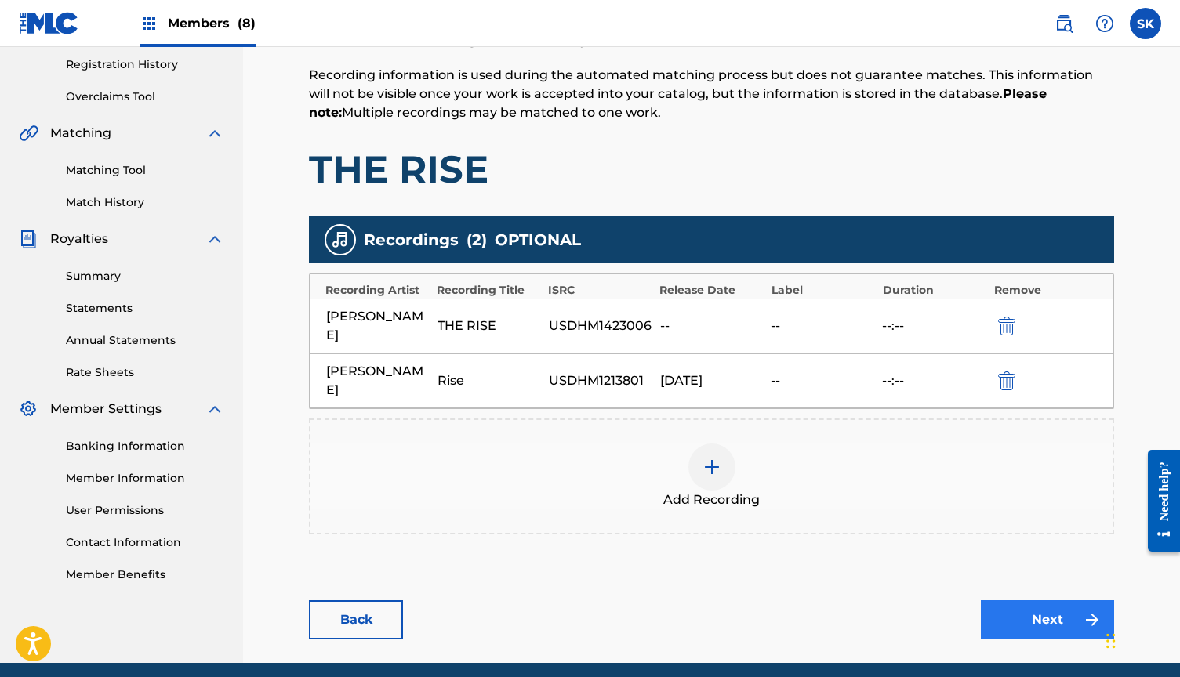
click at [1053, 601] on link "Next" at bounding box center [1047, 620] width 133 height 39
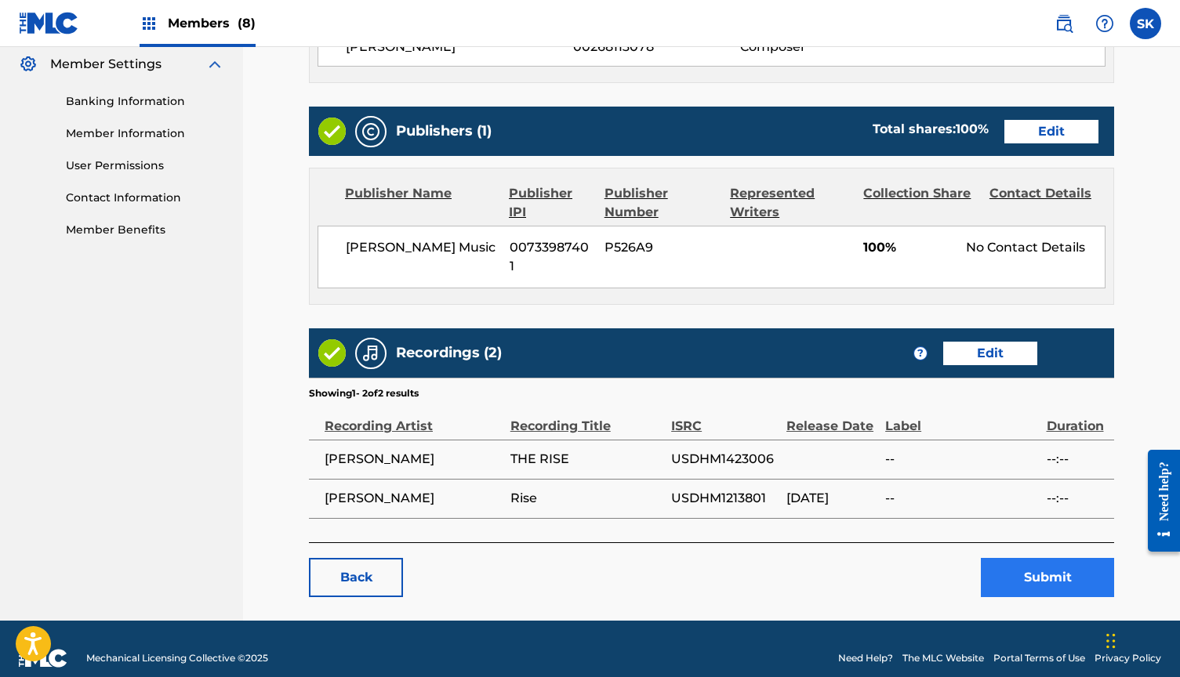
scroll to position [639, 0]
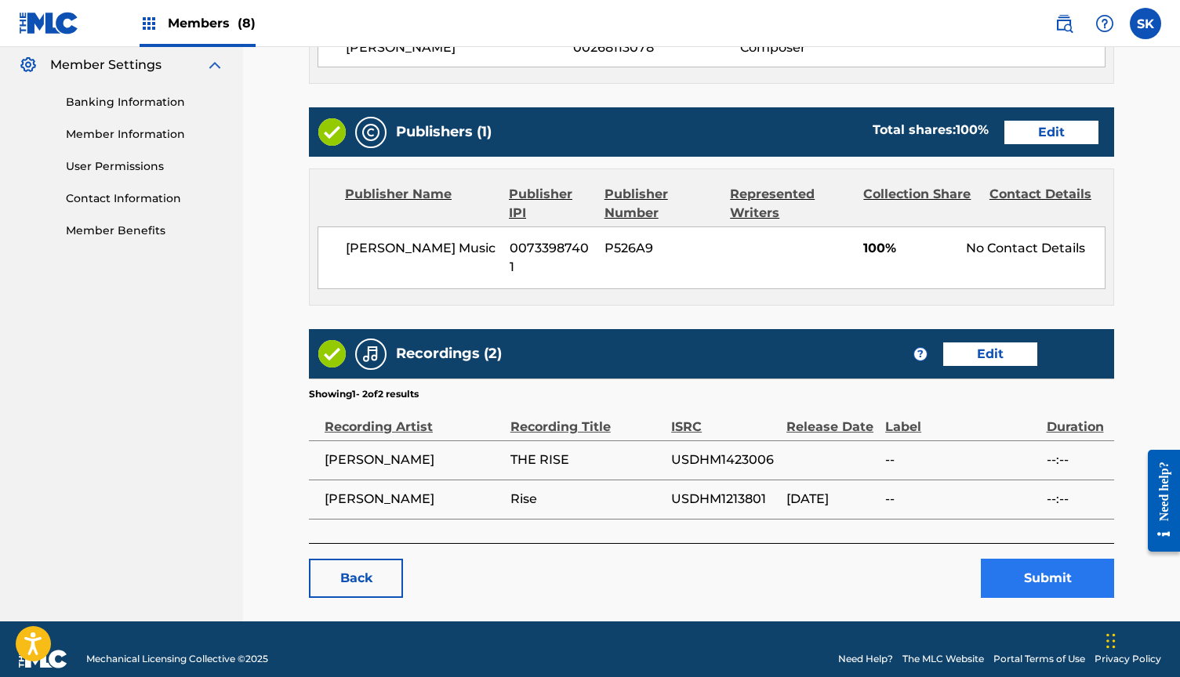
click at [1025, 560] on button "Submit" at bounding box center [1047, 578] width 133 height 39
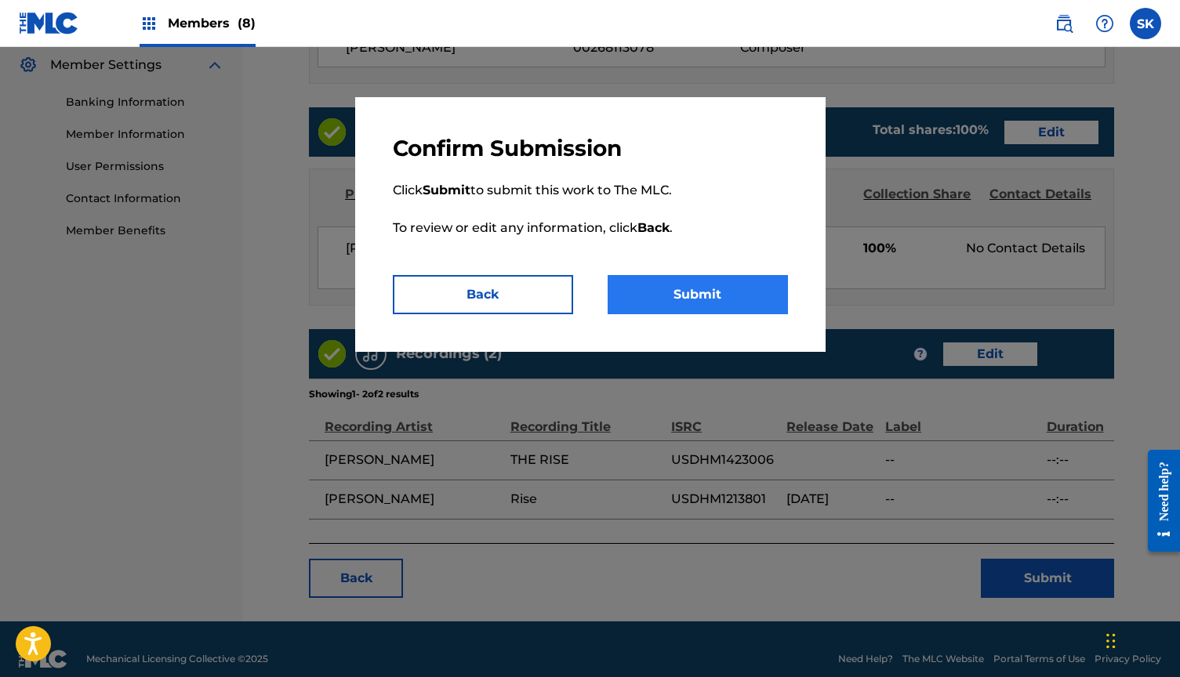
click at [735, 300] on button "Submit" at bounding box center [698, 294] width 180 height 39
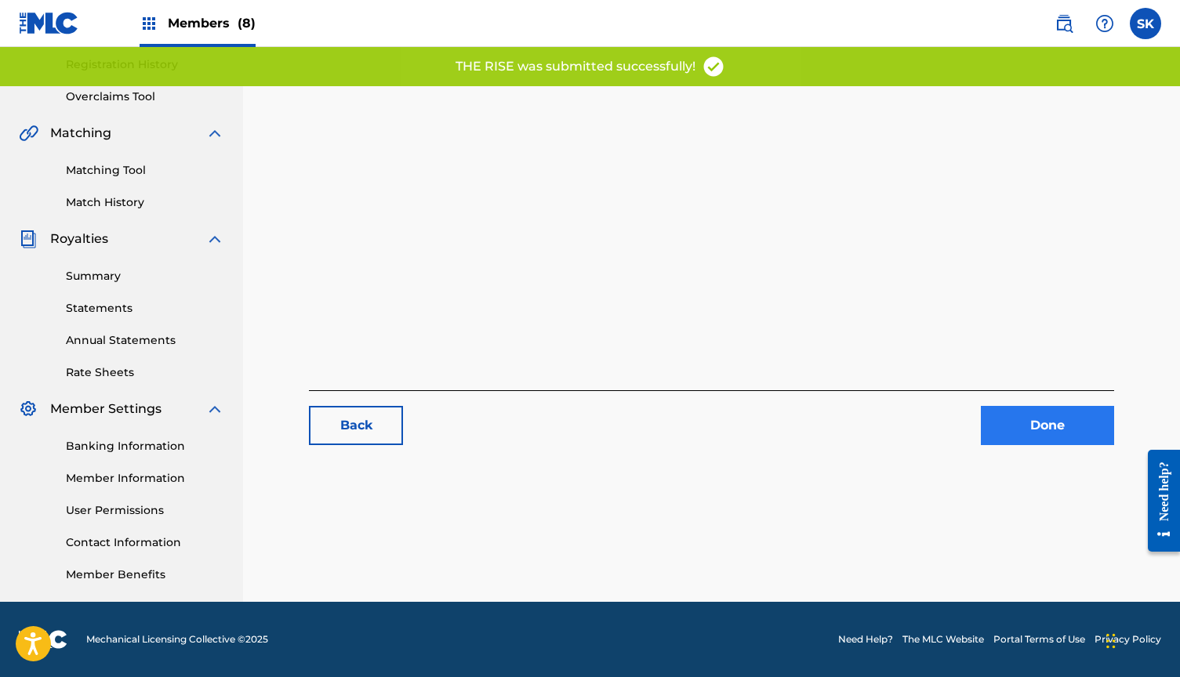
scroll to position [295, 0]
click at [1045, 426] on link "Done" at bounding box center [1047, 425] width 133 height 39
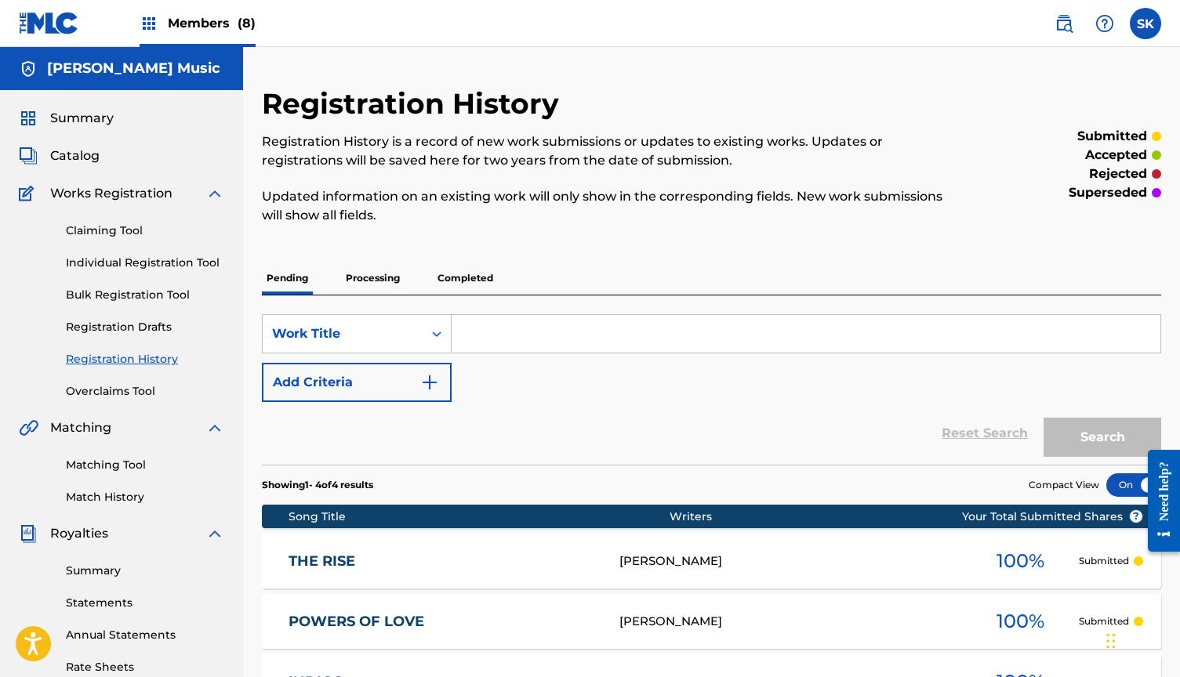
click at [193, 27] on span "Members (8)" at bounding box center [212, 23] width 88 height 18
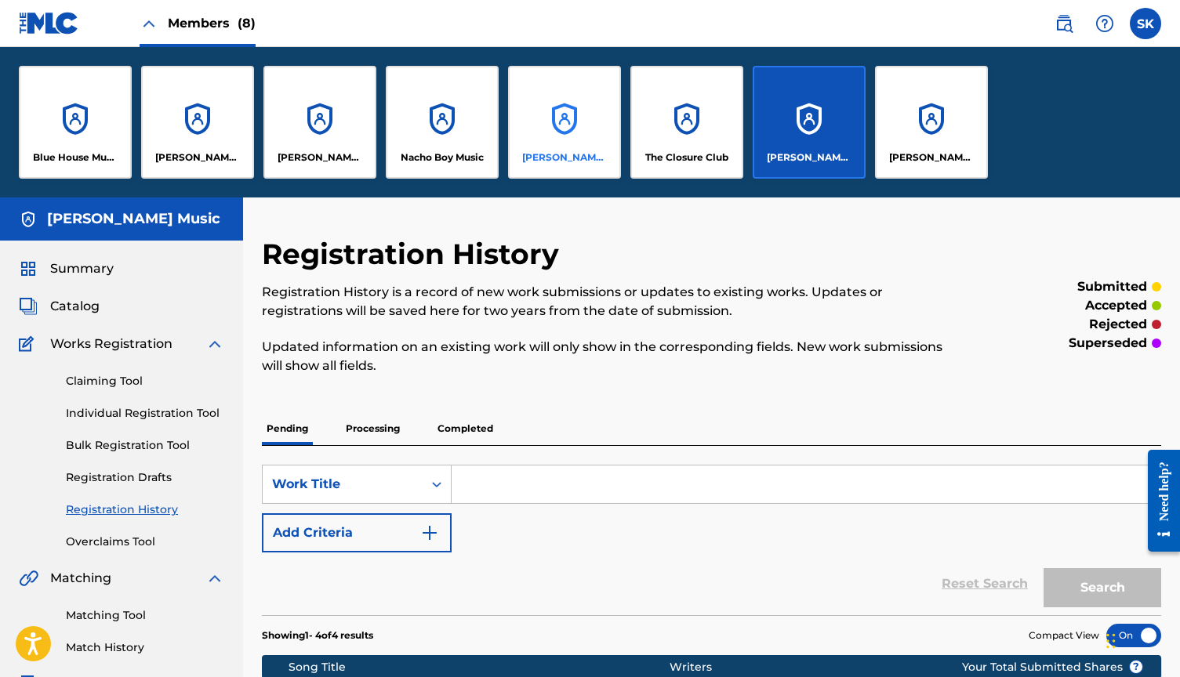
click at [599, 130] on div "[PERSON_NAME], ELSEWHERE" at bounding box center [564, 122] width 113 height 113
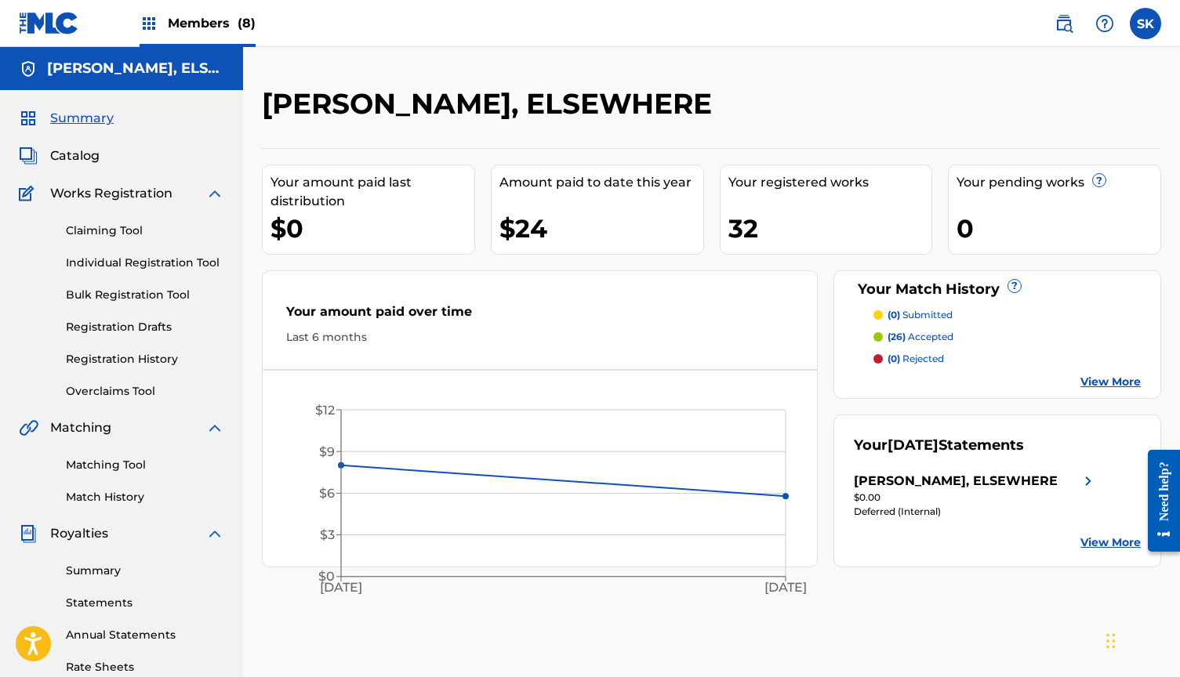
click at [207, 29] on span "Members (8)" at bounding box center [212, 23] width 88 height 18
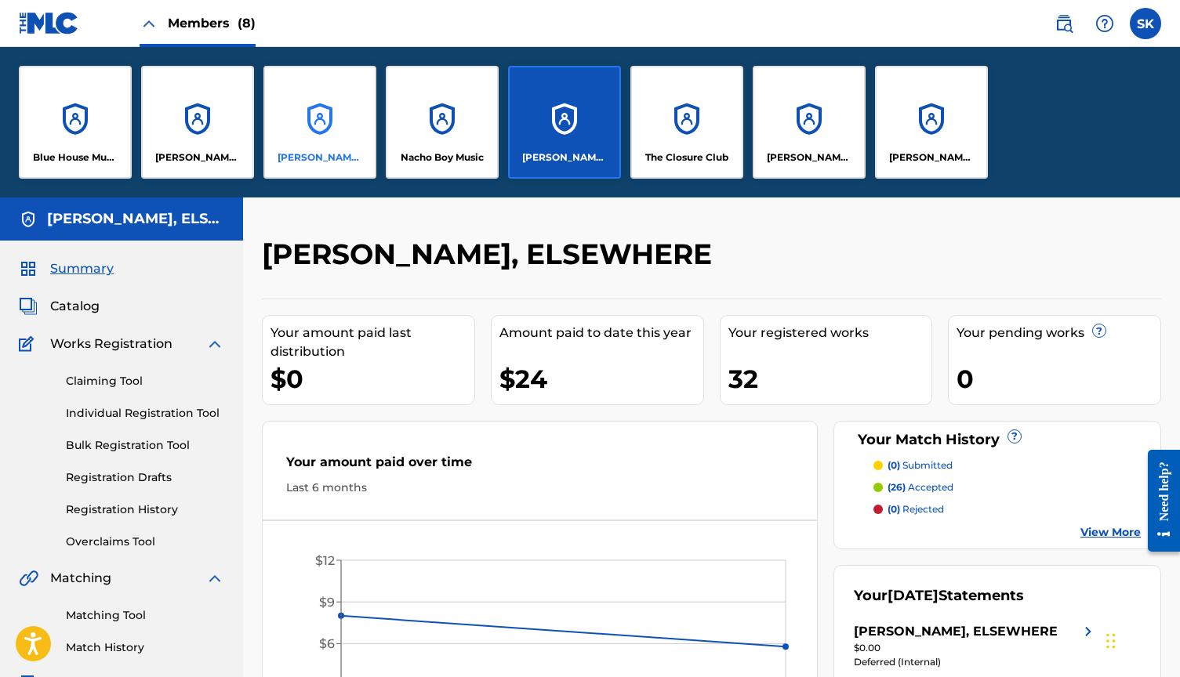
click at [339, 135] on div "[PERSON_NAME] Music" at bounding box center [319, 122] width 113 height 113
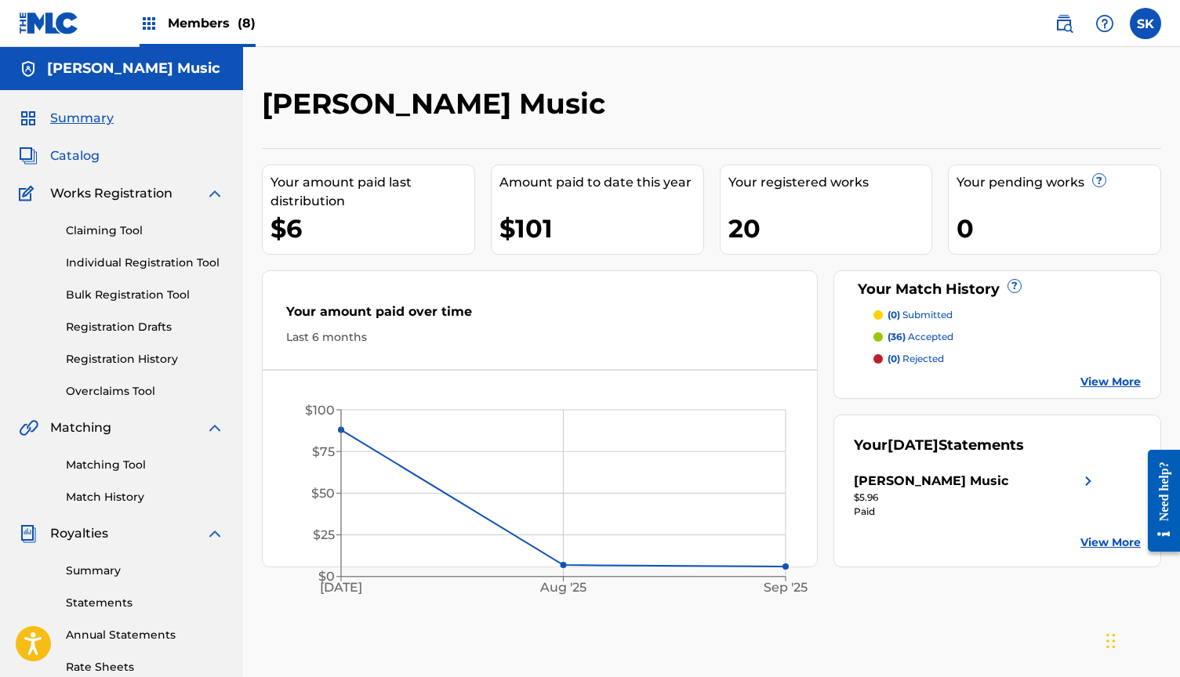
click at [81, 158] on span "Catalog" at bounding box center [74, 156] width 49 height 19
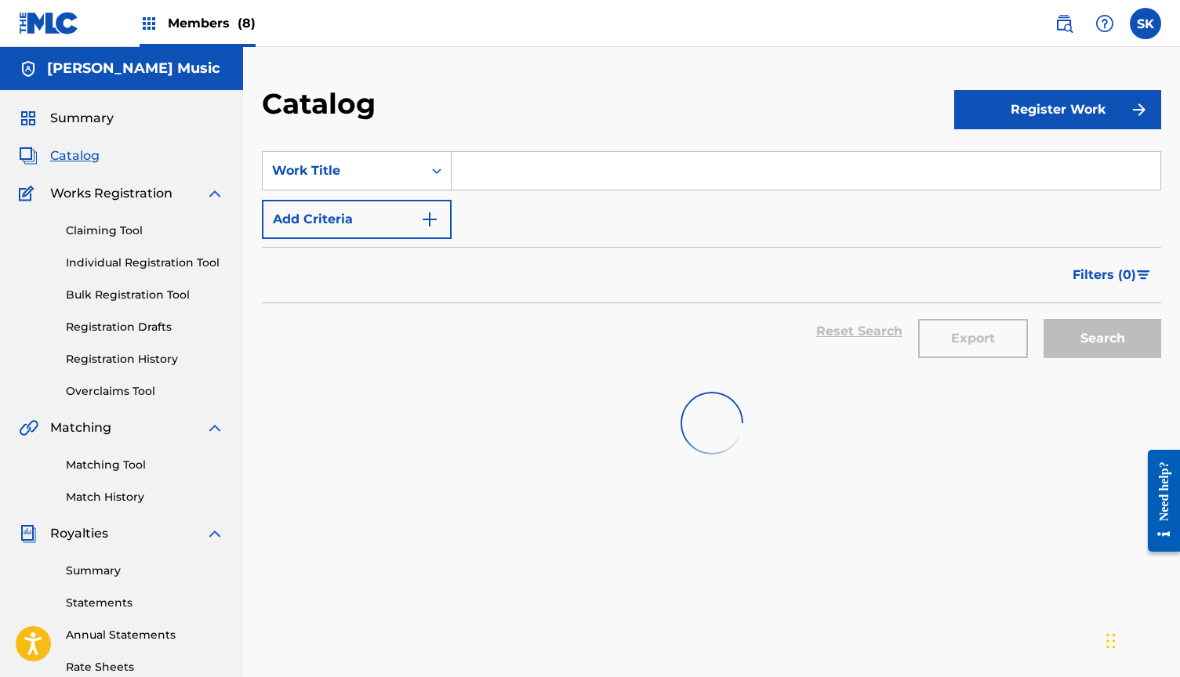
click at [519, 177] on input "Search Form" at bounding box center [806, 171] width 709 height 38
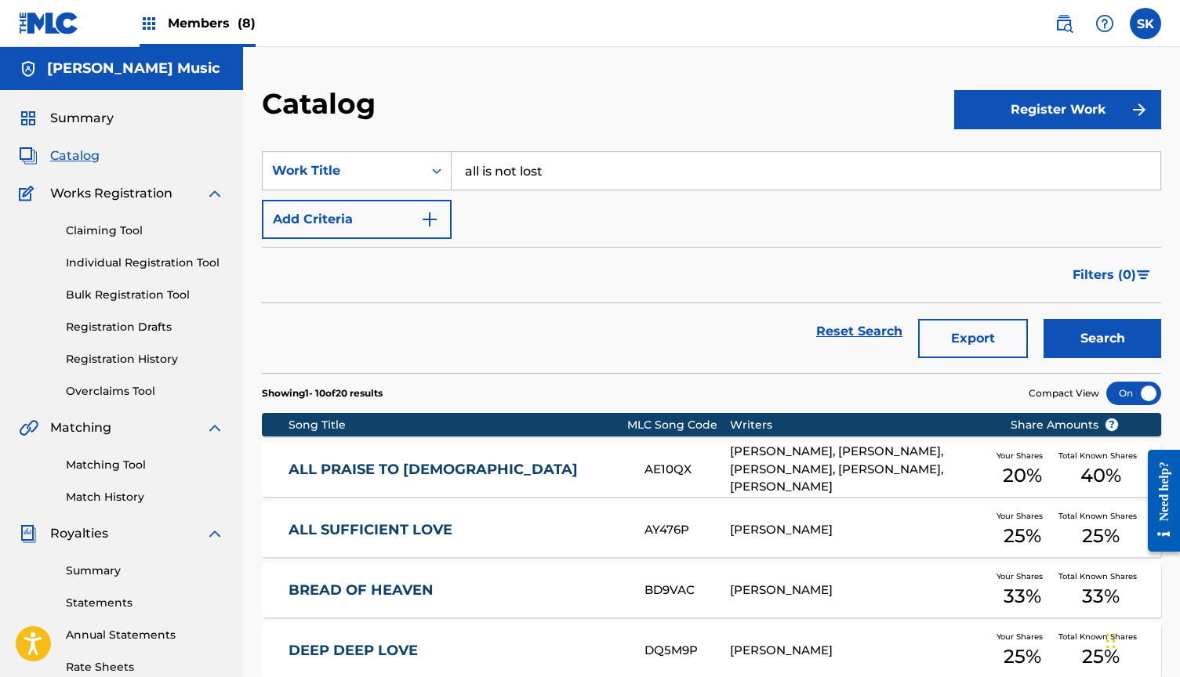
type input "all is not lost"
click at [1102, 339] on button "Search" at bounding box center [1103, 338] width 118 height 39
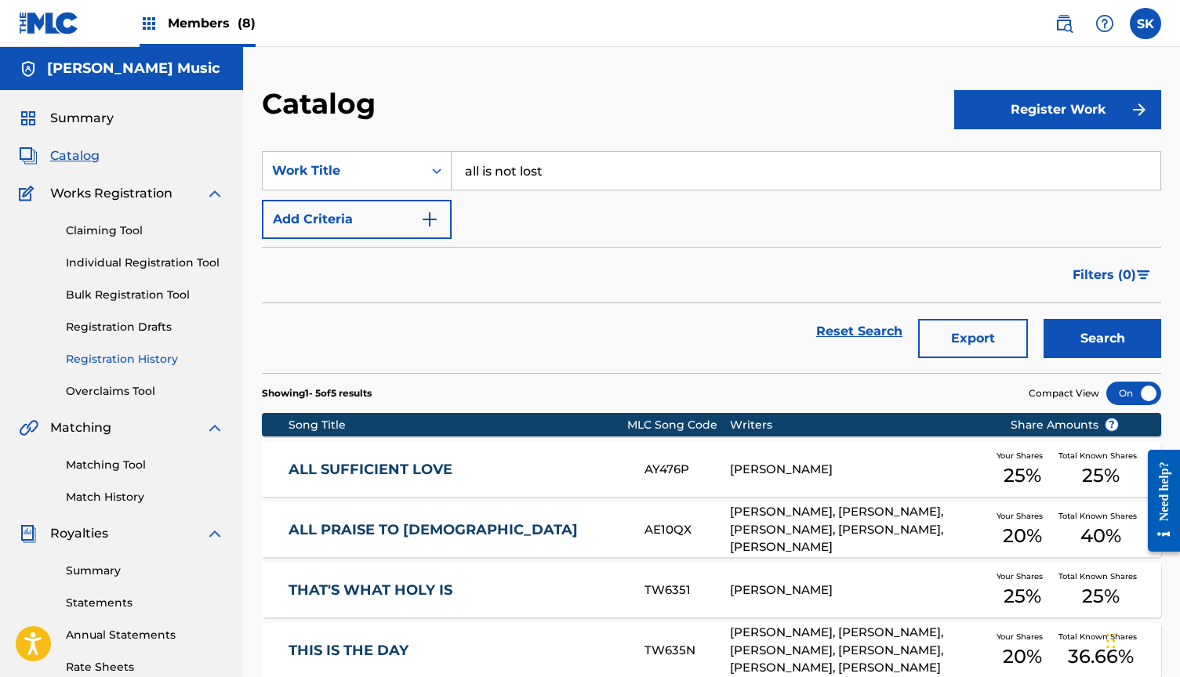
click at [126, 357] on link "Registration History" at bounding box center [145, 359] width 158 height 16
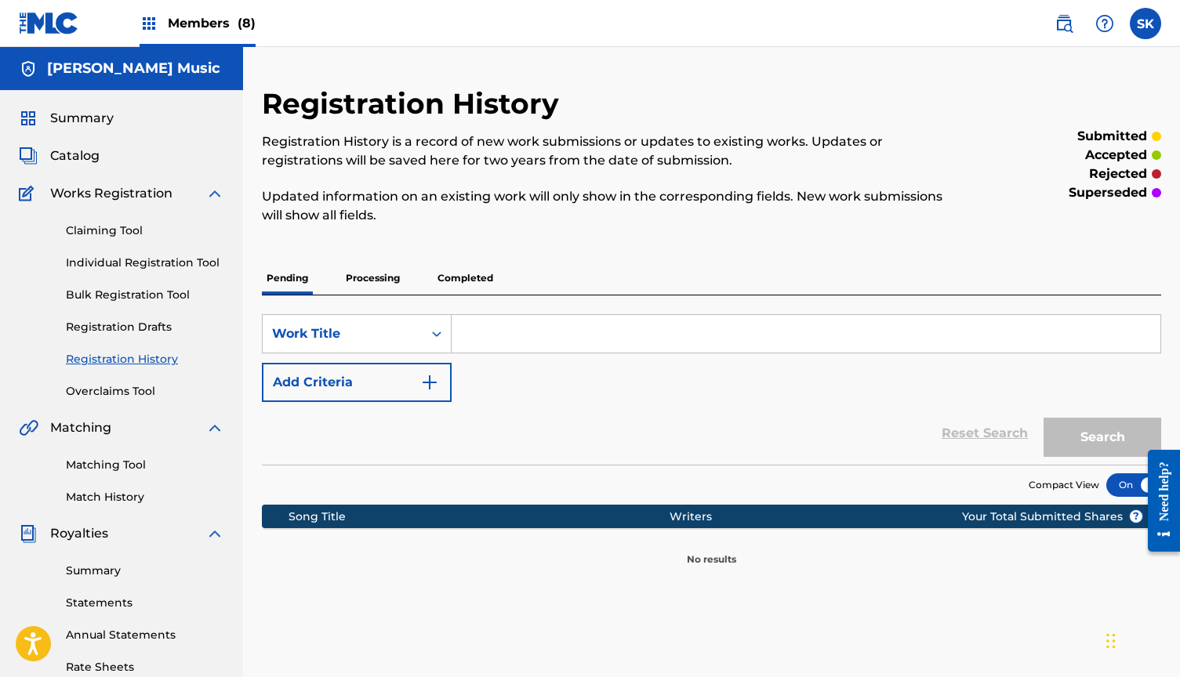
click at [485, 326] on input "Search Form" at bounding box center [806, 334] width 709 height 38
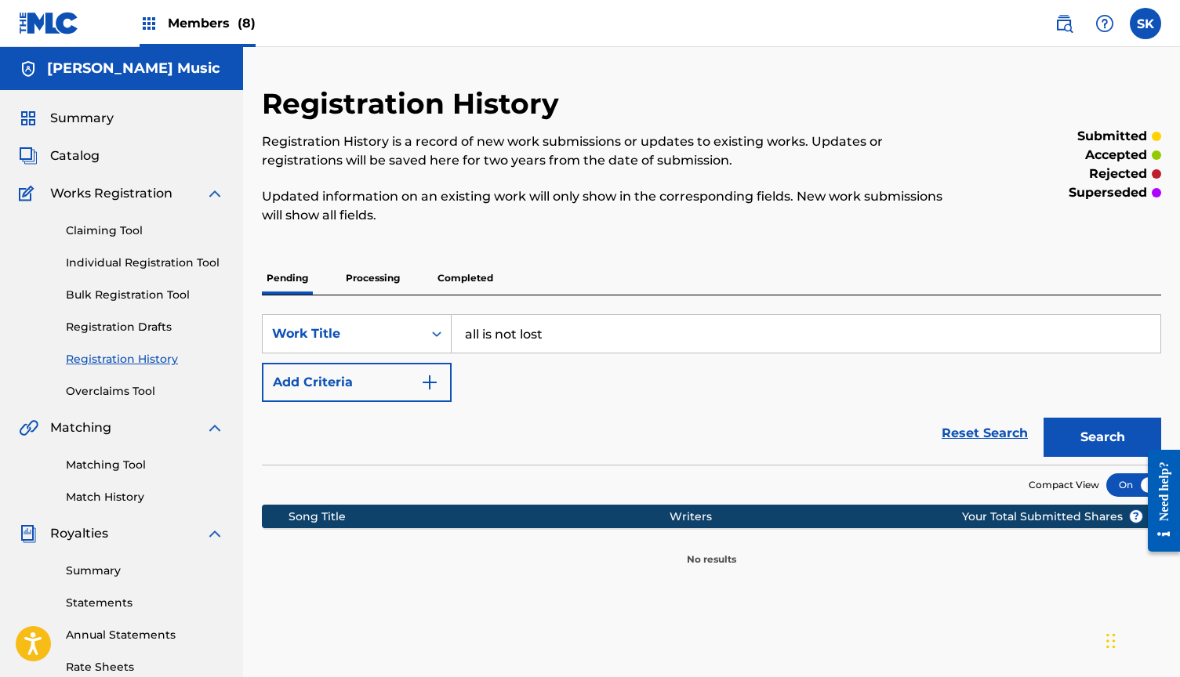
type input "all is not lost"
click at [1102, 438] on button "Search" at bounding box center [1103, 437] width 118 height 39
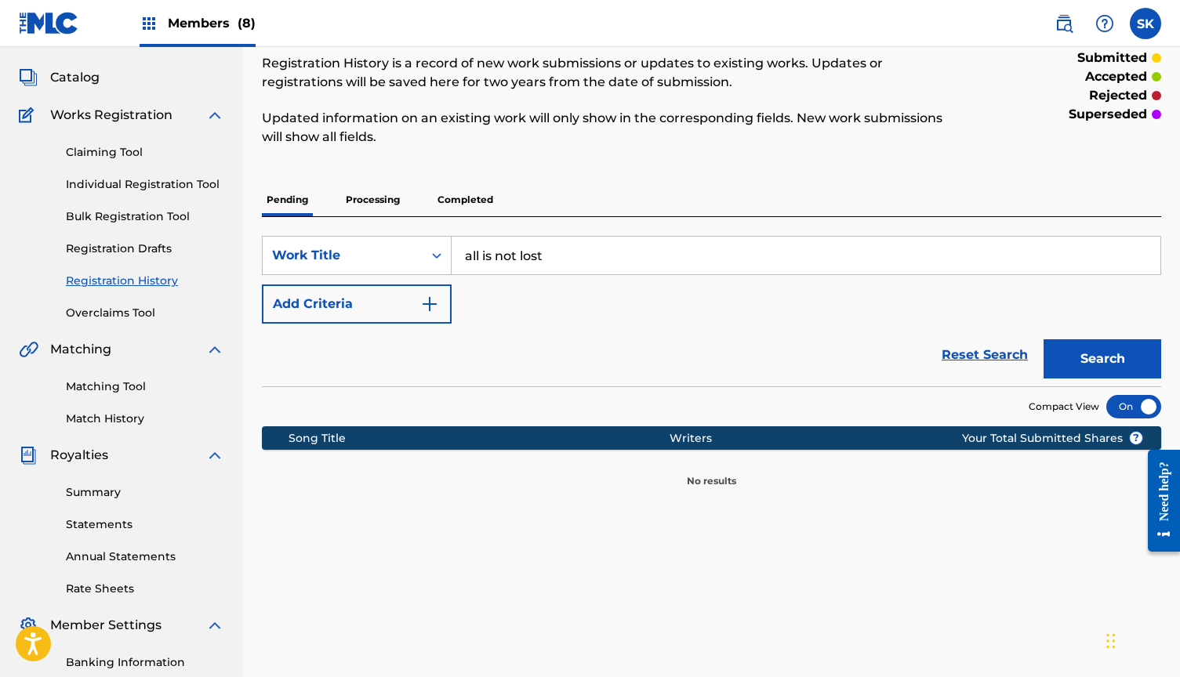
scroll to position [92, 0]
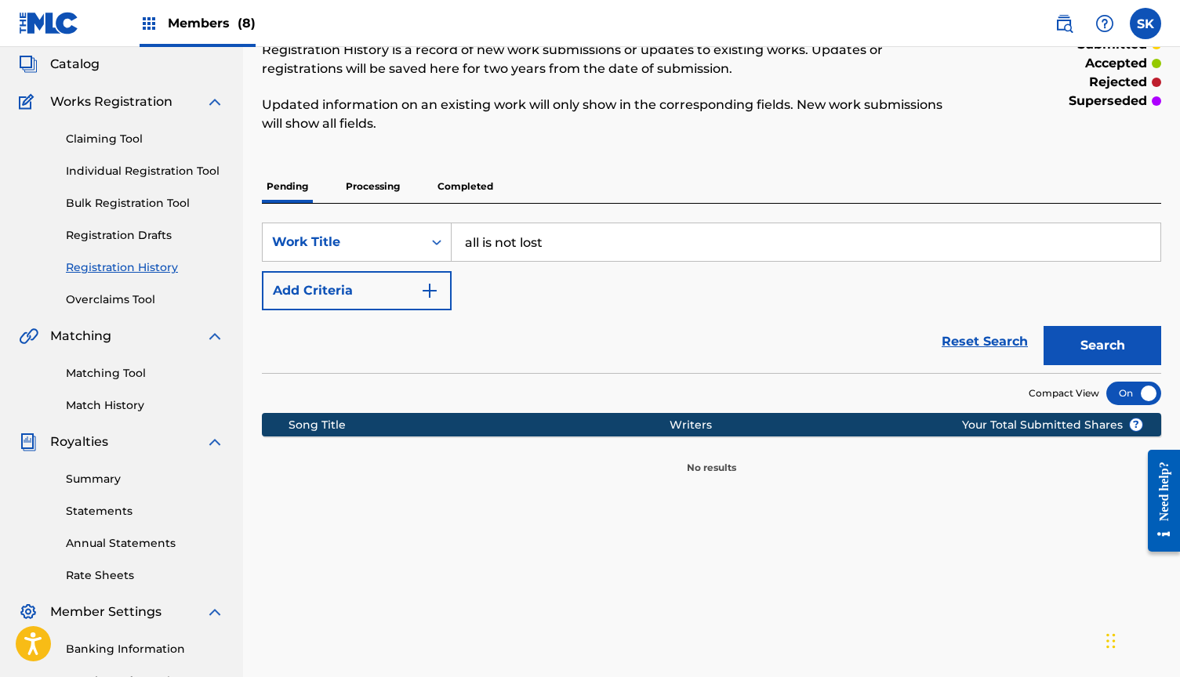
click at [465, 184] on p "Completed" at bounding box center [465, 186] width 65 height 33
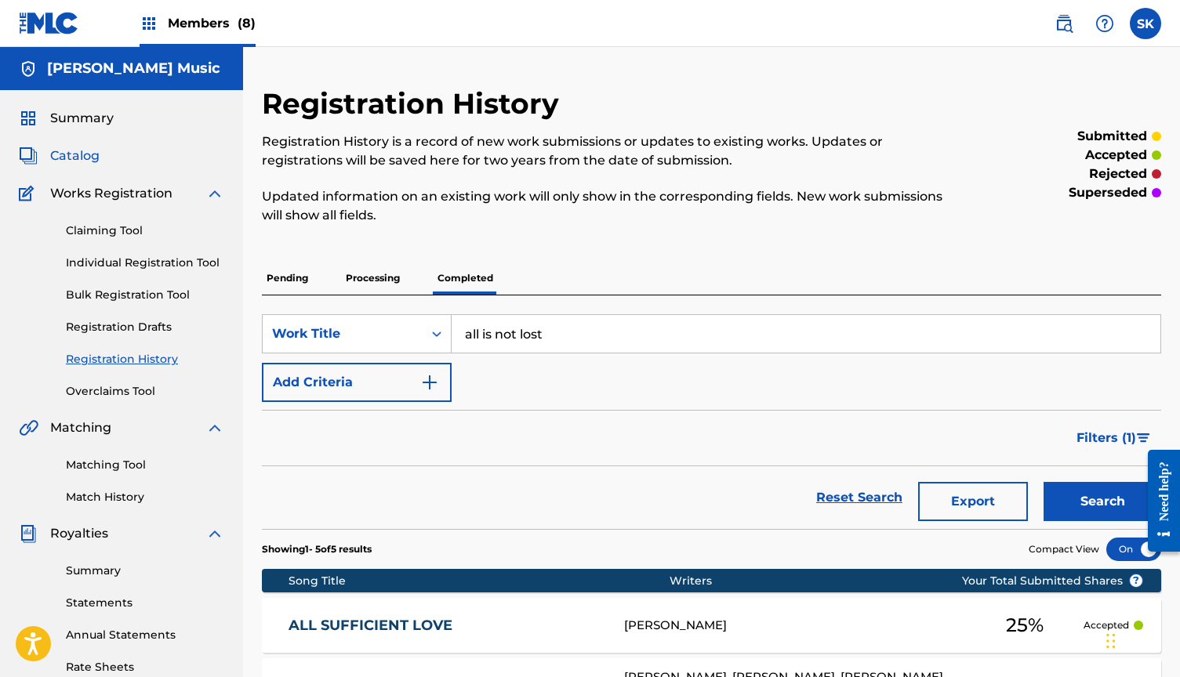
click at [72, 158] on span "Catalog" at bounding box center [74, 156] width 49 height 19
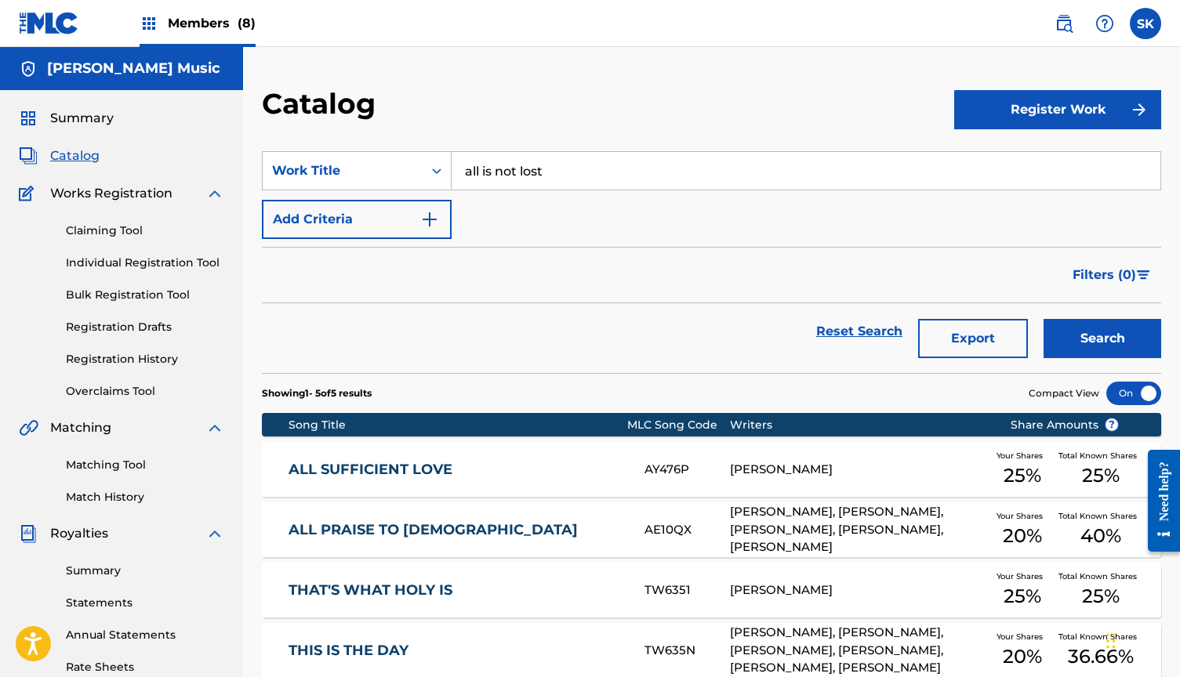
click at [528, 173] on input "all is not lost" at bounding box center [806, 171] width 709 height 38
click at [1102, 339] on button "Search" at bounding box center [1103, 338] width 118 height 39
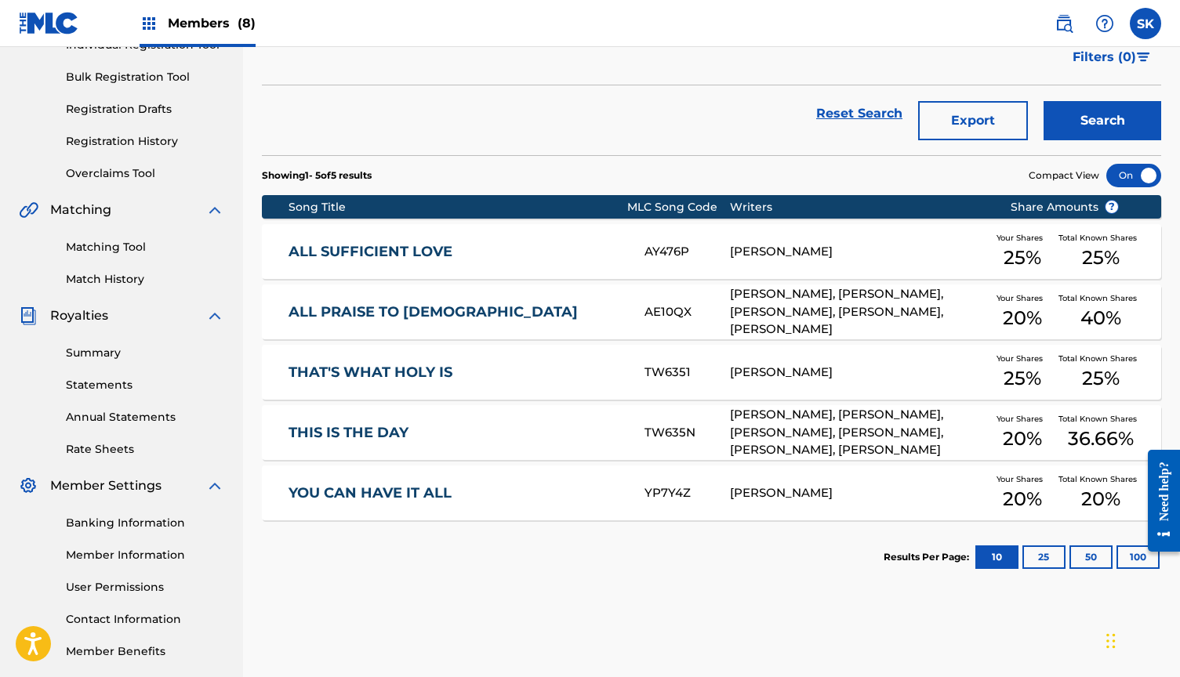
scroll to position [230, 0]
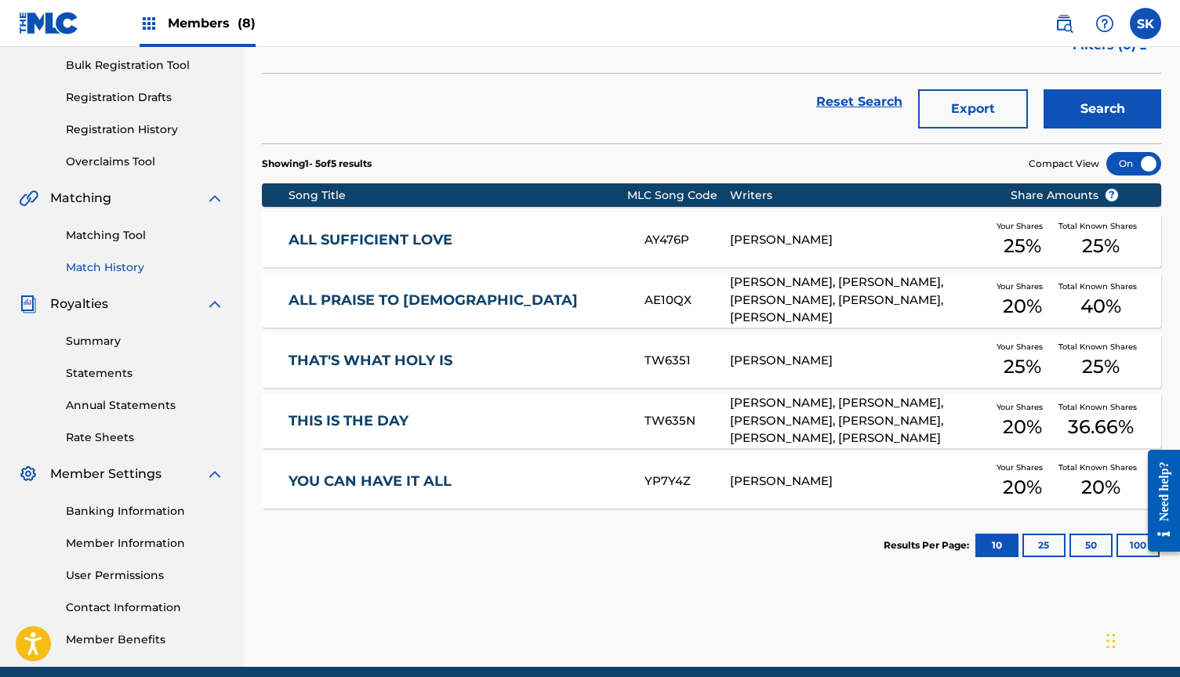
click at [115, 267] on link "Match History" at bounding box center [145, 268] width 158 height 16
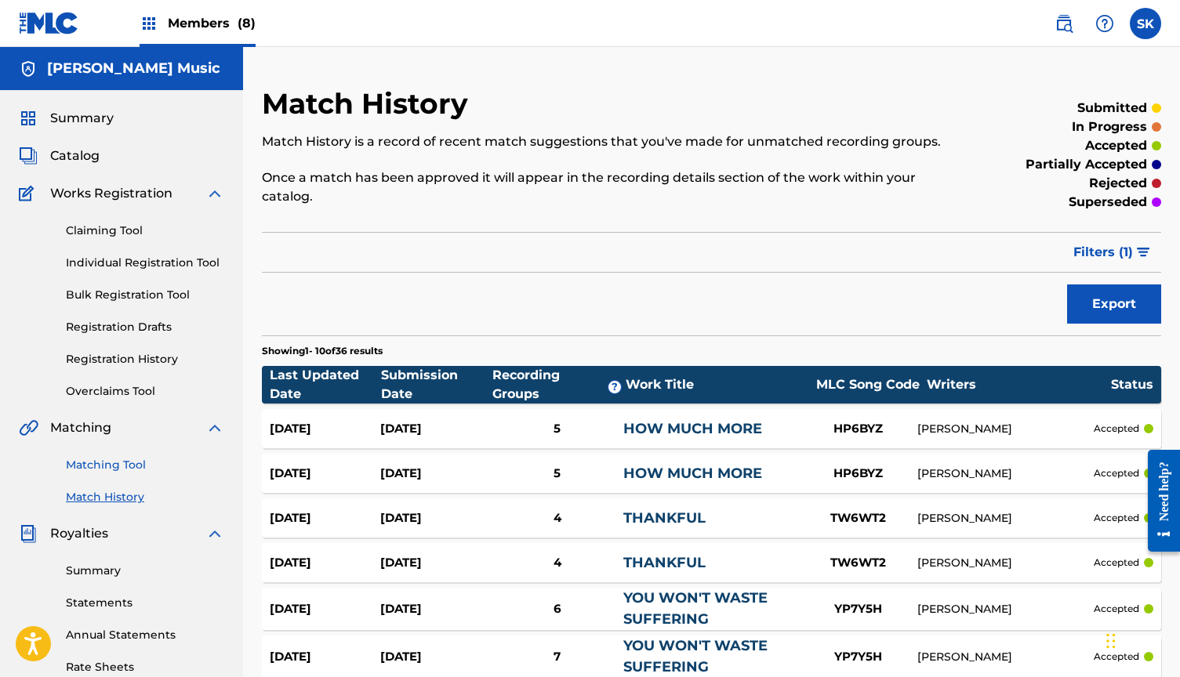
click at [119, 470] on link "Matching Tool" at bounding box center [145, 465] width 158 height 16
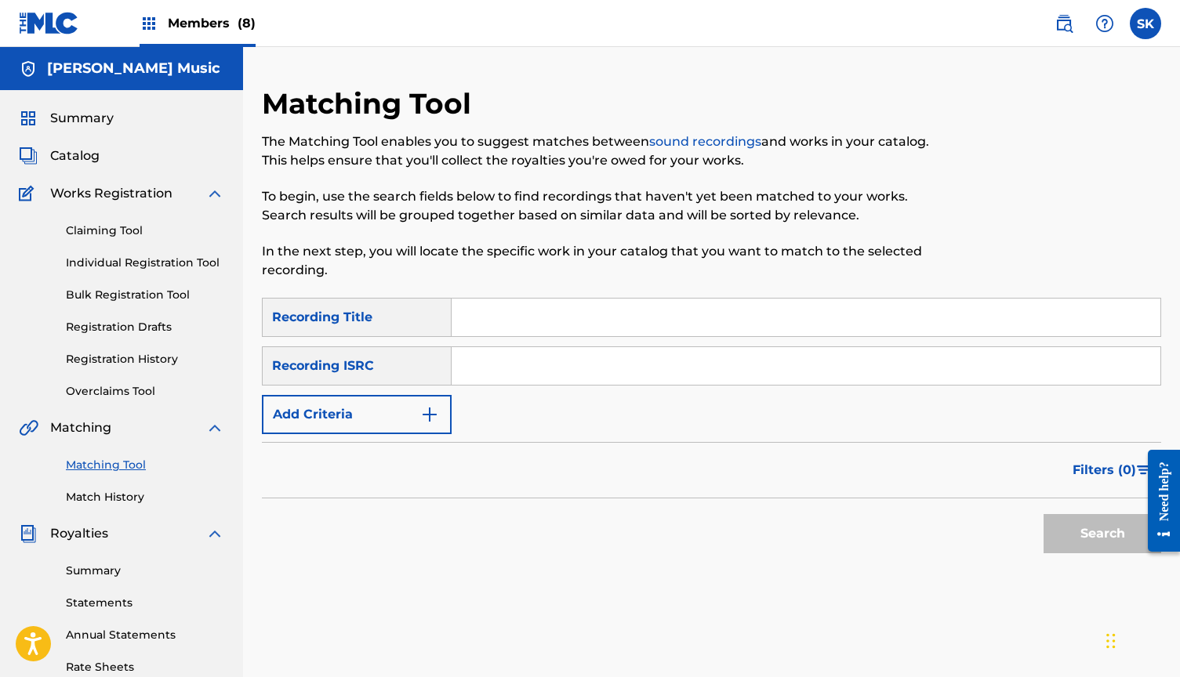
click at [507, 362] on input "Search Form" at bounding box center [806, 366] width 709 height 38
paste input "USDHM1605772"
type input "USDHM1605772"
click at [1102, 534] on button "Search" at bounding box center [1103, 533] width 118 height 39
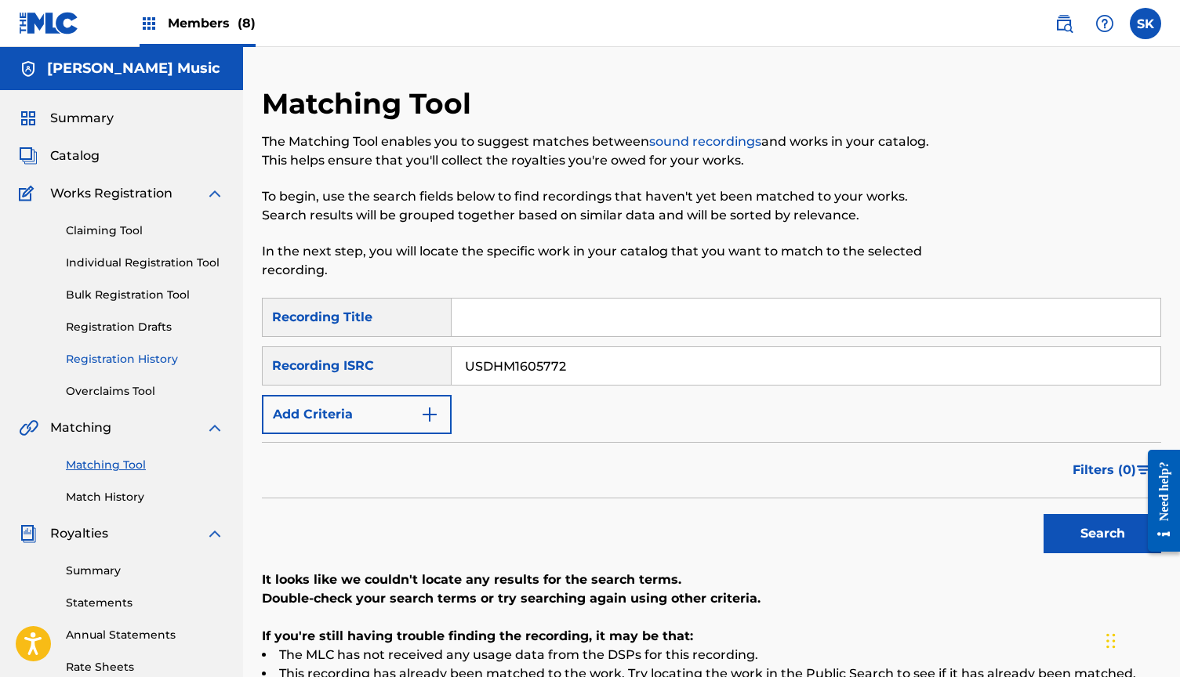
click at [134, 358] on link "Registration History" at bounding box center [145, 359] width 158 height 16
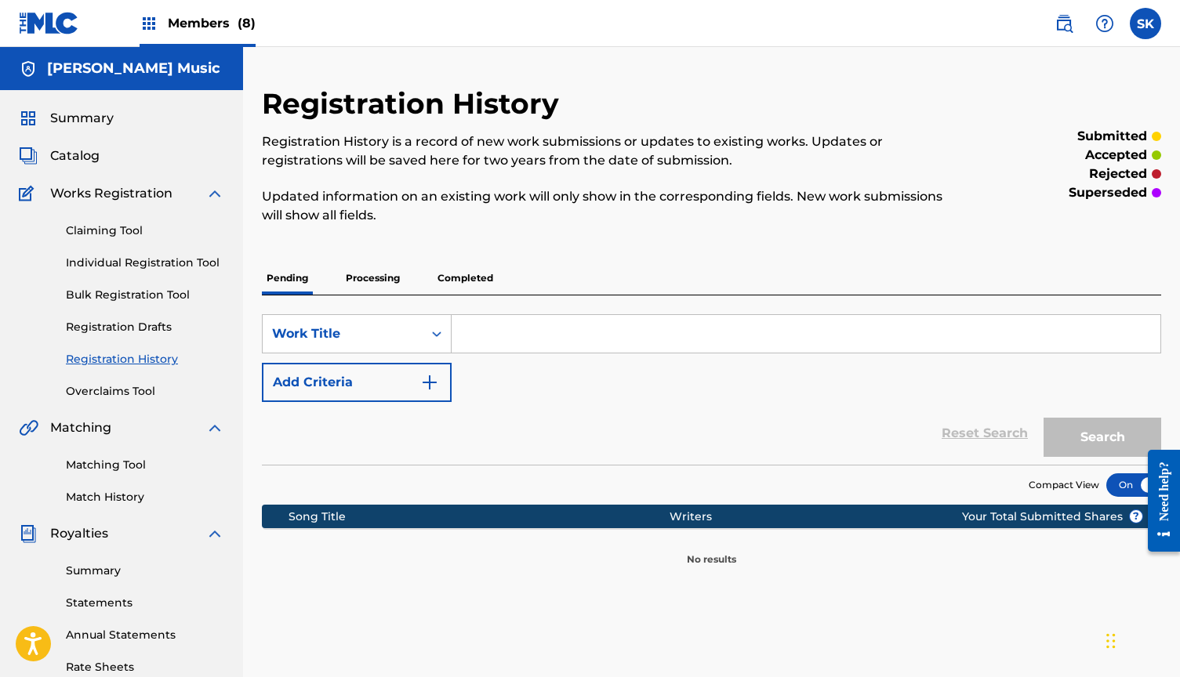
click at [501, 332] on input "Search Form" at bounding box center [806, 334] width 709 height 38
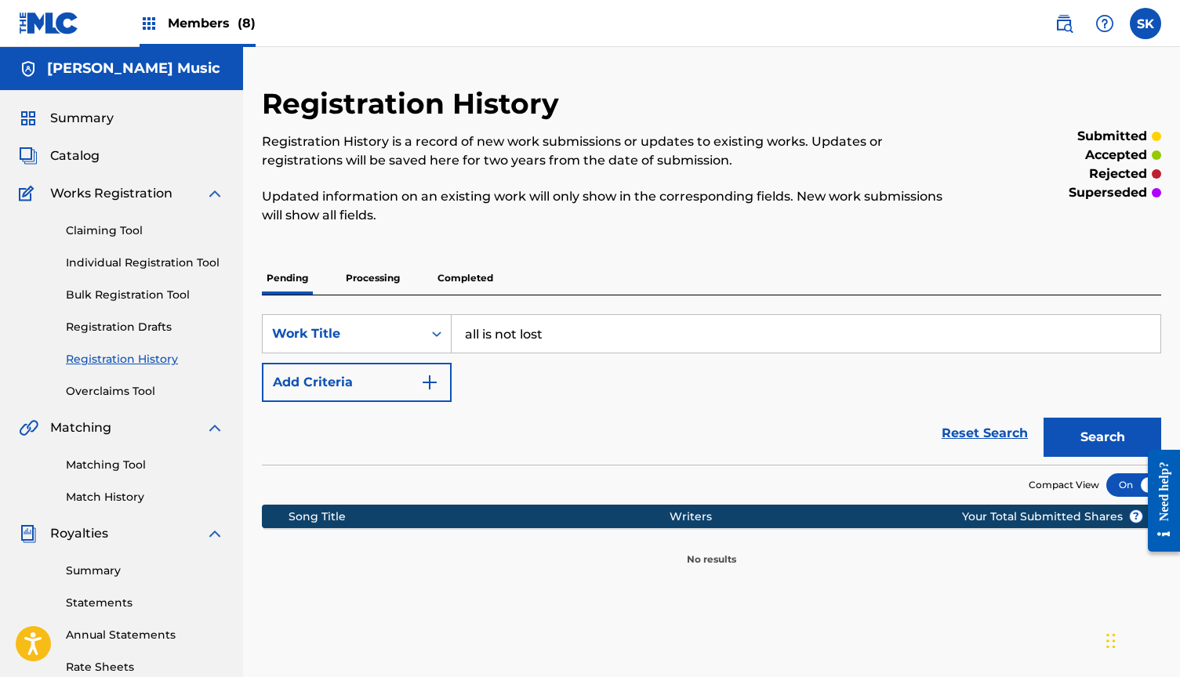
type input "all is not lost"
click at [1102, 438] on button "Search" at bounding box center [1103, 437] width 118 height 39
click at [375, 272] on p "Processing" at bounding box center [373, 278] width 64 height 33
click at [474, 278] on p "Completed" at bounding box center [465, 278] width 65 height 33
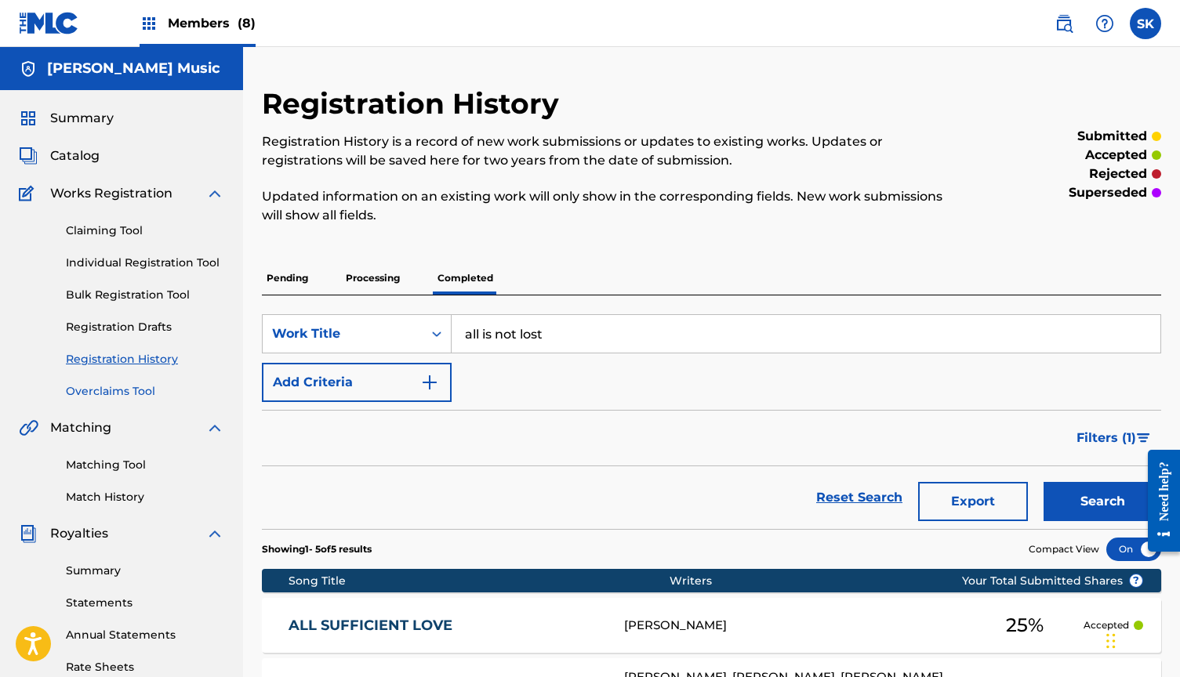
click at [128, 387] on link "Overclaims Tool" at bounding box center [145, 391] width 158 height 16
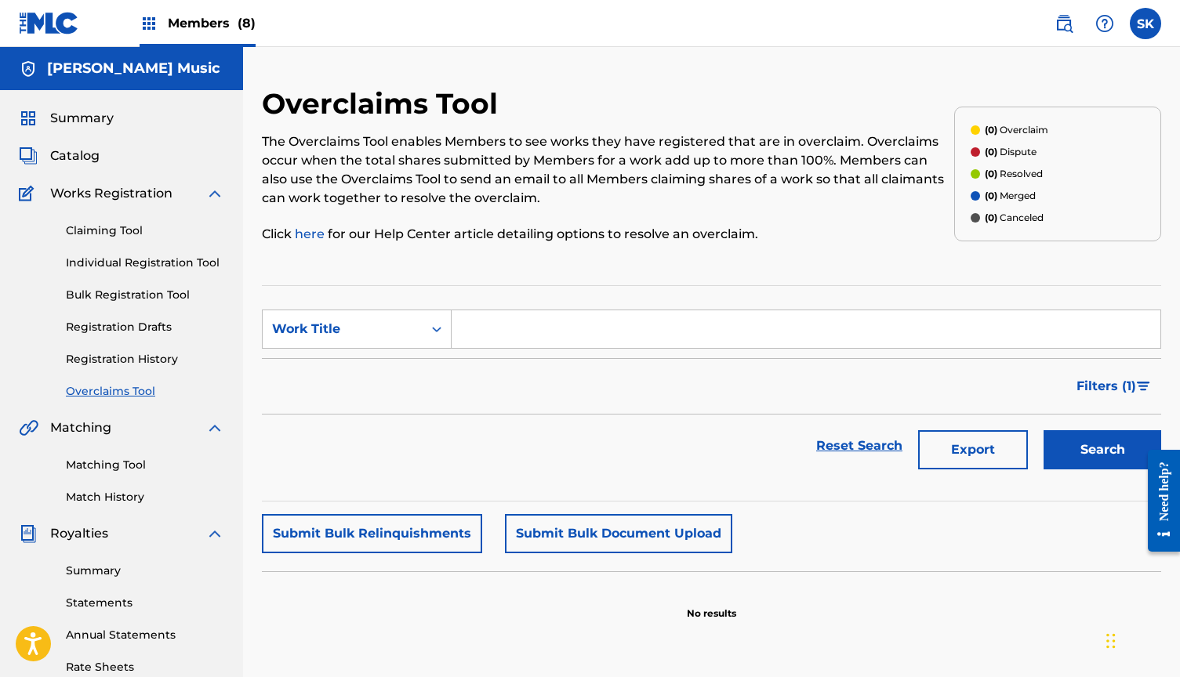
click at [491, 318] on input "Search Form" at bounding box center [806, 330] width 709 height 38
type input "all is not lost"
click at [1102, 450] on button "Search" at bounding box center [1103, 449] width 118 height 39
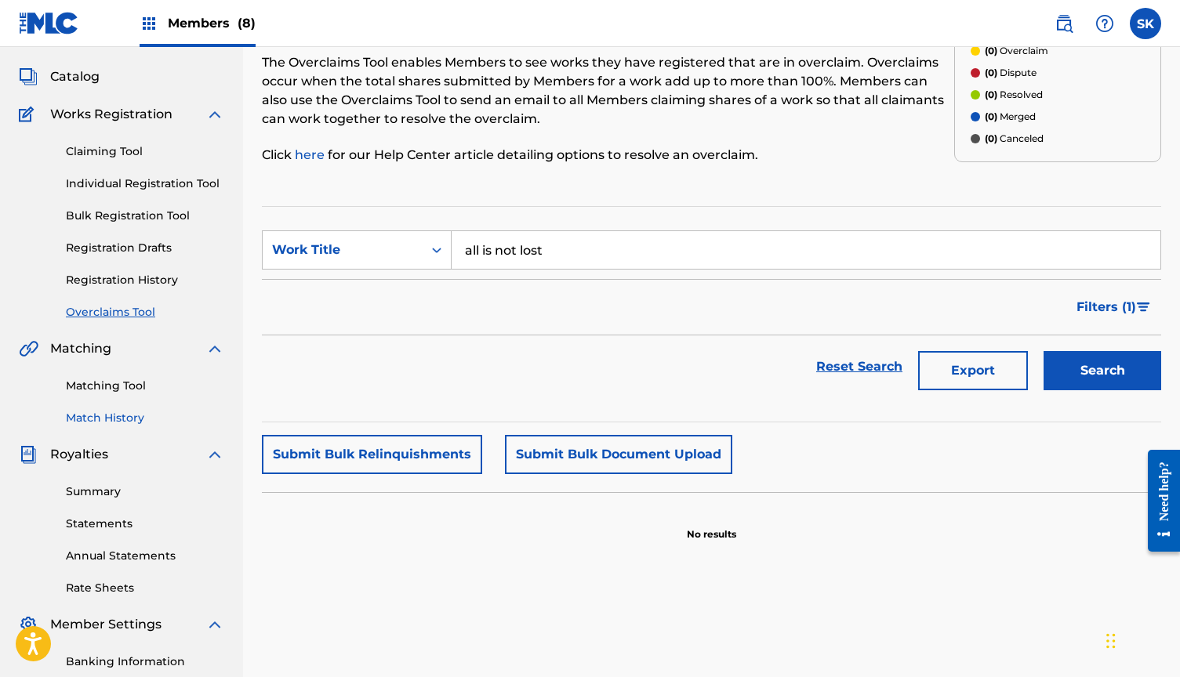
click at [111, 420] on link "Match History" at bounding box center [145, 418] width 158 height 16
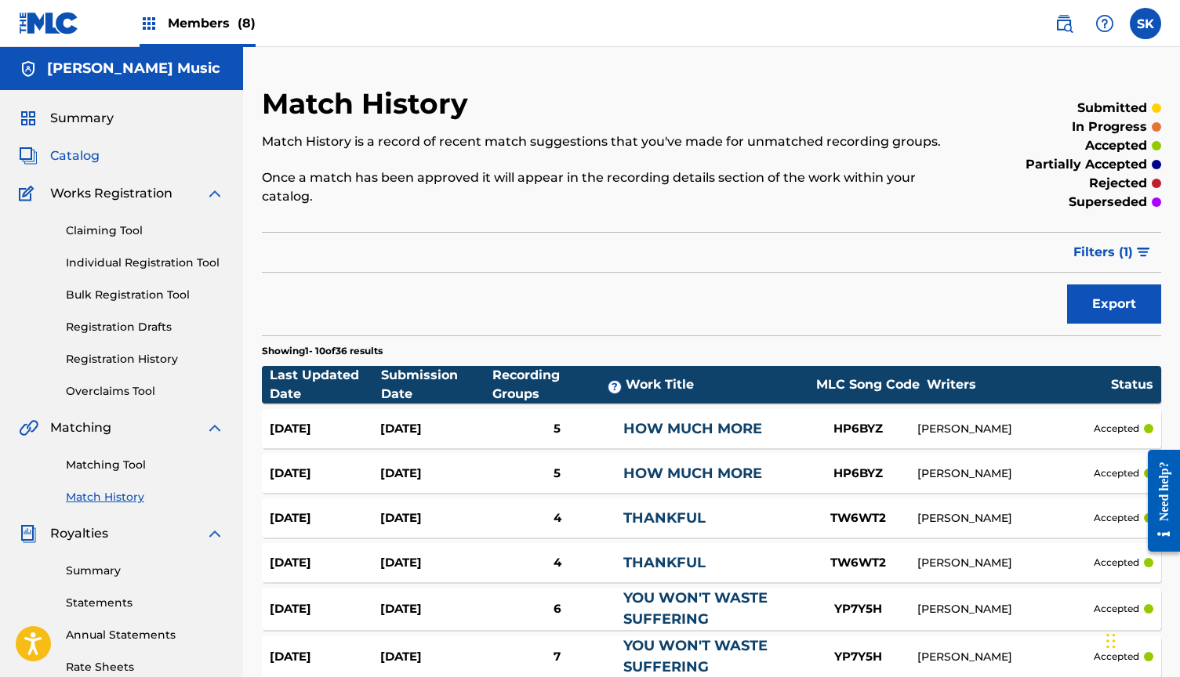
click at [78, 154] on span "Catalog" at bounding box center [74, 156] width 49 height 19
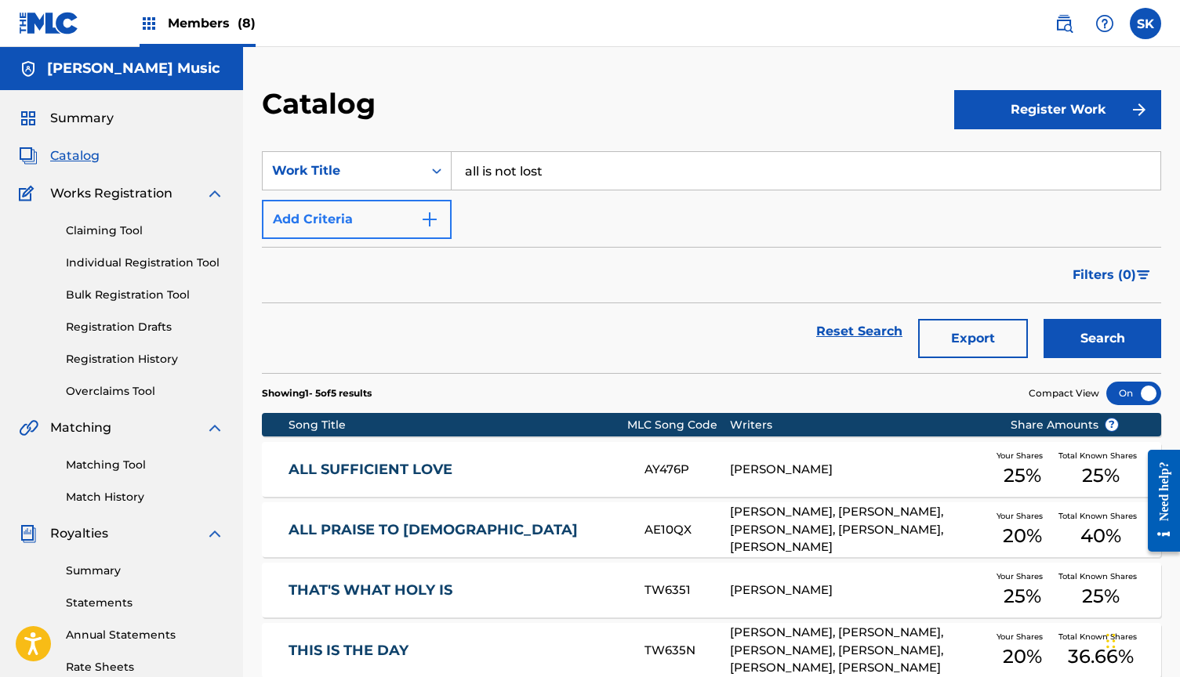
click at [407, 229] on button "Add Criteria" at bounding box center [357, 219] width 190 height 39
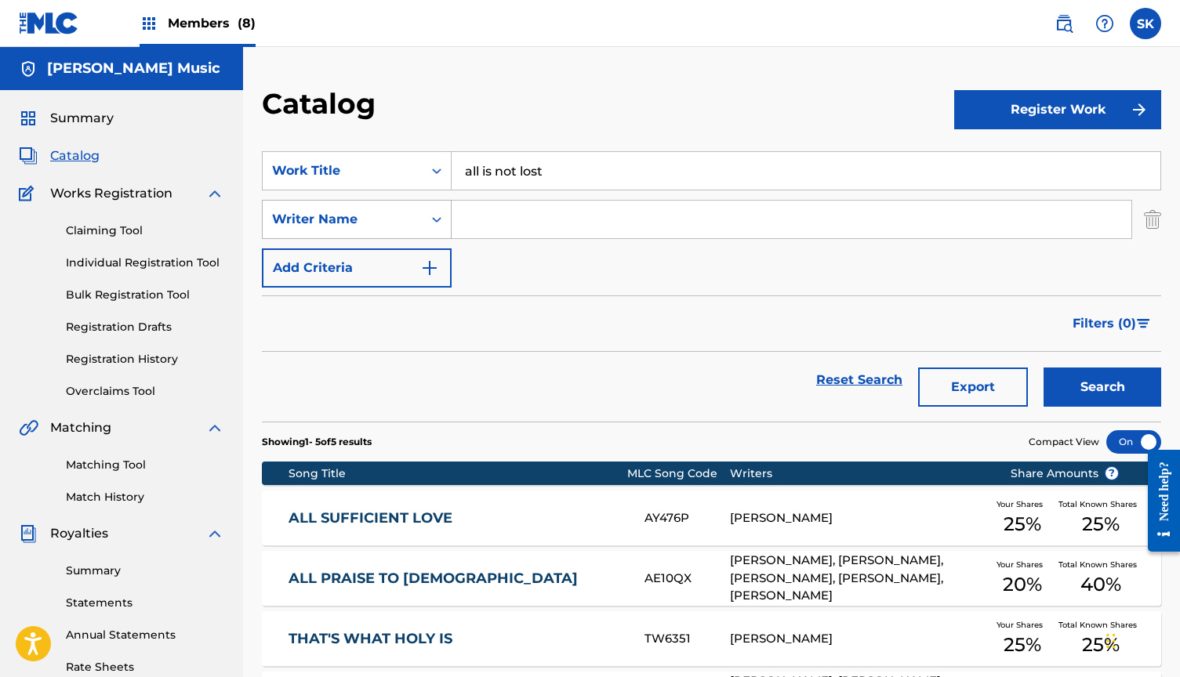
click at [423, 222] on div "Search Form" at bounding box center [437, 219] width 28 height 28
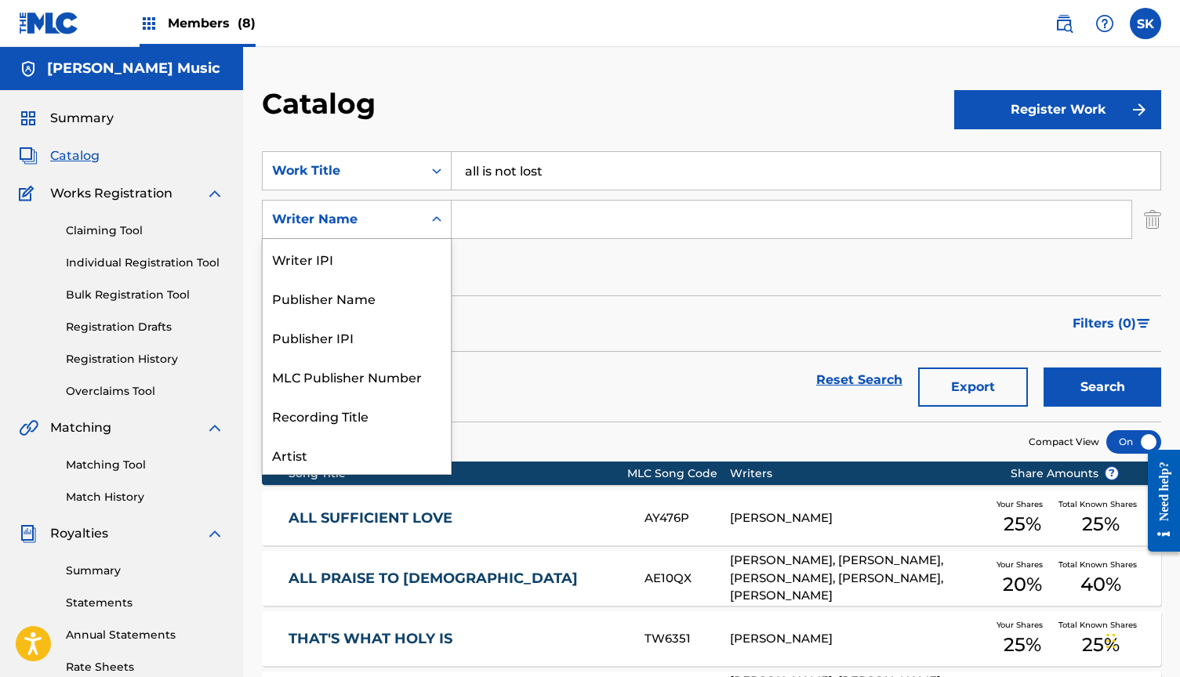
scroll to position [78, 0]
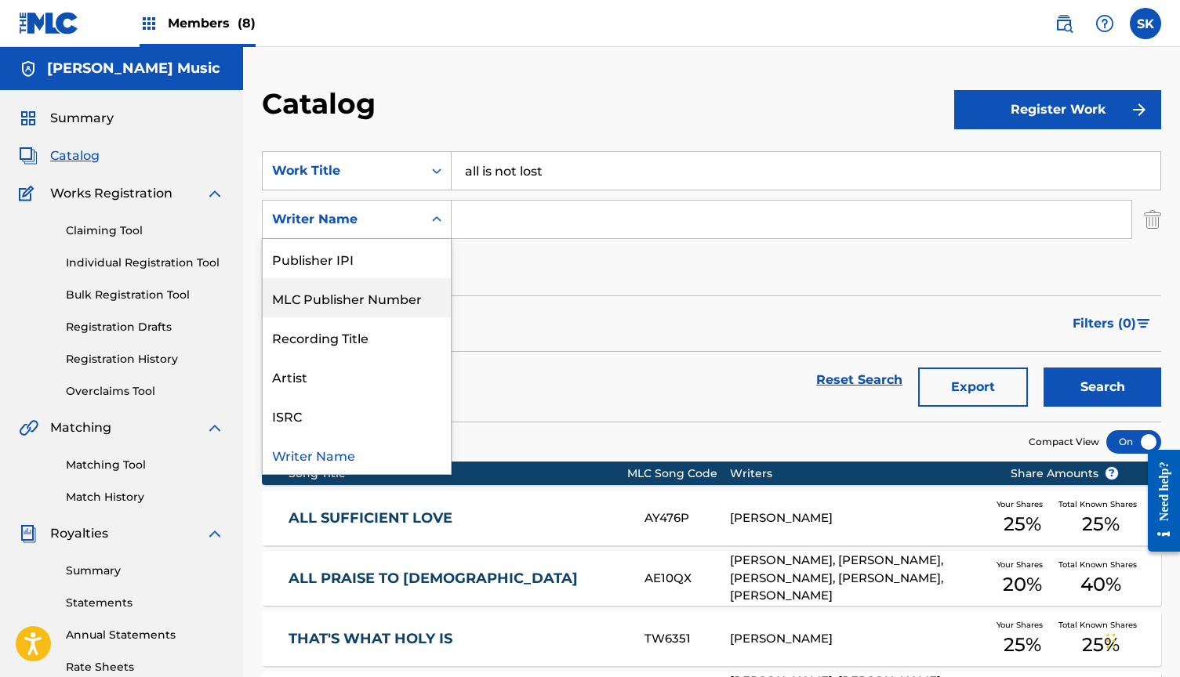
click at [513, 270] on div "SearchWithCriteria73011fa8-c13c-41c8-8d3d-1845baeed72d Work Title all is not lo…" at bounding box center [711, 219] width 899 height 136
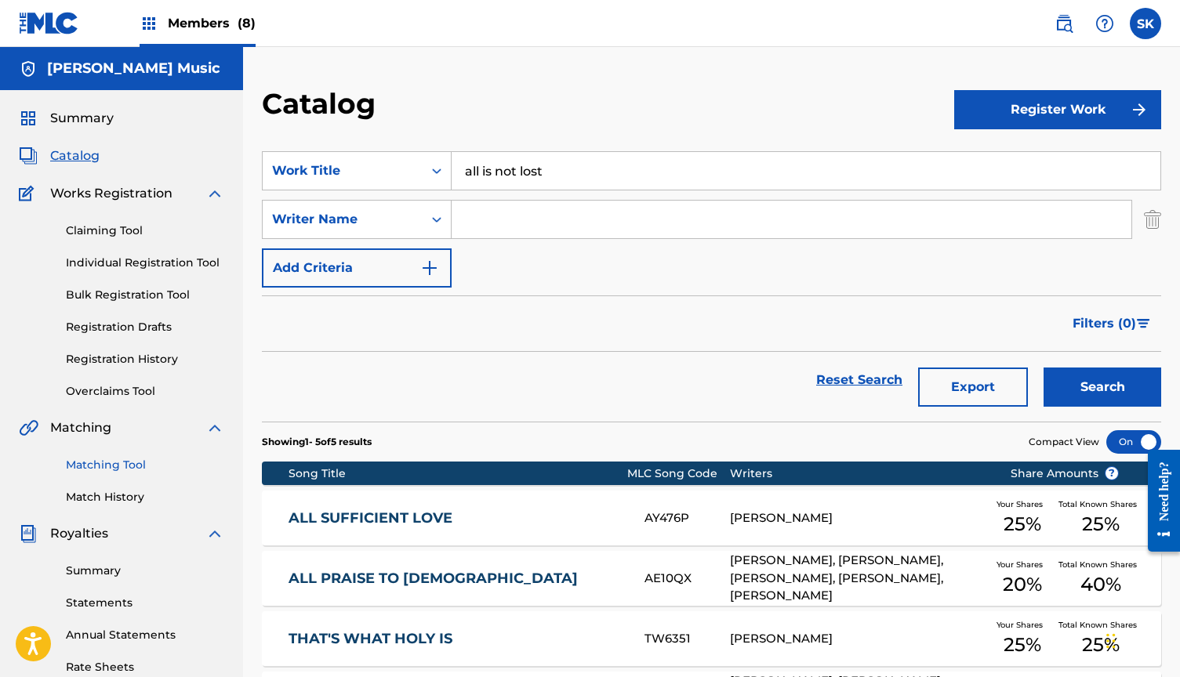
click at [131, 466] on link "Matching Tool" at bounding box center [145, 465] width 158 height 16
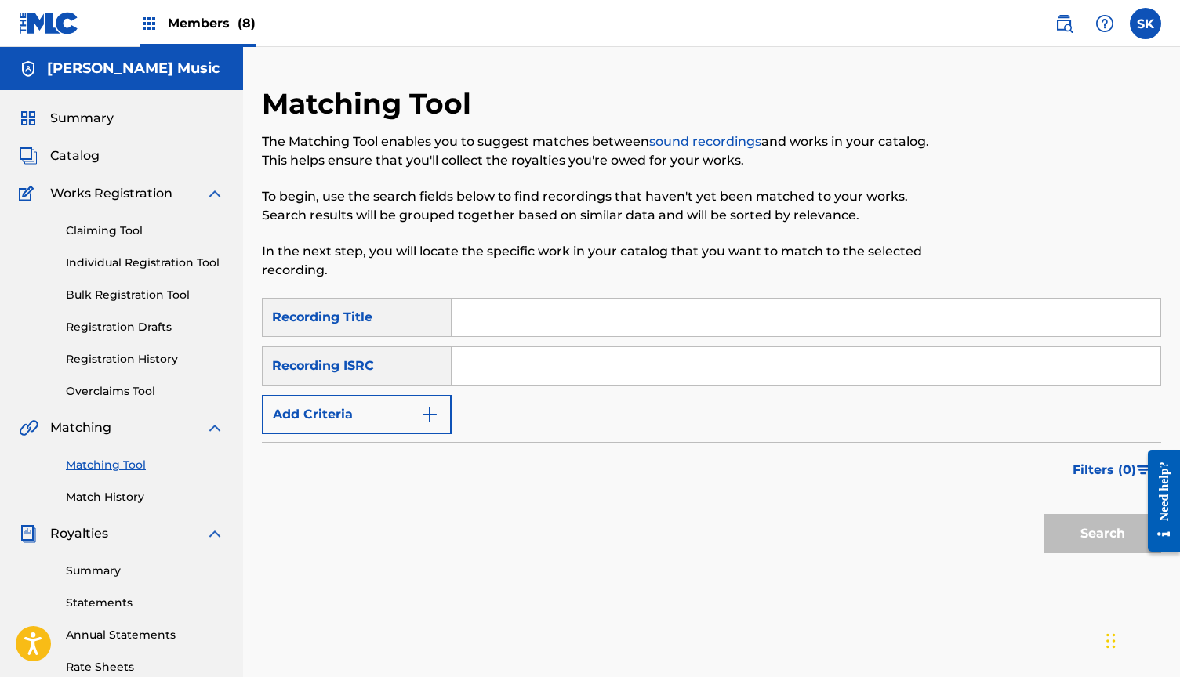
click at [487, 321] on input "Search Form" at bounding box center [806, 318] width 709 height 38
type input "All Is Not Lost"
click at [1102, 534] on button "Search" at bounding box center [1103, 533] width 118 height 39
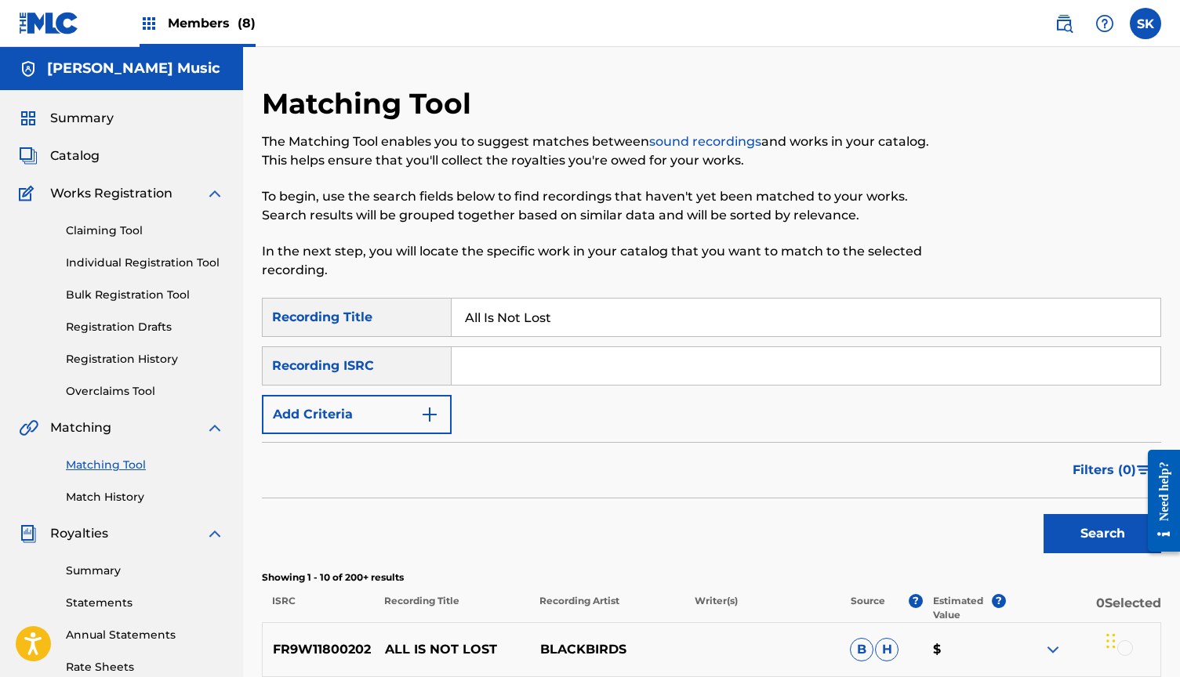
click at [508, 356] on input "Search Form" at bounding box center [806, 366] width 709 height 38
paste input "USDHM1605772"
type input "USDHM1605772"
click at [1102, 534] on button "Search" at bounding box center [1103, 533] width 118 height 39
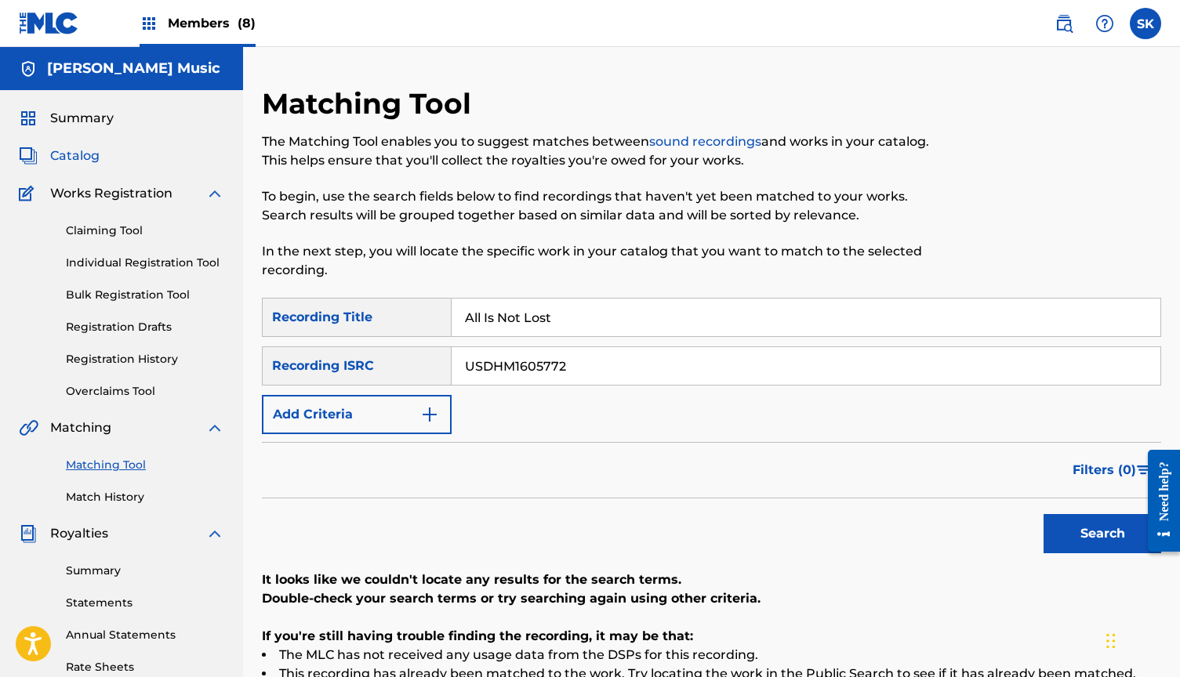
click at [83, 158] on span "Catalog" at bounding box center [74, 156] width 49 height 19
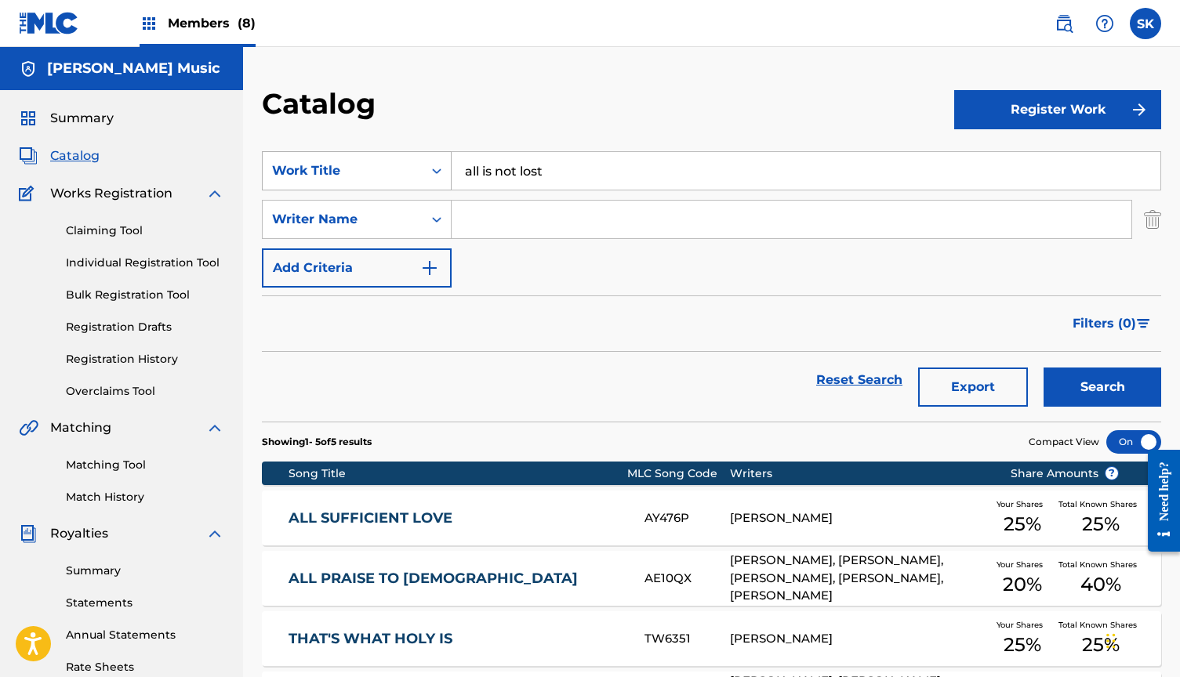
click at [440, 178] on icon "Search Form" at bounding box center [437, 171] width 16 height 16
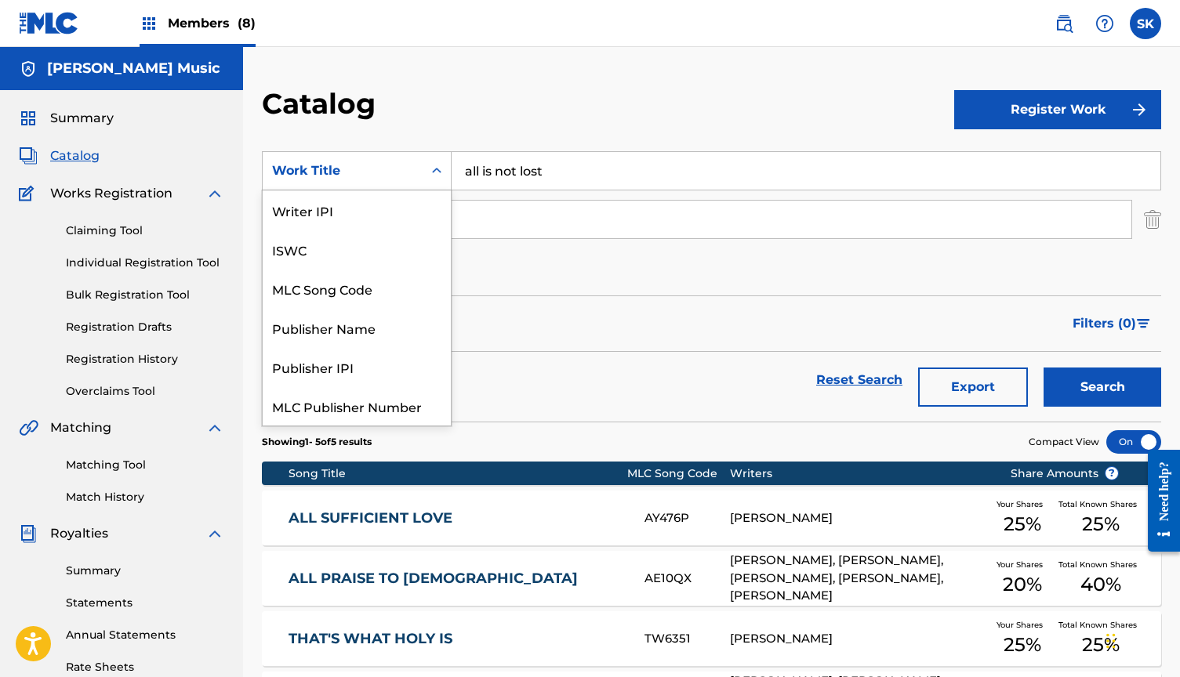
scroll to position [196, 0]
click at [440, 178] on icon "Search Form" at bounding box center [437, 171] width 16 height 16
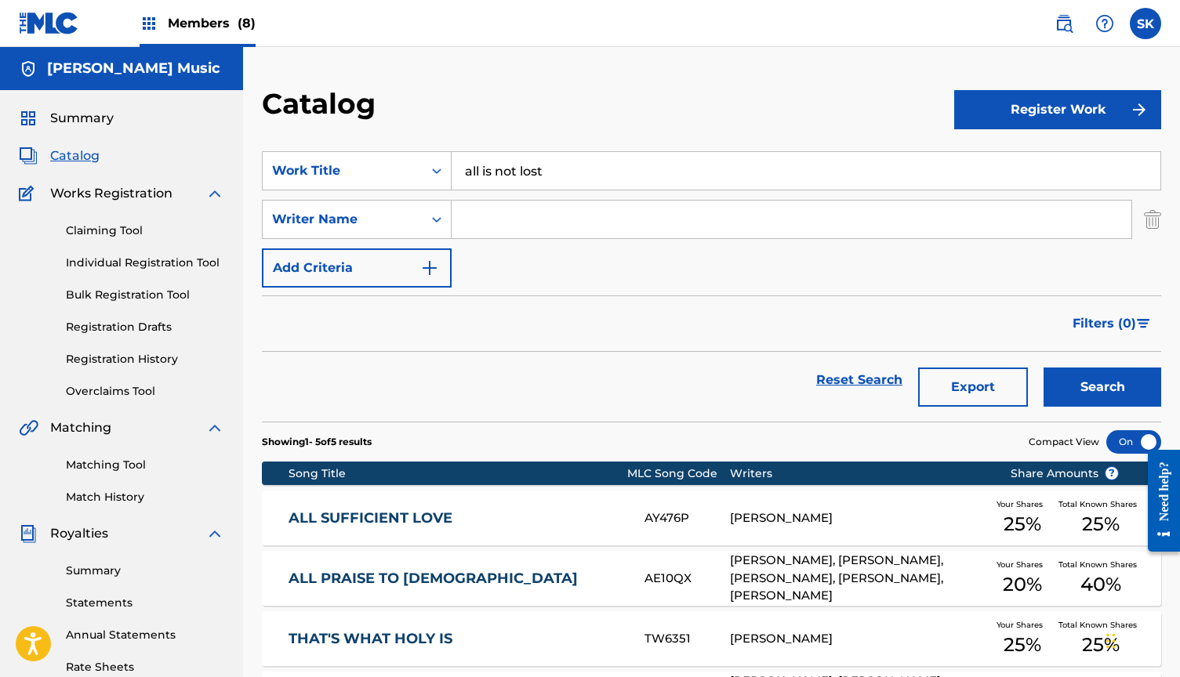
click at [440, 178] on icon "Search Form" at bounding box center [437, 171] width 16 height 16
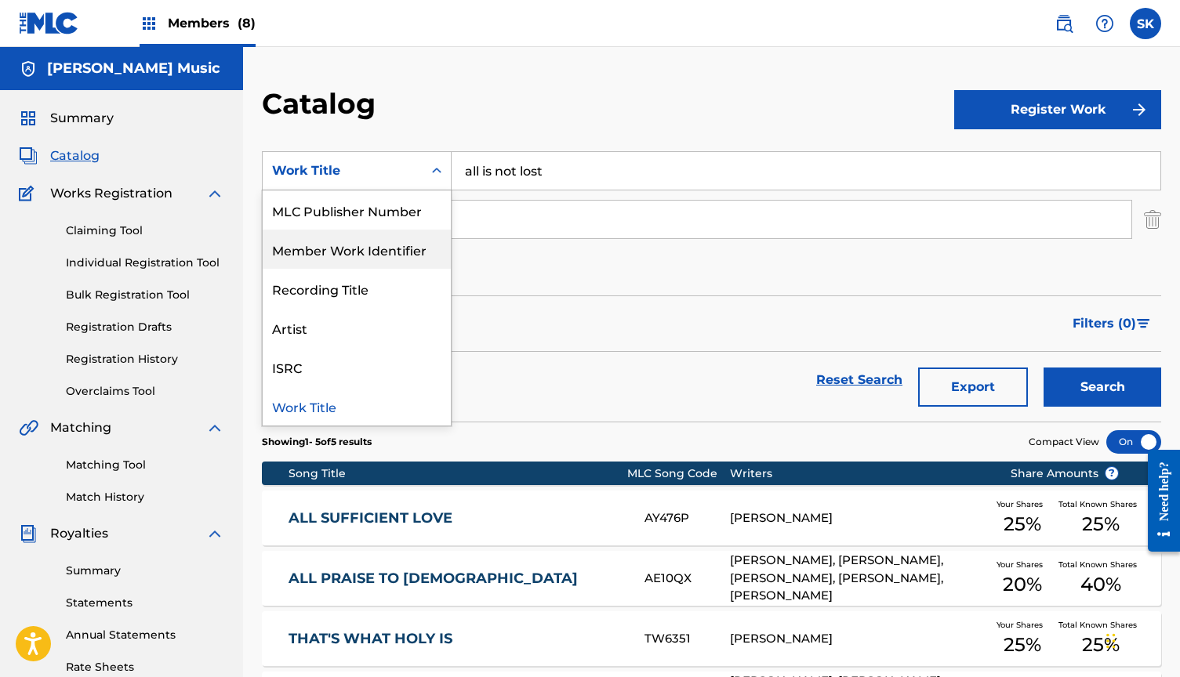
click at [399, 252] on div "Member Work Identifier" at bounding box center [357, 249] width 188 height 39
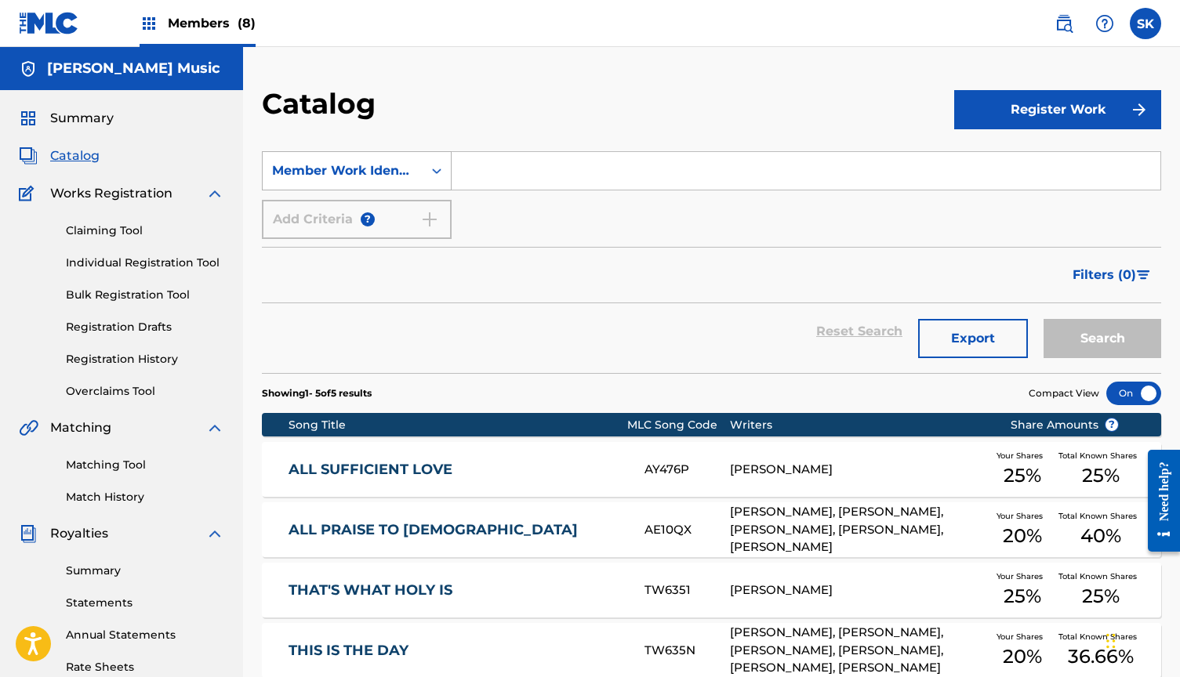
click at [415, 173] on div "Member Work Identifier" at bounding box center [343, 171] width 160 height 30
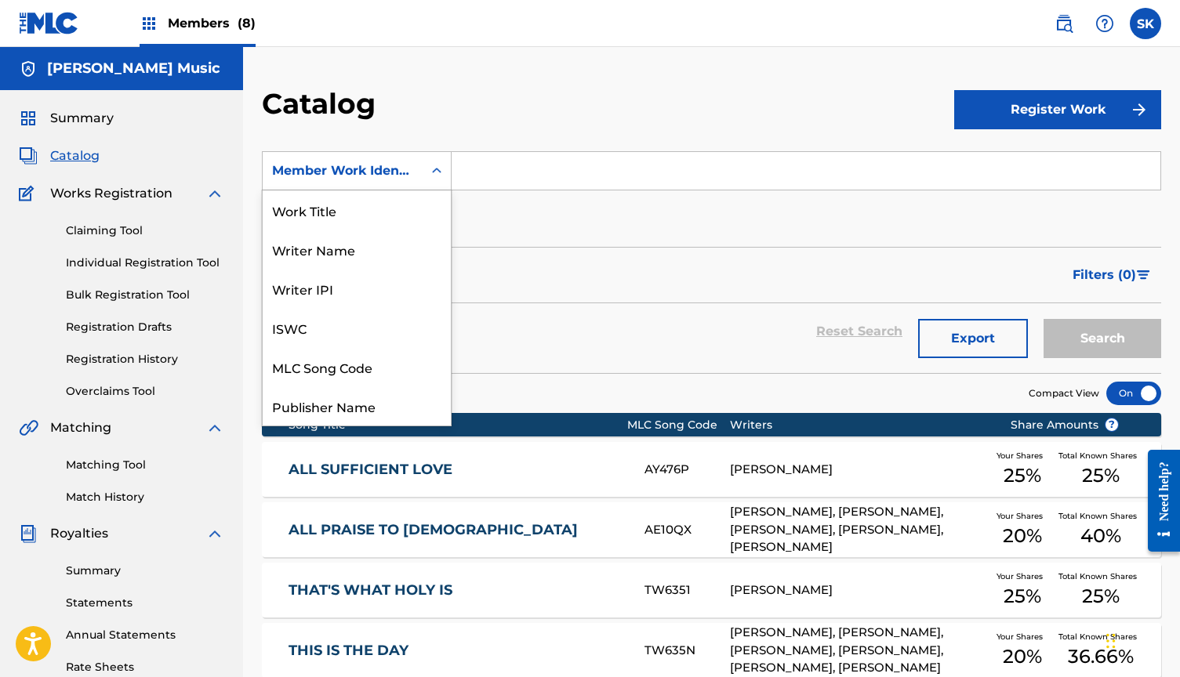
scroll to position [235, 0]
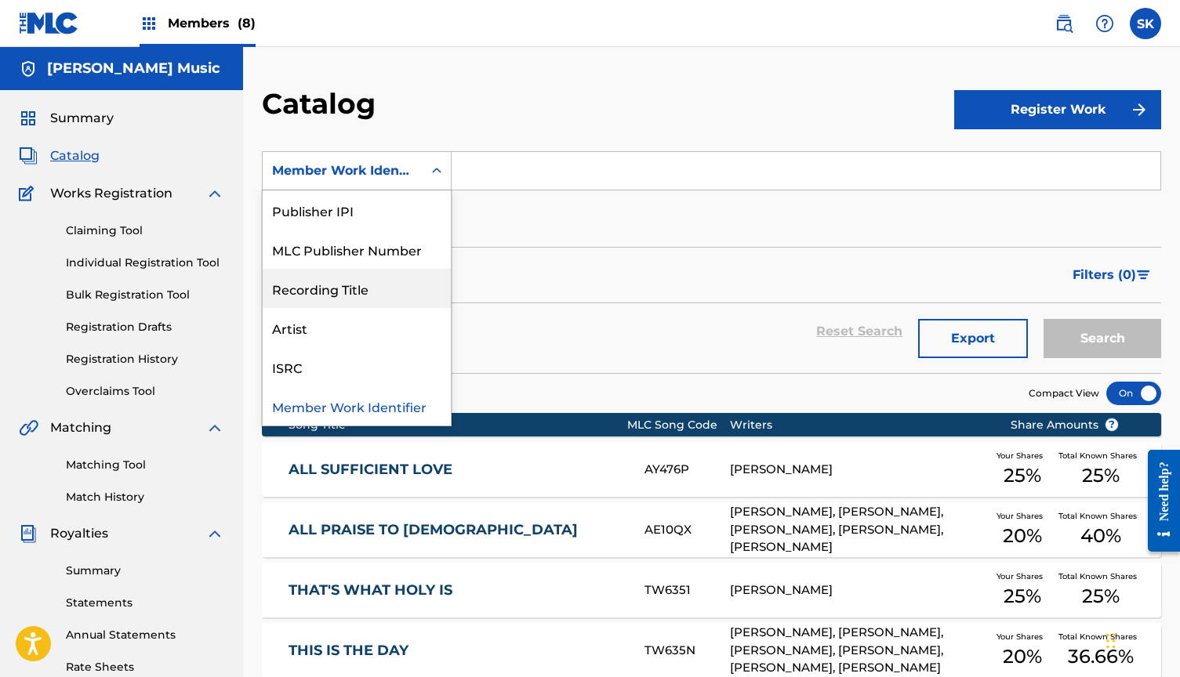
click at [358, 292] on div "Recording Title" at bounding box center [357, 288] width 188 height 39
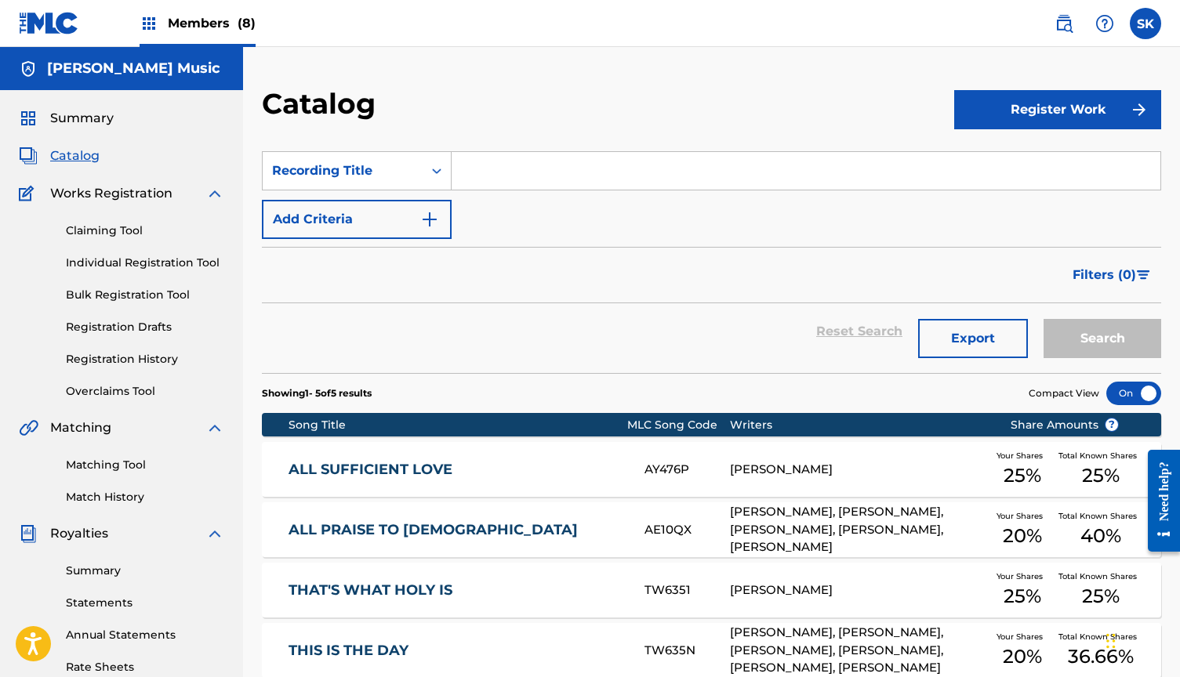
click at [487, 173] on input "Search Form" at bounding box center [806, 171] width 709 height 38
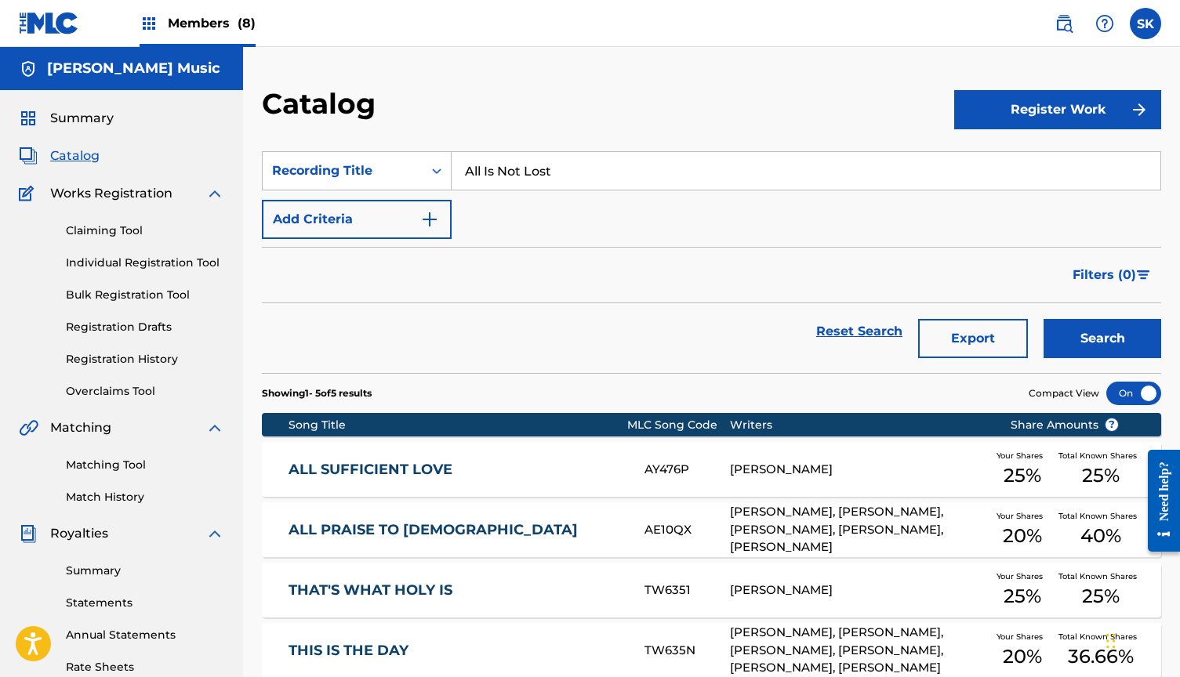
type input "All Is Not Lost"
click at [1102, 339] on button "Search" at bounding box center [1103, 338] width 118 height 39
click at [210, 18] on span "Members (8)" at bounding box center [212, 23] width 88 height 18
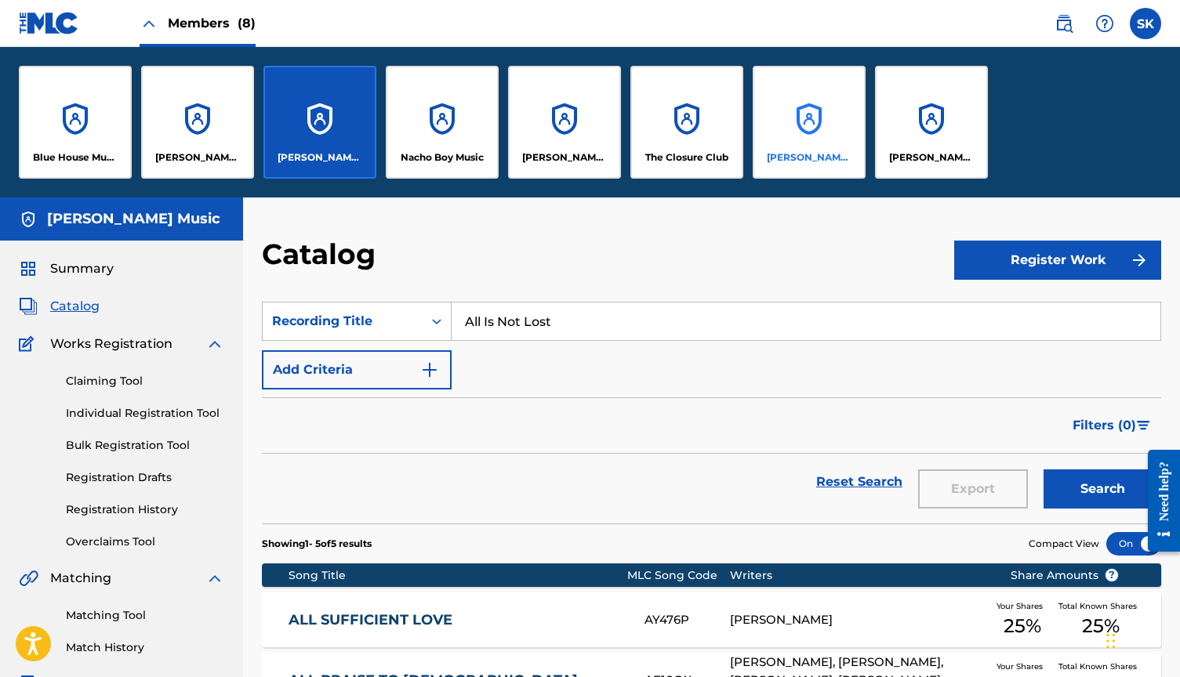
click at [809, 117] on div "[PERSON_NAME] Music" at bounding box center [809, 122] width 113 height 113
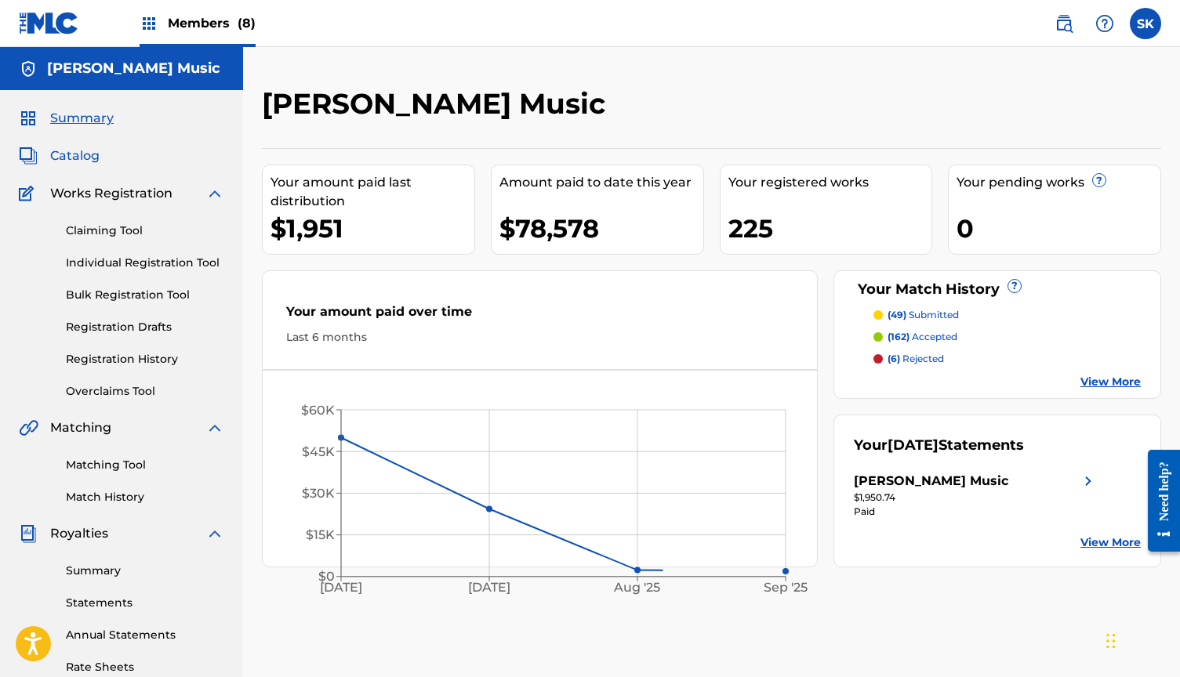
click at [84, 151] on span "Catalog" at bounding box center [74, 156] width 49 height 19
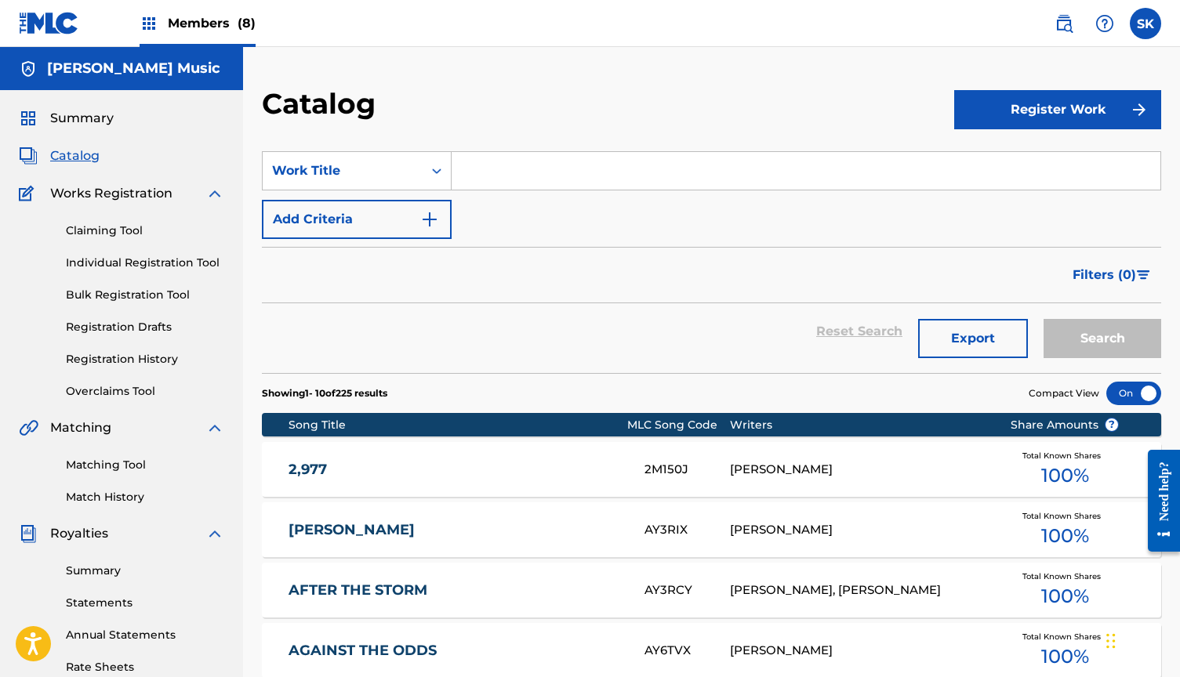
click at [471, 173] on input "Search Form" at bounding box center [806, 171] width 709 height 38
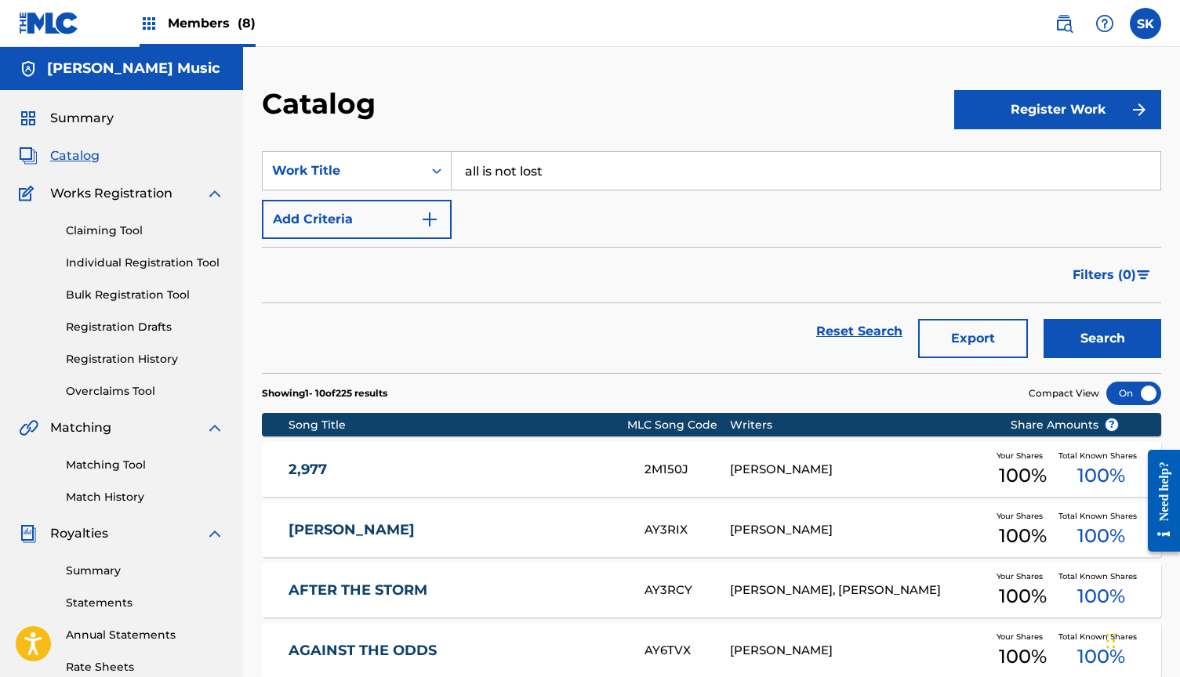
type input "all is not lost"
click at [1102, 339] on button "Search" at bounding box center [1103, 338] width 118 height 39
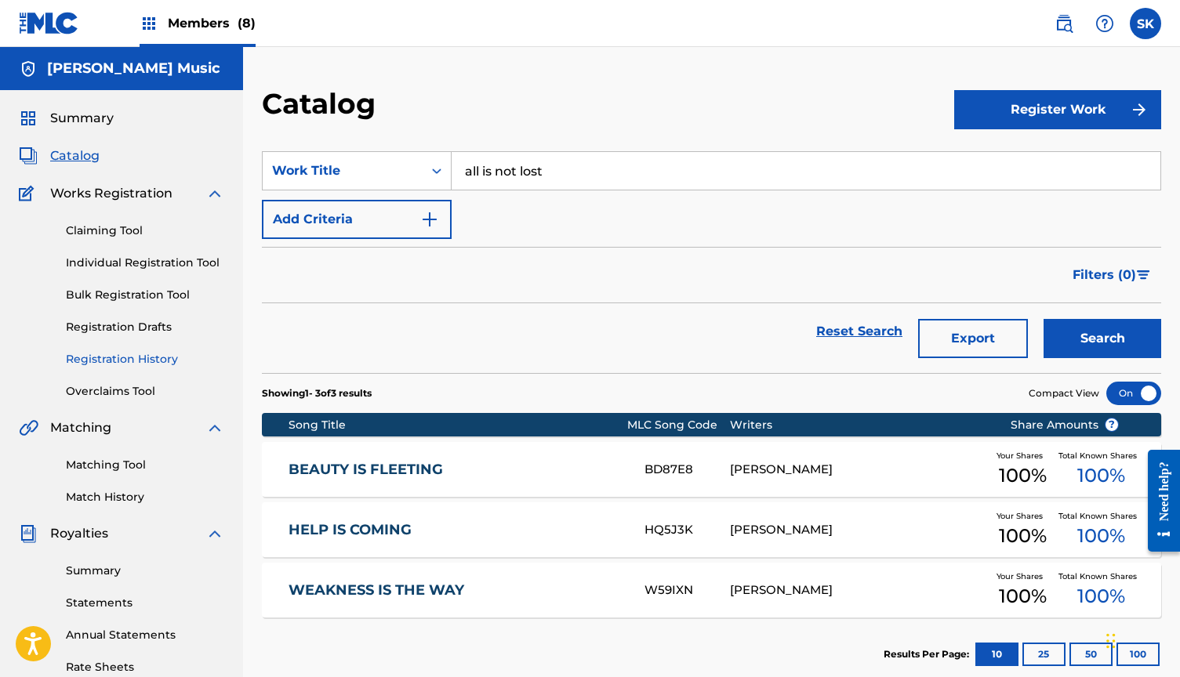
click at [143, 358] on link "Registration History" at bounding box center [145, 359] width 158 height 16
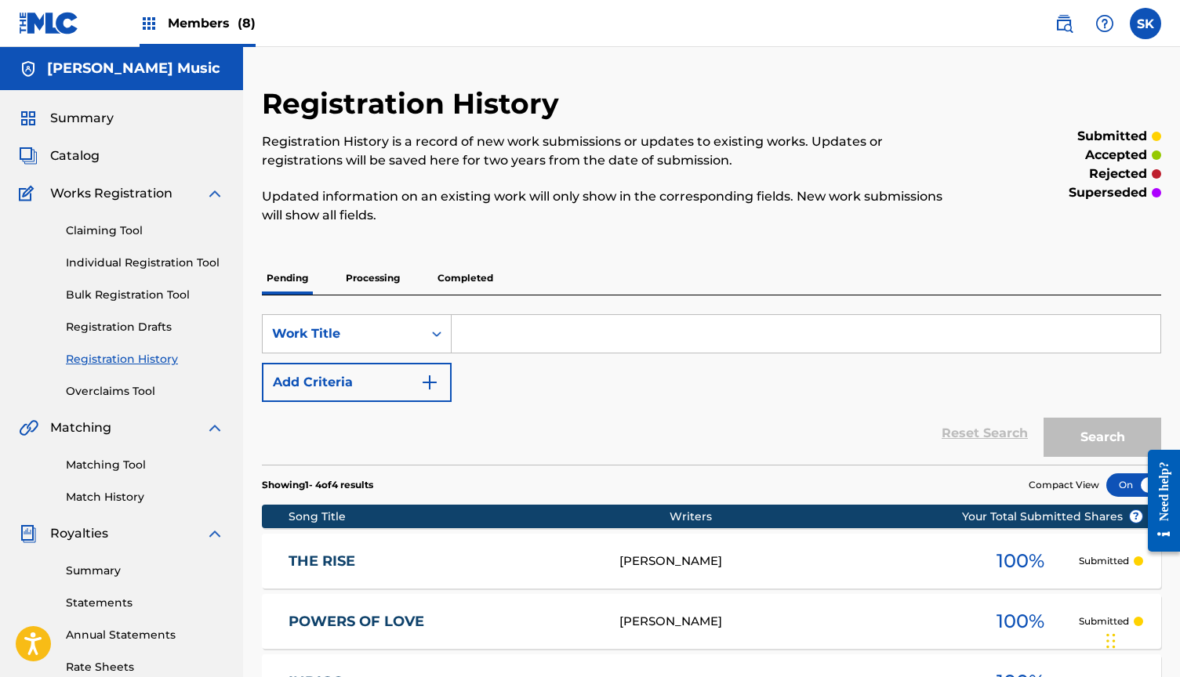
click at [492, 321] on input "Search Form" at bounding box center [806, 334] width 709 height 38
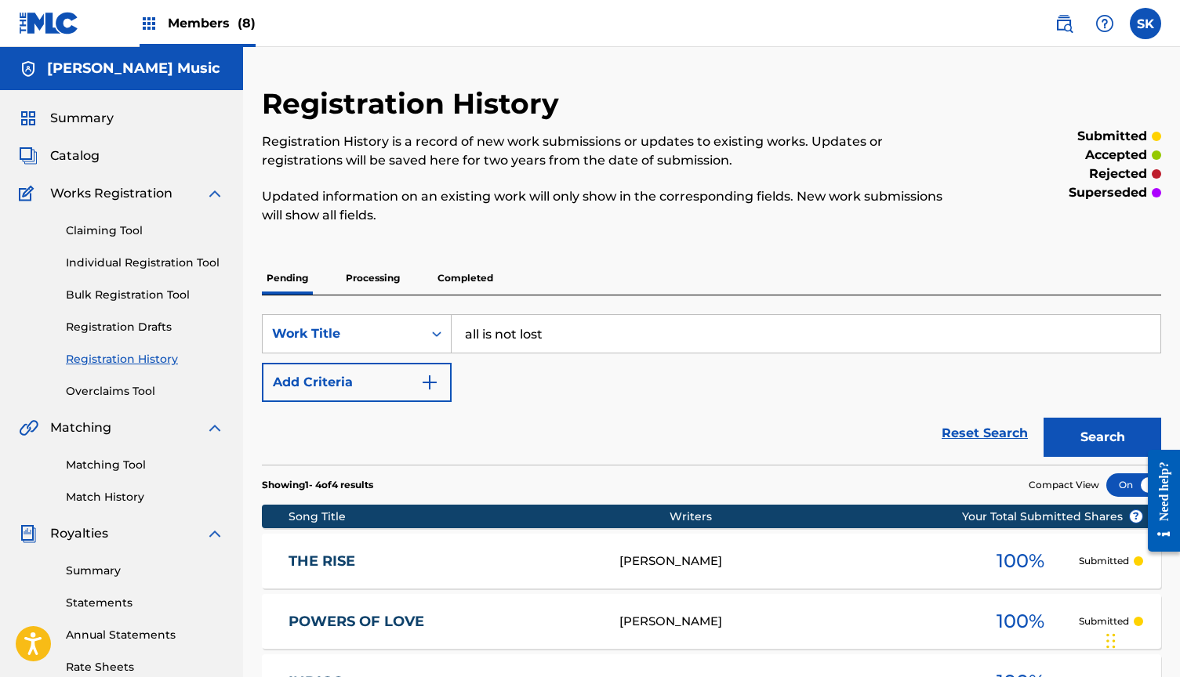
type input "all is not lost"
click at [1102, 438] on button "Search" at bounding box center [1103, 437] width 118 height 39
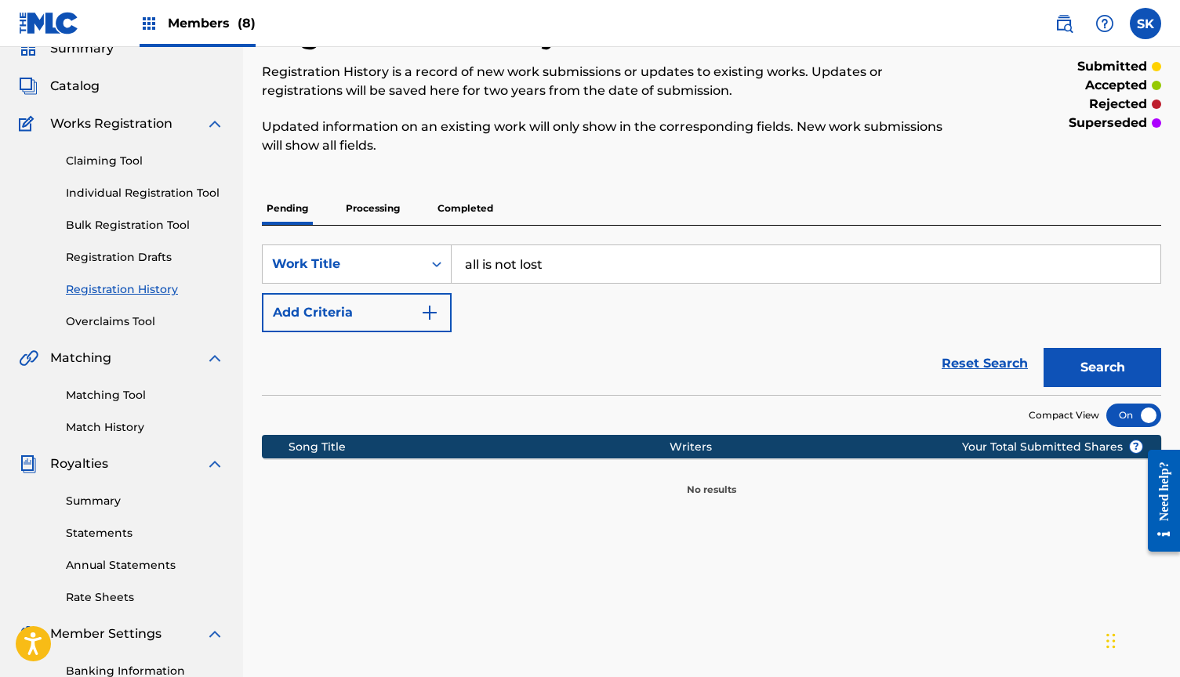
scroll to position [76, 0]
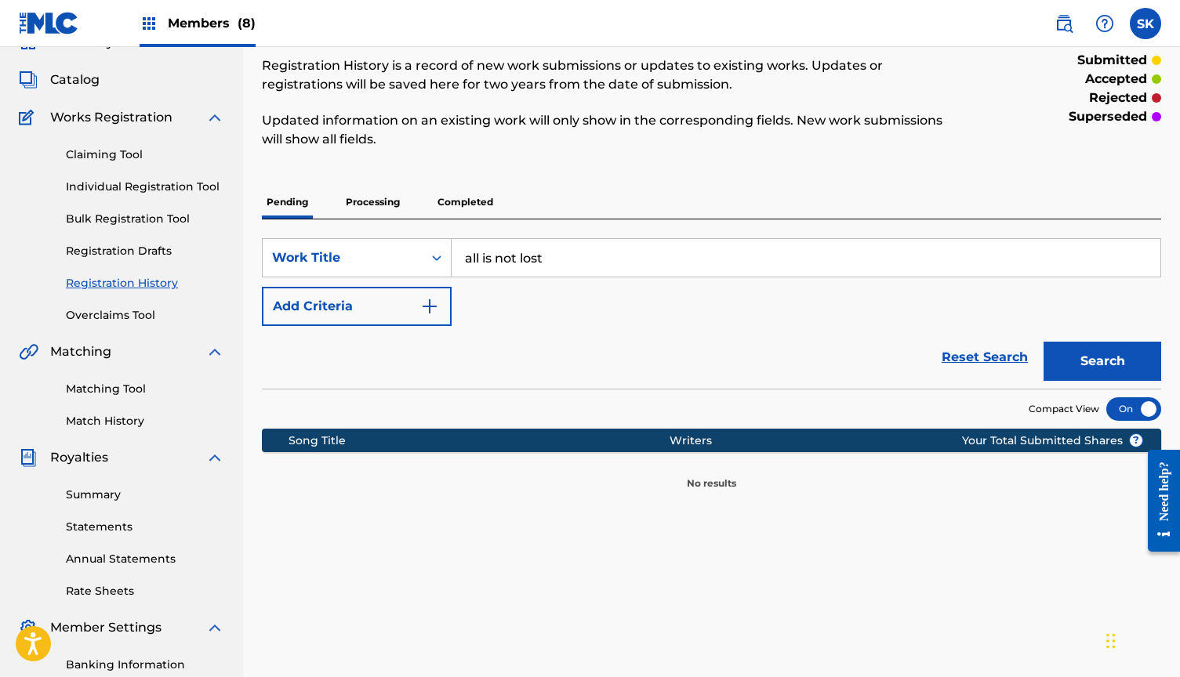
click at [467, 199] on p "Completed" at bounding box center [465, 202] width 65 height 33
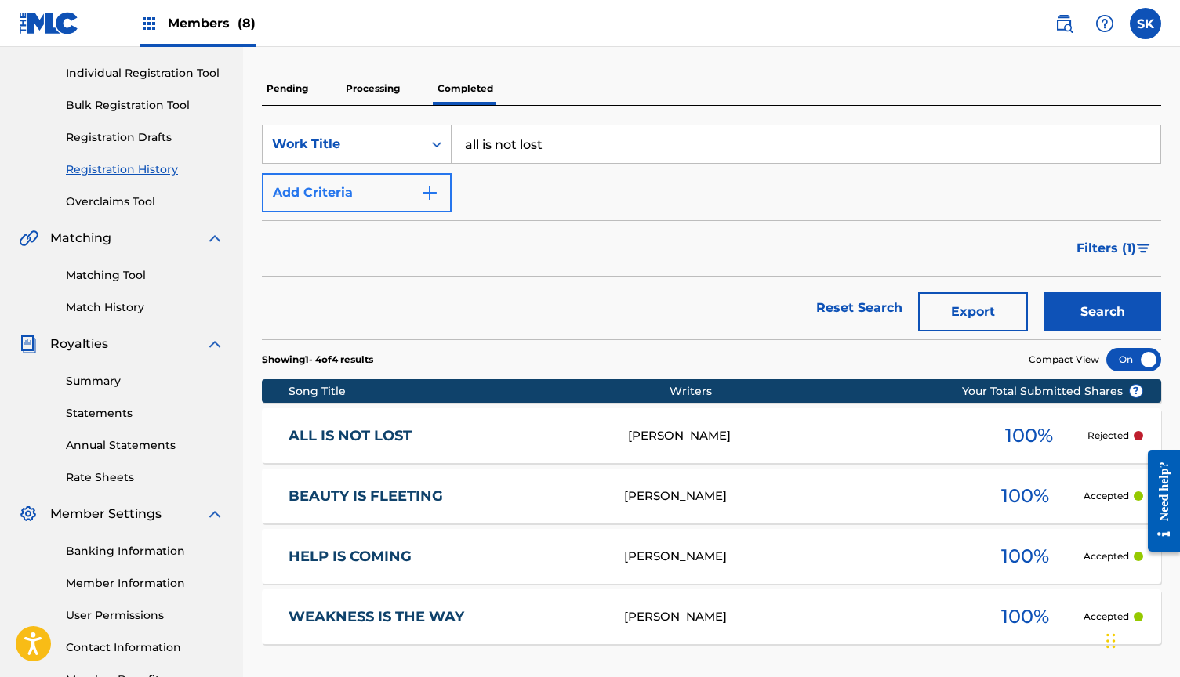
scroll to position [191, 0]
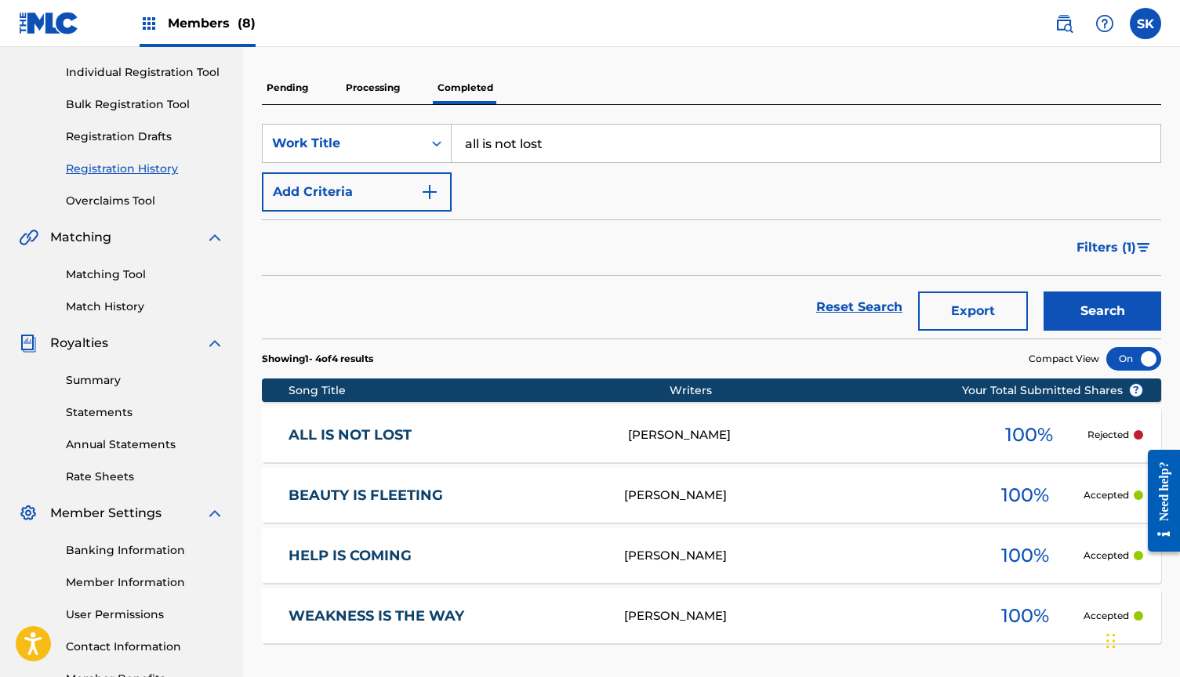
click at [525, 423] on div "ALL IS NOT LOST [PERSON_NAME] 100 % Rejected" at bounding box center [711, 435] width 899 height 55
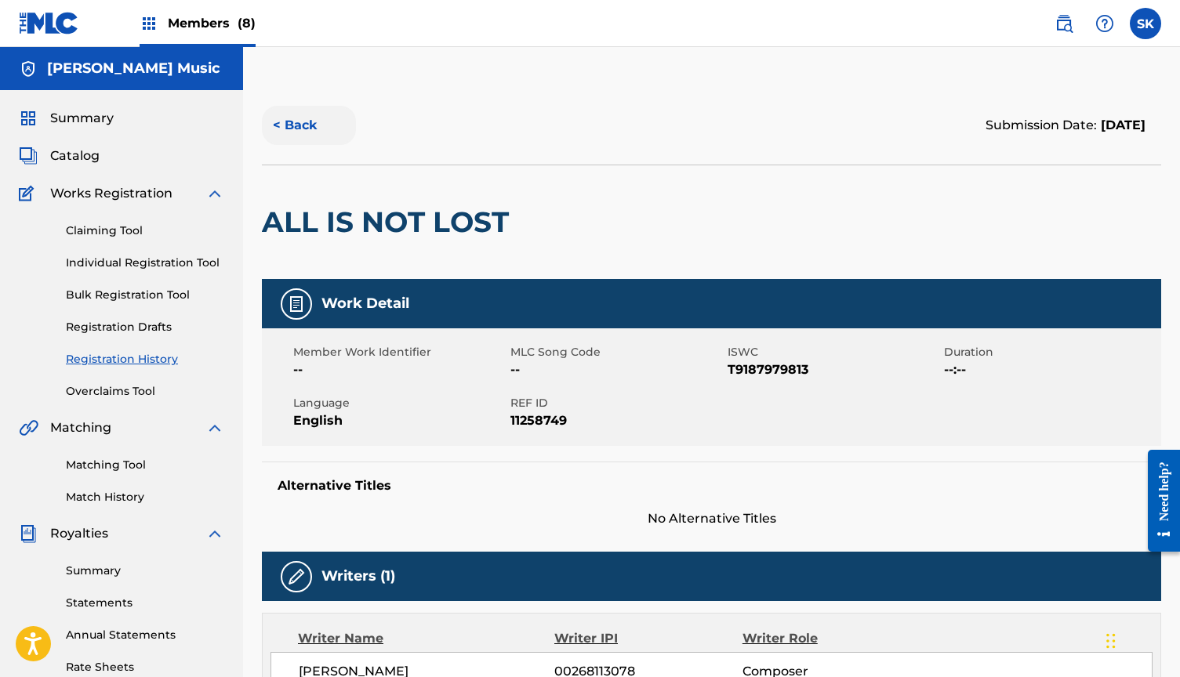
click at [300, 125] on button "< Back" at bounding box center [309, 125] width 94 height 39
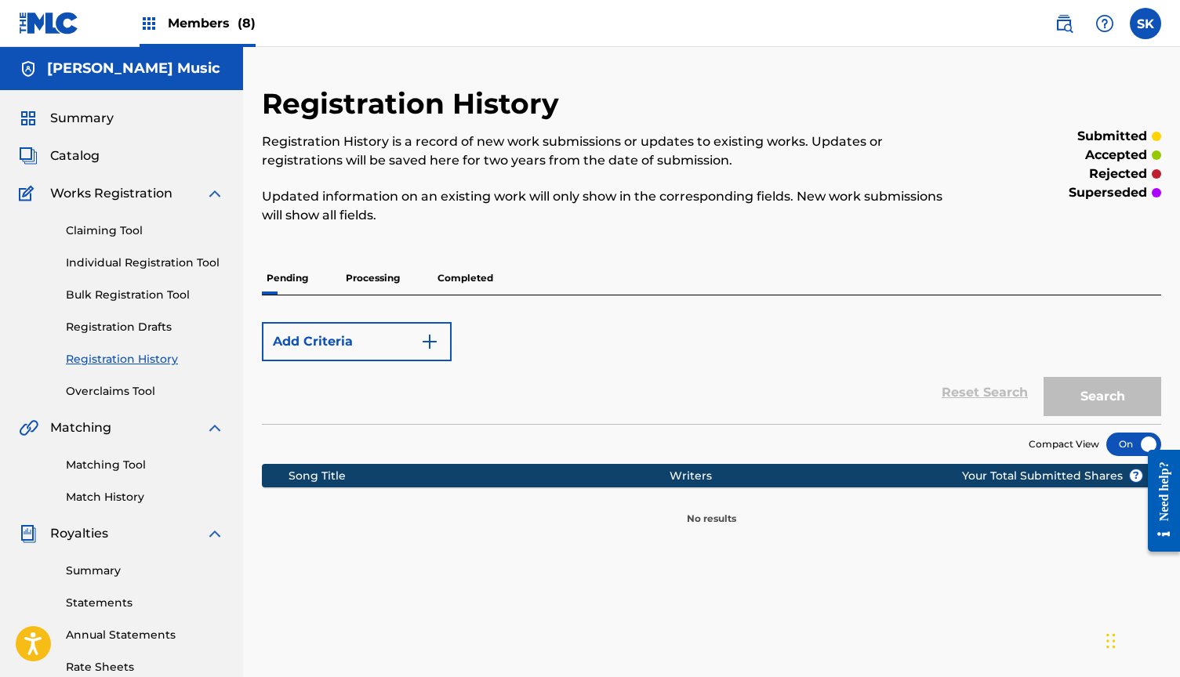
scroll to position [191, 0]
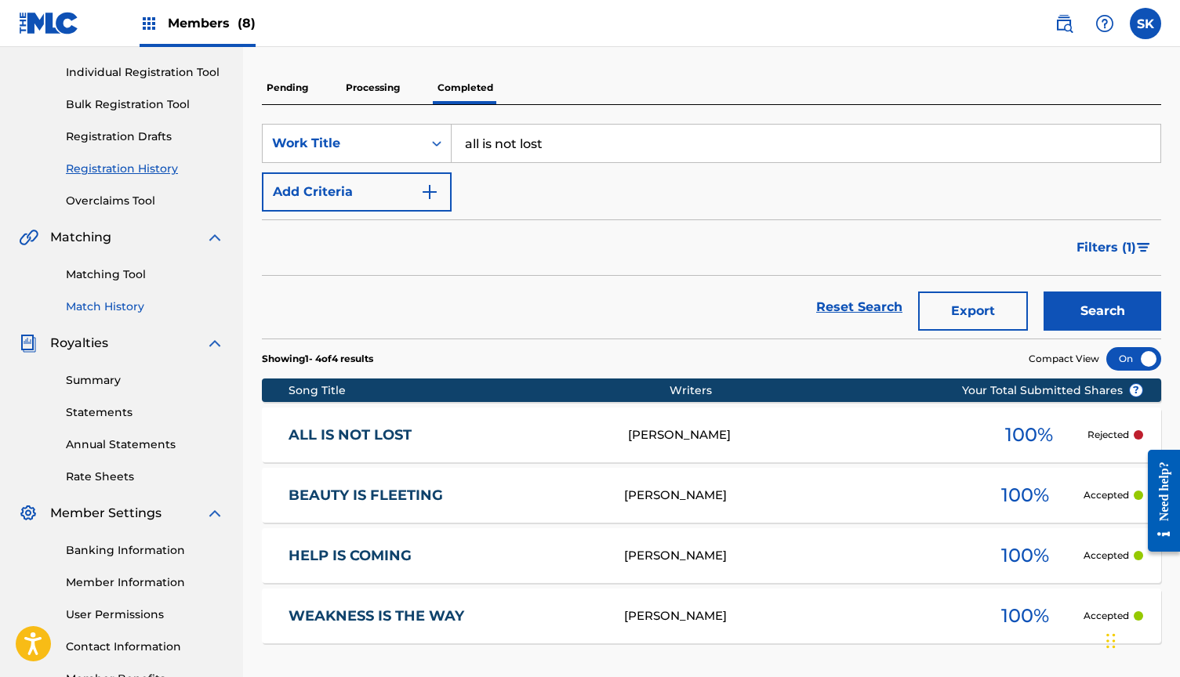
click at [122, 308] on link "Match History" at bounding box center [145, 307] width 158 height 16
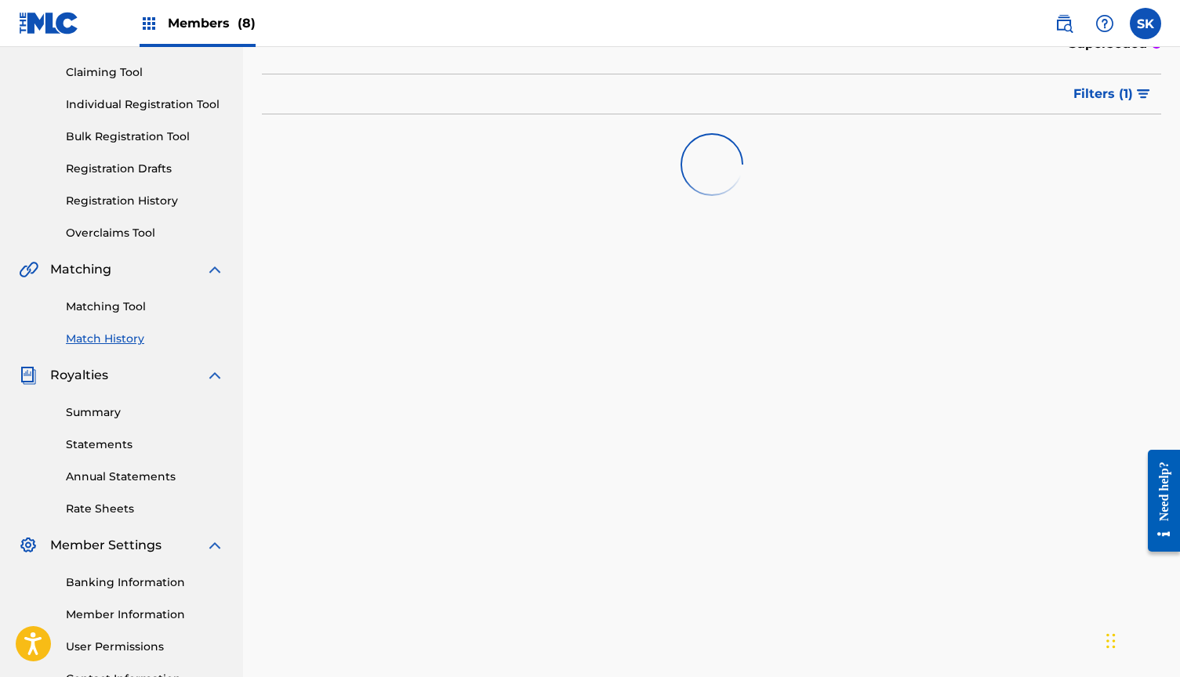
scroll to position [193, 0]
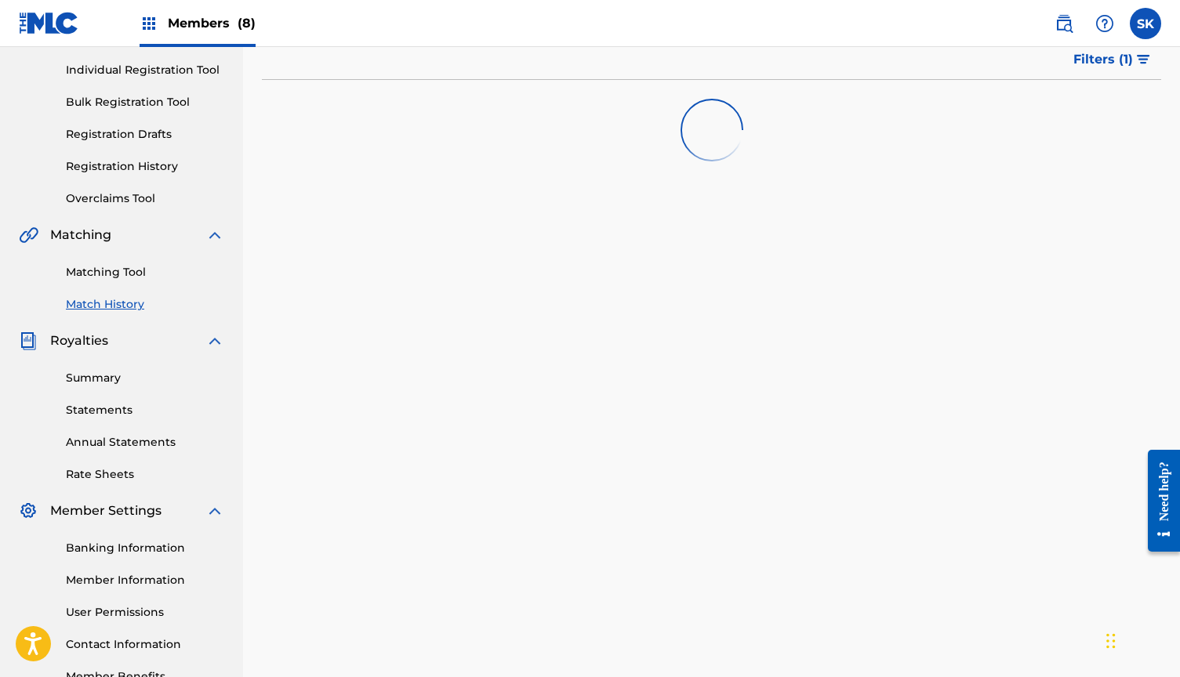
click at [139, 260] on div "Matching Tool Match History" at bounding box center [121, 279] width 205 height 68
click at [126, 274] on link "Matching Tool" at bounding box center [145, 272] width 158 height 16
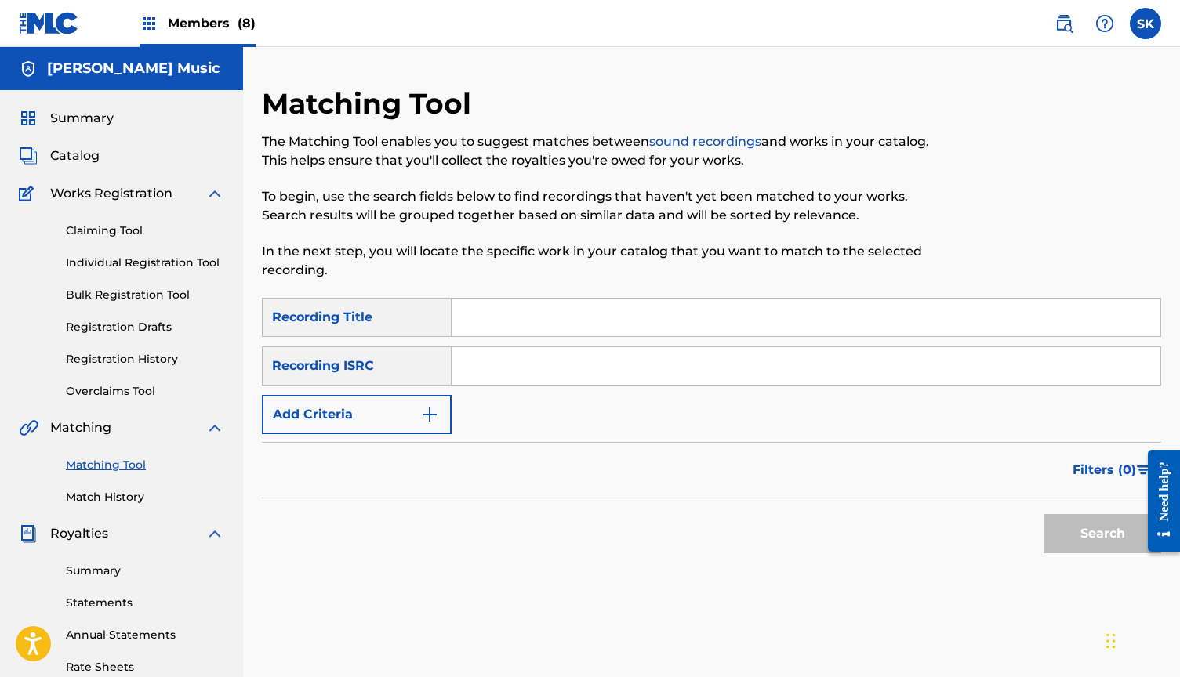
click at [525, 373] on input "Search Form" at bounding box center [806, 366] width 709 height 38
paste input "USDHM1605772"
type input "USDHM1605772"
click at [1102, 534] on button "Search" at bounding box center [1103, 533] width 118 height 39
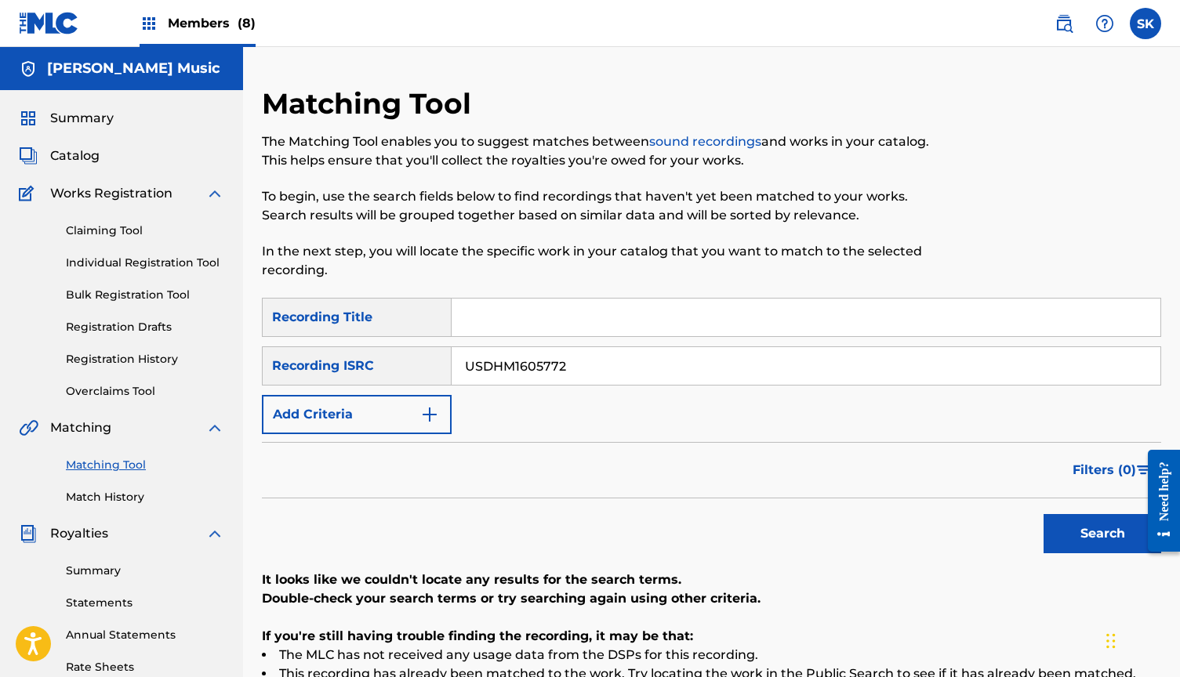
click at [518, 314] on input "Search Form" at bounding box center [806, 318] width 709 height 38
type input "All Is Not Lost"
click at [1102, 534] on button "Search" at bounding box center [1103, 533] width 118 height 39
click at [112, 360] on link "Registration History" at bounding box center [145, 359] width 158 height 16
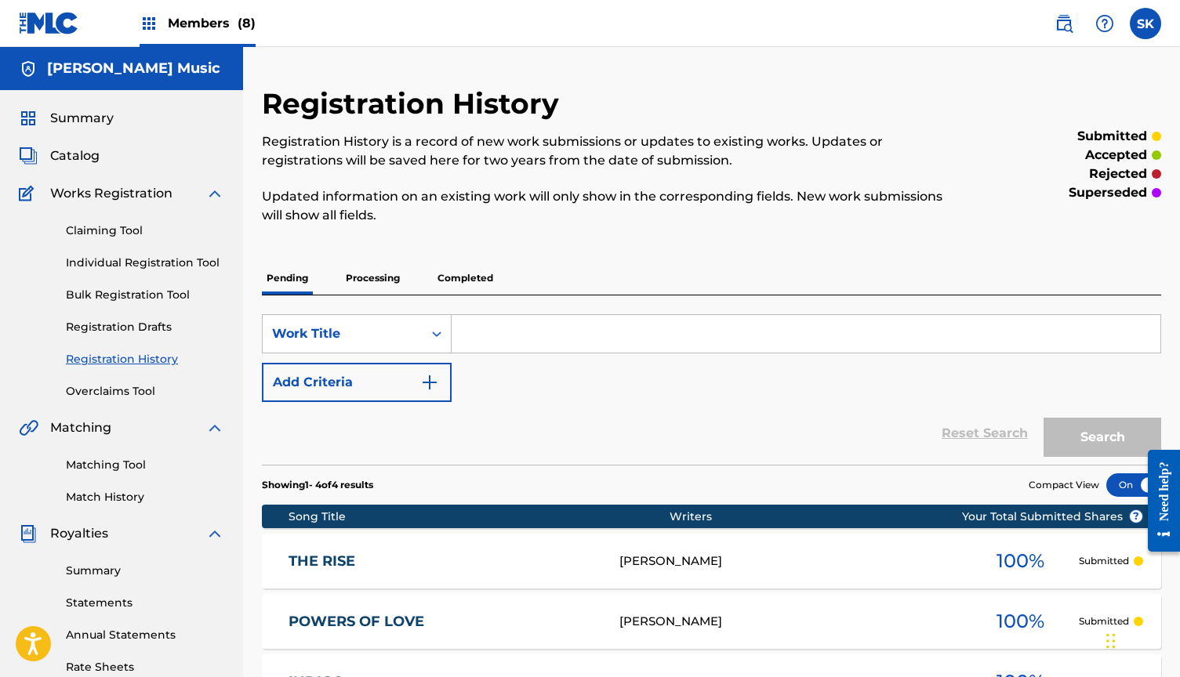
click at [484, 331] on input "Search Form" at bounding box center [806, 334] width 709 height 38
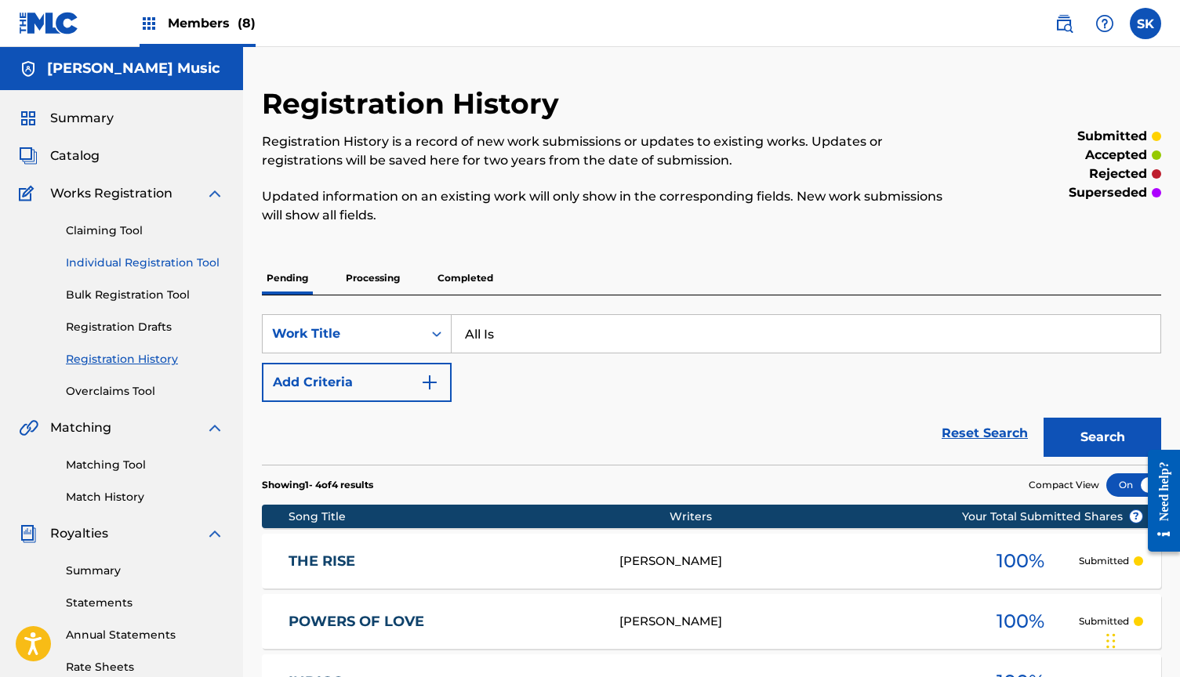
type input "All Is"
click at [131, 263] on link "Individual Registration Tool" at bounding box center [145, 263] width 158 height 16
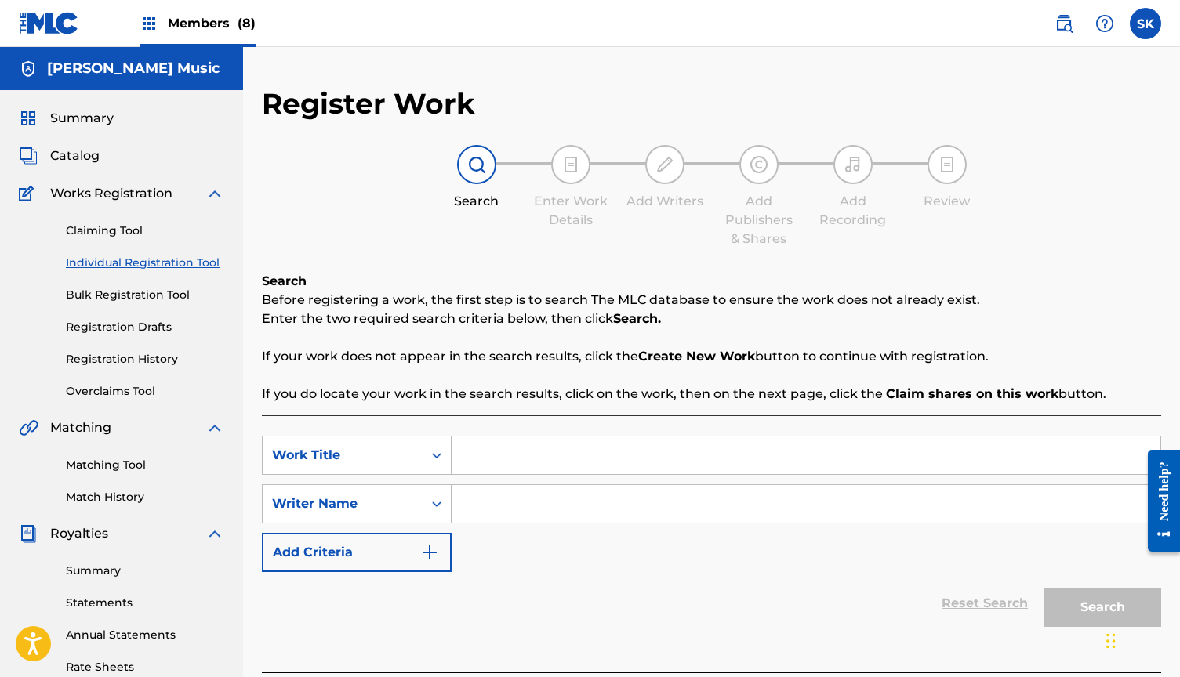
click at [470, 460] on input "Search Form" at bounding box center [806, 456] width 709 height 38
type input "All Is Not Lost"
click at [534, 508] on input "Search Form" at bounding box center [806, 504] width 709 height 38
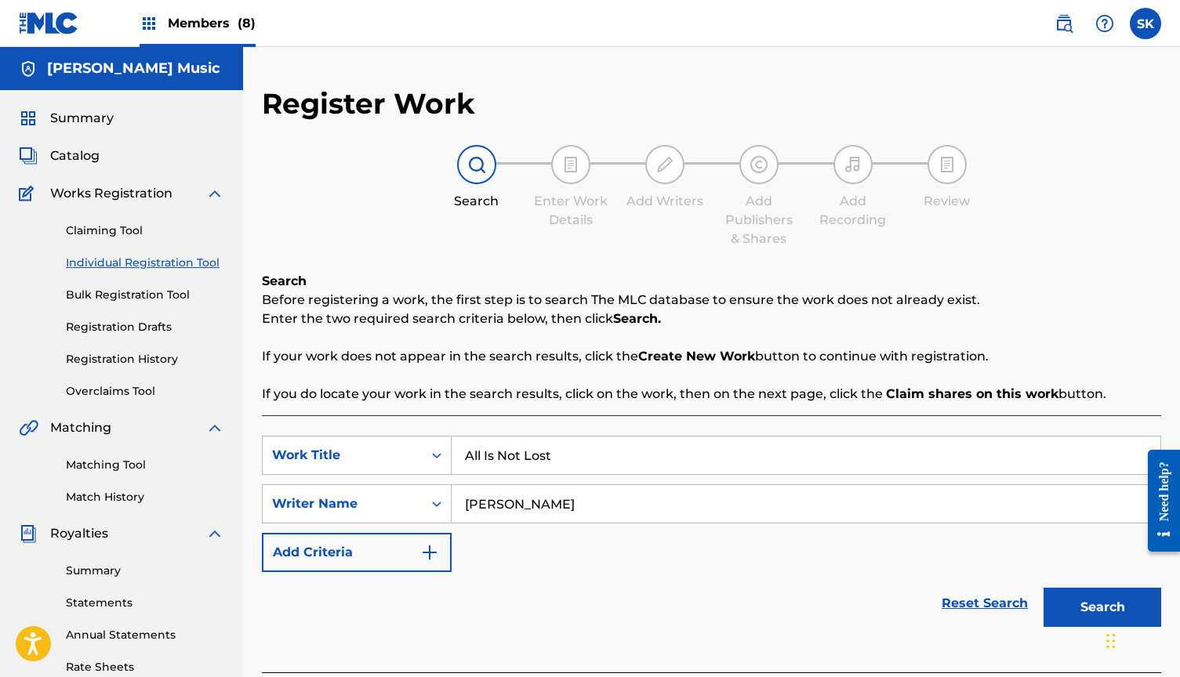
type input "[PERSON_NAME]"
click at [1102, 608] on button "Search" at bounding box center [1103, 607] width 118 height 39
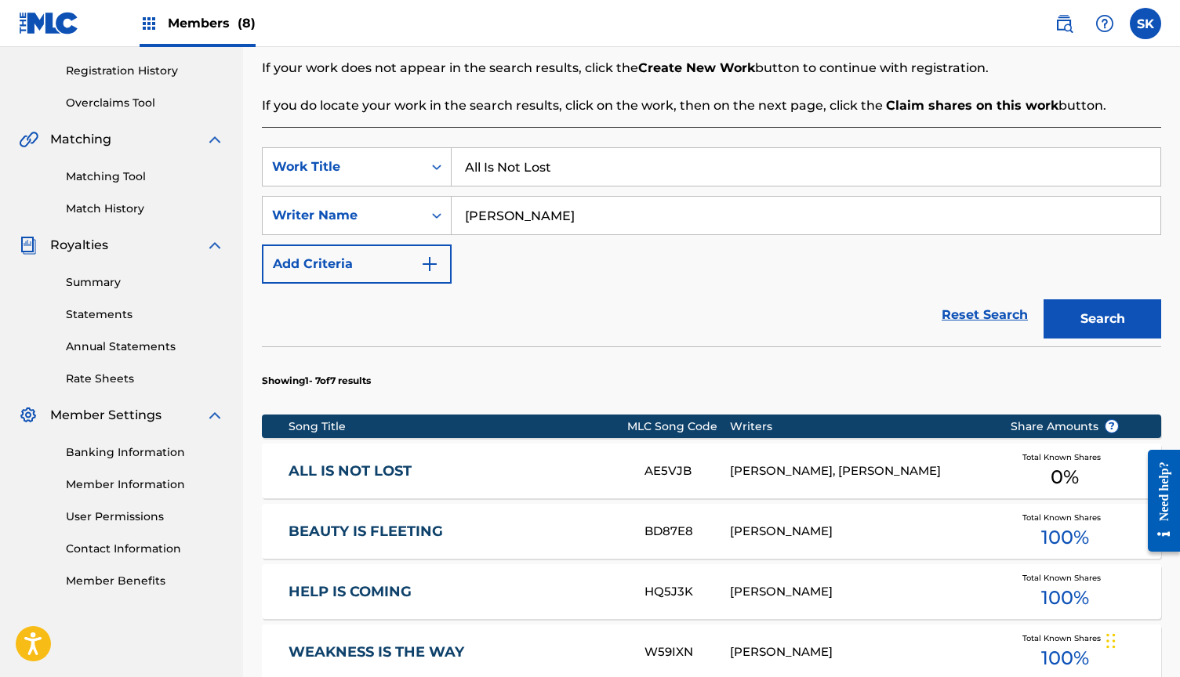
scroll to position [333, 0]
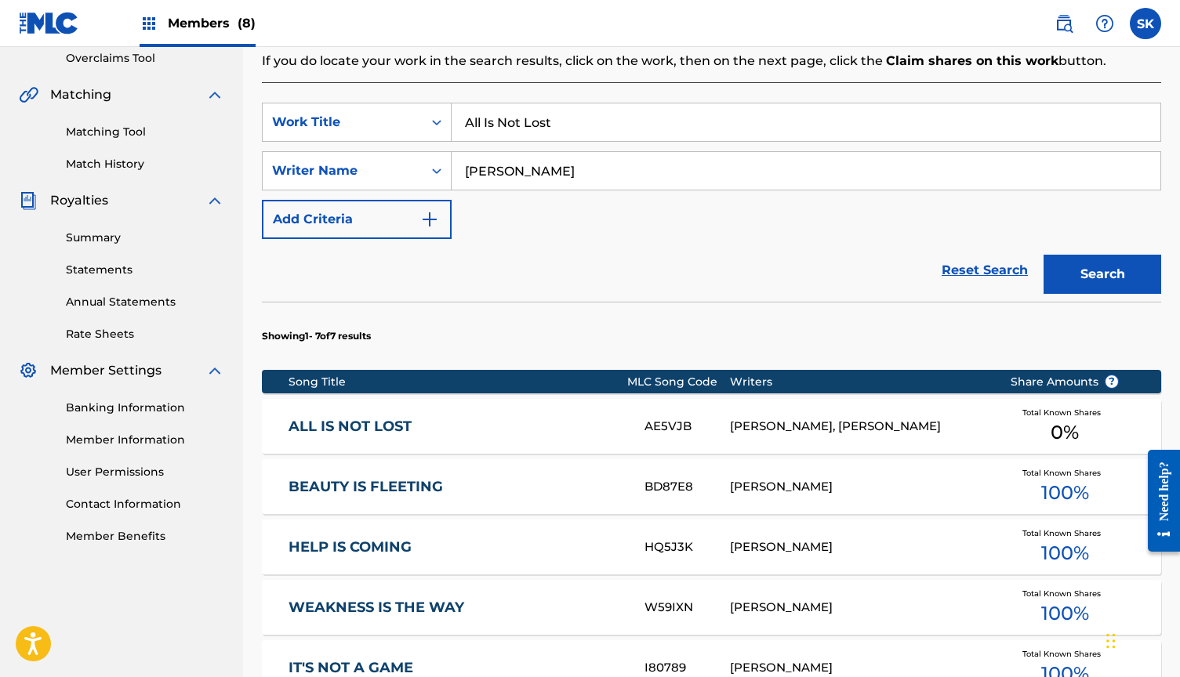
click at [553, 423] on link "ALL IS NOT LOST" at bounding box center [456, 427] width 335 height 18
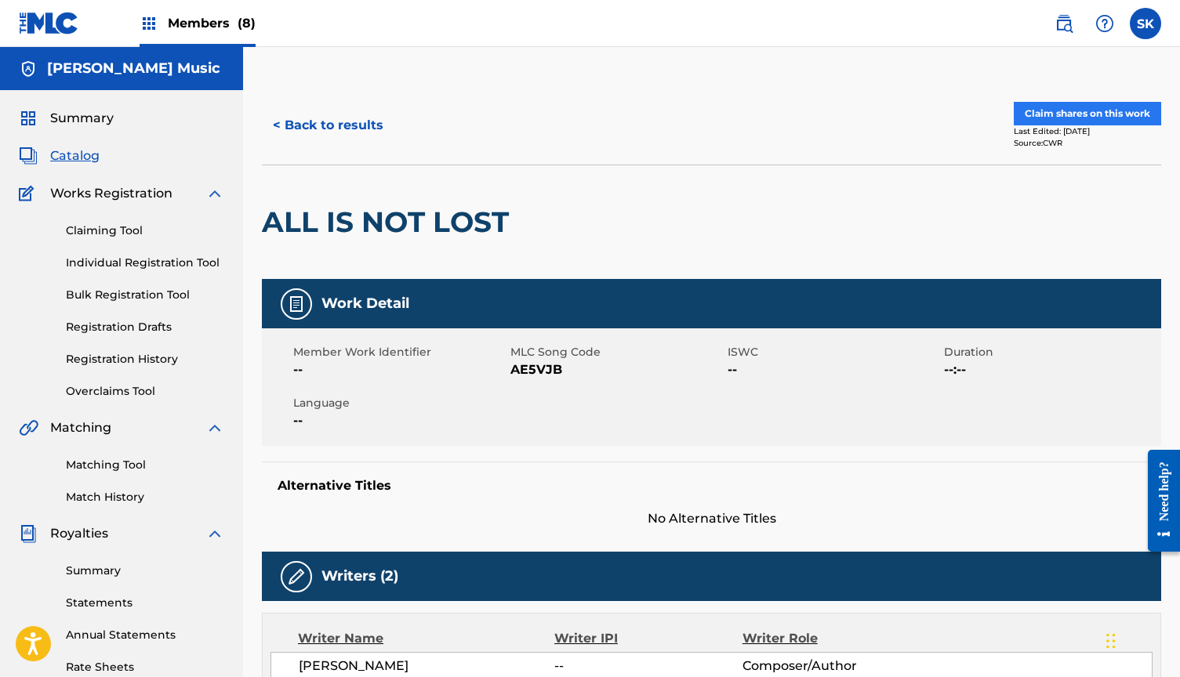
click at [1073, 113] on button "Claim shares on this work" at bounding box center [1087, 114] width 147 height 24
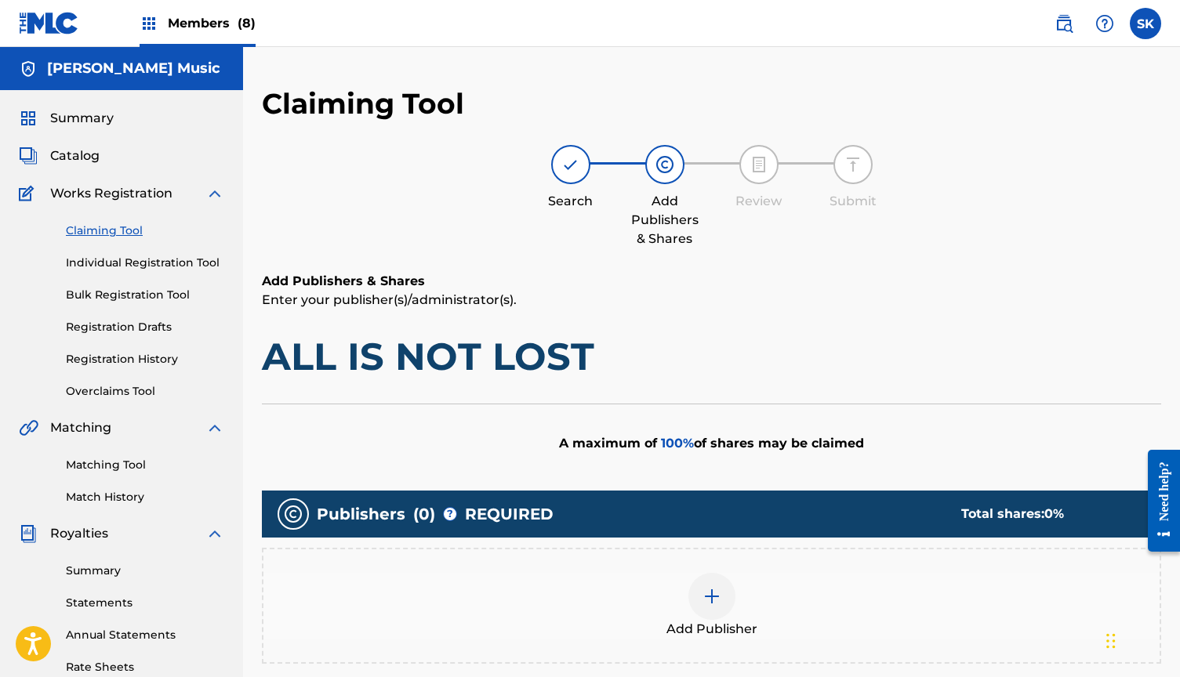
scroll to position [215, 0]
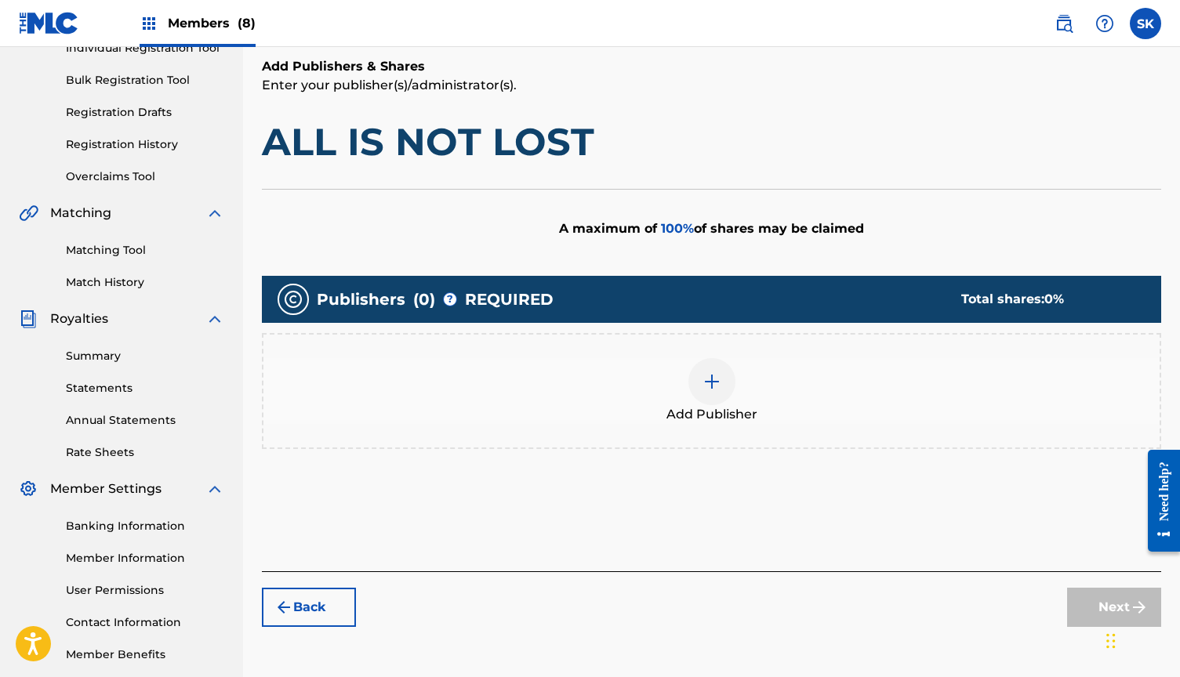
click at [707, 387] on img at bounding box center [712, 381] width 19 height 19
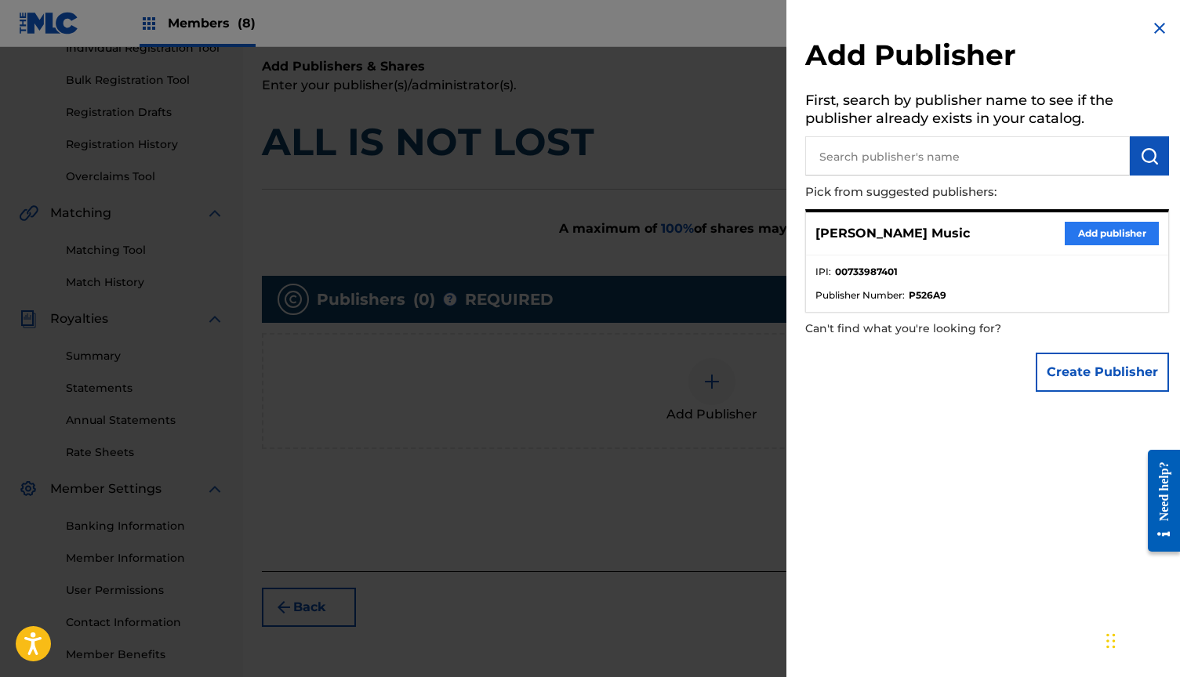
click at [1087, 231] on button "Add publisher" at bounding box center [1112, 234] width 94 height 24
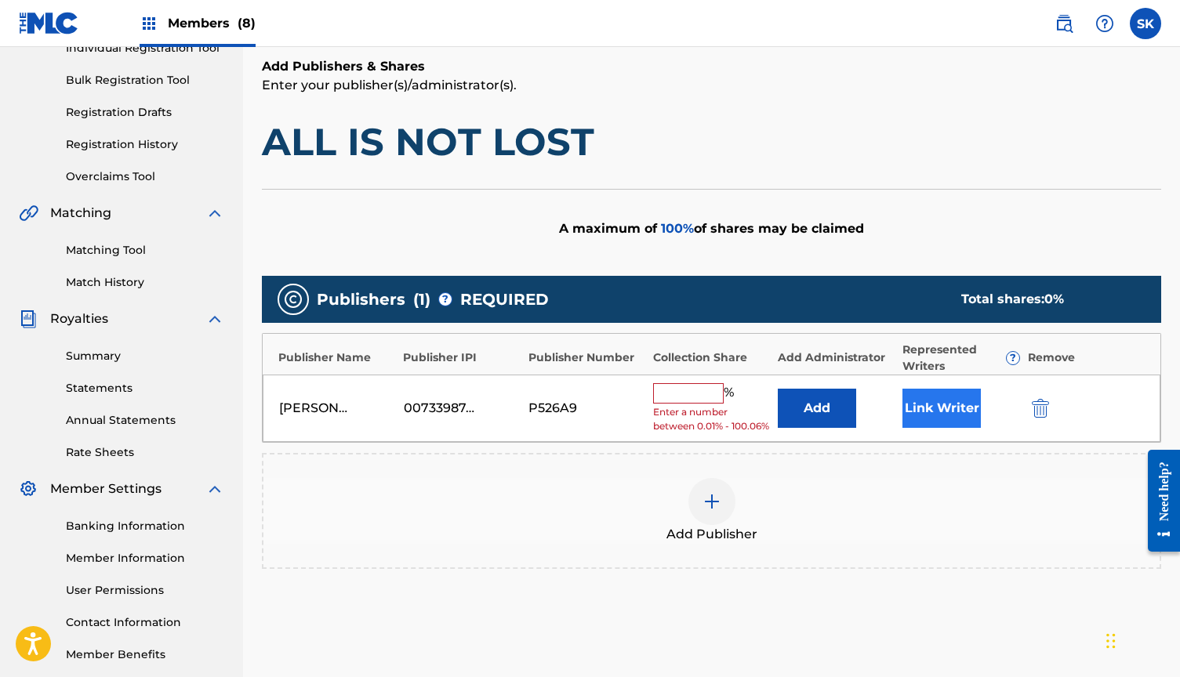
click at [928, 405] on button "Link Writer" at bounding box center [942, 408] width 78 height 39
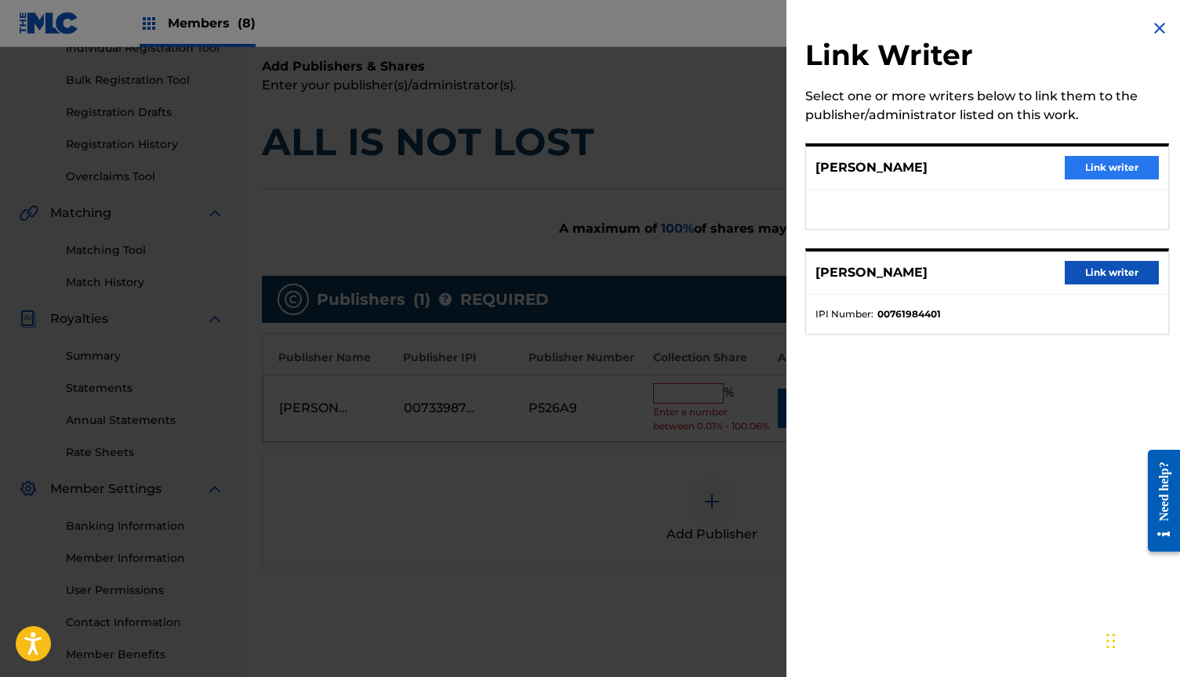
click at [1084, 167] on button "Link writer" at bounding box center [1112, 168] width 94 height 24
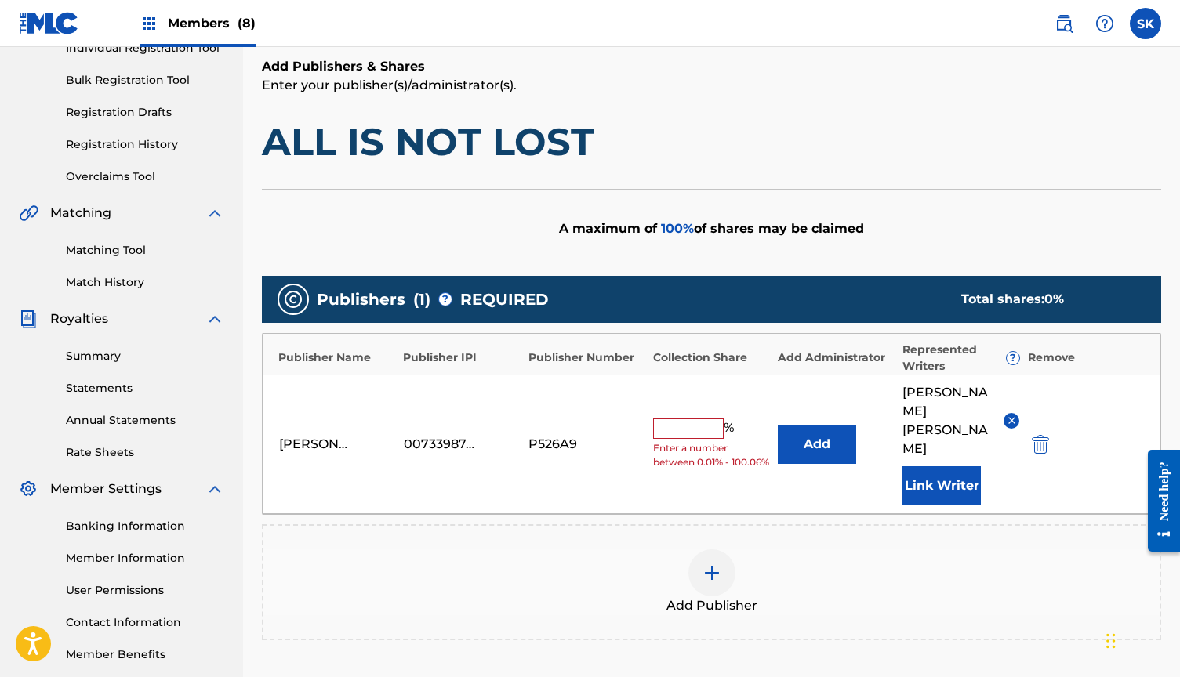
click at [696, 419] on input "text" at bounding box center [688, 429] width 71 height 20
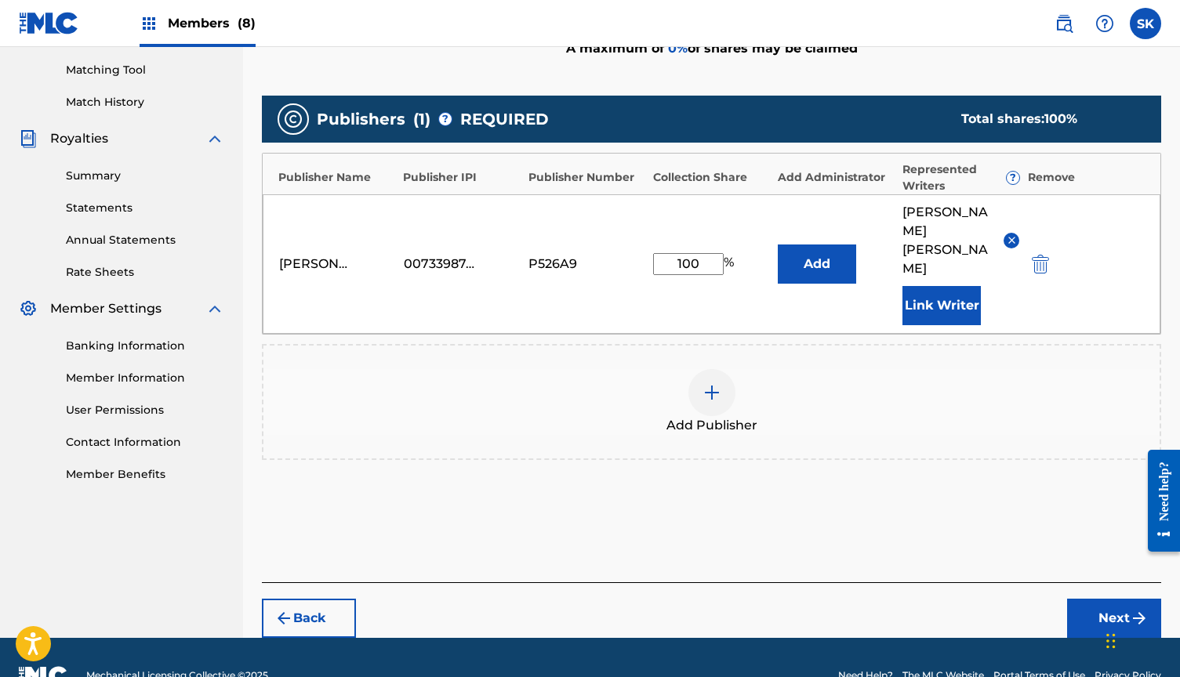
scroll to position [394, 0]
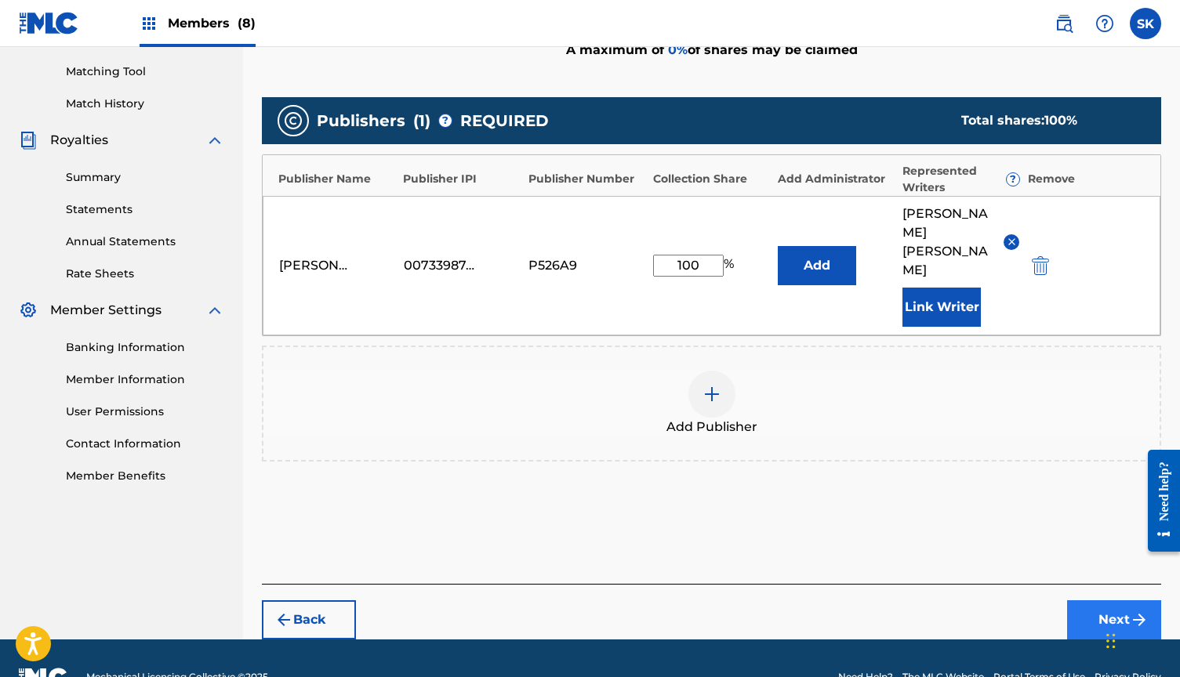
type input "100"
click at [1093, 601] on button "Next" at bounding box center [1114, 620] width 94 height 39
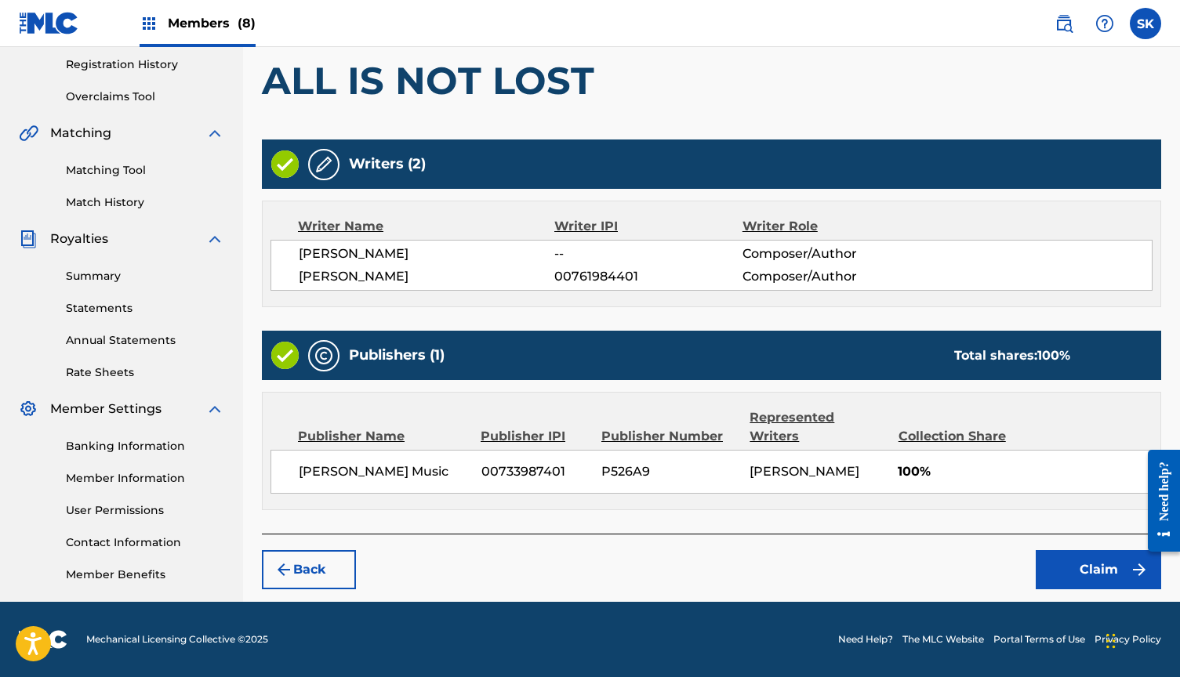
scroll to position [295, 0]
click at [340, 550] on button "Back" at bounding box center [309, 569] width 94 height 39
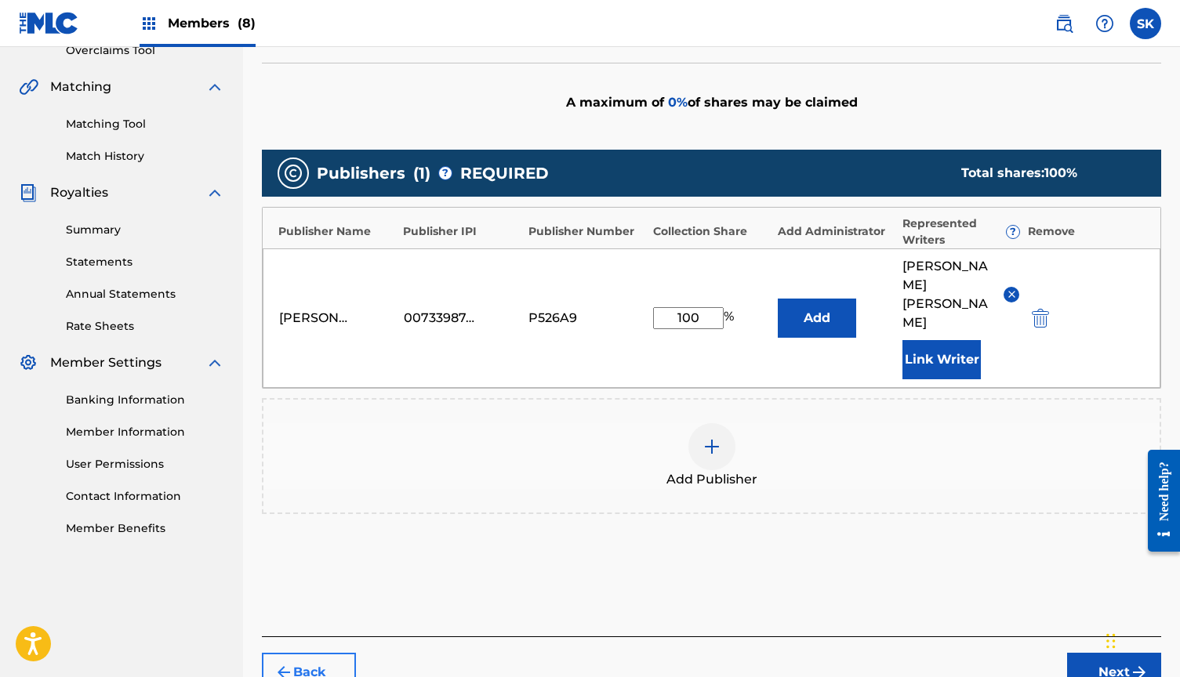
click at [325, 653] on button "Back" at bounding box center [309, 672] width 94 height 39
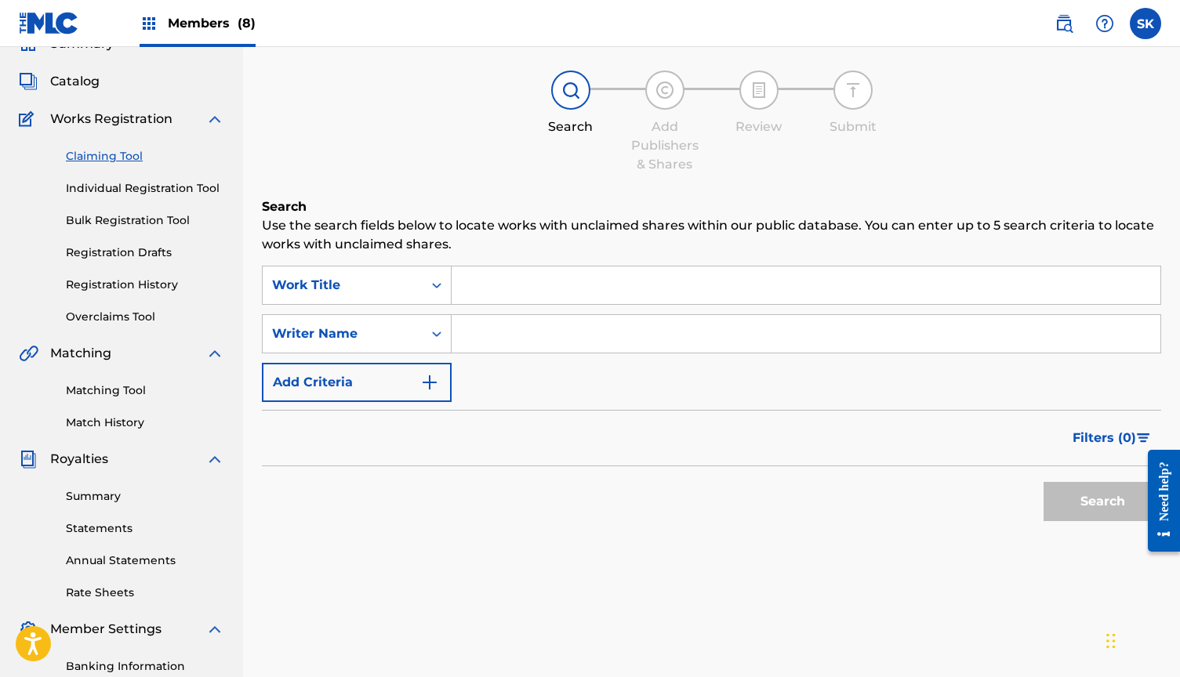
scroll to position [74, 0]
click at [498, 288] on input "Search Form" at bounding box center [806, 286] width 709 height 38
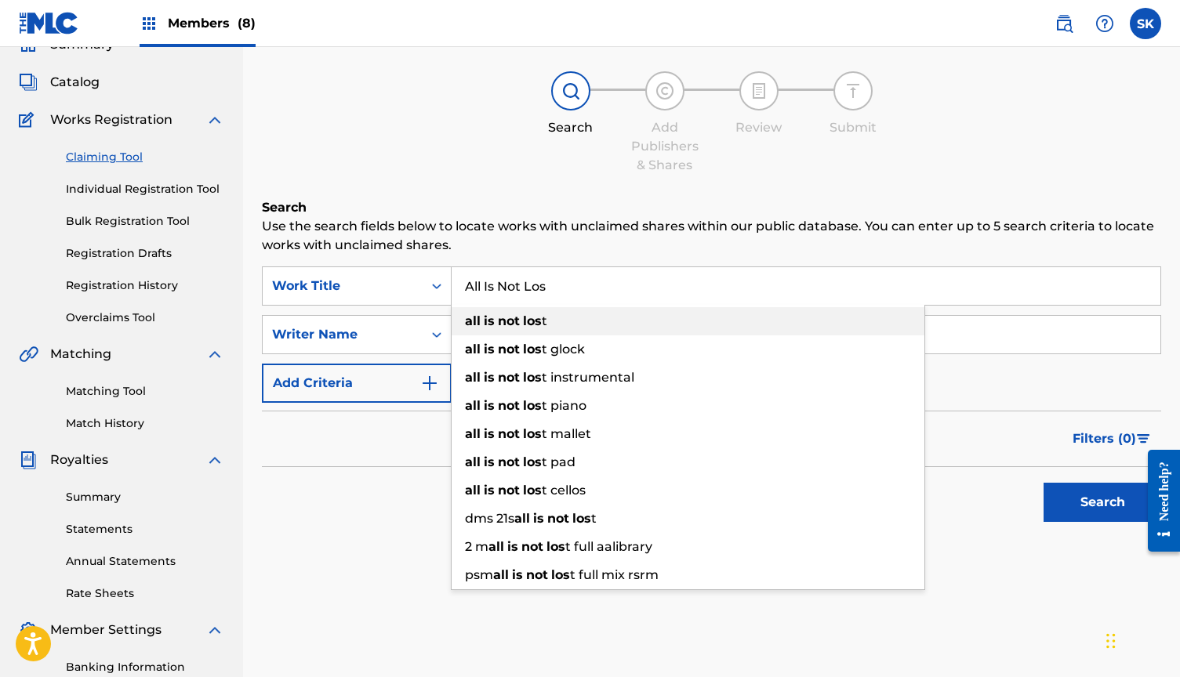
click at [481, 318] on span "Search Form" at bounding box center [482, 321] width 3 height 15
type input "all is not lost"
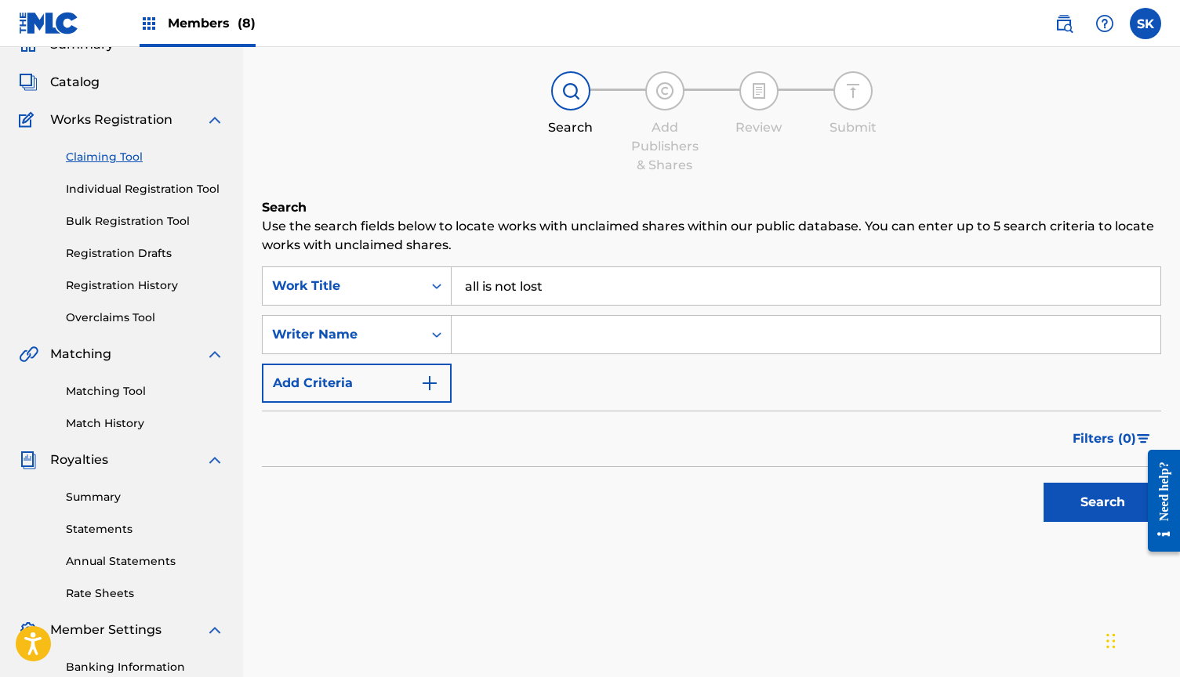
click at [486, 331] on input "Search Form" at bounding box center [806, 335] width 709 height 38
type input "[PERSON_NAME]"
click at [1102, 503] on button "Search" at bounding box center [1103, 502] width 118 height 39
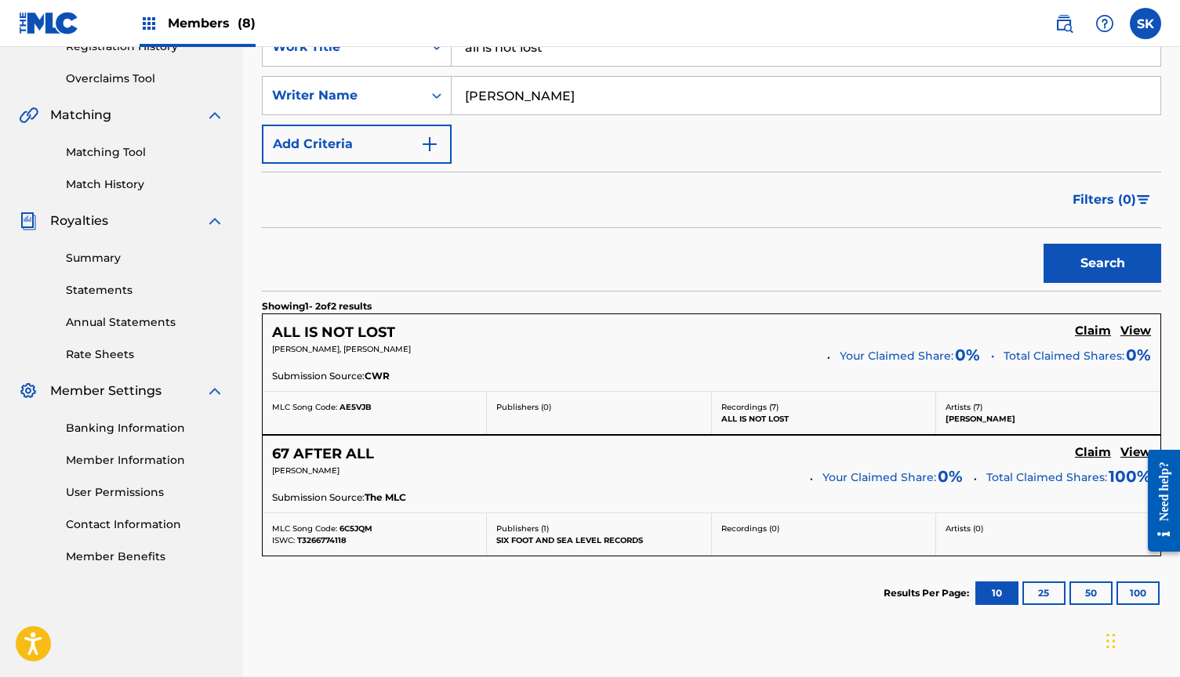
scroll to position [314, 0]
click at [1096, 327] on h5 "Claim" at bounding box center [1093, 330] width 36 height 15
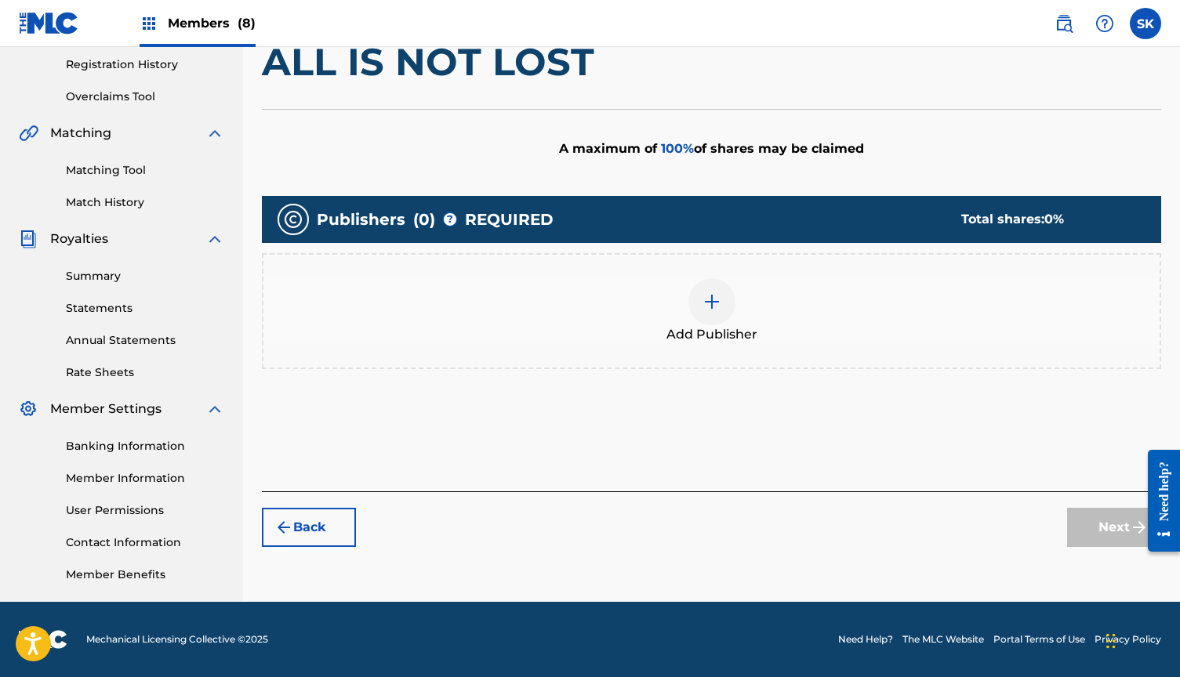
click at [713, 316] on div at bounding box center [711, 301] width 47 height 47
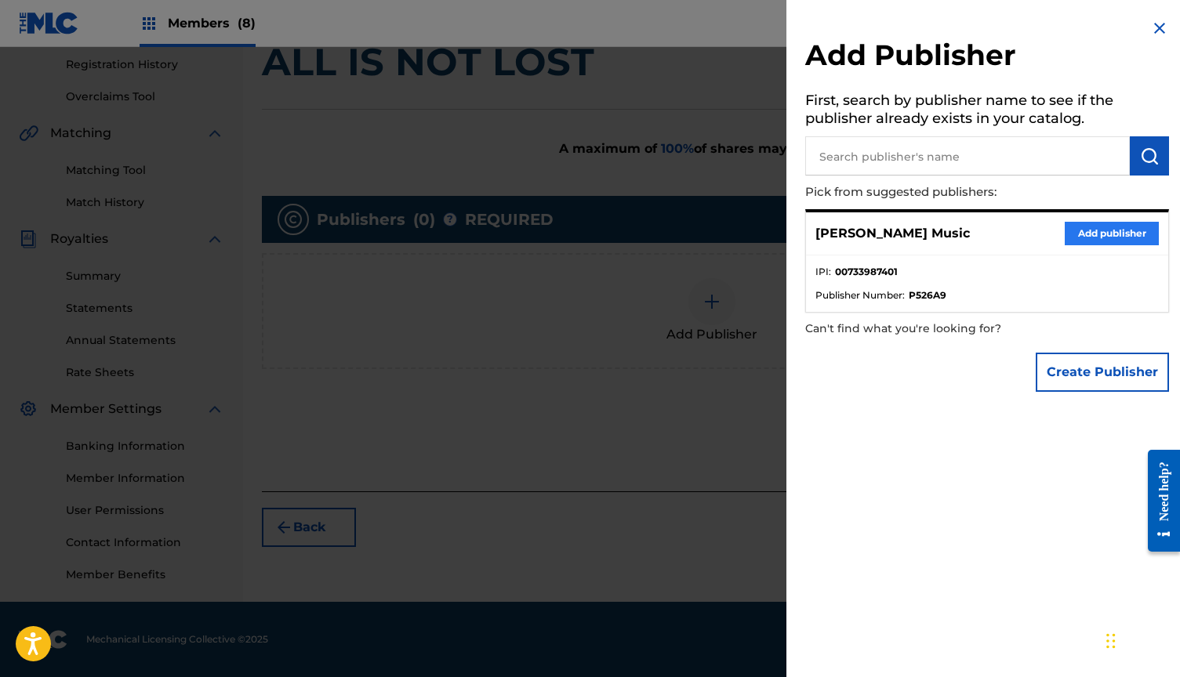
click at [1081, 227] on button "Add publisher" at bounding box center [1112, 234] width 94 height 24
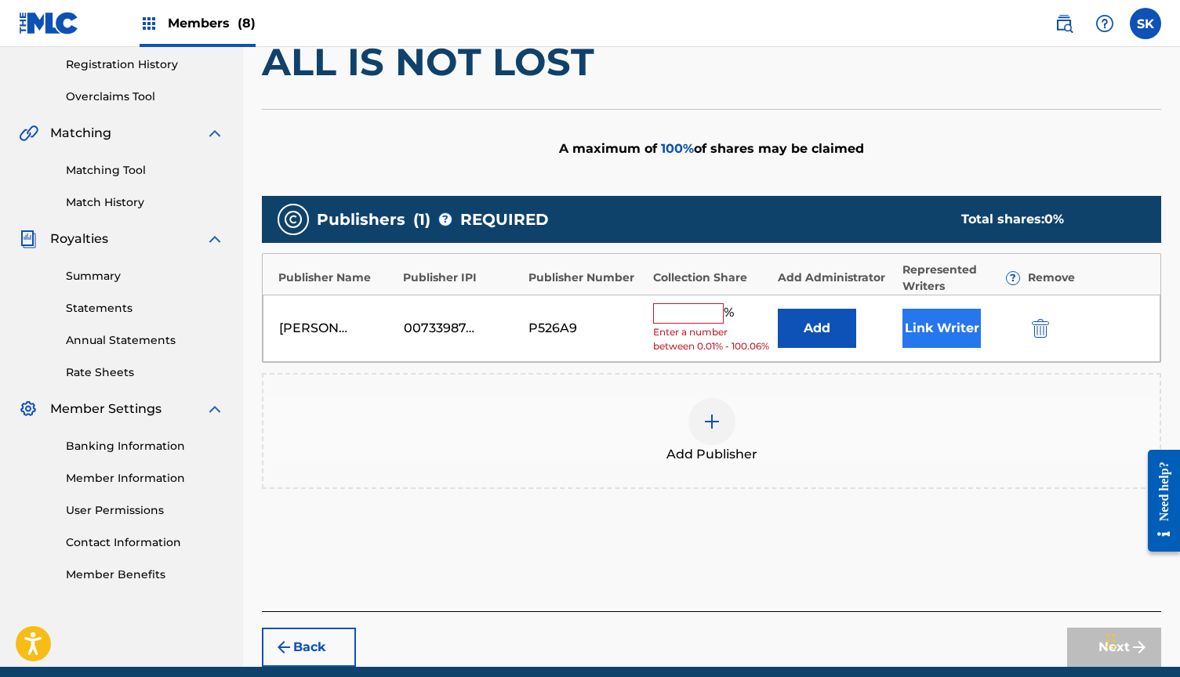
click at [943, 336] on button "Link Writer" at bounding box center [942, 328] width 78 height 39
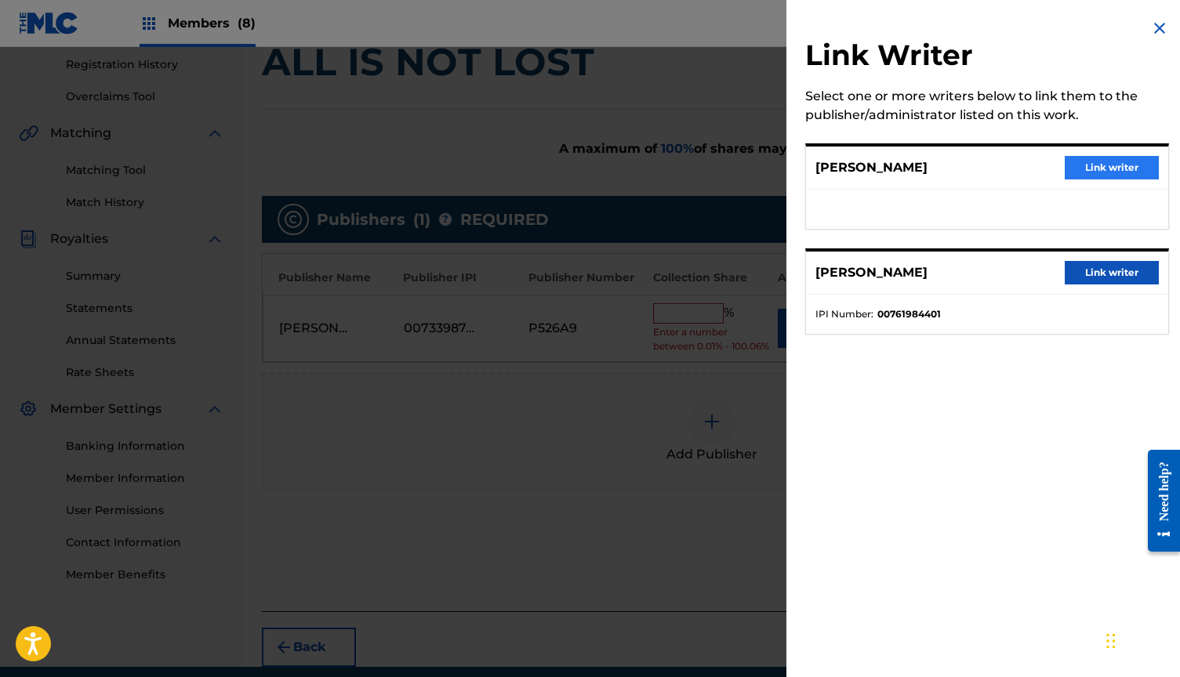
click at [1098, 163] on button "Link writer" at bounding box center [1112, 168] width 94 height 24
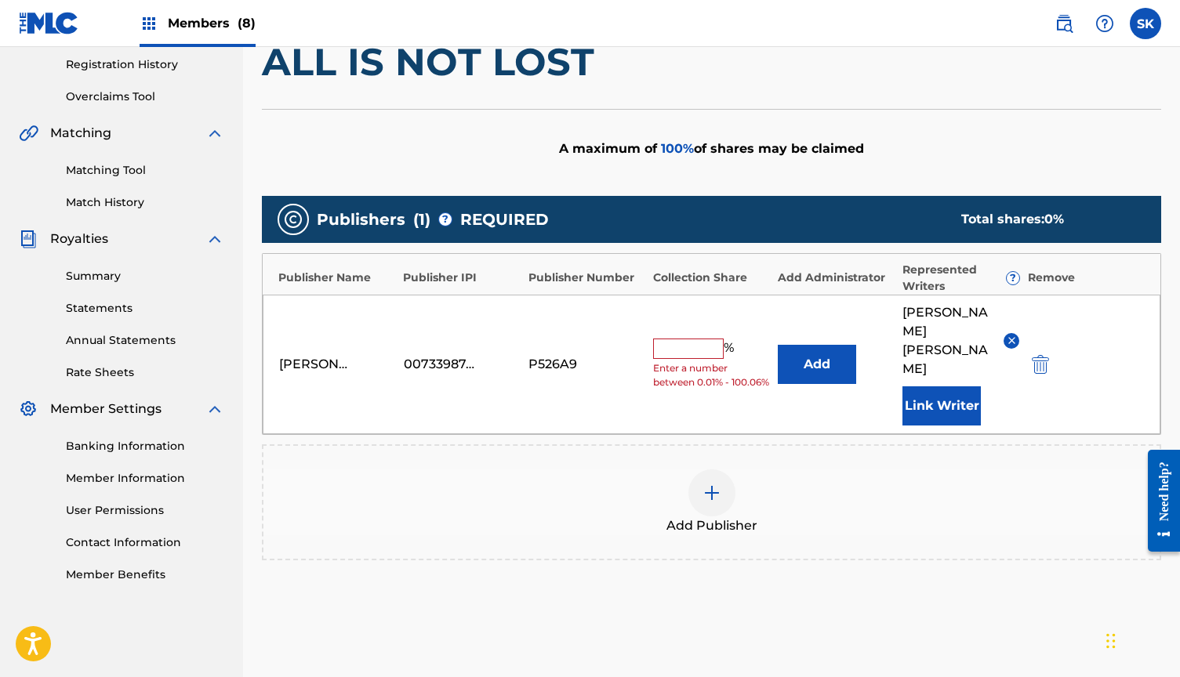
click at [685, 339] on input "text" at bounding box center [688, 349] width 71 height 20
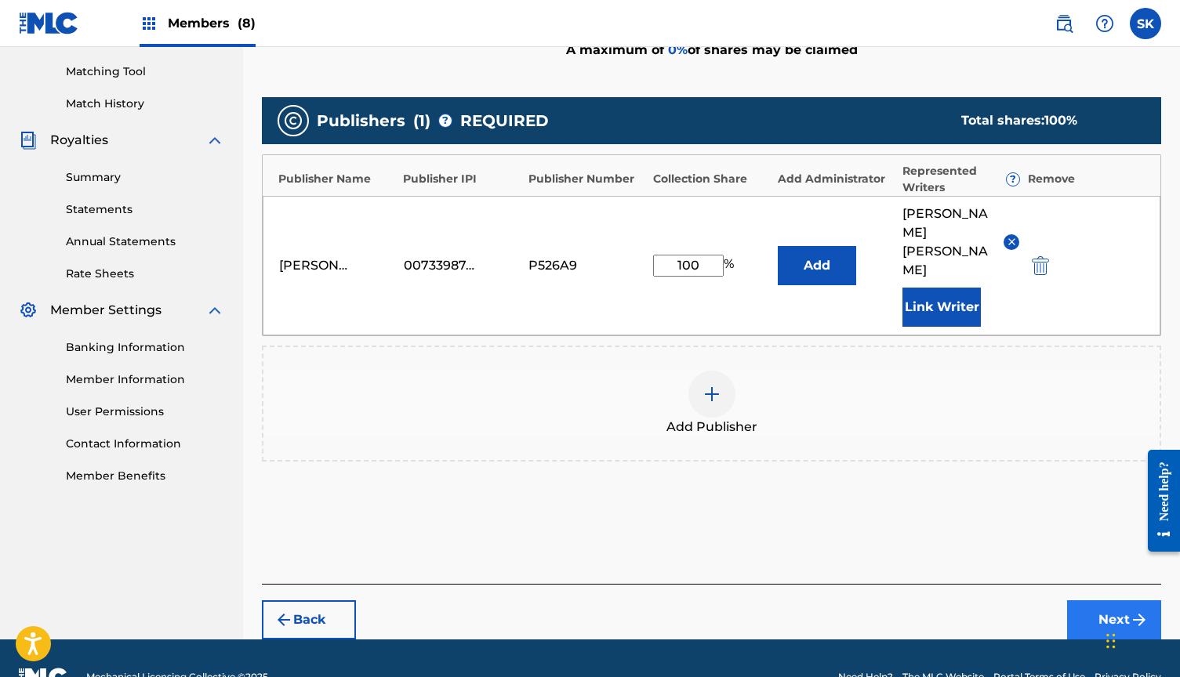
type input "100"
click at [1093, 601] on button "Next" at bounding box center [1114, 620] width 94 height 39
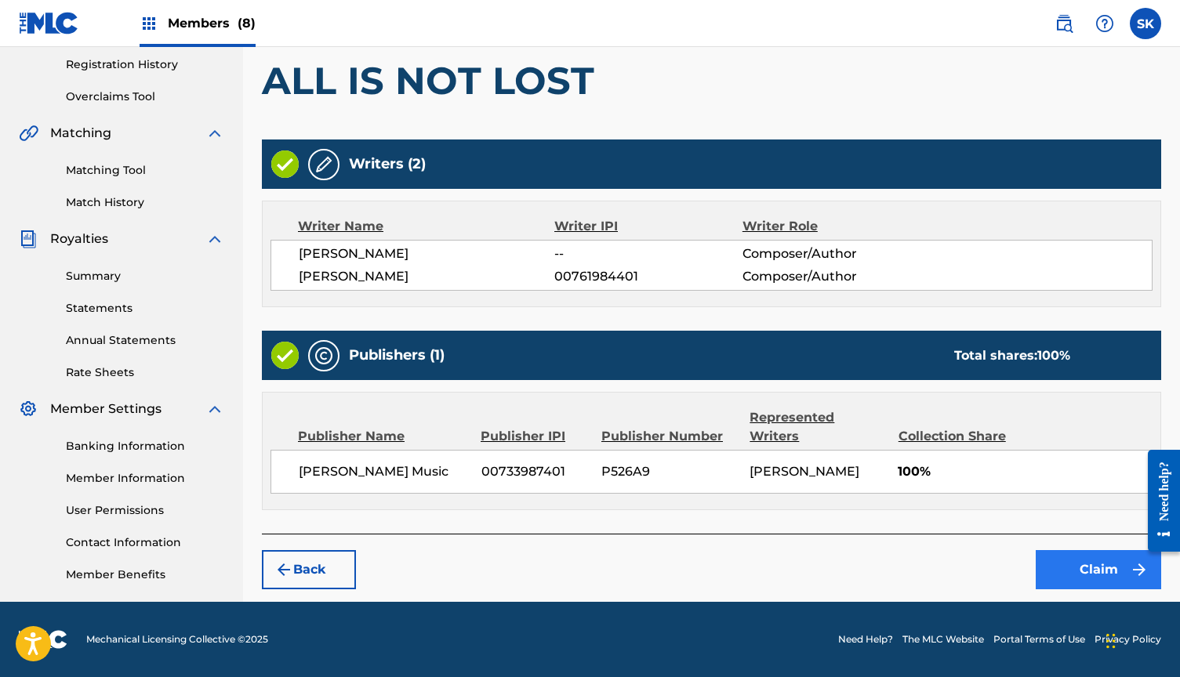
click at [1082, 554] on button "Claim" at bounding box center [1098, 569] width 125 height 39
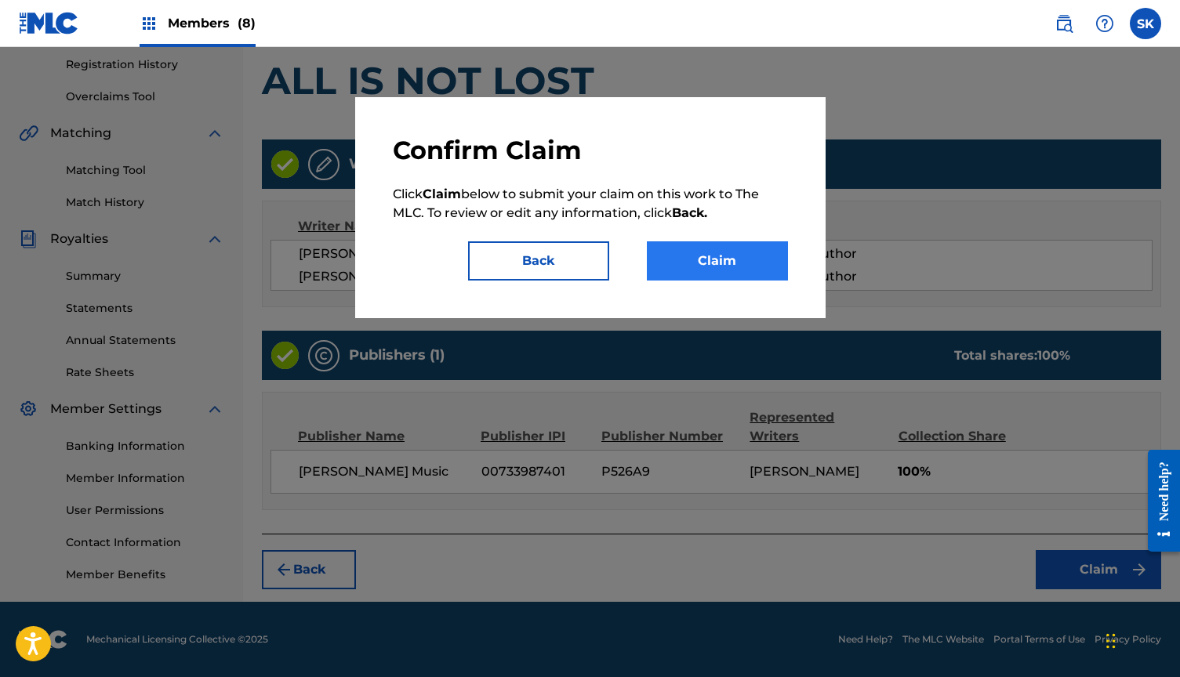
click at [743, 260] on button "Claim" at bounding box center [717, 261] width 141 height 39
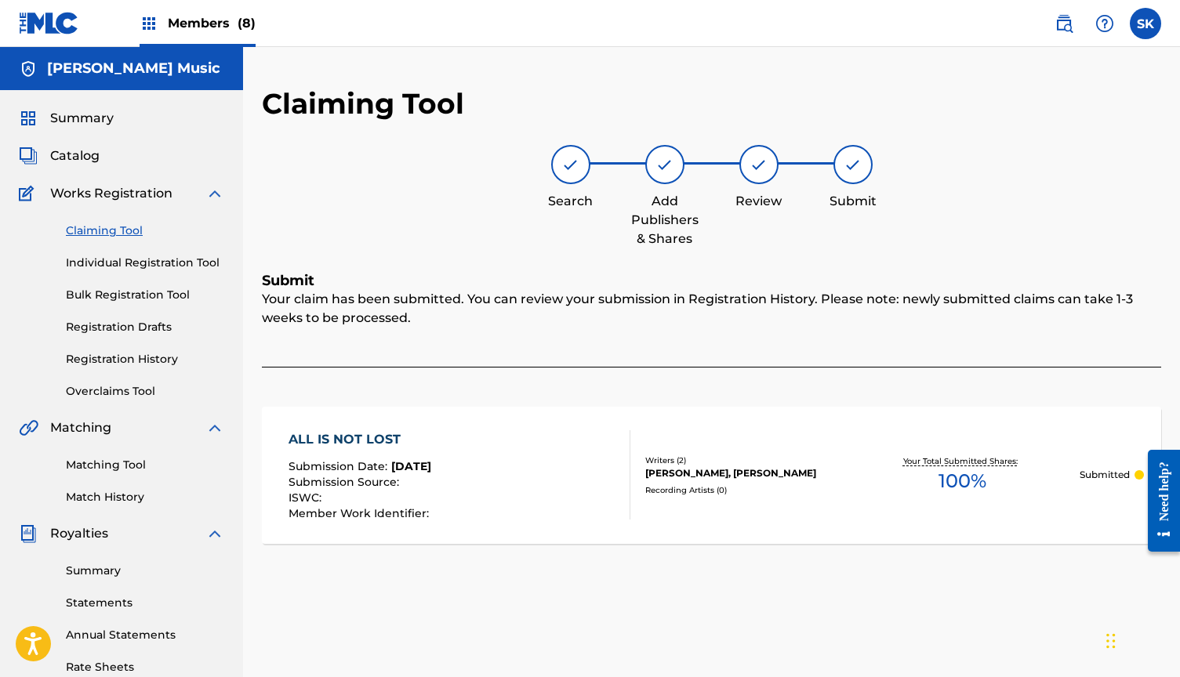
scroll to position [0, 0]
click at [425, 455] on div "ALL IS NOT LOST Submission Date : [DATE] Submission Source : ISWC : Member Work…" at bounding box center [361, 474] width 144 height 89
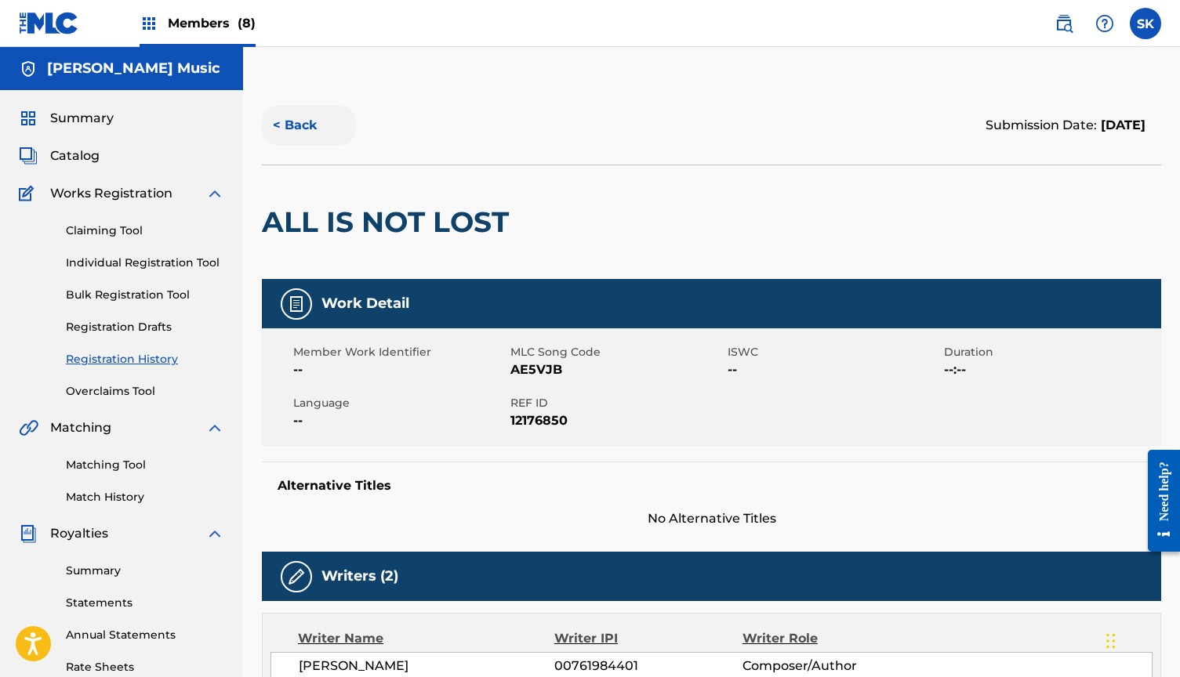
click at [304, 127] on button "< Back" at bounding box center [309, 125] width 94 height 39
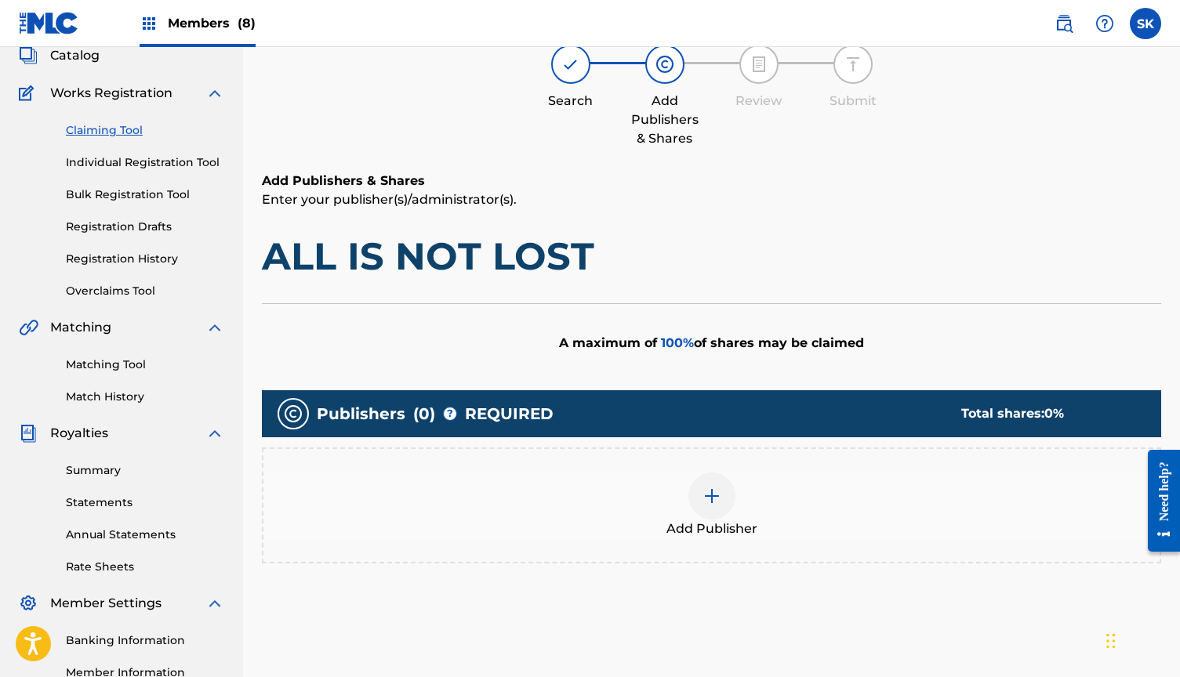
scroll to position [101, 0]
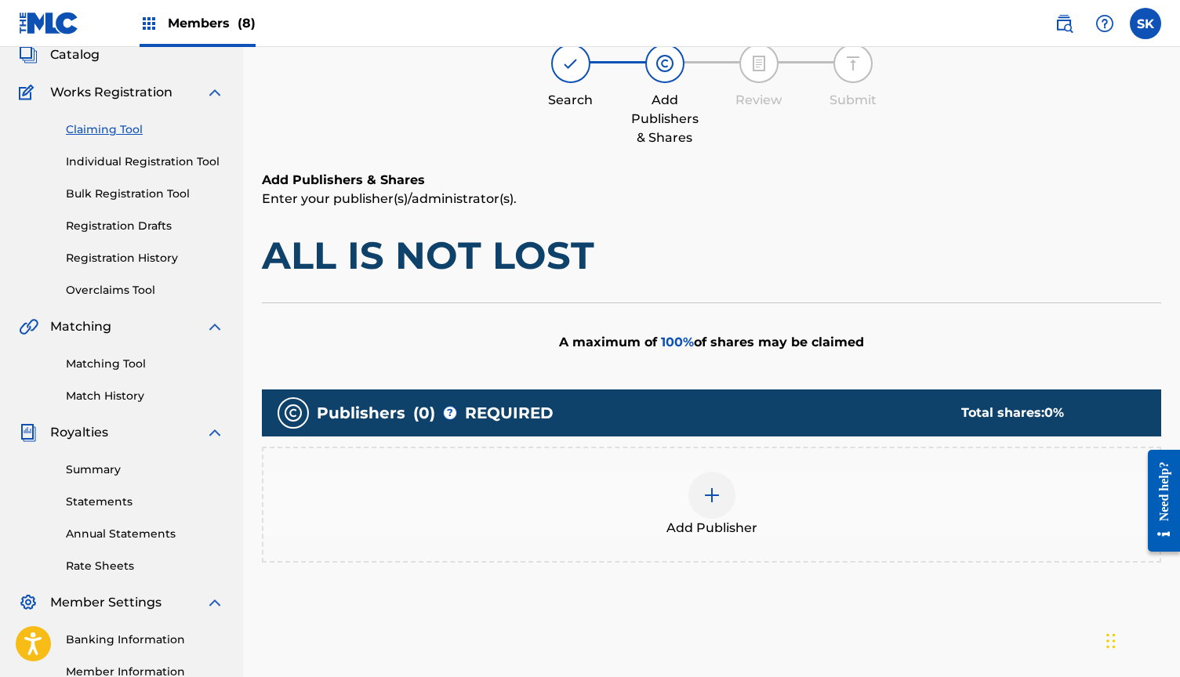
click at [119, 129] on link "Claiming Tool" at bounding box center [145, 130] width 158 height 16
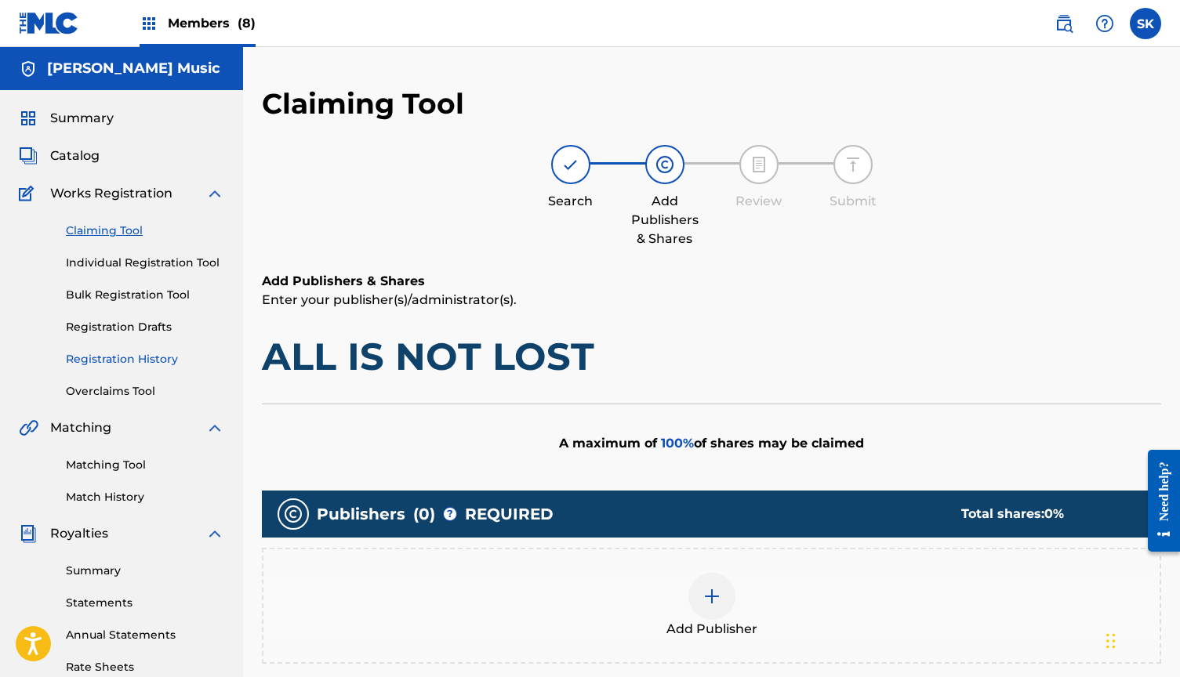
click at [132, 353] on link "Registration History" at bounding box center [145, 359] width 158 height 16
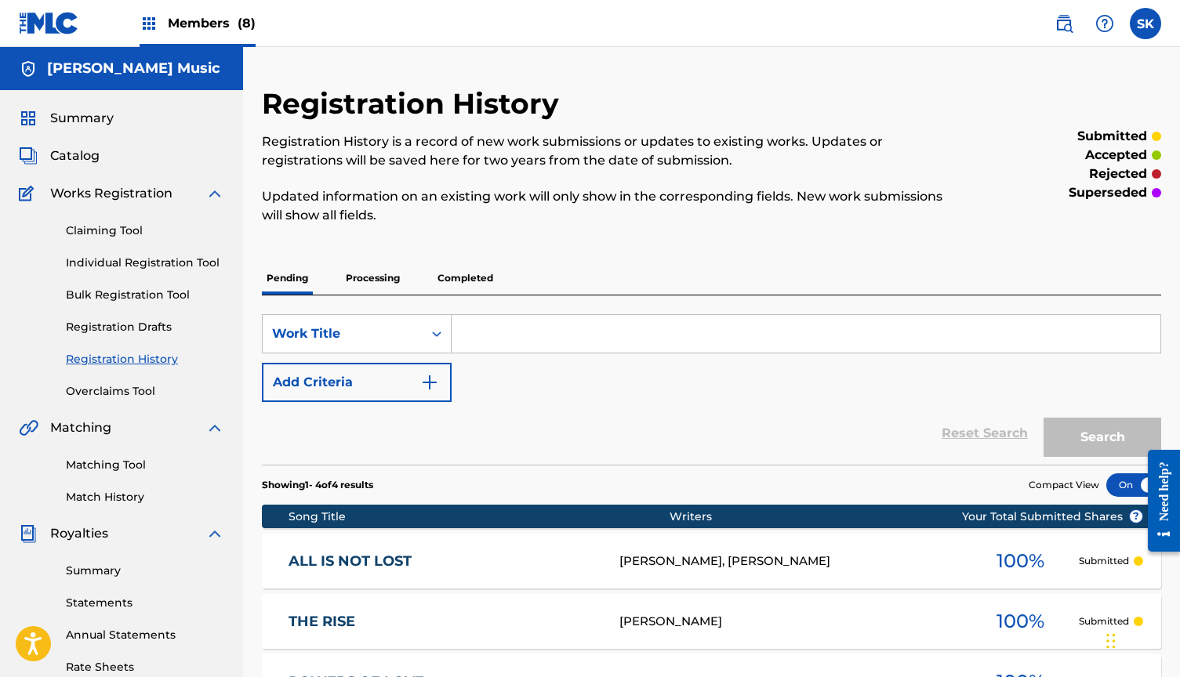
click at [366, 273] on p "Processing" at bounding box center [373, 278] width 64 height 33
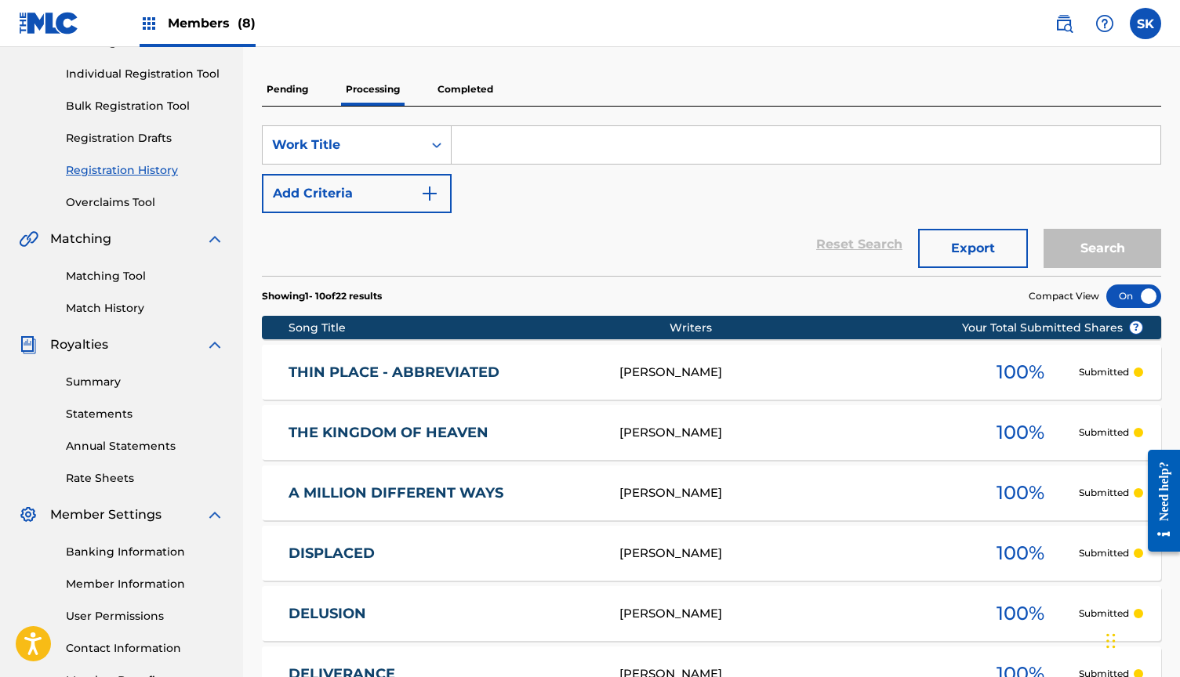
scroll to position [202, 0]
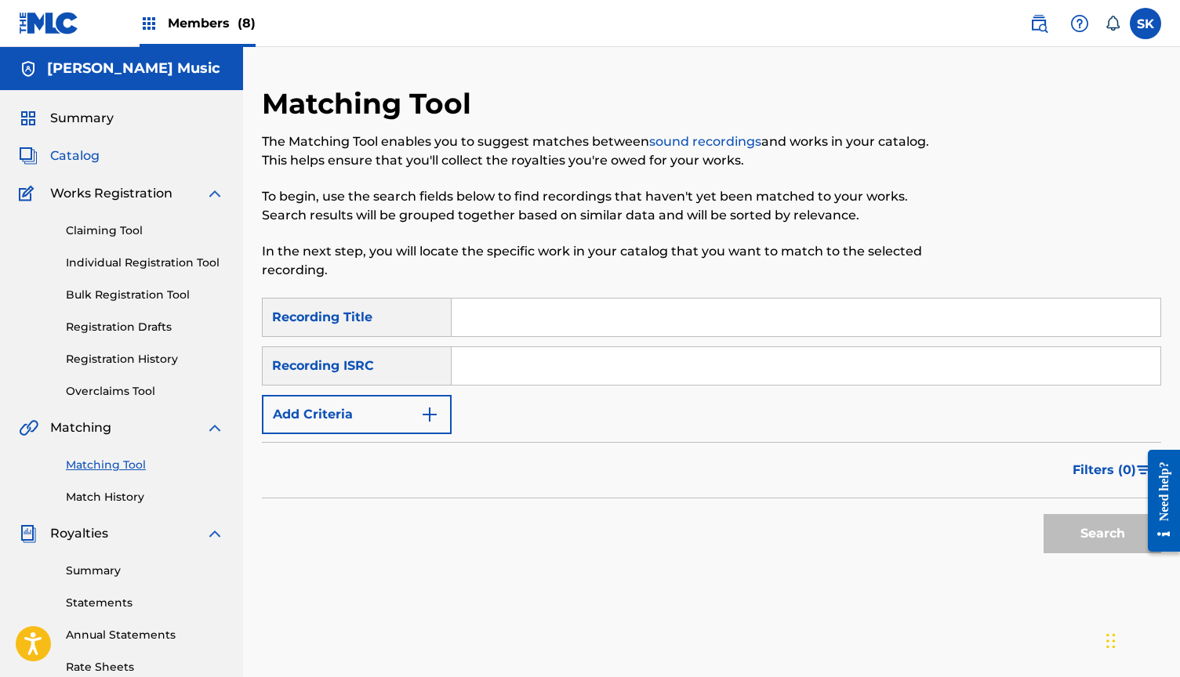
click at [79, 158] on span "Catalog" at bounding box center [74, 156] width 49 height 19
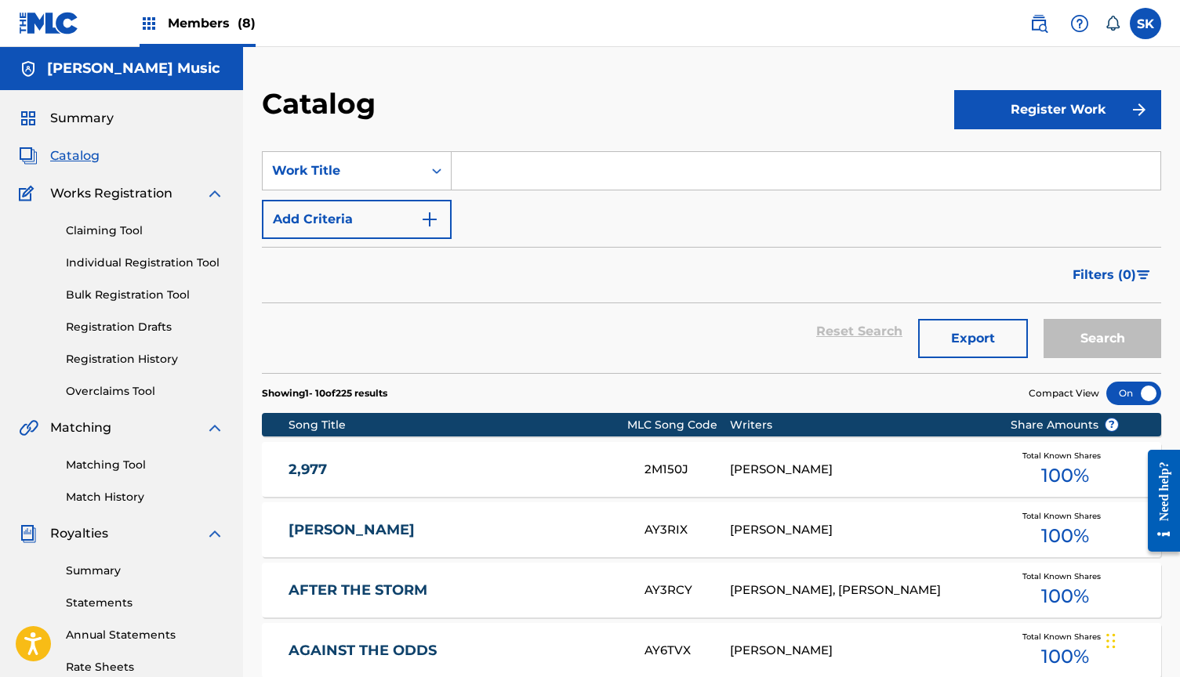
click at [508, 174] on input "Search Form" at bounding box center [806, 171] width 709 height 38
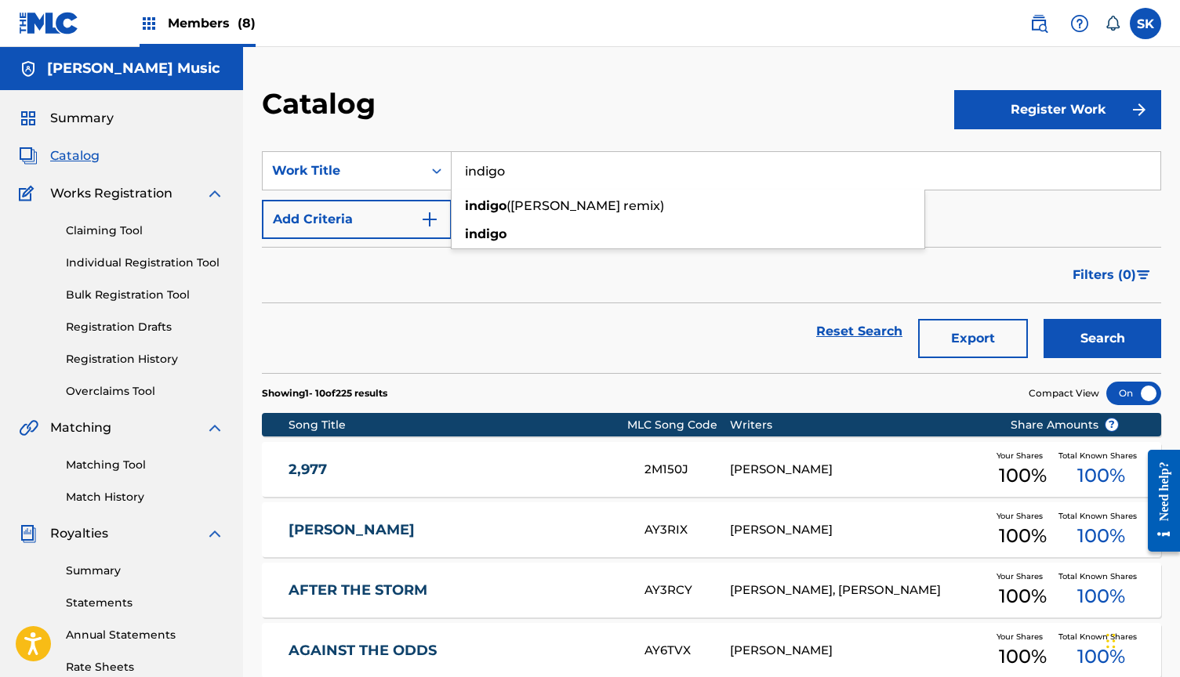
type input "indigo"
click at [1102, 339] on button "Search" at bounding box center [1103, 338] width 118 height 39
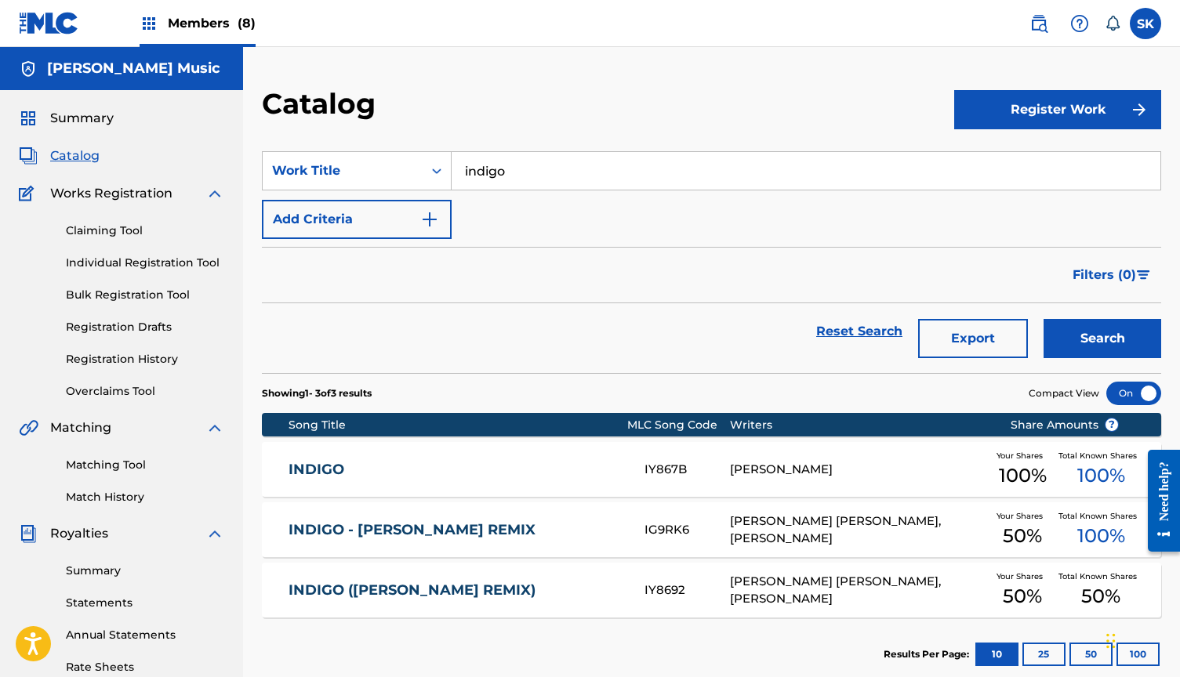
click at [360, 482] on div "INDIGO IY867B TONY ANDERSON Your Shares 100 % Total Known Shares 100 %" at bounding box center [711, 469] width 899 height 55
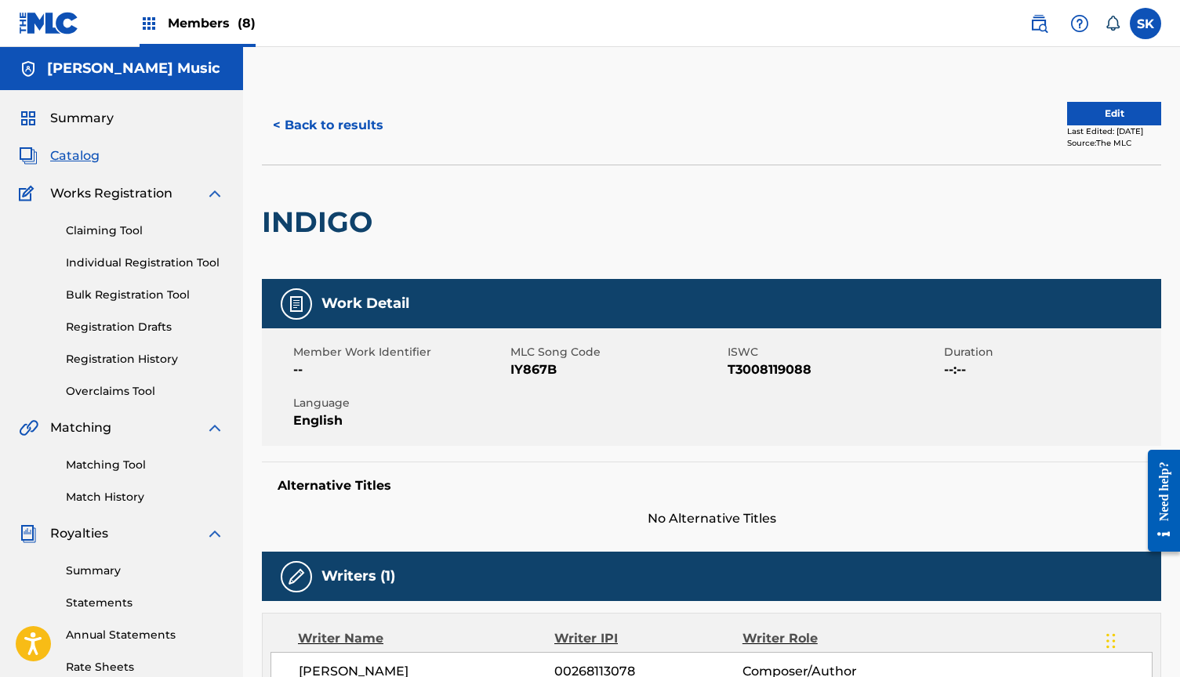
click at [531, 375] on span "IY867B" at bounding box center [616, 370] width 213 height 19
copy span "IY867B"
click at [361, 123] on button "< Back to results" at bounding box center [328, 125] width 133 height 39
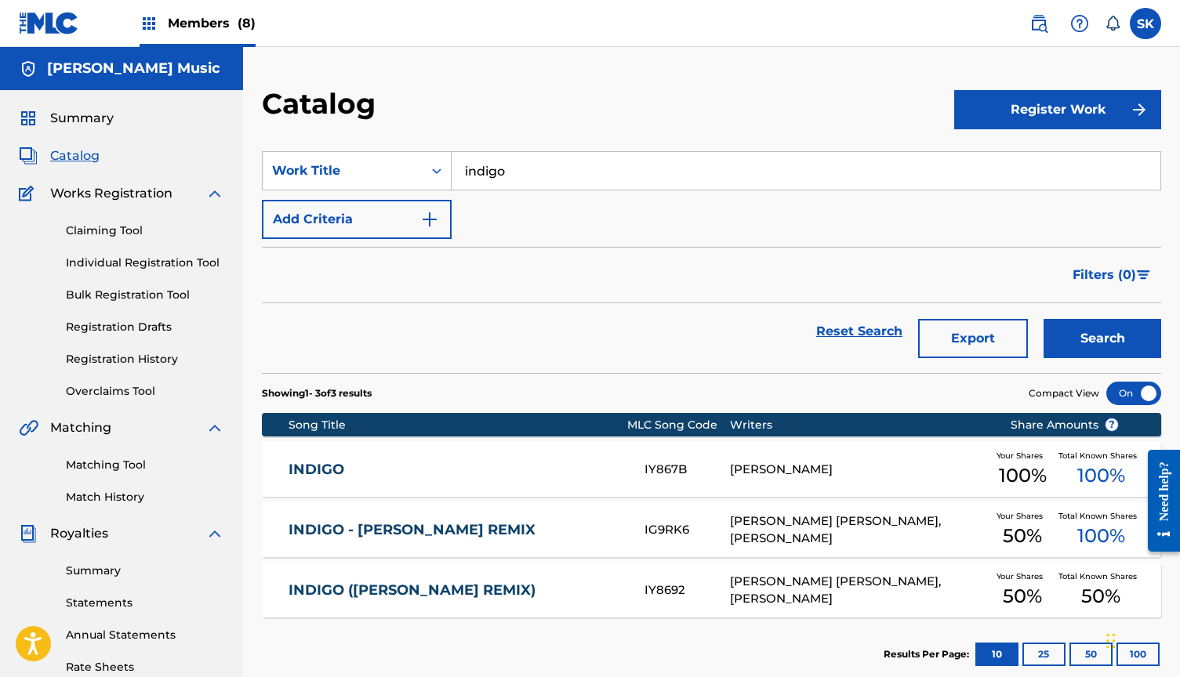
click at [507, 172] on input "indigo" at bounding box center [806, 171] width 709 height 38
click at [1102, 339] on button "Search" at bounding box center [1103, 338] width 118 height 39
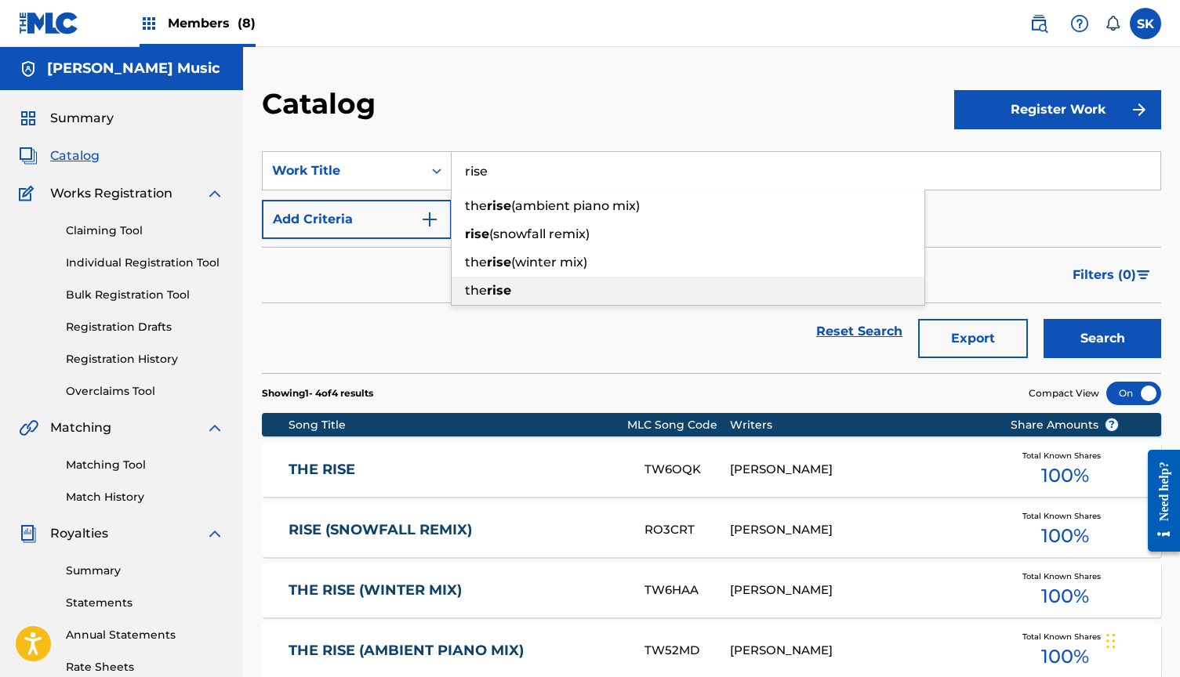
click at [490, 293] on strong "rise" at bounding box center [499, 290] width 24 height 15
type input "the rise"
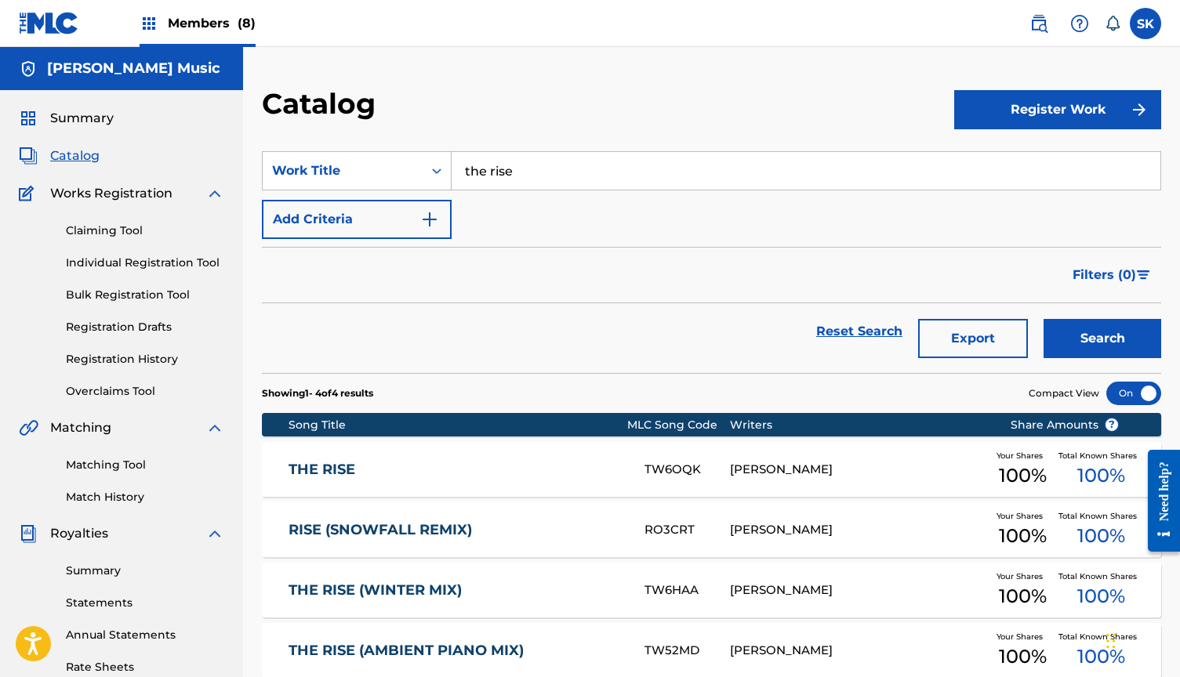
click at [353, 457] on div "THE RISE TW6OQK TONY ANDERSON Your Shares 100 % Total Known Shares 100 %" at bounding box center [711, 469] width 899 height 55
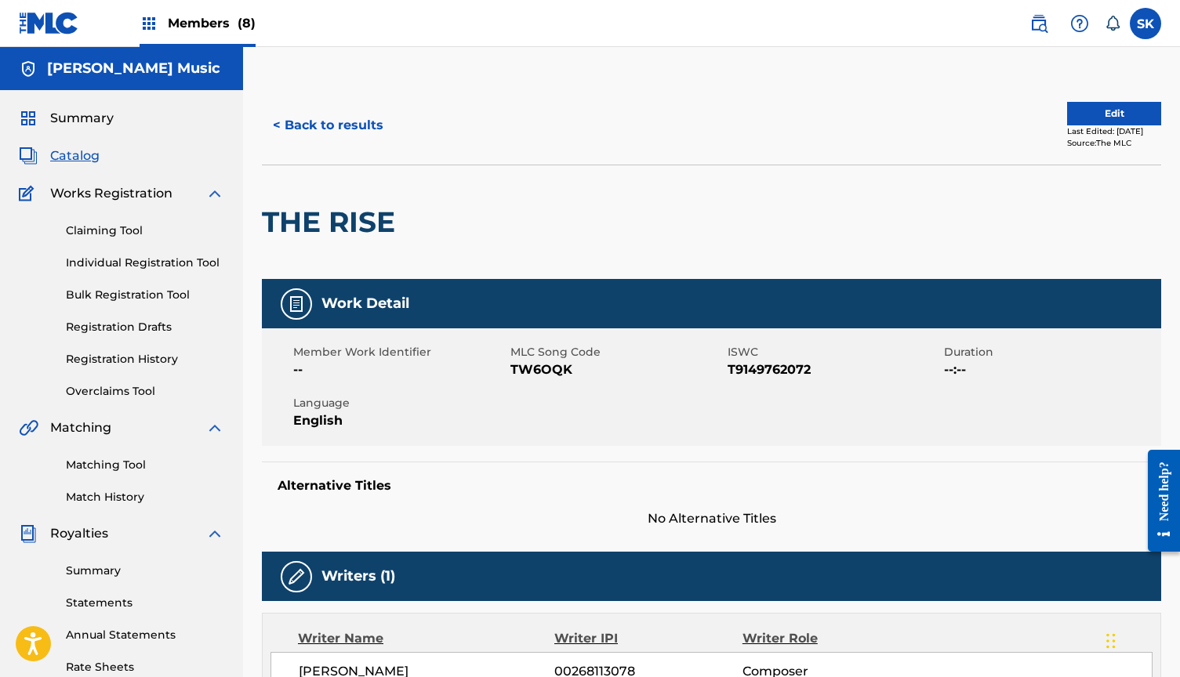
click at [537, 366] on span "TW6OQK" at bounding box center [616, 370] width 213 height 19
copy span "TW6OQK"
